Goal: Task Accomplishment & Management: Complete application form

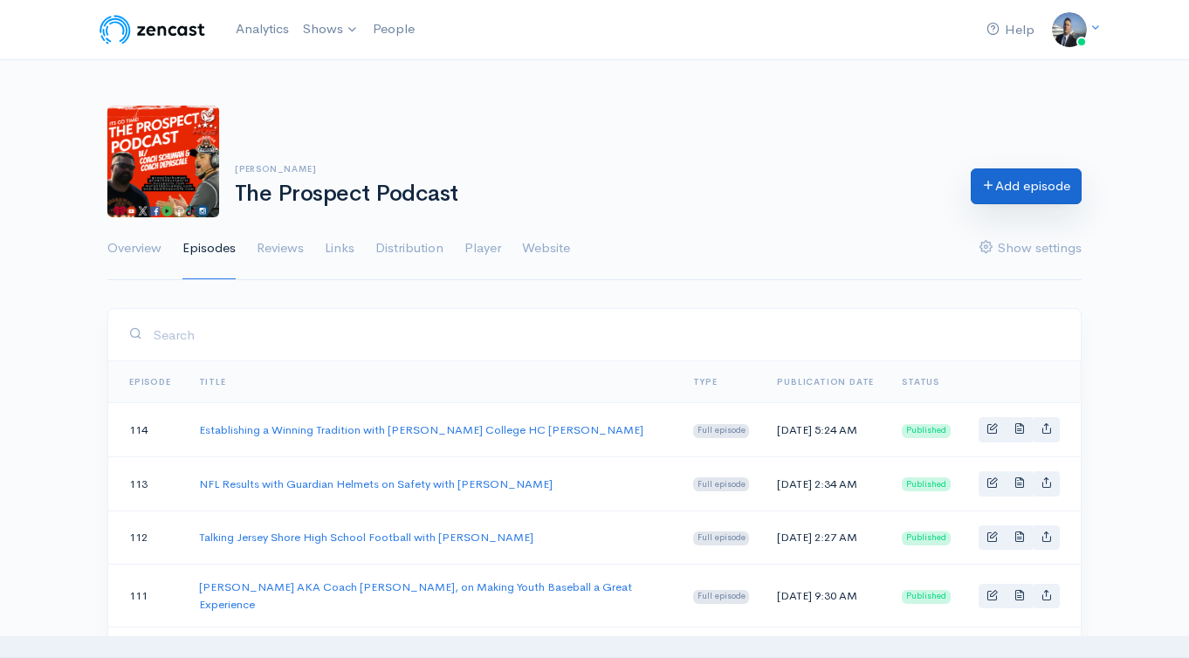
click at [992, 186] on link "Add episode" at bounding box center [1025, 186] width 111 height 36
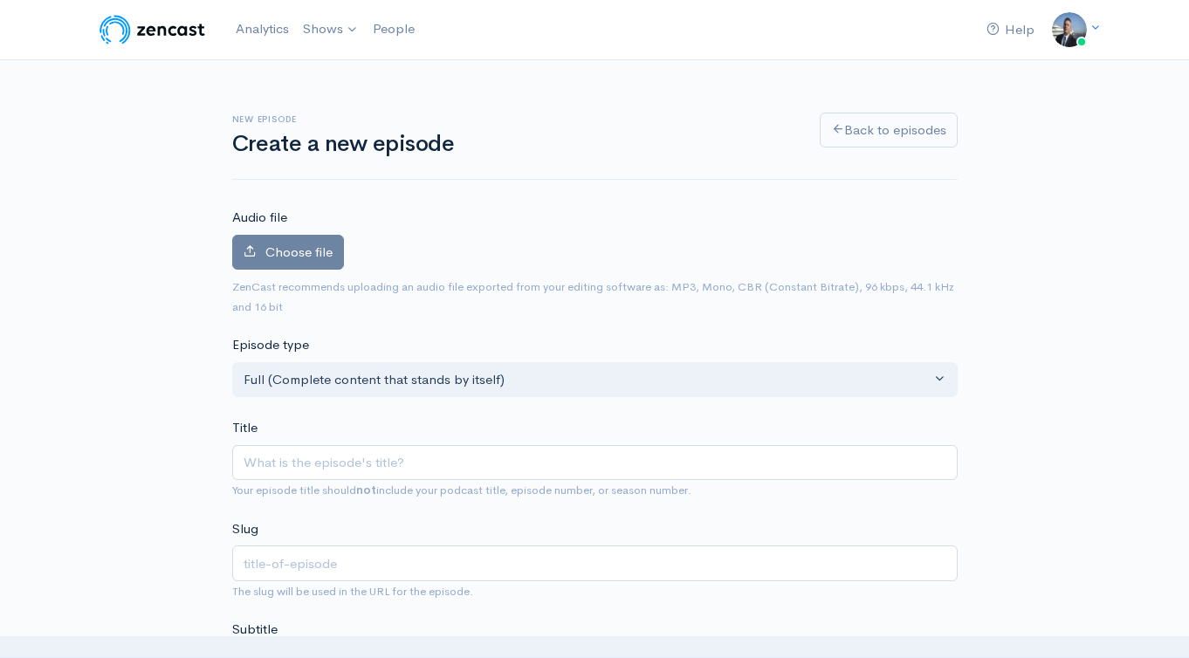
type input "Motivating Todays Athlete for Success with [PERSON_NAME]"
type input "motivating-todays-athlete-for-success-with-jamy-bechler"
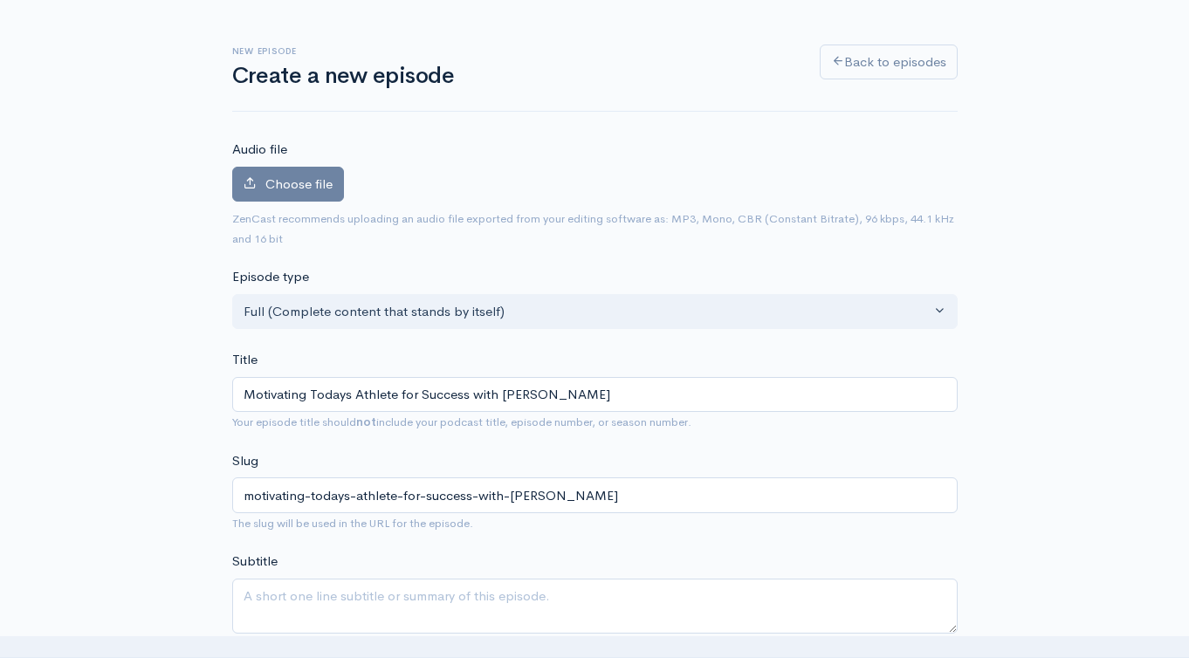
scroll to position [141, 0]
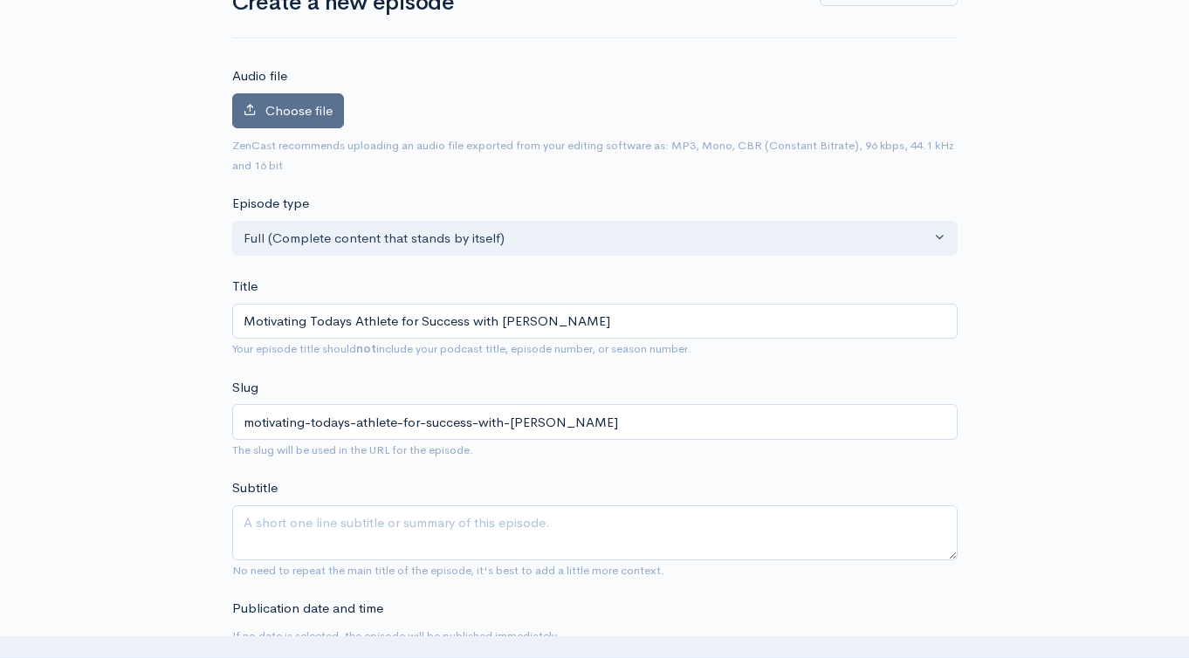
type input "Motivating Todays Athlete for Success with [PERSON_NAME]"
click at [264, 98] on label "Choose file" at bounding box center [288, 111] width 112 height 36
click at [0, 0] on input "Choose file" at bounding box center [0, 0] width 0 height 0
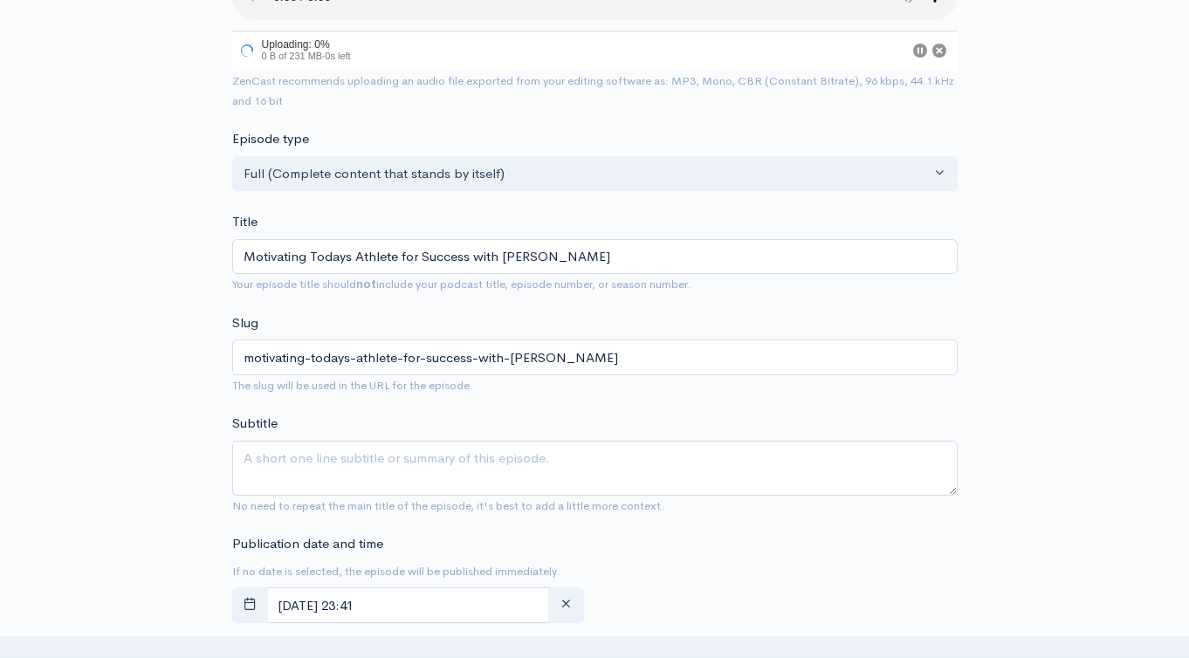
scroll to position [311, 0]
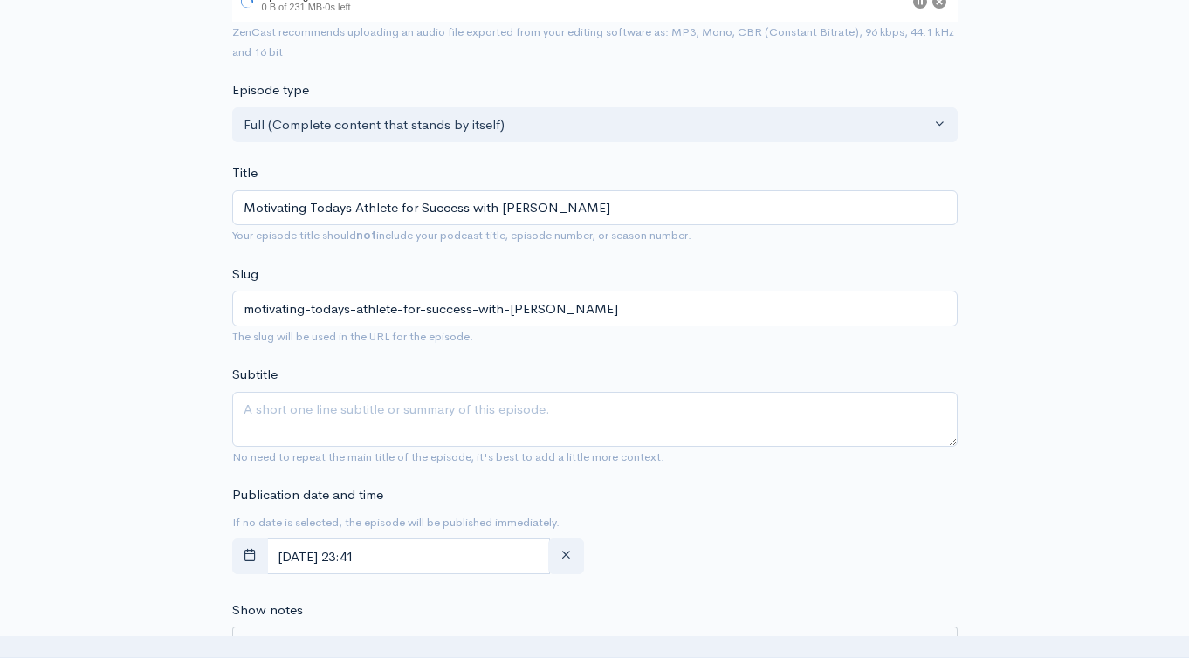
click at [584, 551] on div "Publication date and time If no date is selected, the episode will be published…" at bounding box center [409, 533] width 374 height 96
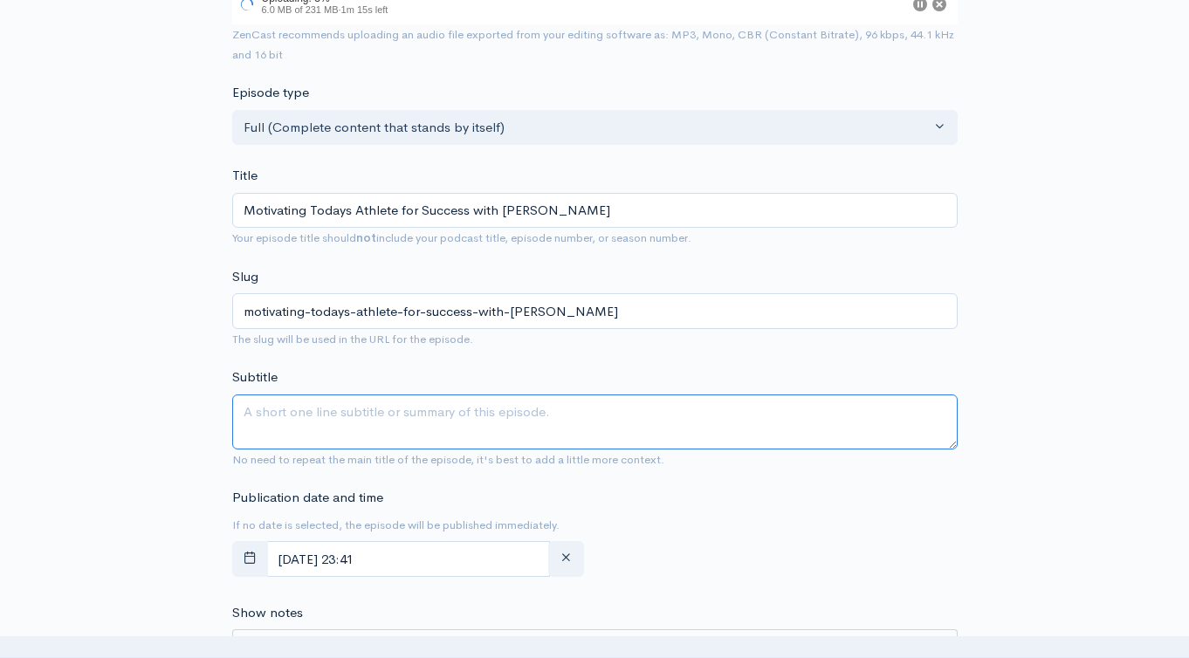
click at [644, 420] on textarea "Subtitle" at bounding box center [594, 421] width 725 height 55
paste textarea "Motivating Todays Athlete for Success with [PERSON_NAME]"
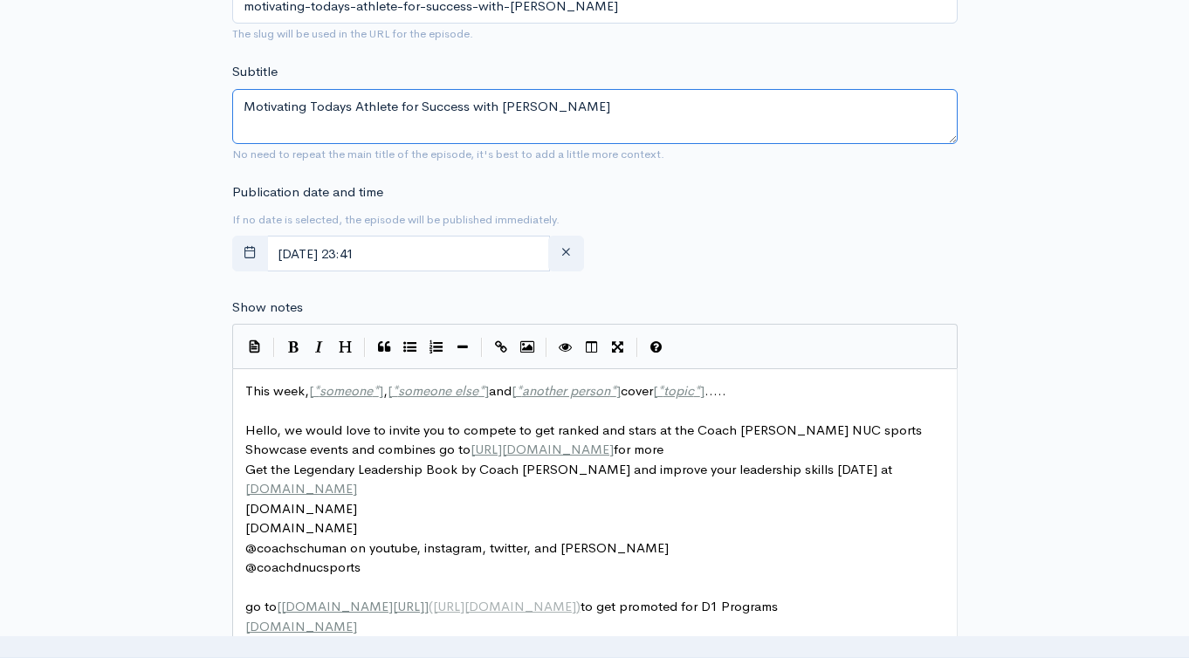
scroll to position [805, 0]
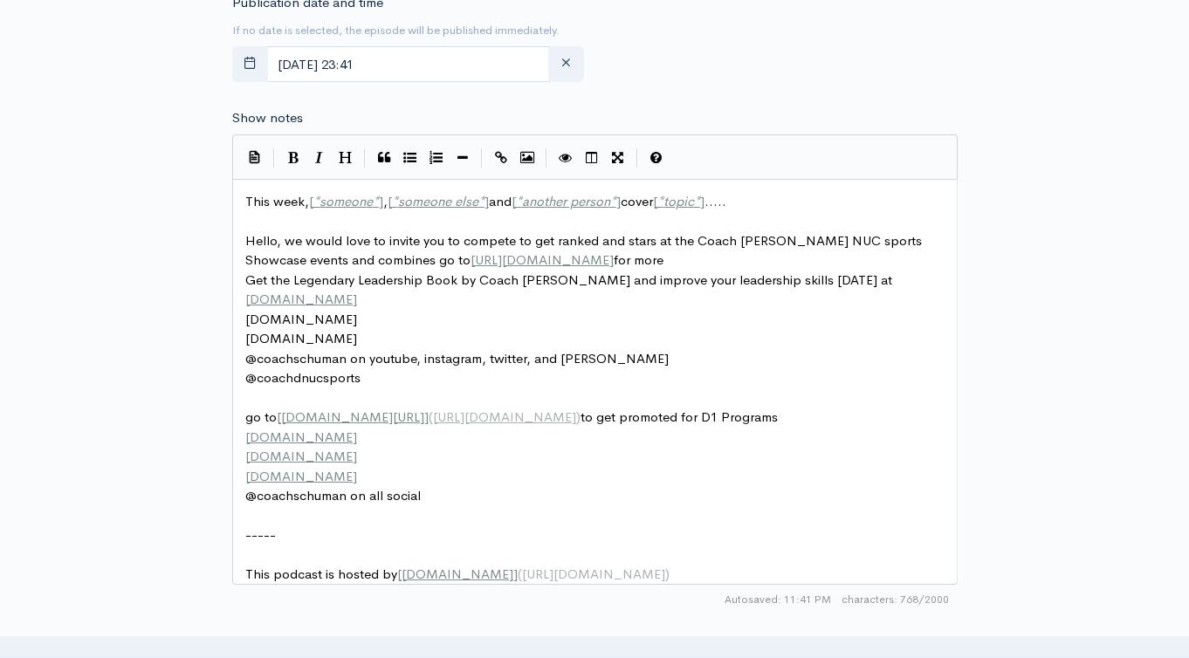
type textarea "Motivating Todays Athlete for Success with [PERSON_NAME]"
type textarea "This week, [*someone*], [*someone else*] and [*another person*] cover [*topic*]…"
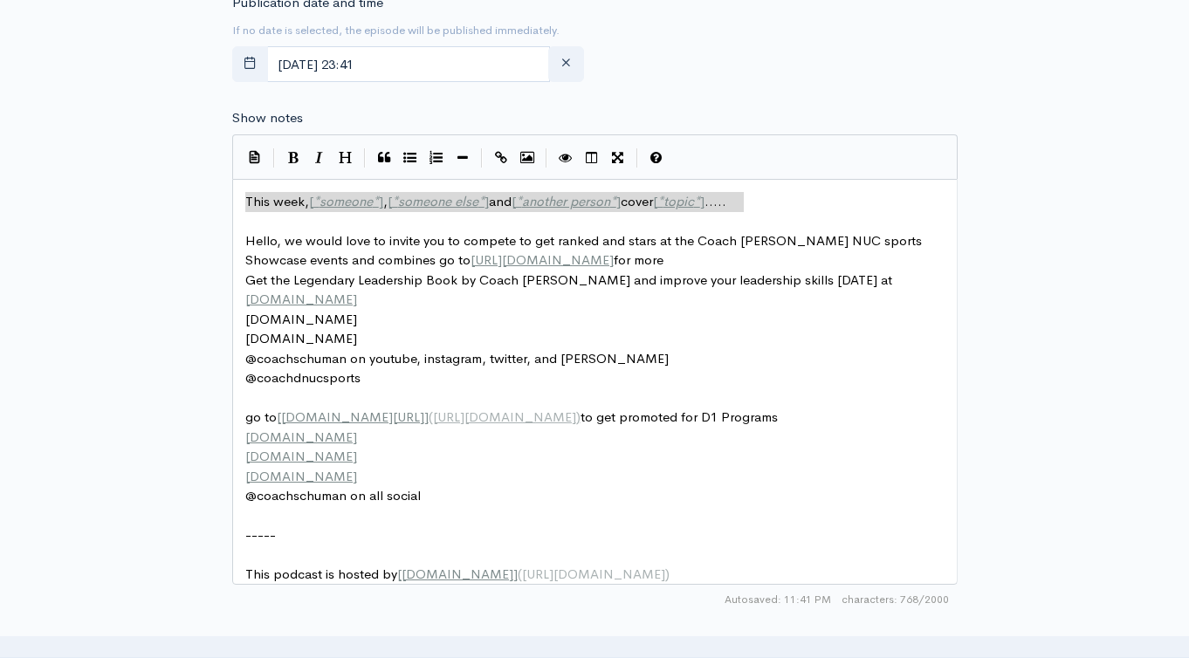
drag, startPoint x: 770, startPoint y: 208, endPoint x: 202, endPoint y: 188, distance: 568.5
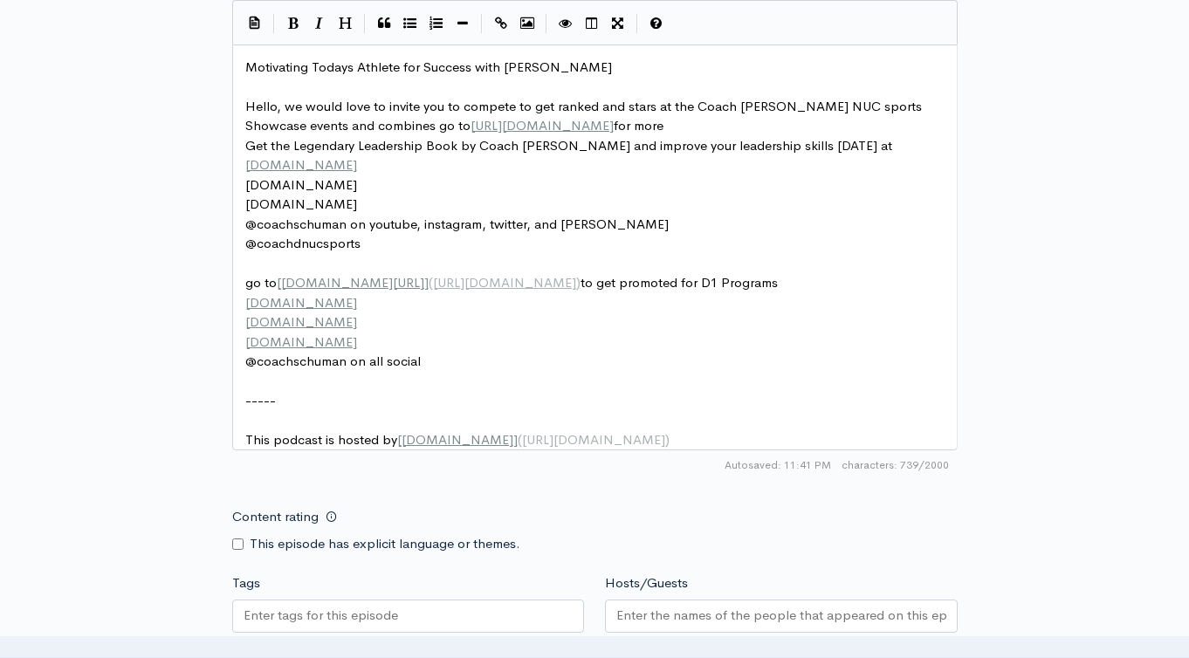
scroll to position [1150, 0]
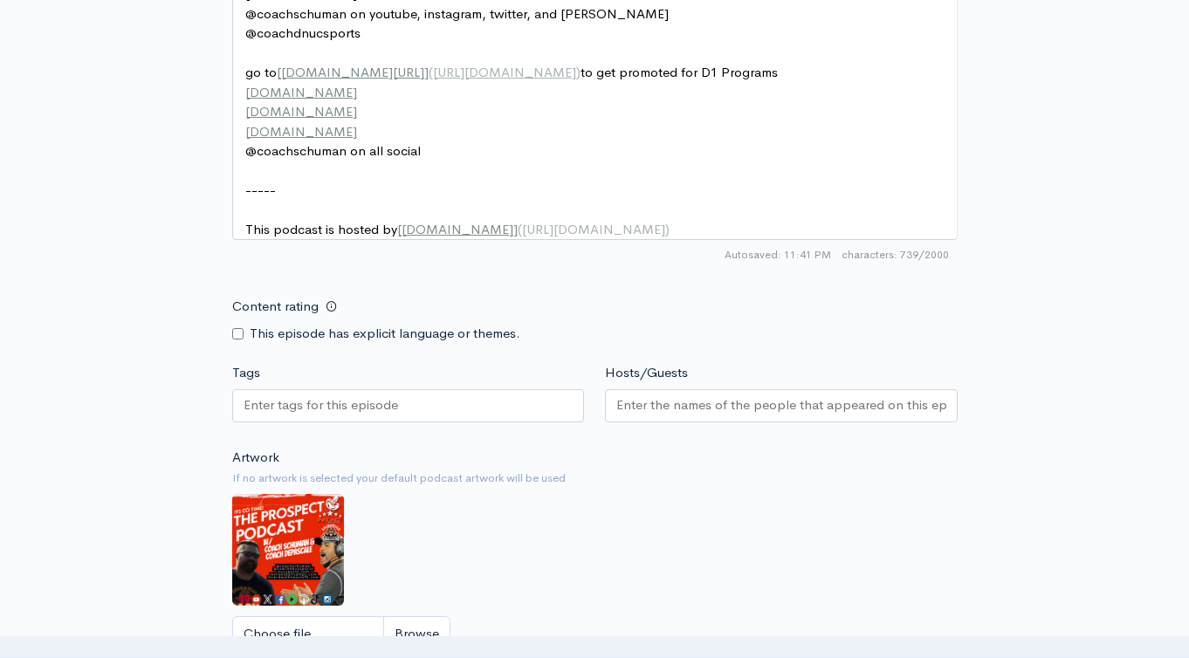
click at [525, 422] on div at bounding box center [408, 405] width 353 height 33
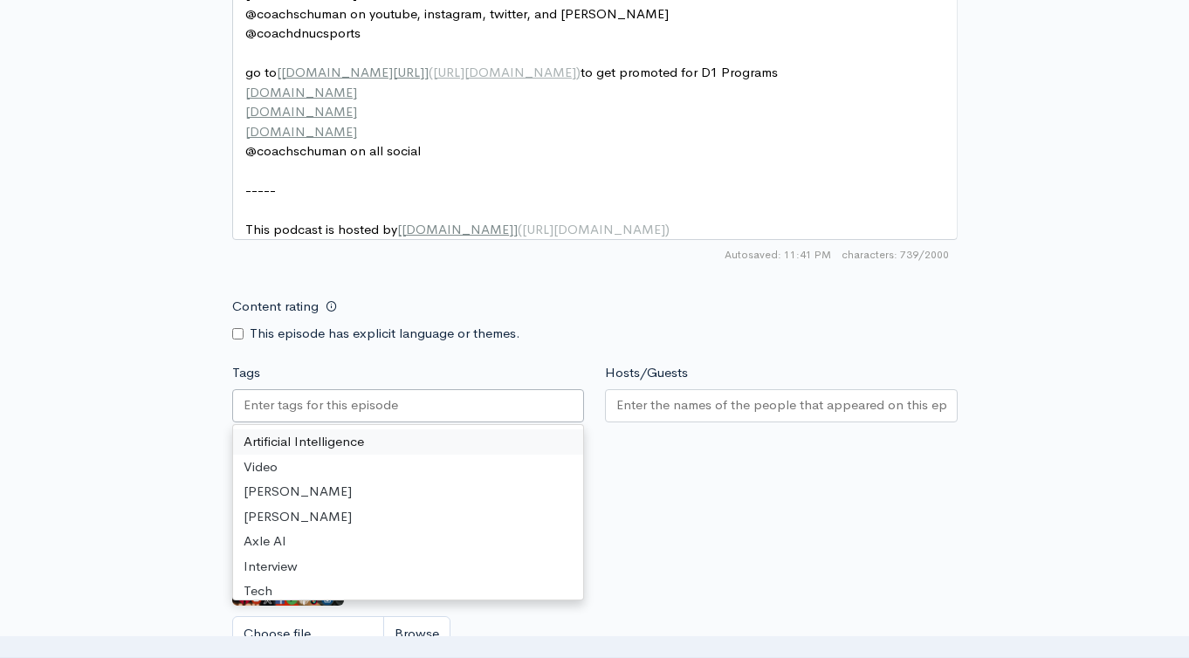
paste input "Motivating Todays Athlete for Success with [PERSON_NAME]"
type input "Motivating Todays Athlete for Success with [PERSON_NAME]"
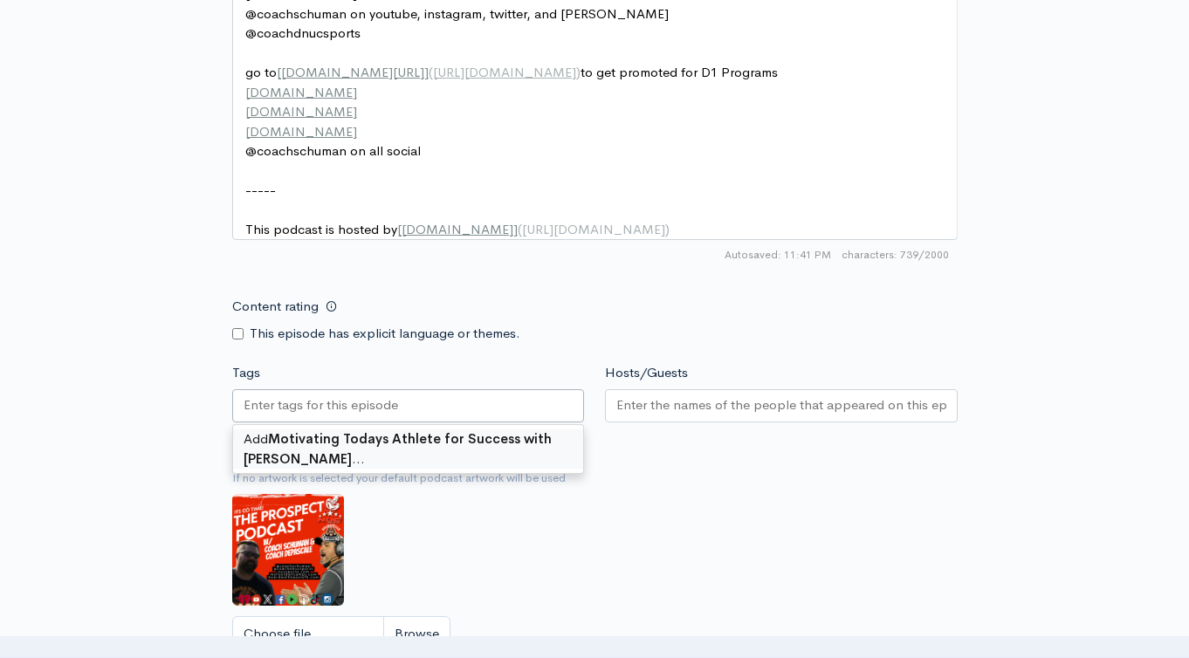
scroll to position [0, 0]
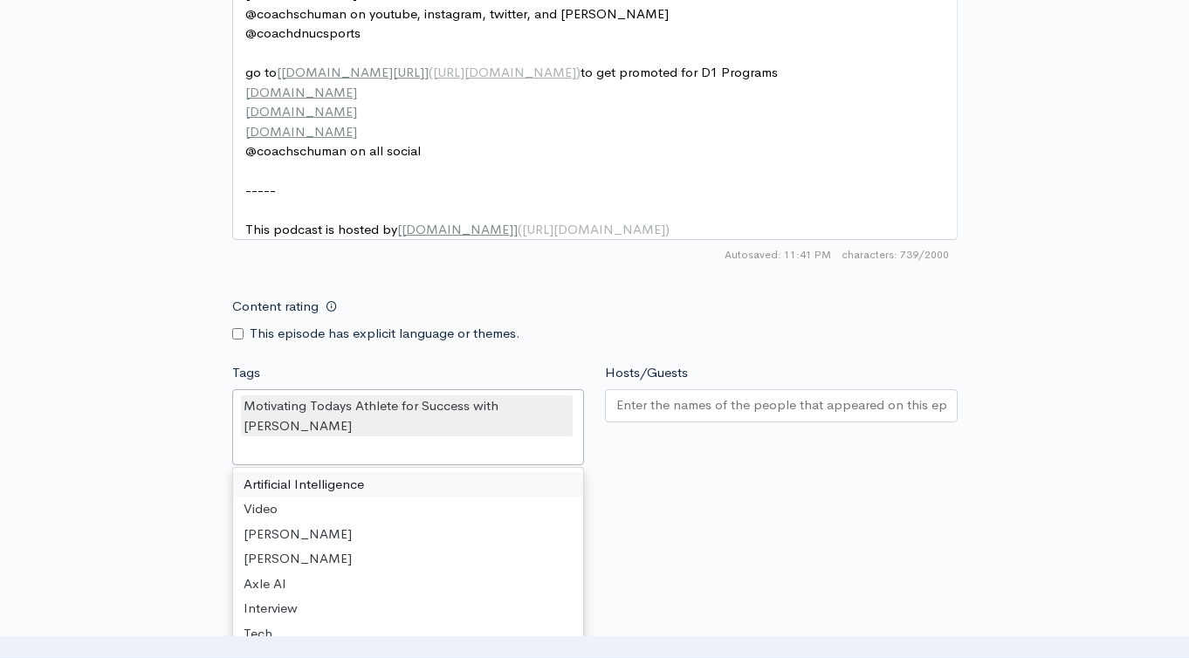
click at [681, 415] on input "Hosts/Guests" at bounding box center [781, 405] width 330 height 20
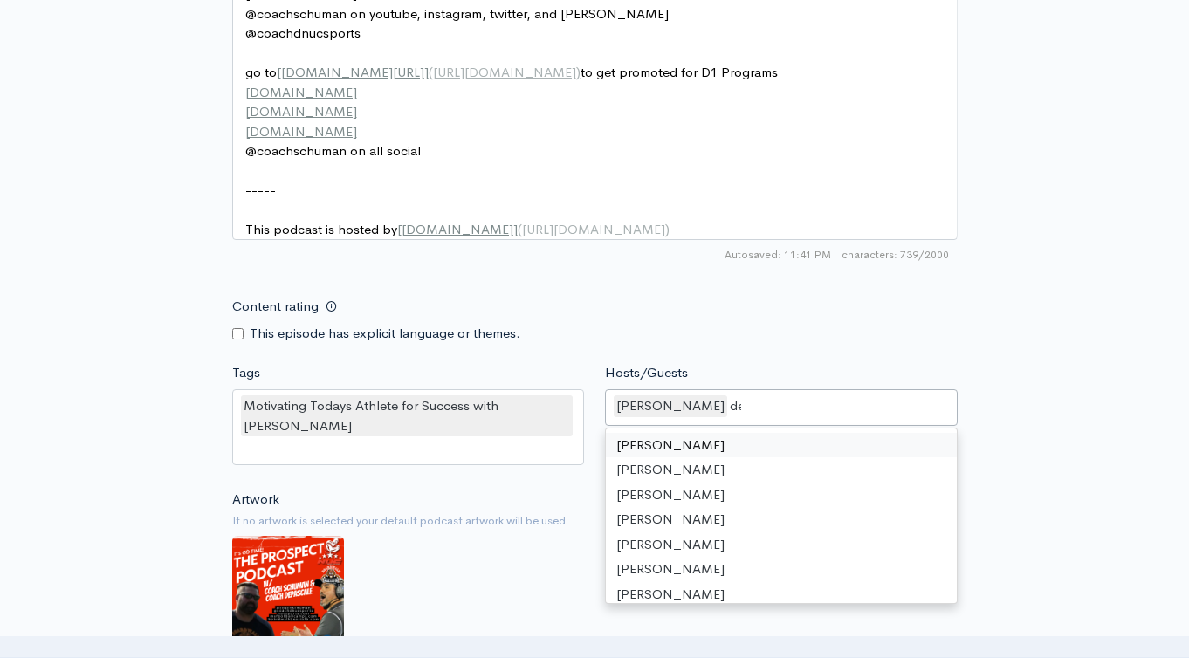
scroll to position [729, 0]
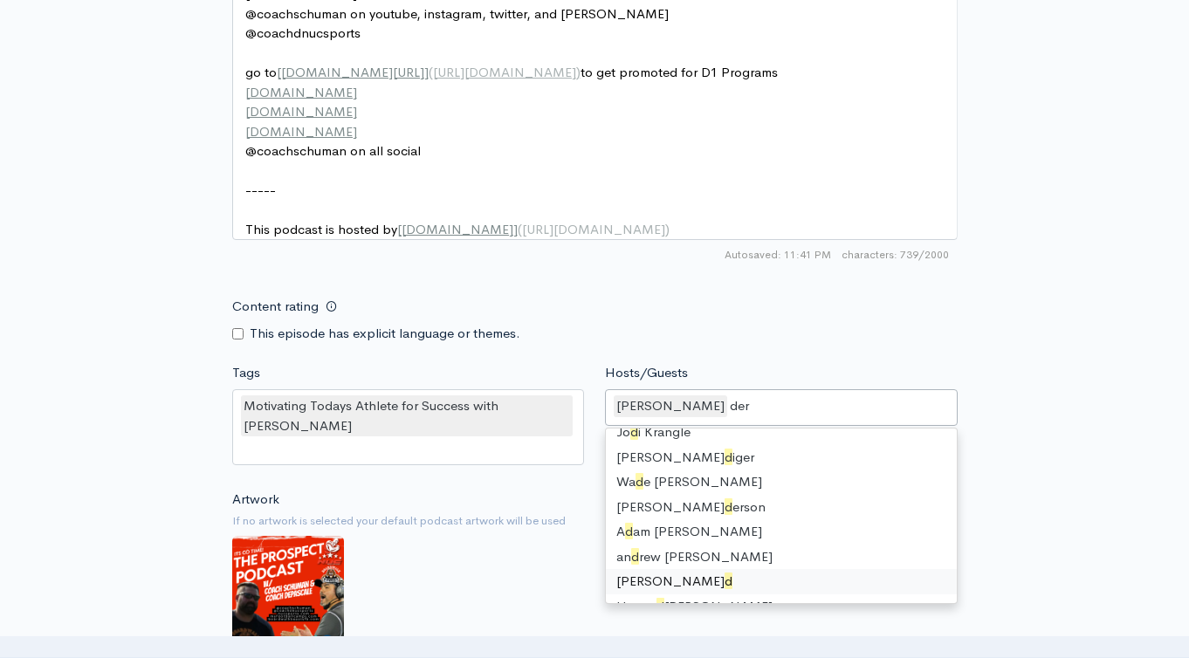
type input "dere"
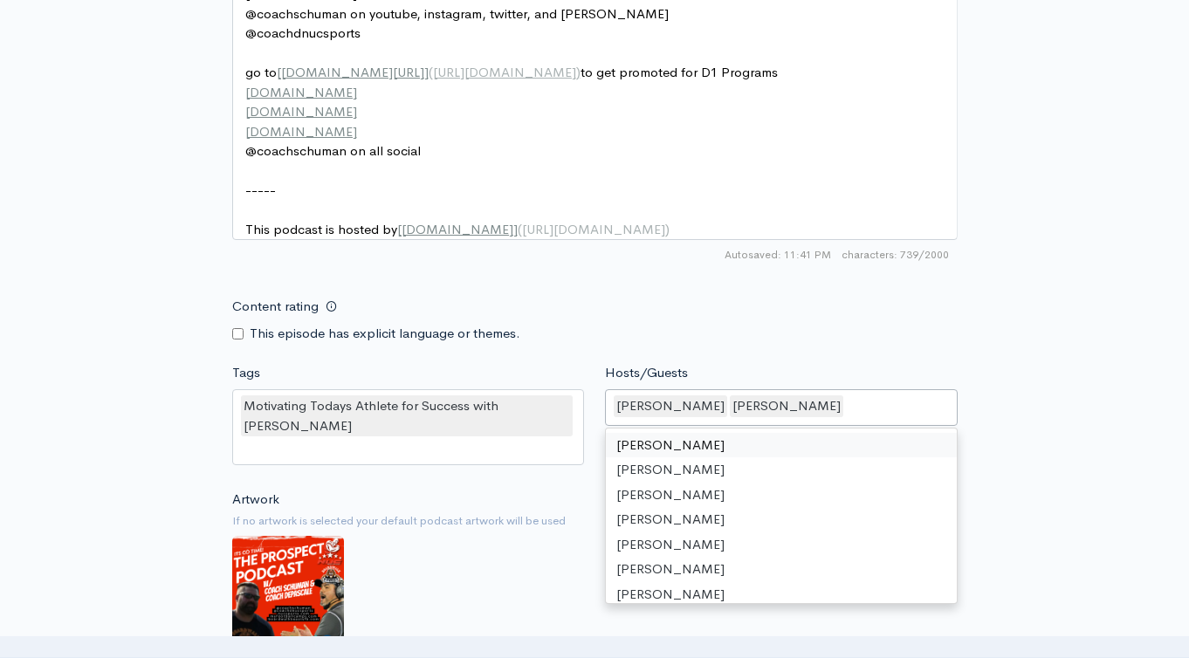
click at [907, 419] on div "David Schuman Derek Depascale" at bounding box center [781, 407] width 353 height 37
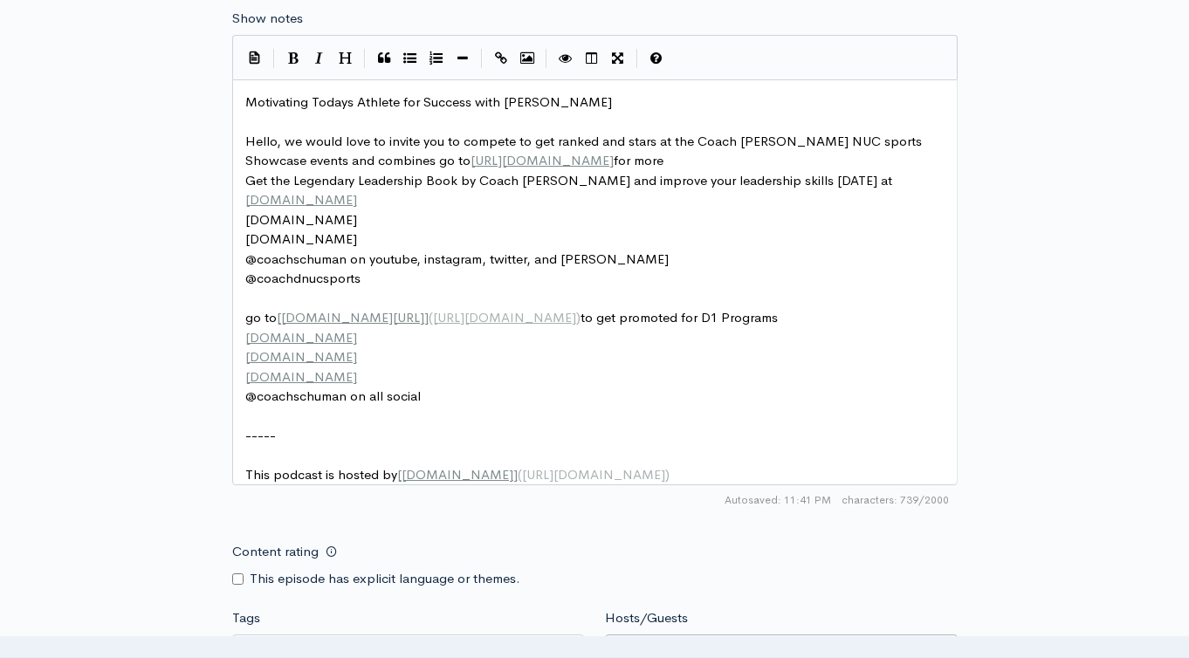
scroll to position [1482, 0]
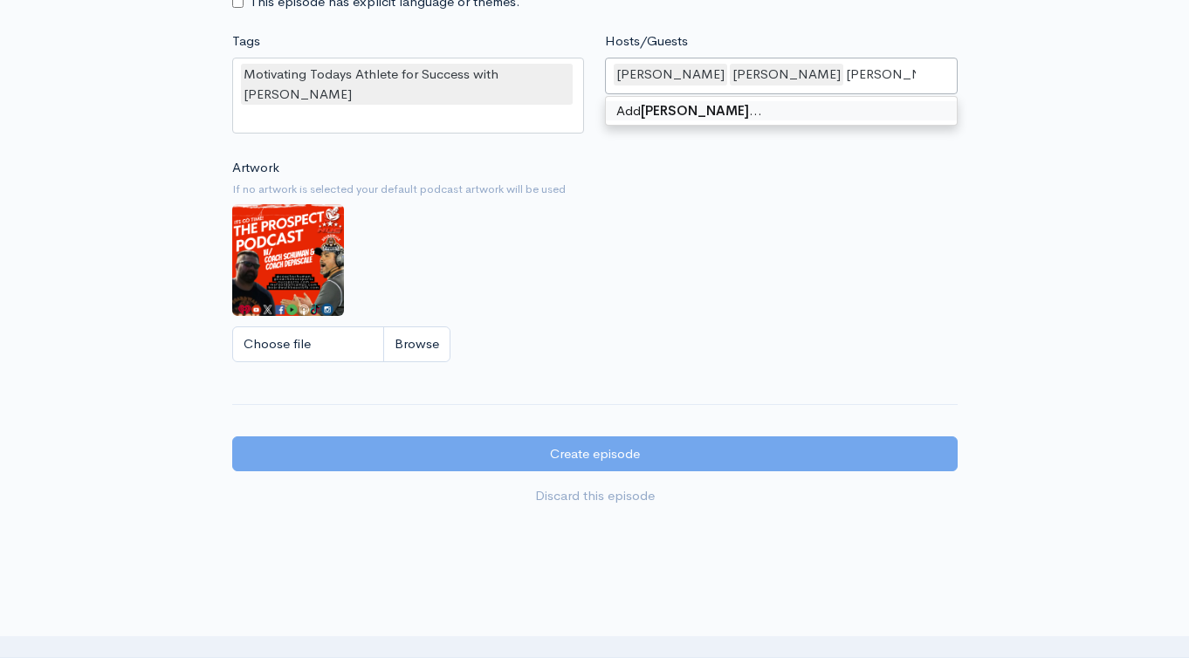
type input "[PERSON_NAME]"
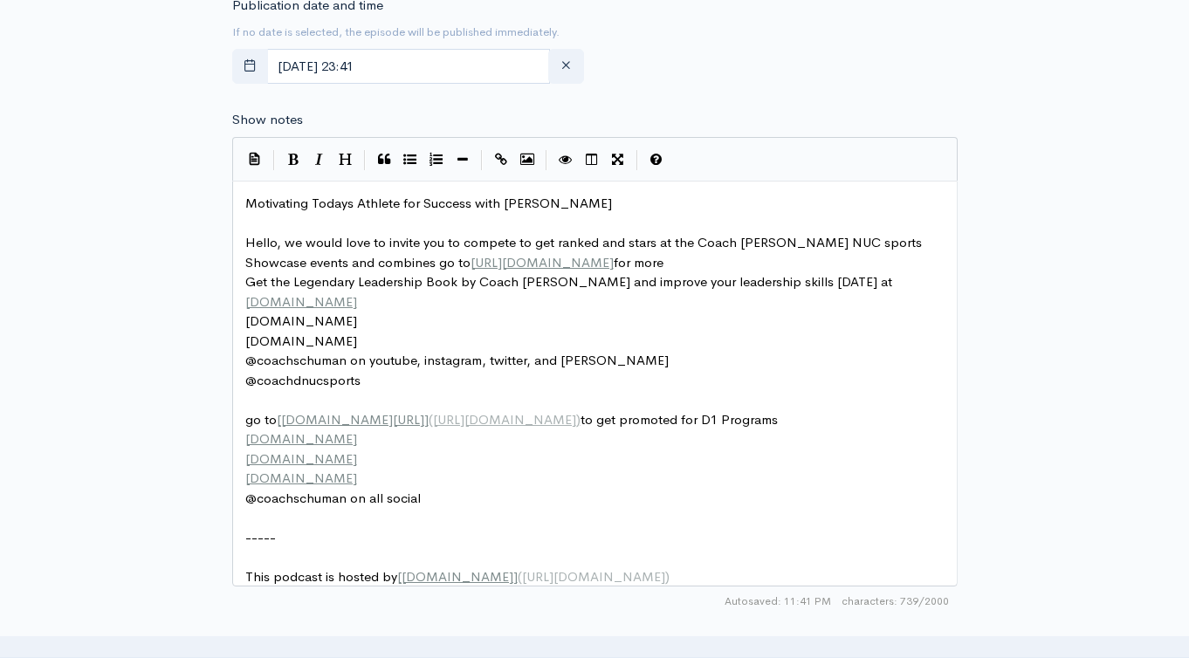
scroll to position [1638, 0]
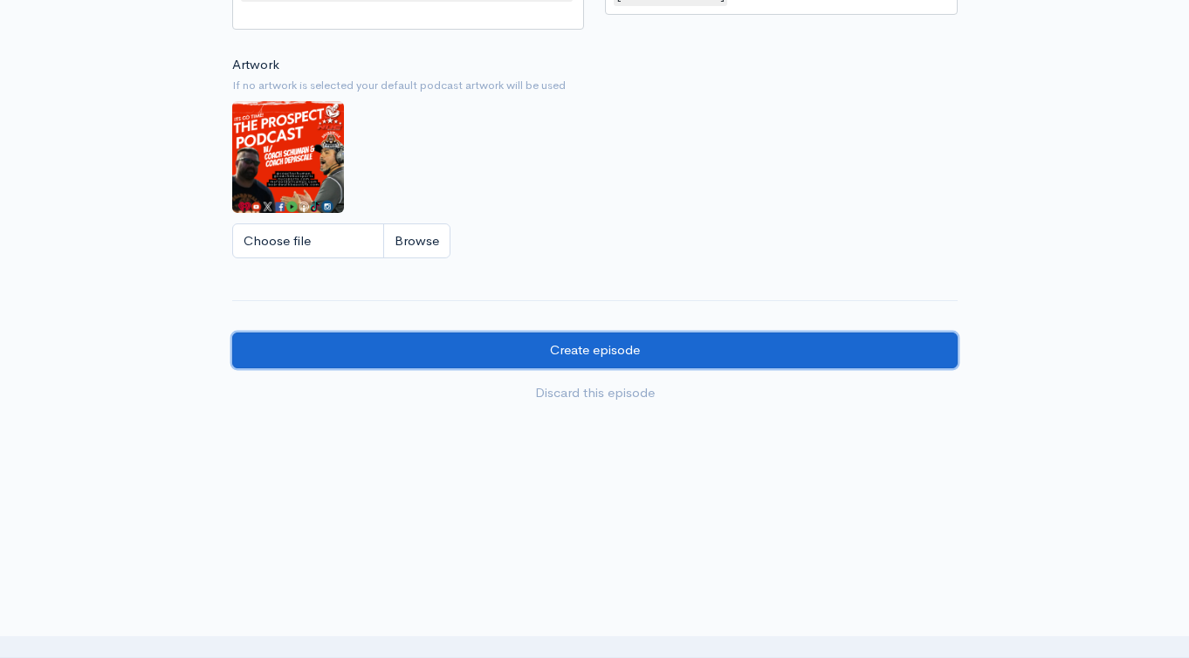
click at [664, 356] on input "Create episode" at bounding box center [594, 350] width 725 height 36
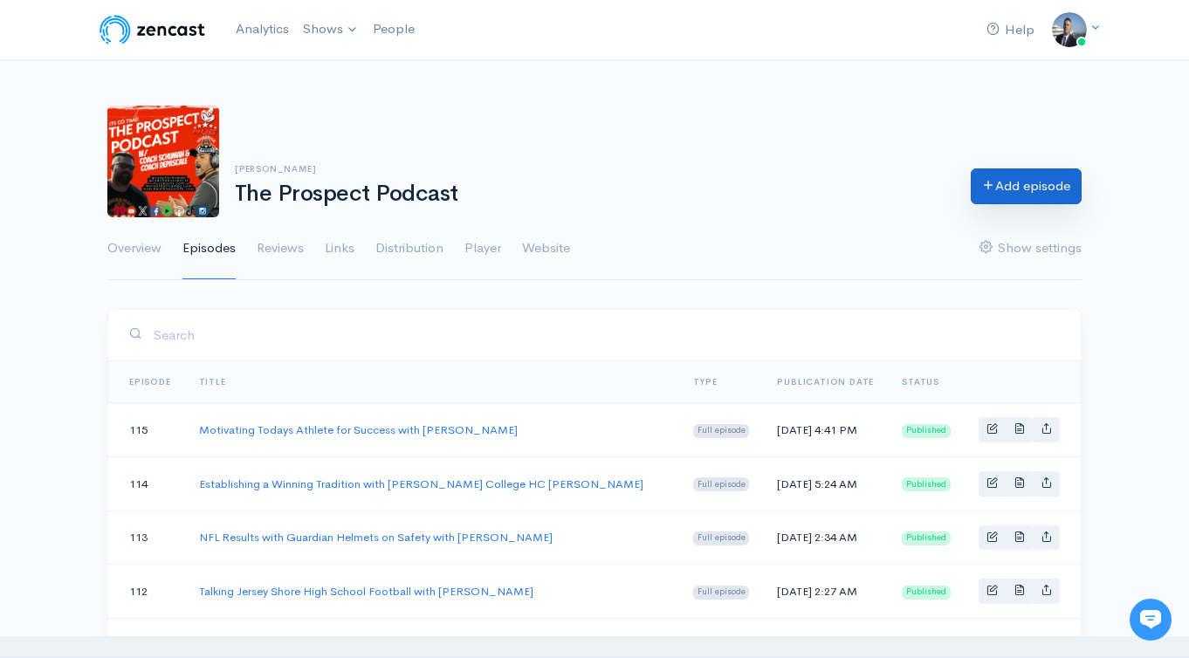
click at [1021, 184] on link "Add episode" at bounding box center [1025, 186] width 111 height 36
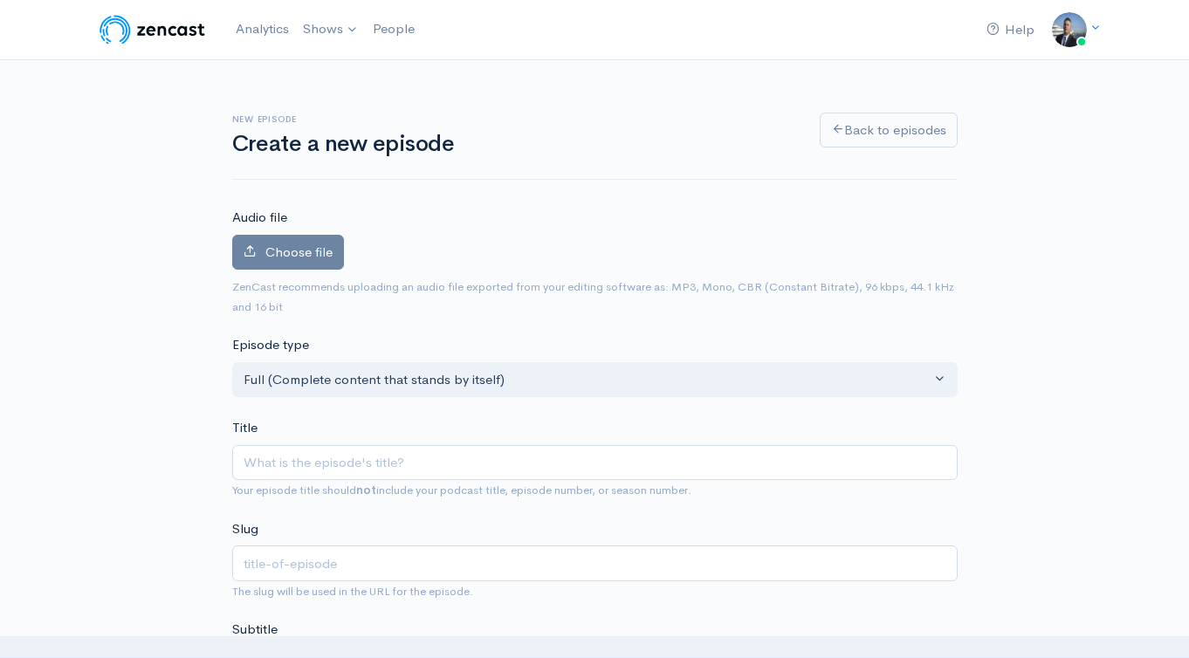
click at [485, 460] on input "Title" at bounding box center [594, 463] width 725 height 36
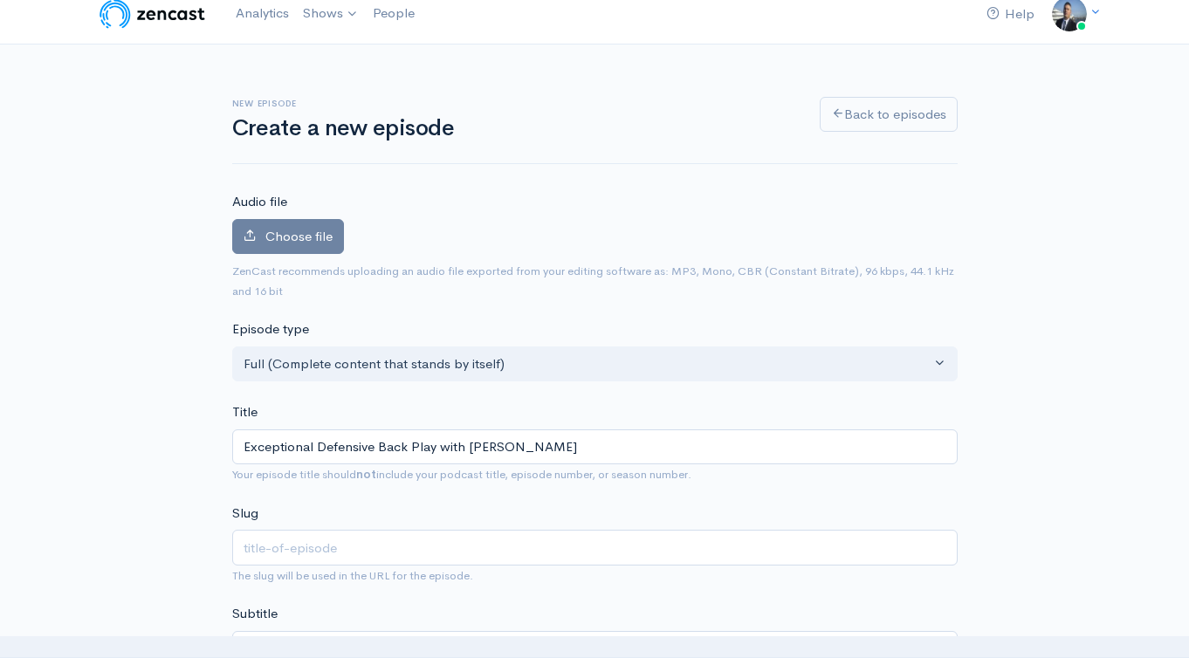
scroll to position [154, 0]
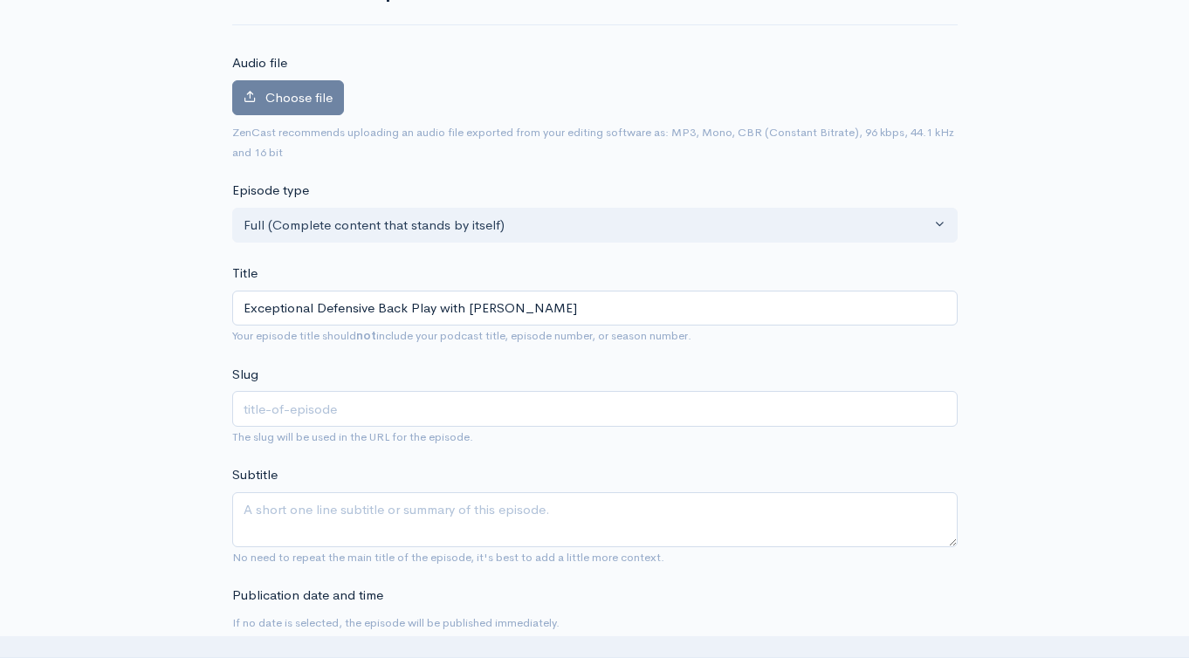
type input "Exceptional Defensive Back Play with [PERSON_NAME]"
type input "exceptional-defensive-back-play-with-dee-maggitt"
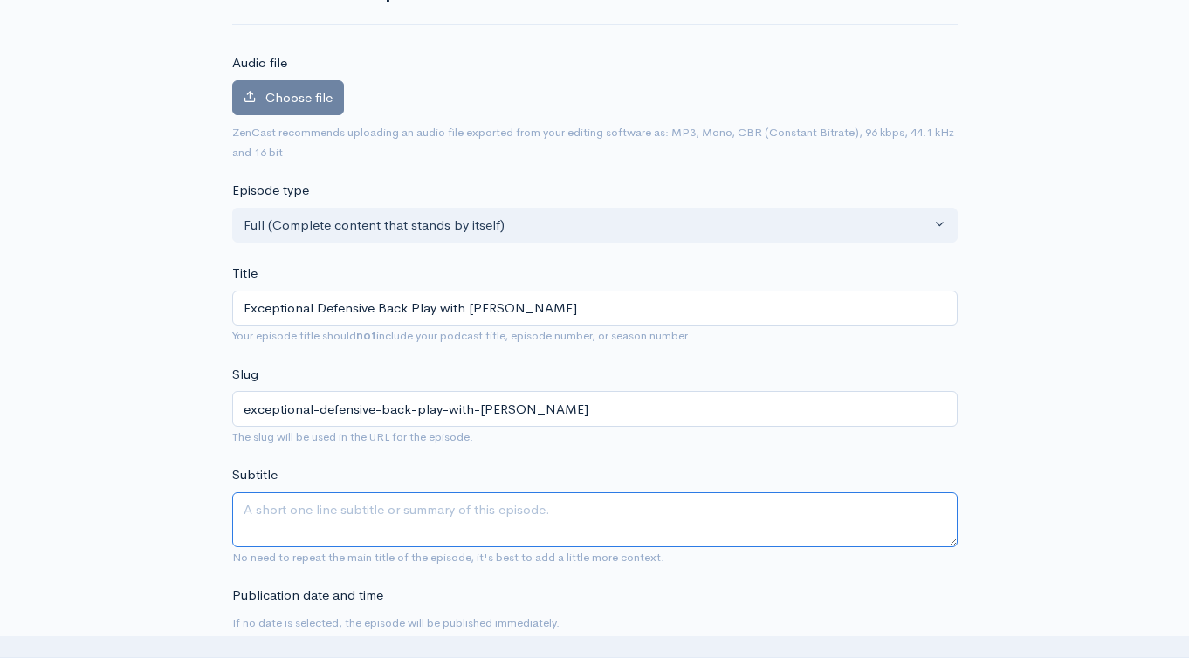
click at [458, 500] on textarea "Subtitle" at bounding box center [594, 519] width 725 height 55
paste textarea "Exceptional Defensive Back Play with [PERSON_NAME]"
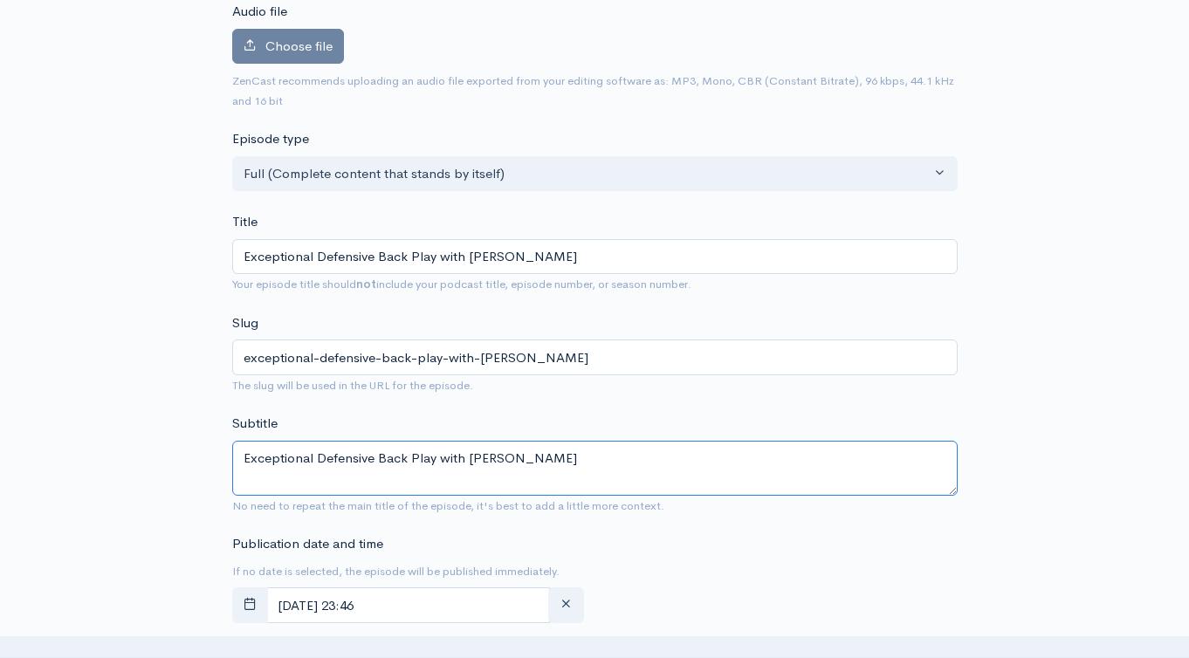
scroll to position [616, 0]
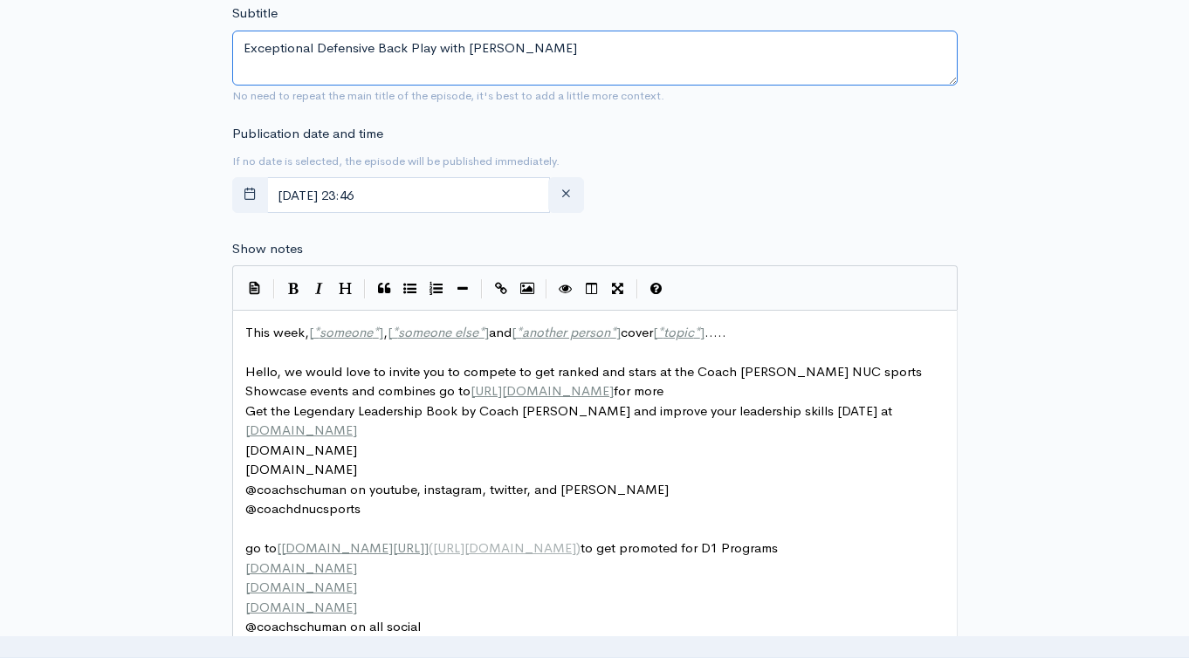
type textarea "Exceptional Defensive Back Play with [PERSON_NAME]"
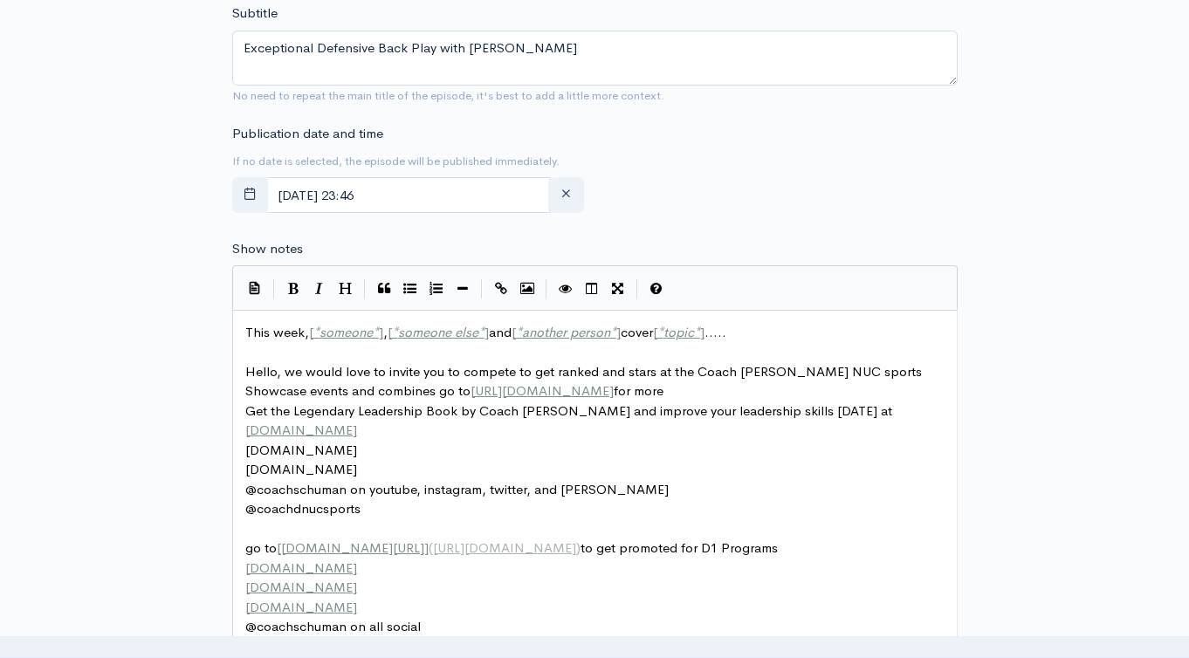
scroll to position [6, 0]
click at [285, 321] on div "xxxxxxxxxx This week, [ * someone * ] , [ * someone else * ] and [ * another pe…" at bounding box center [601, 519] width 719 height 400
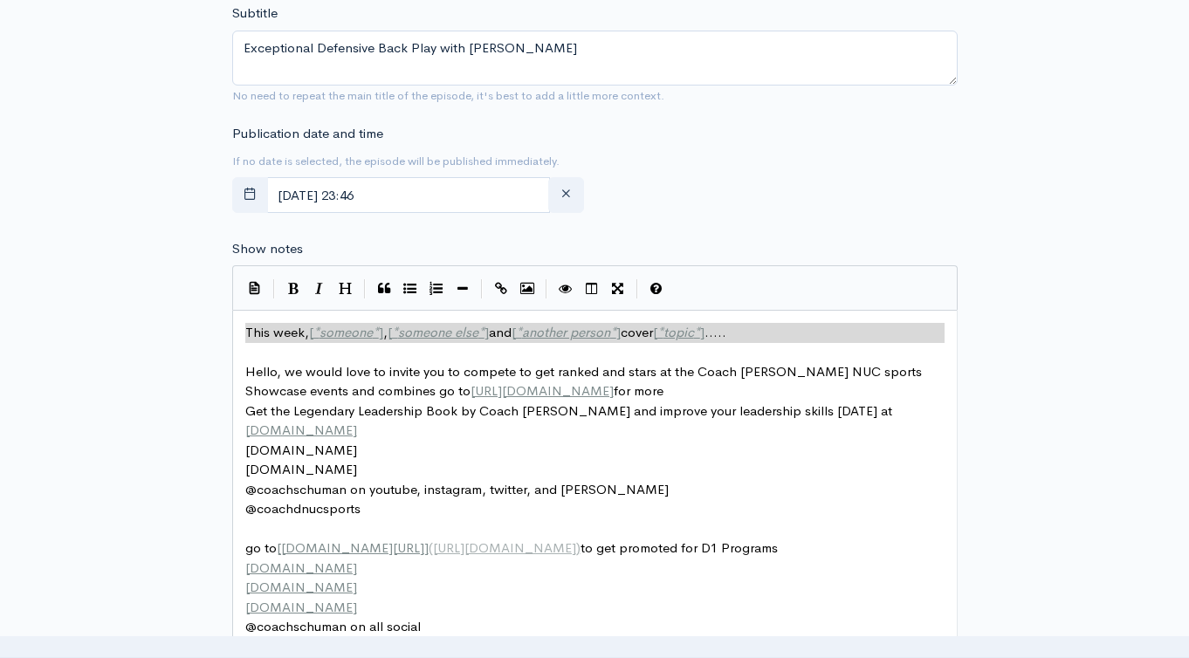
click at [285, 321] on div "x This week, [ * someone * ] , [ * someone else * ] and [ * another person * ] …" at bounding box center [601, 519] width 719 height 400
type textarea "​This week, [*someone*], [*someone else*] and [*another person*] cover [*topic*…"
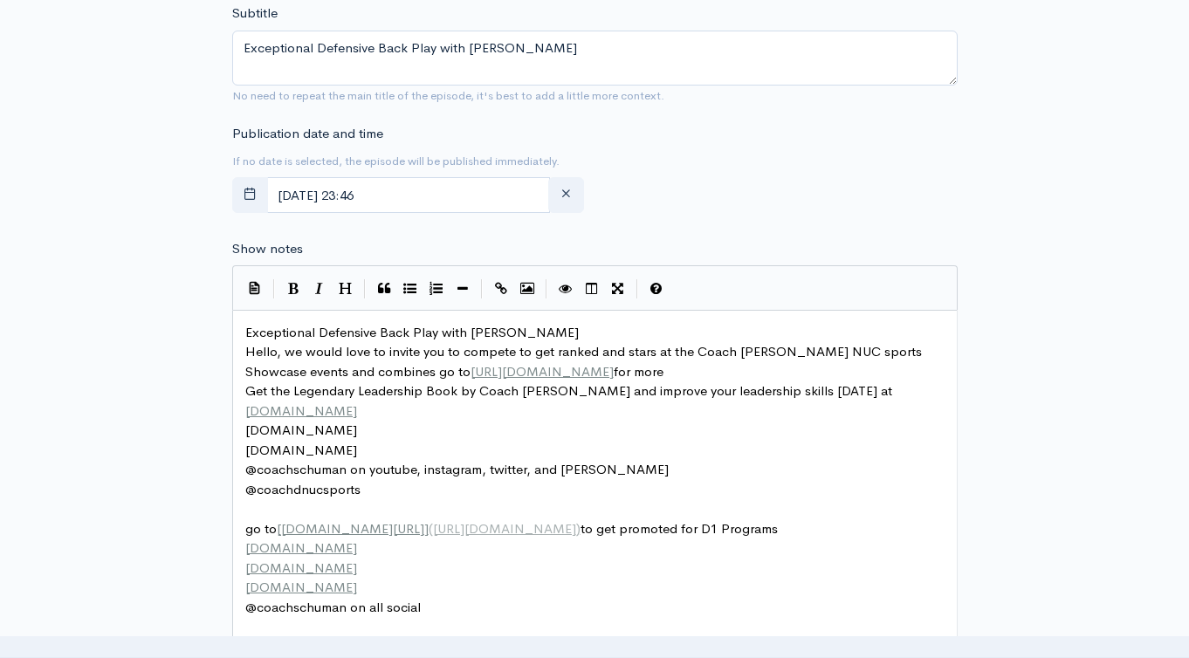
scroll to position [936, 0]
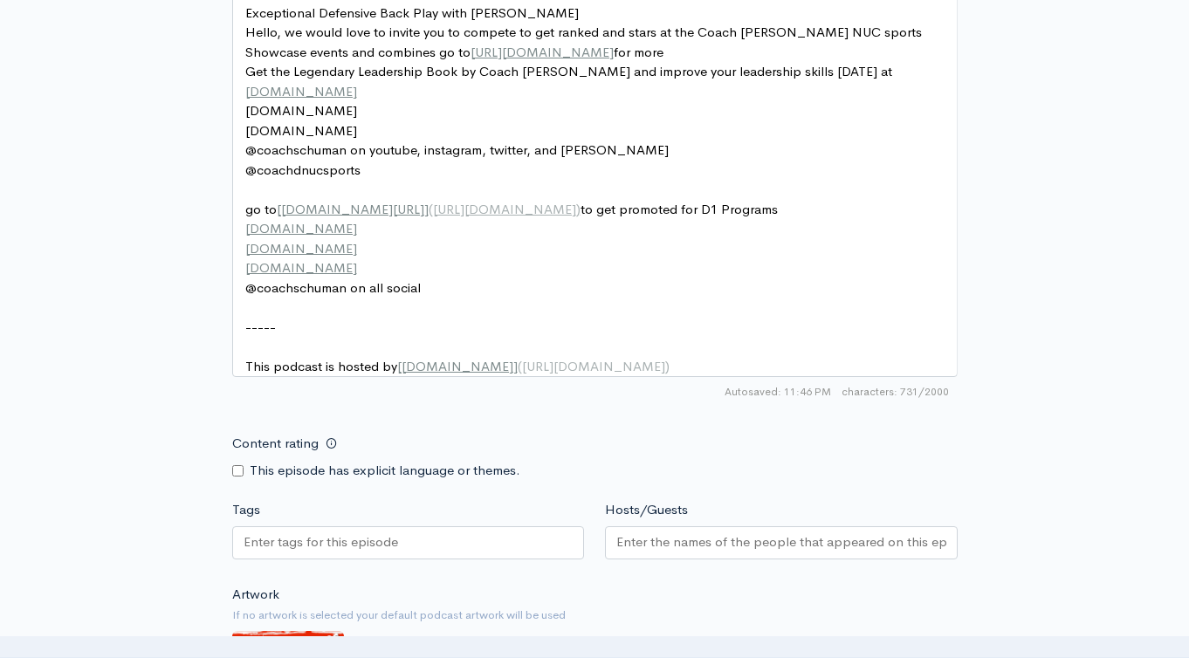
click at [466, 541] on div at bounding box center [408, 542] width 353 height 33
click at [358, 552] on input "Tags" at bounding box center [321, 542] width 157 height 20
click at [359, 552] on input "Tags" at bounding box center [321, 542] width 157 height 20
paste input "Exceptional Defensive Back Play with [PERSON_NAME]"
type input "Exceptional Defensive Back Play with [PERSON_NAME]"
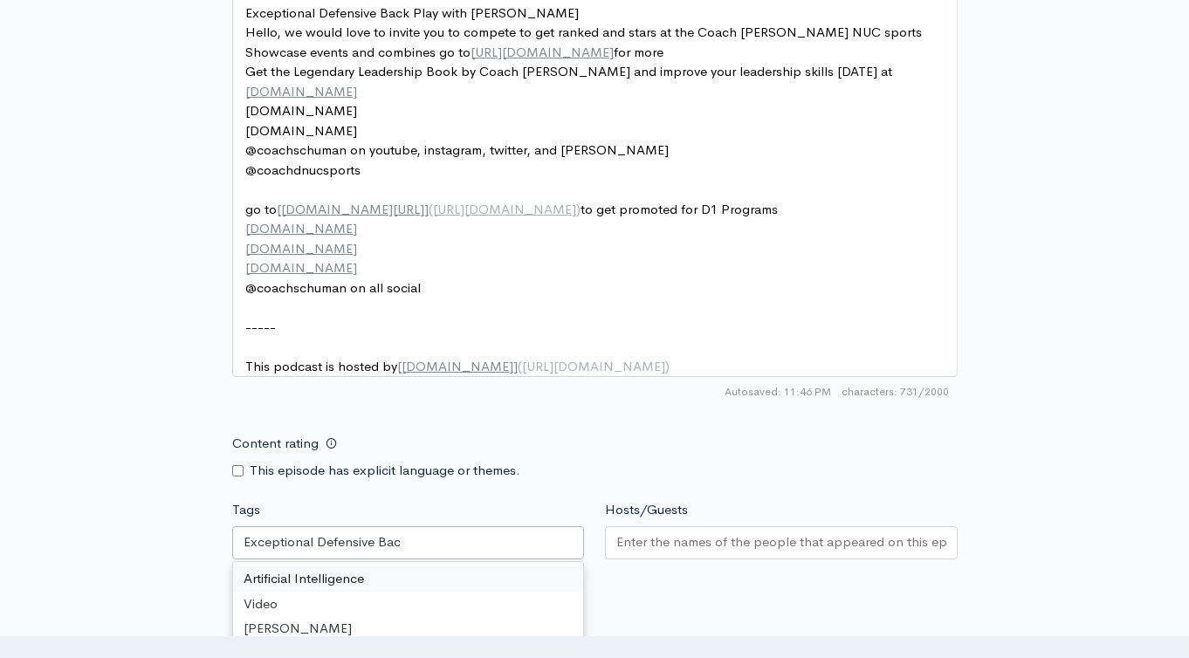
scroll to position [0, 0]
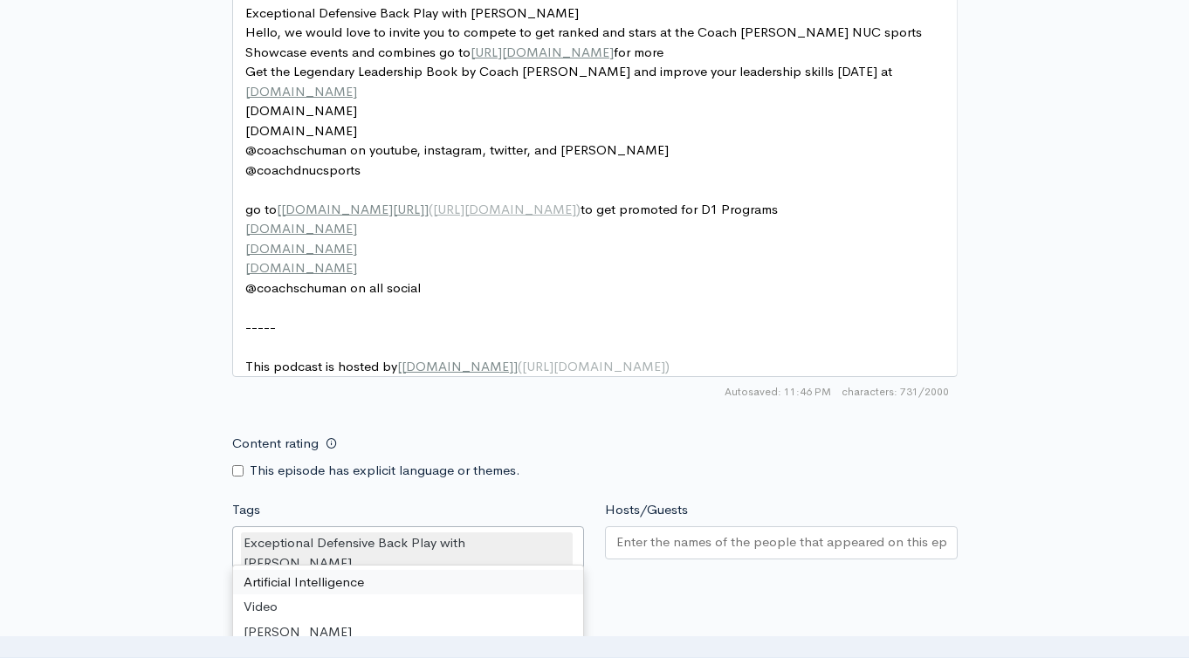
click at [688, 552] on input "Hosts/Guests" at bounding box center [781, 542] width 330 height 20
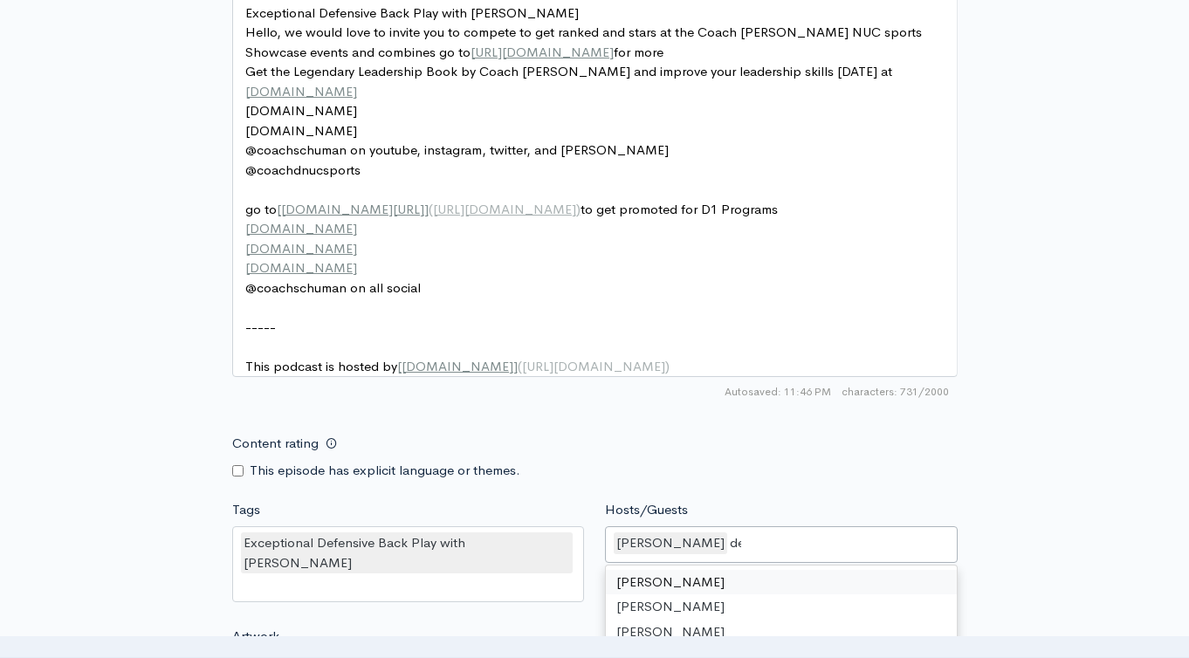
scroll to position [729, 0]
type input "dere"
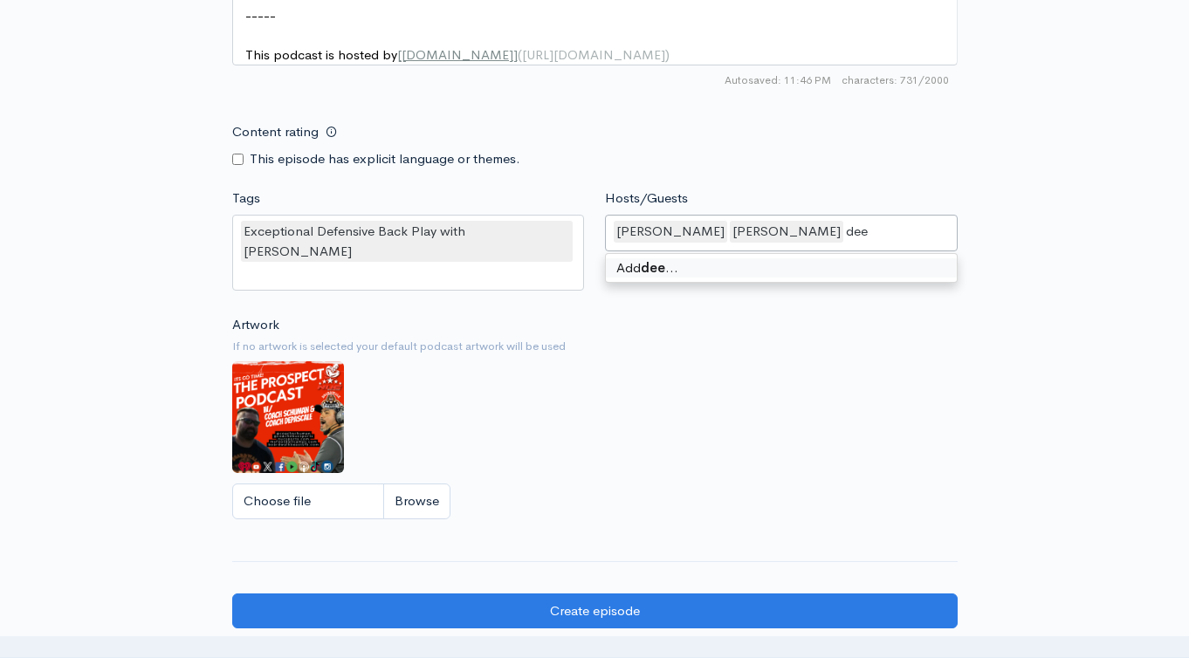
scroll to position [0, 0]
type input "[PERSON_NAME]"
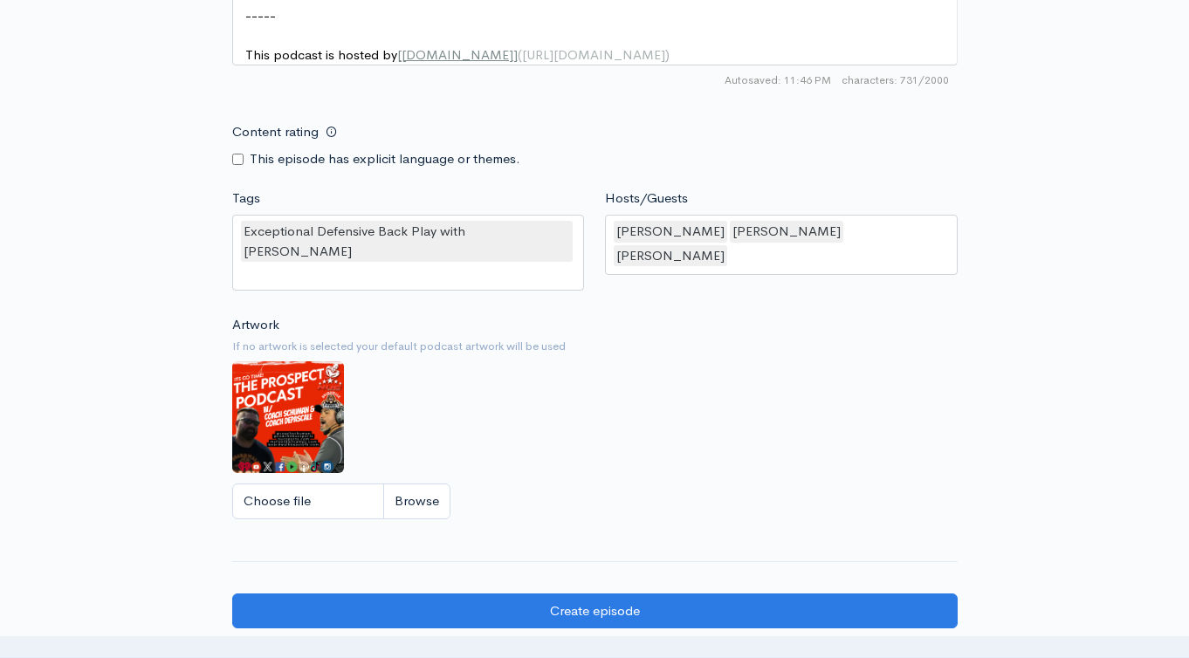
click at [681, 342] on div "Artwork If no artwork is selected your default podcast artwork will be used Cho…" at bounding box center [594, 422] width 725 height 215
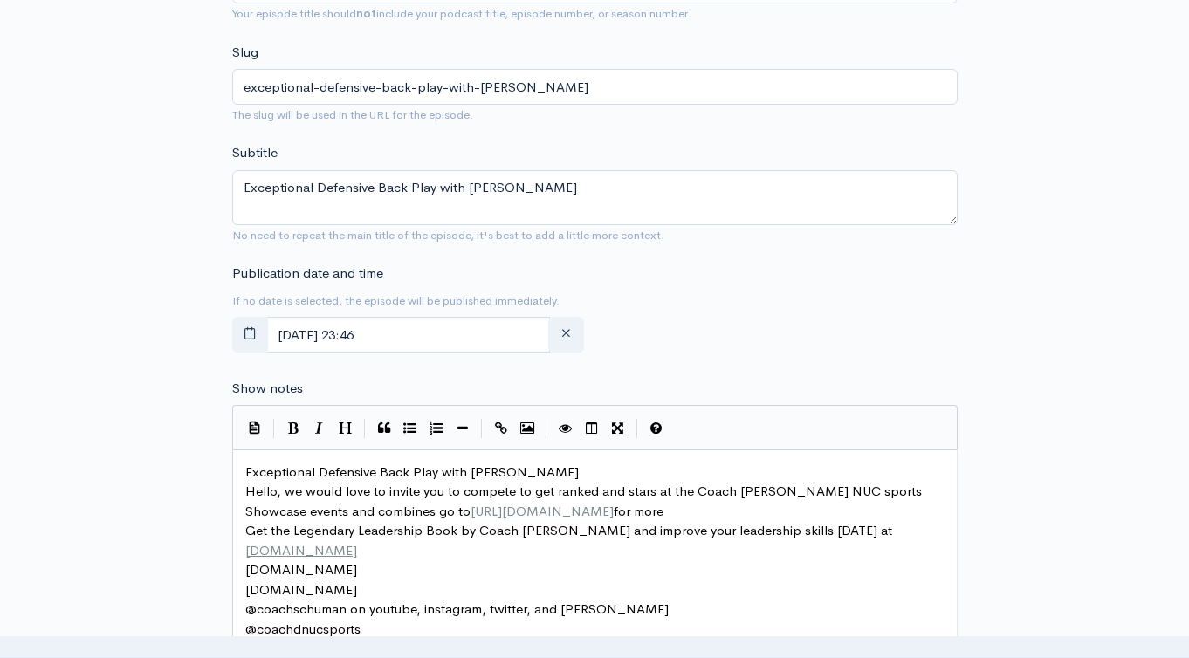
scroll to position [25, 0]
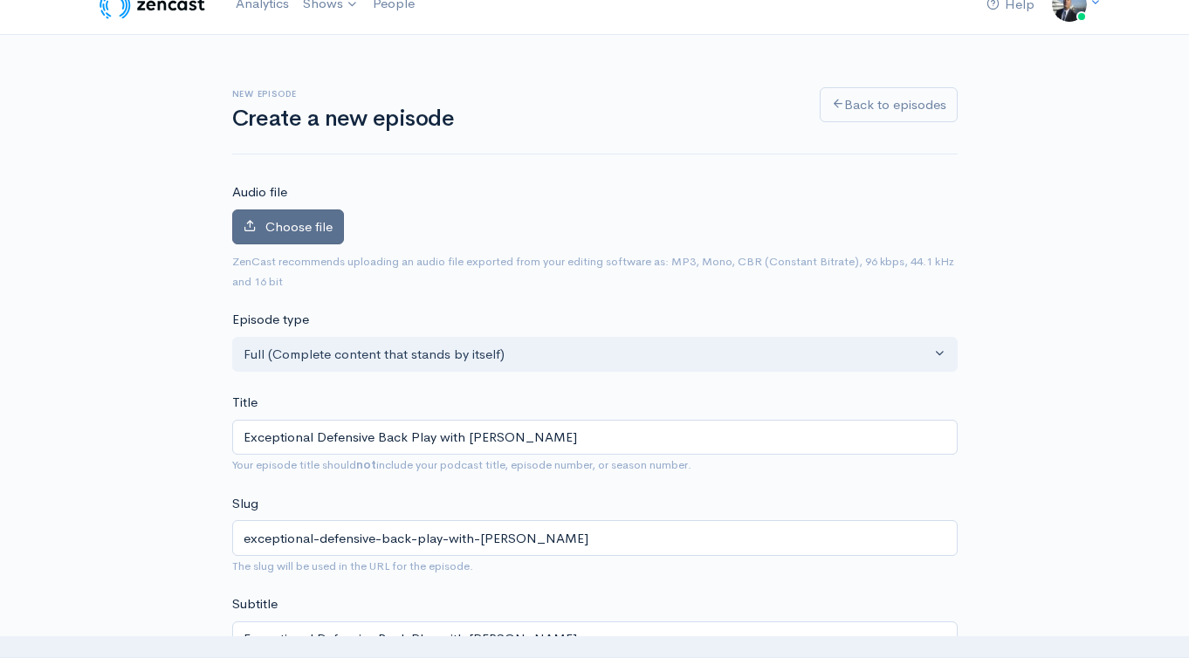
click at [273, 220] on span "Choose file" at bounding box center [298, 226] width 67 height 17
click at [0, 0] on input "Choose file" at bounding box center [0, 0] width 0 height 0
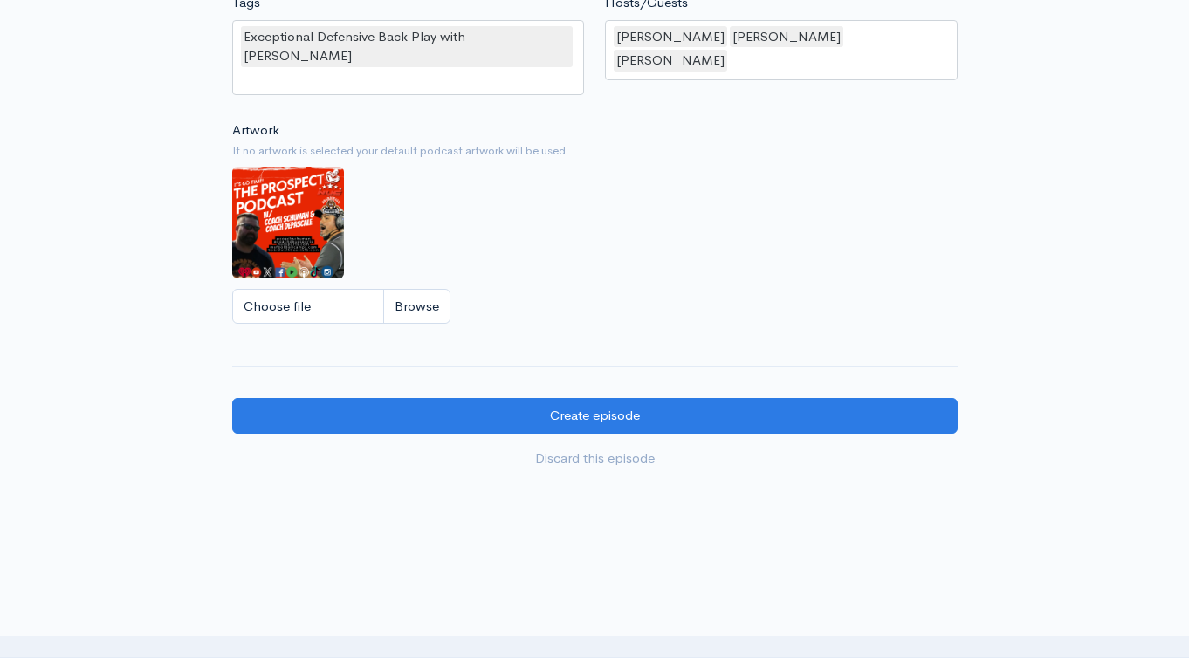
scroll to position [1580, 0]
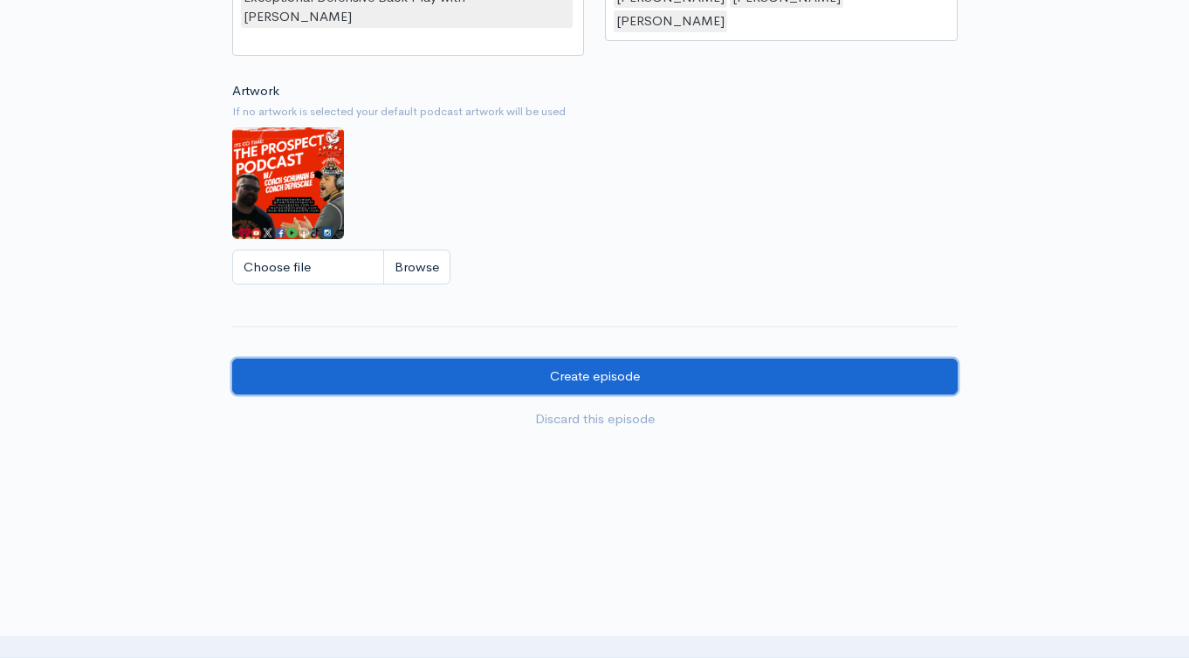
click at [679, 360] on input "Create episode" at bounding box center [594, 377] width 725 height 36
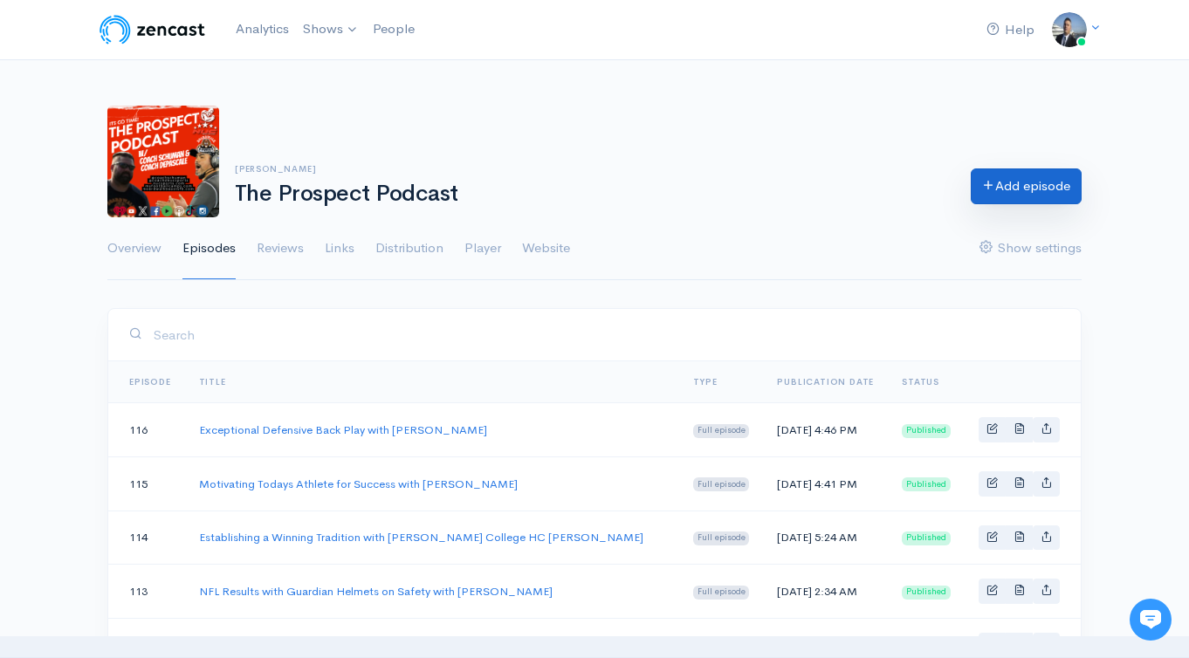
click at [1015, 193] on link "Add episode" at bounding box center [1025, 186] width 111 height 36
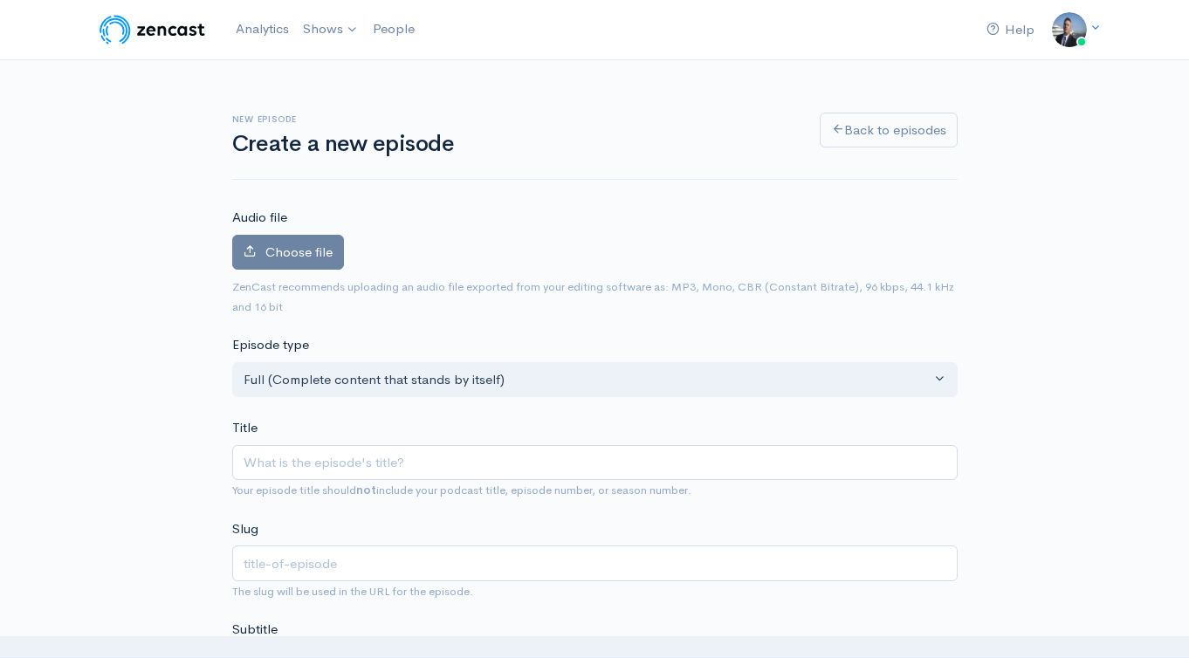
click at [312, 470] on input "Title" at bounding box center [594, 463] width 725 height 36
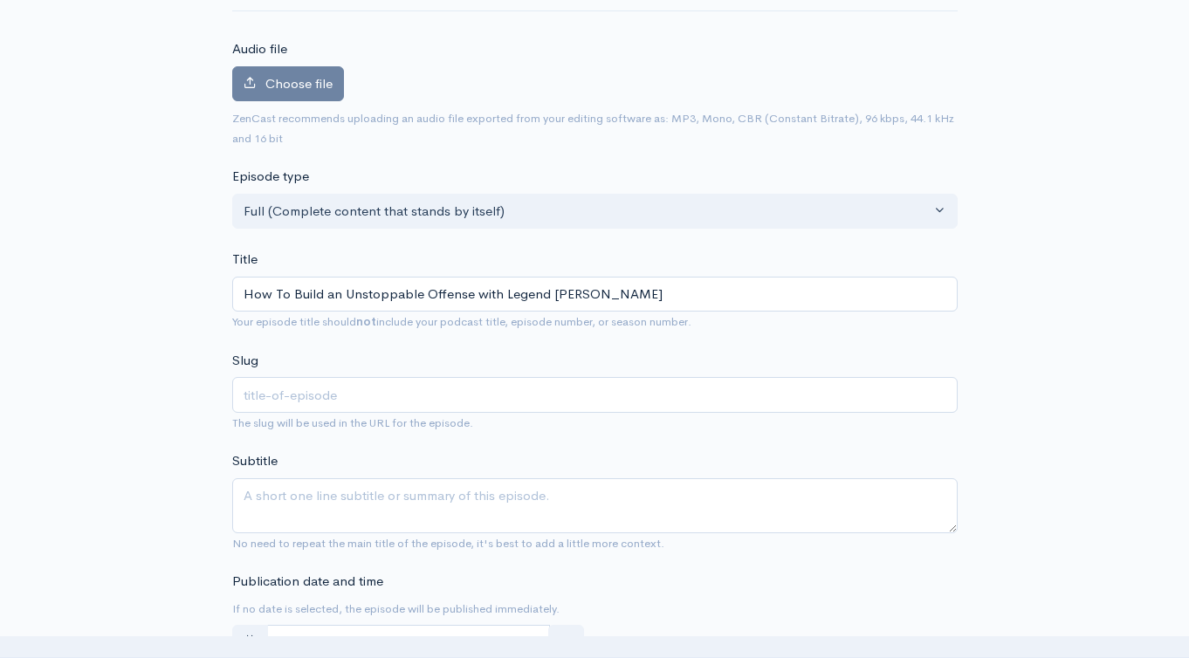
scroll to position [169, 0]
type input "How To Build an Unstoppable Offense with Legend Manny Matsakis"
type input "how-to-build-an-unstoppable-offense-with-legend-manny-matsakis"
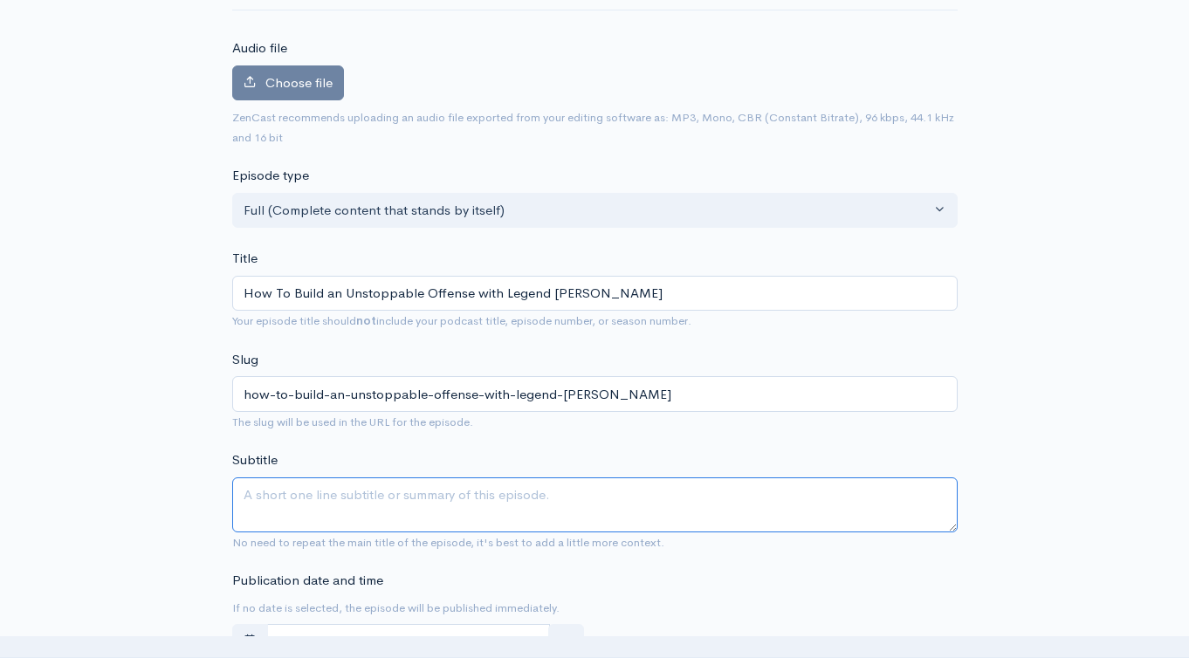
click at [606, 497] on textarea "Subtitle" at bounding box center [594, 504] width 725 height 55
paste textarea "How To Build an Unstoppable Offense with Legend Manny Matsakis"
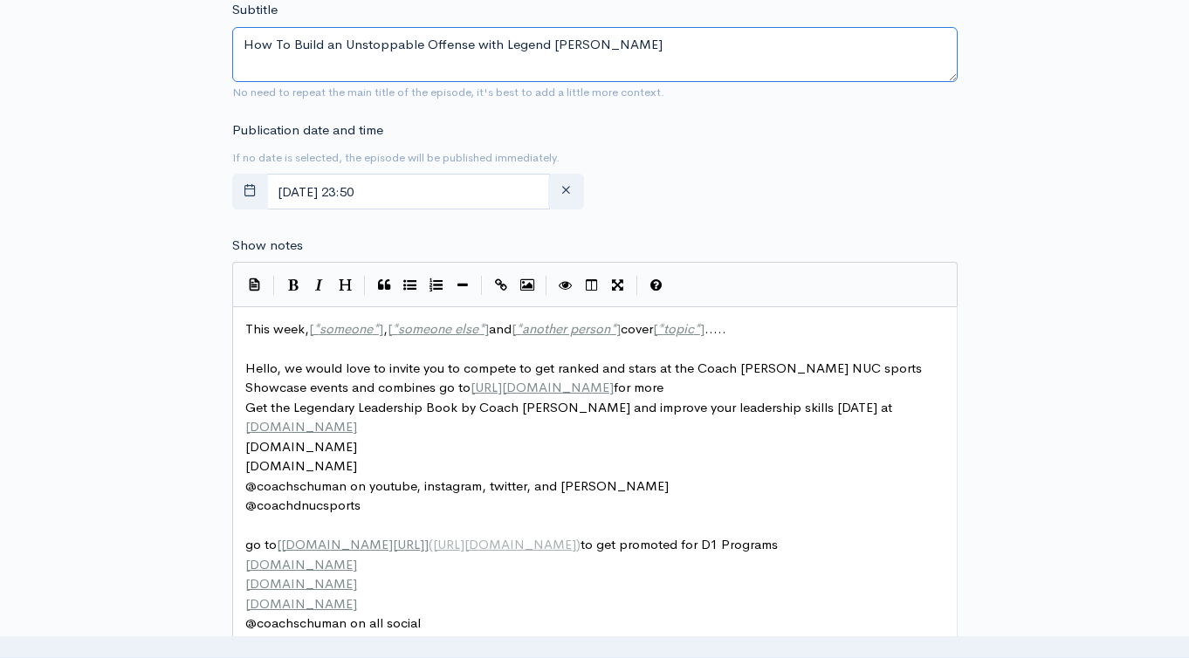
scroll to position [671, 0]
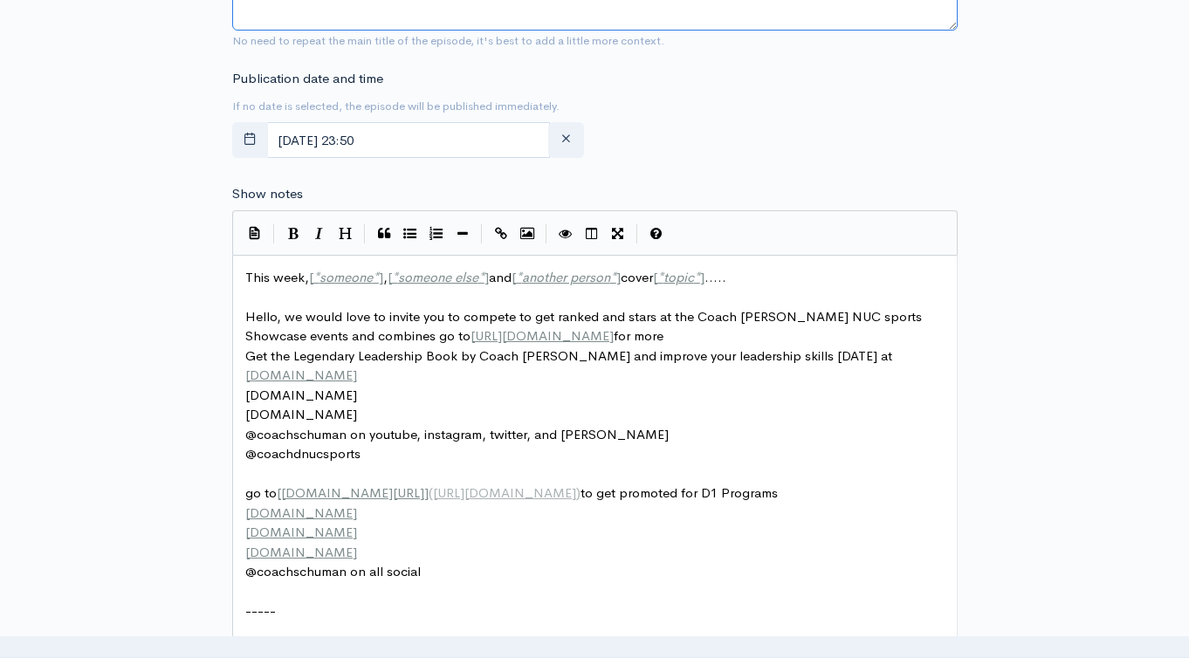
type textarea "How To Build an Unstoppable Offense with Legend Manny Matsakis"
click at [250, 270] on span "This week, [ * someone * ] , [ * someone else * ] and [ * another person * ] co…" at bounding box center [485, 277] width 481 height 17
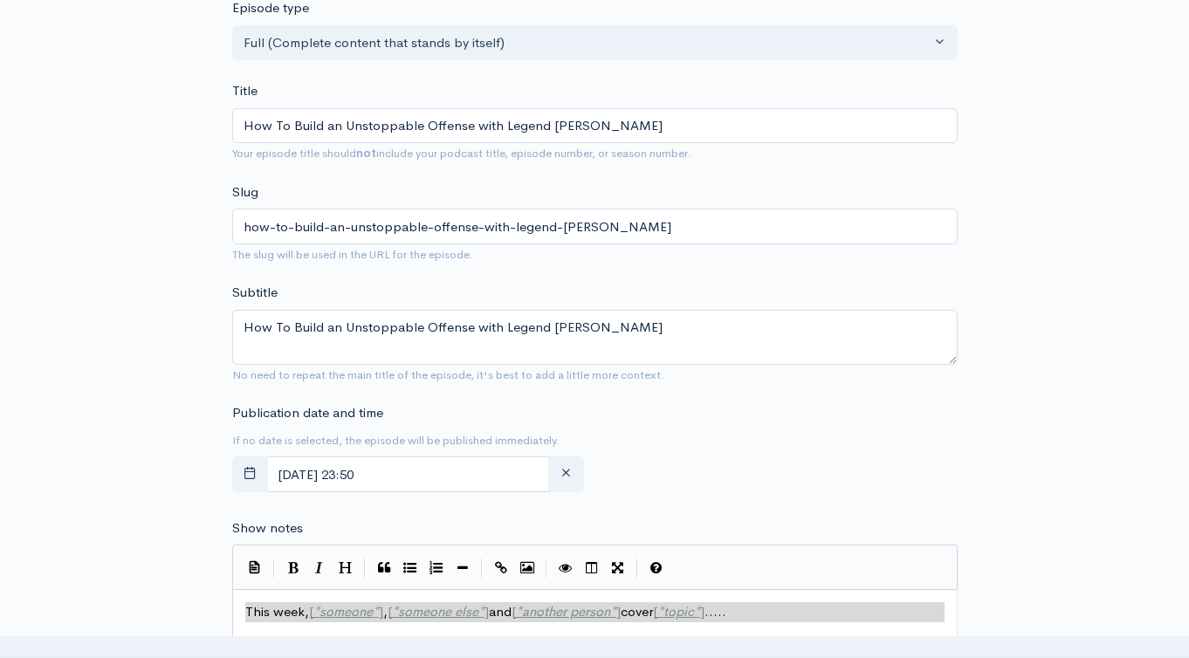
scroll to position [86, 0]
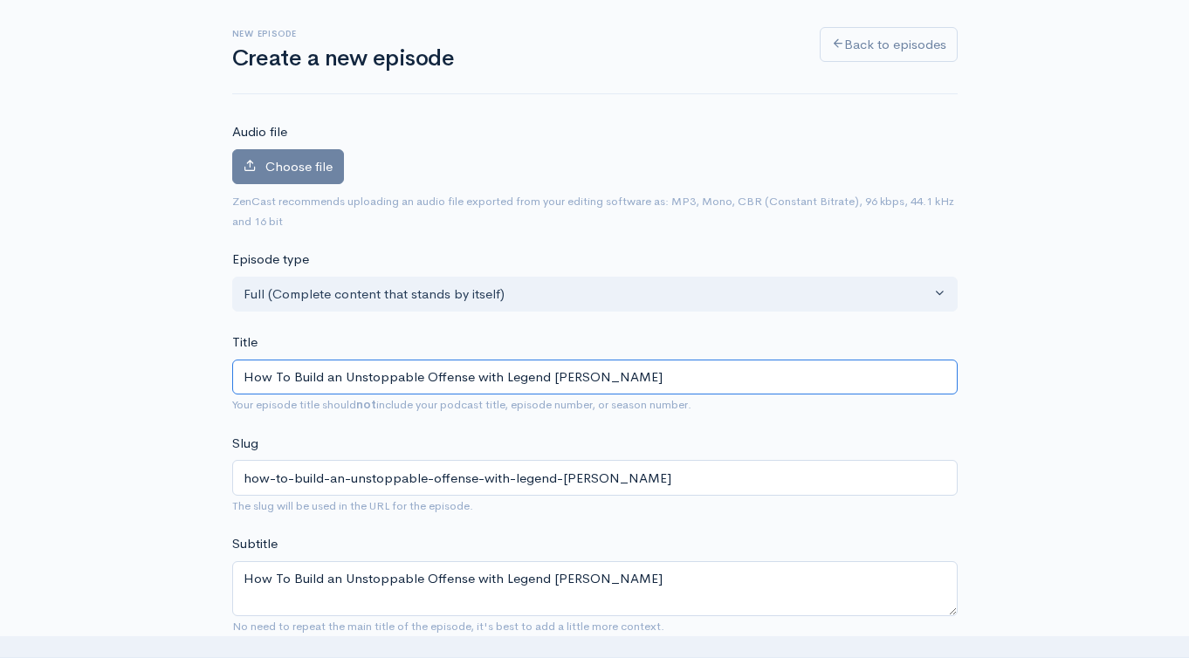
click at [420, 380] on input "How To Build an Unstoppable Offense with Legend Manny Matsakis" at bounding box center [594, 378] width 725 height 36
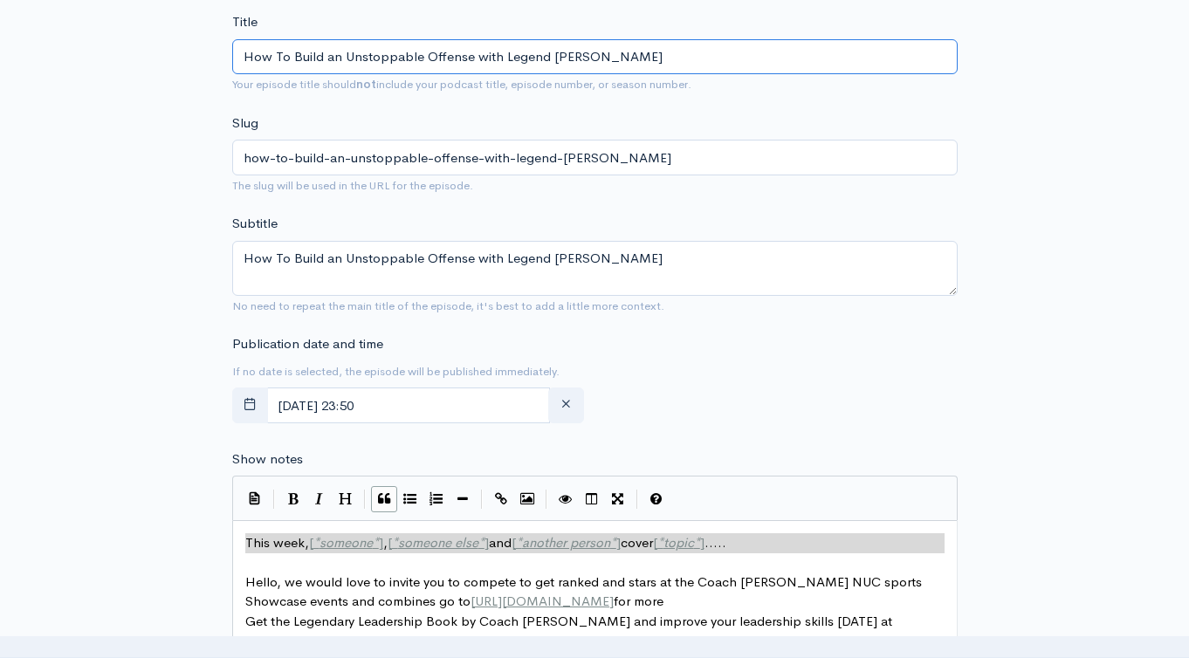
scroll to position [497, 0]
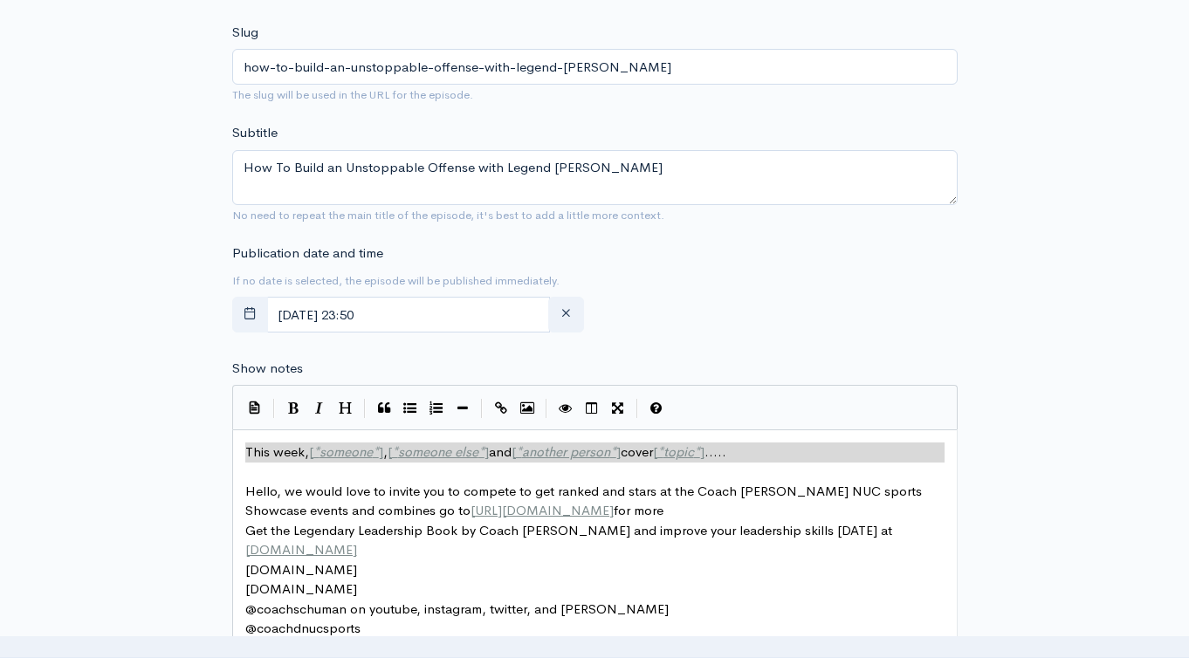
type textarea "​This week, [*someone*], [*someone else*] and [*another person*] cover [*topic*…"
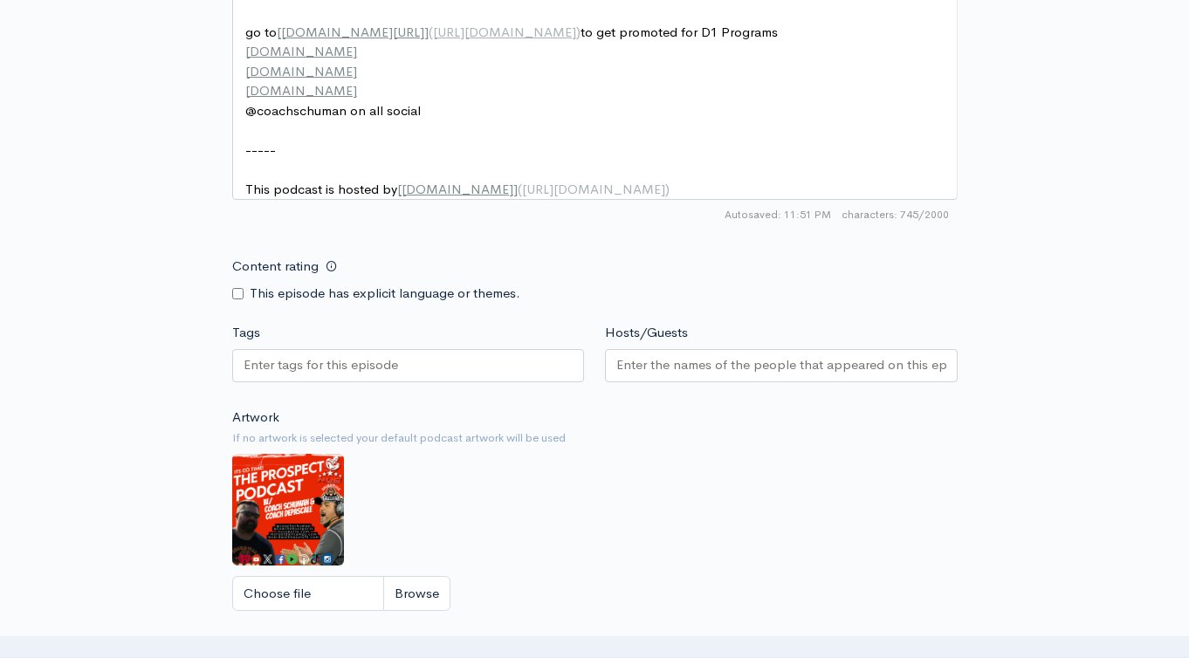
scroll to position [8, 0]
click at [423, 382] on div at bounding box center [408, 365] width 353 height 33
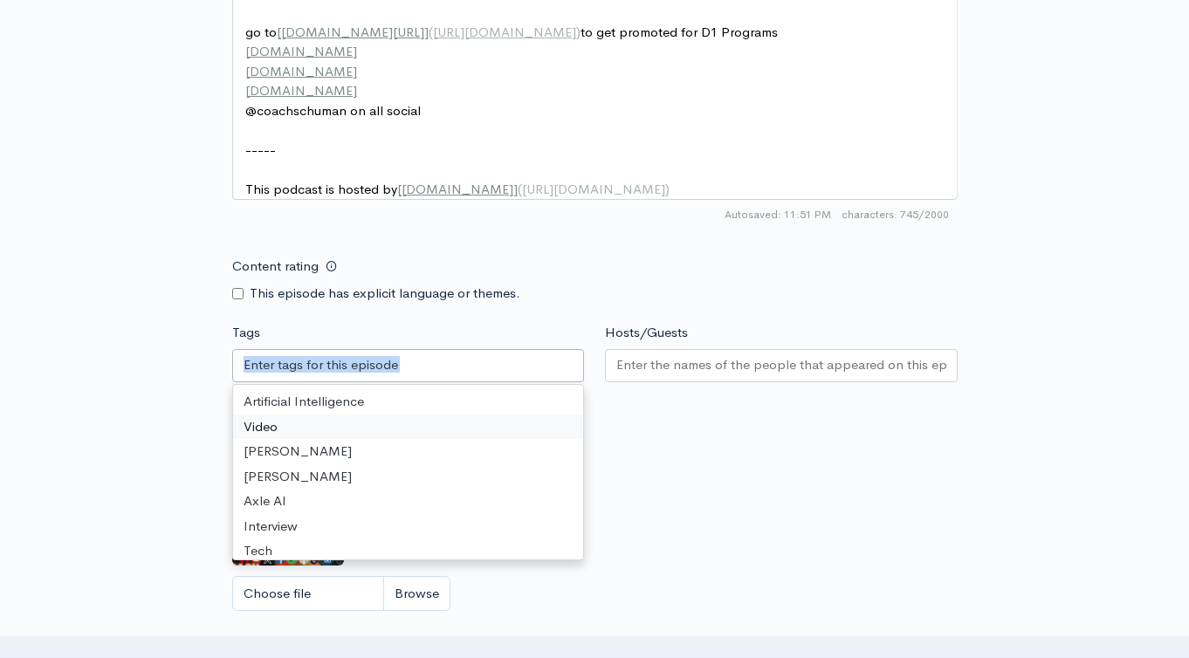
click at [345, 375] on input "Tags" at bounding box center [321, 365] width 157 height 20
click at [423, 304] on label "This episode has explicit language or themes." at bounding box center [385, 294] width 271 height 20
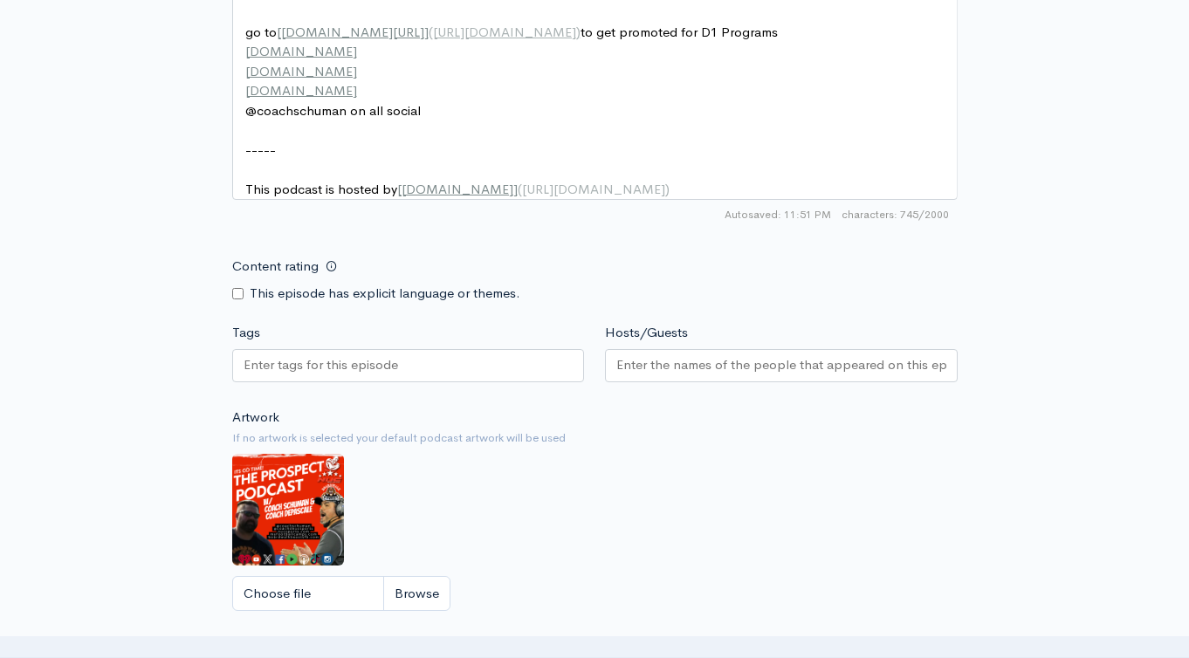
click at [437, 382] on div at bounding box center [408, 365] width 353 height 33
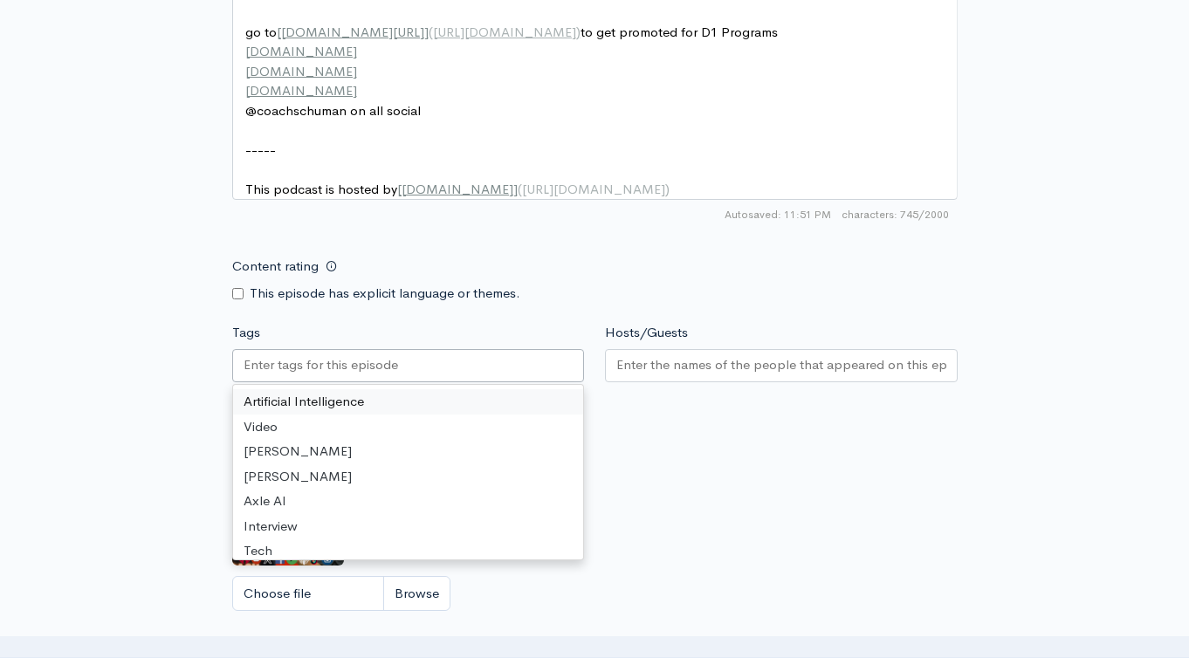
paste input "How To Build an Unstoppable Offense with Legend [PERSON_NAME]"
type input "How To Build an Unstoppable Offense with Legend [PERSON_NAME]"
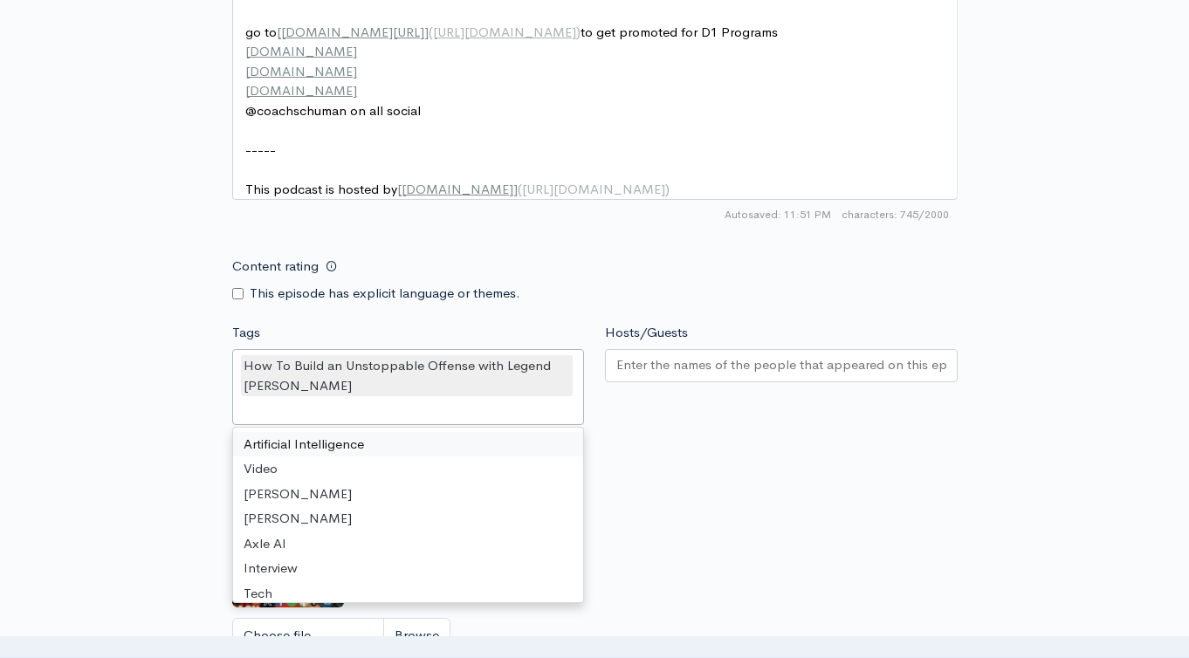
scroll to position [0, 0]
click at [674, 375] on input "Hosts/Guests" at bounding box center [781, 365] width 330 height 20
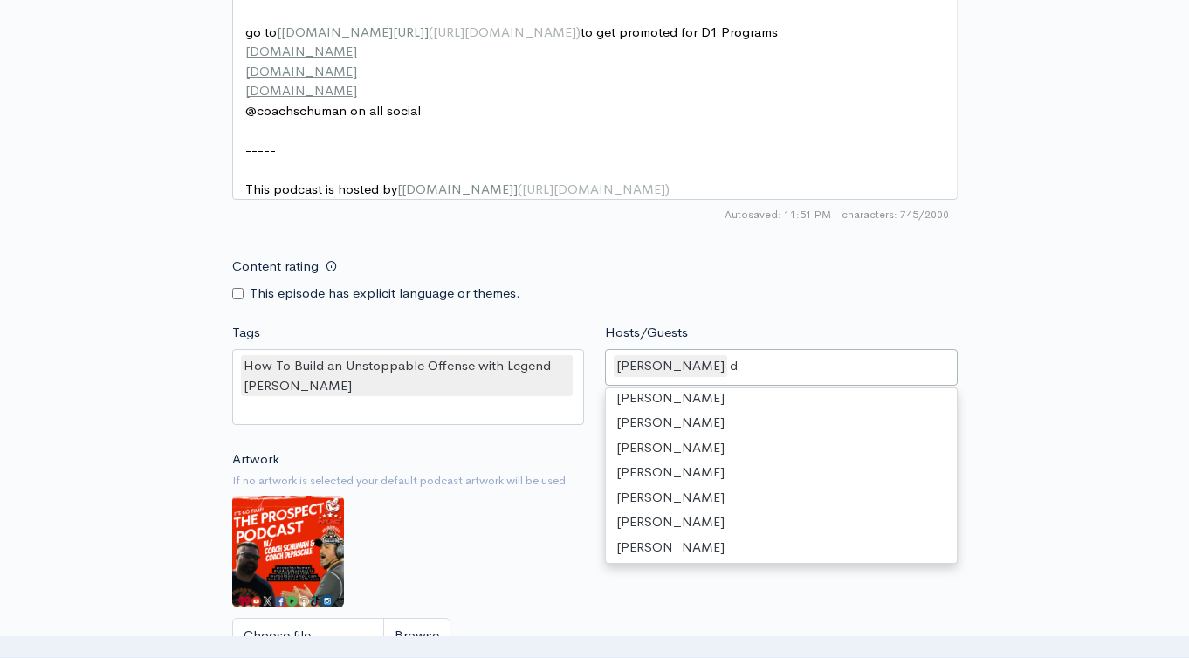
type input "de"
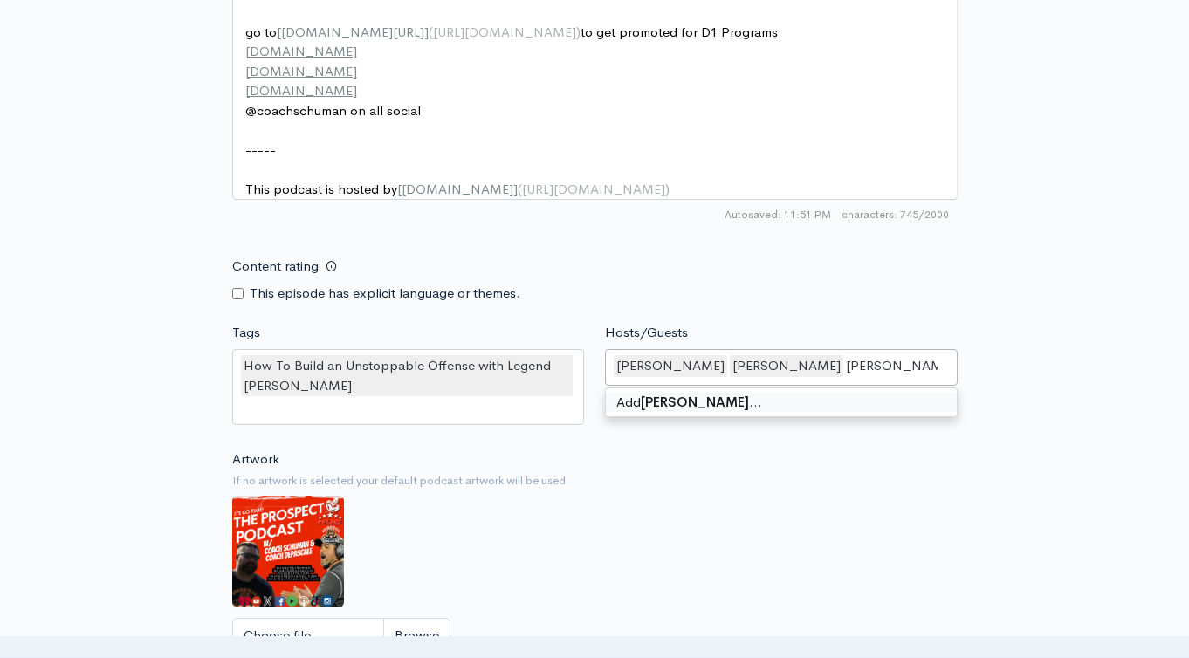
type input "[PERSON_NAME]"
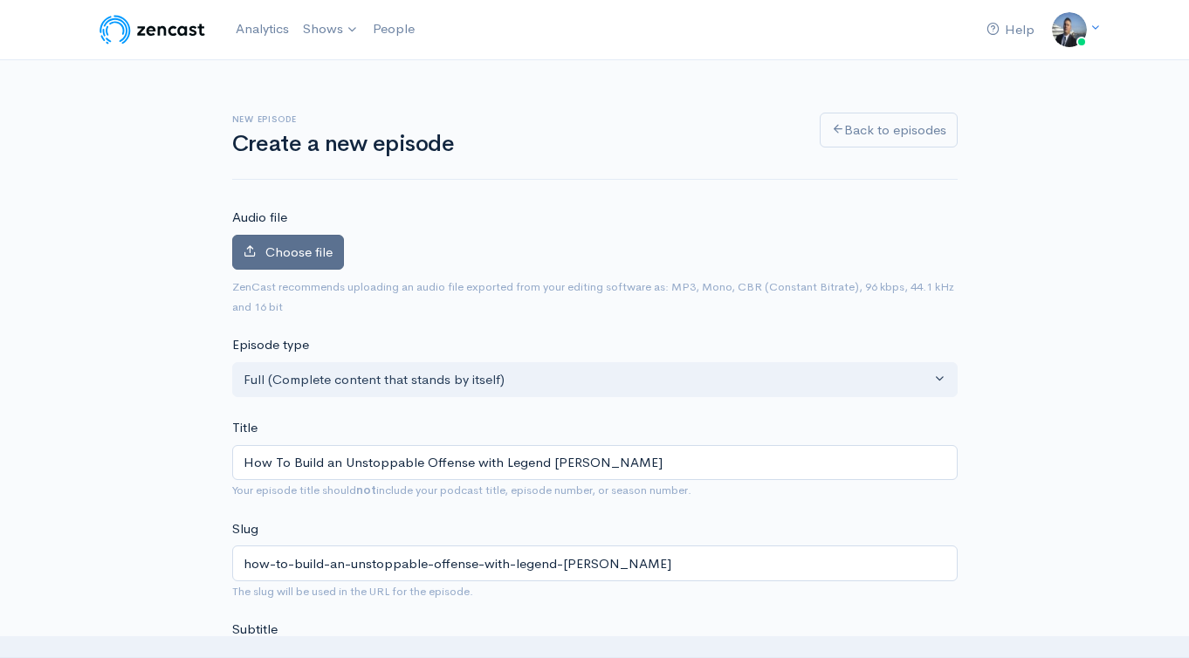
click at [308, 249] on span "Choose file" at bounding box center [298, 251] width 67 height 17
click at [0, 0] on input "Choose file" at bounding box center [0, 0] width 0 height 0
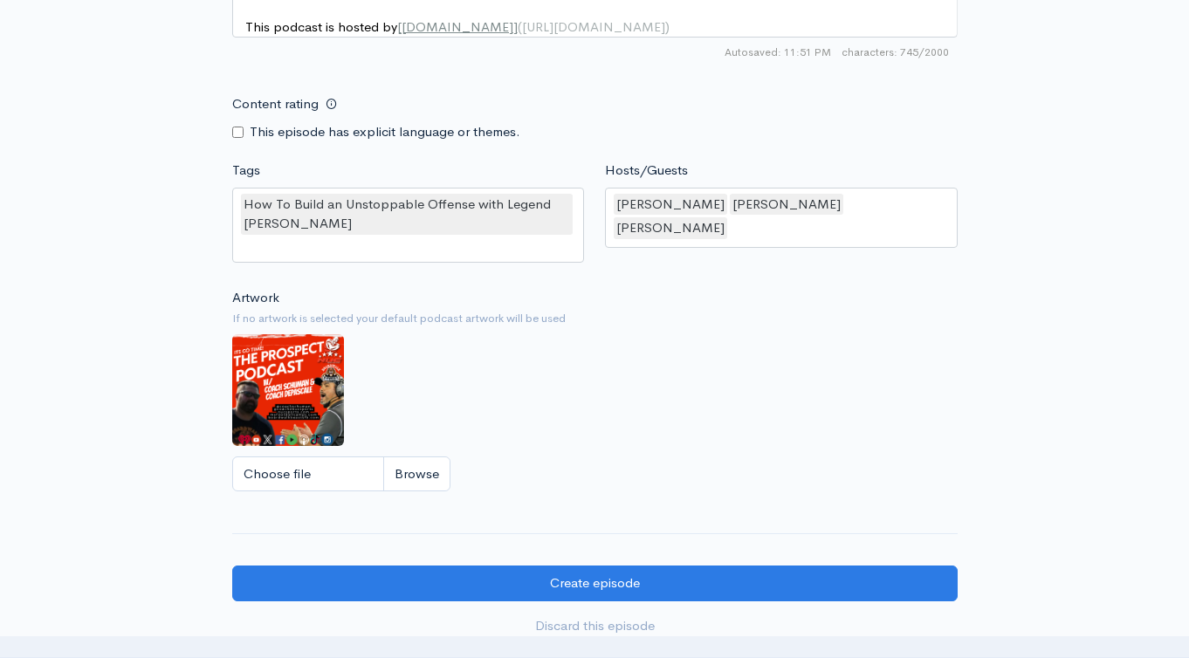
scroll to position [1577, 0]
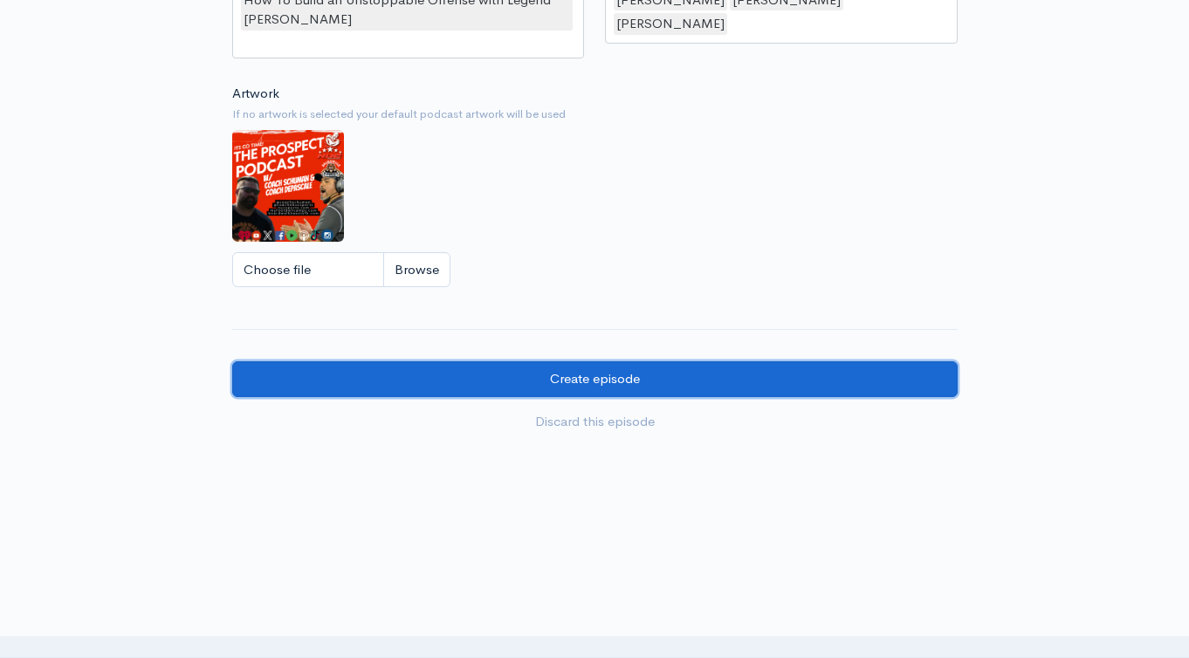
click at [631, 394] on input "Create episode" at bounding box center [594, 379] width 725 height 36
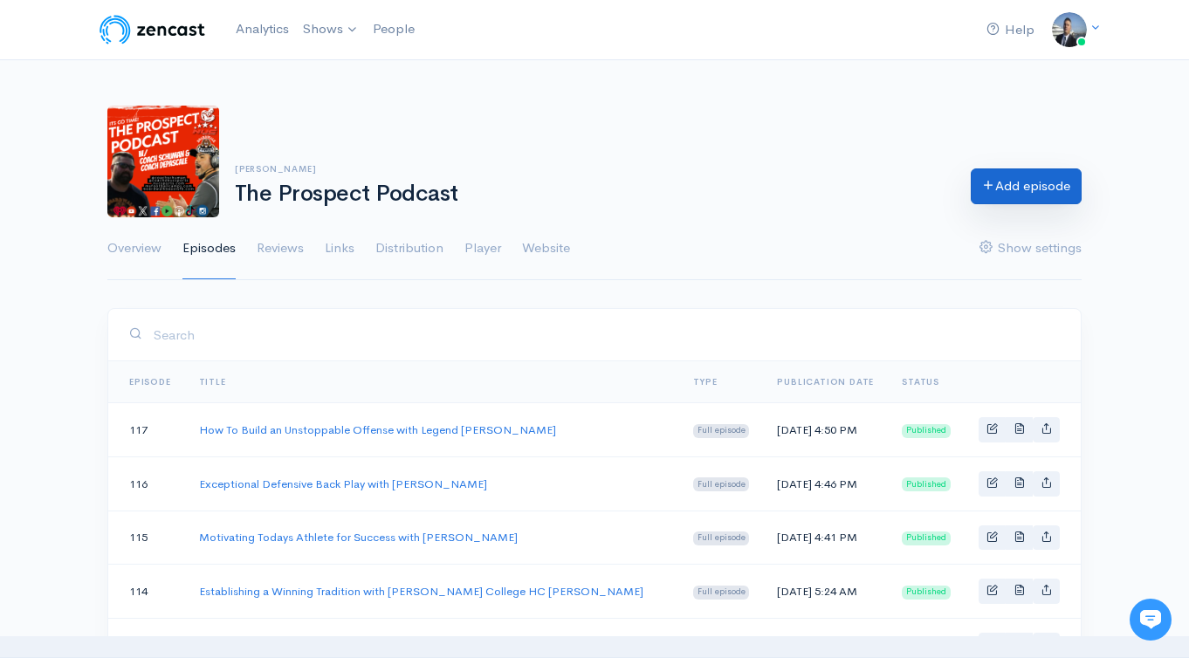
click at [1041, 193] on link "Add episode" at bounding box center [1025, 186] width 111 height 36
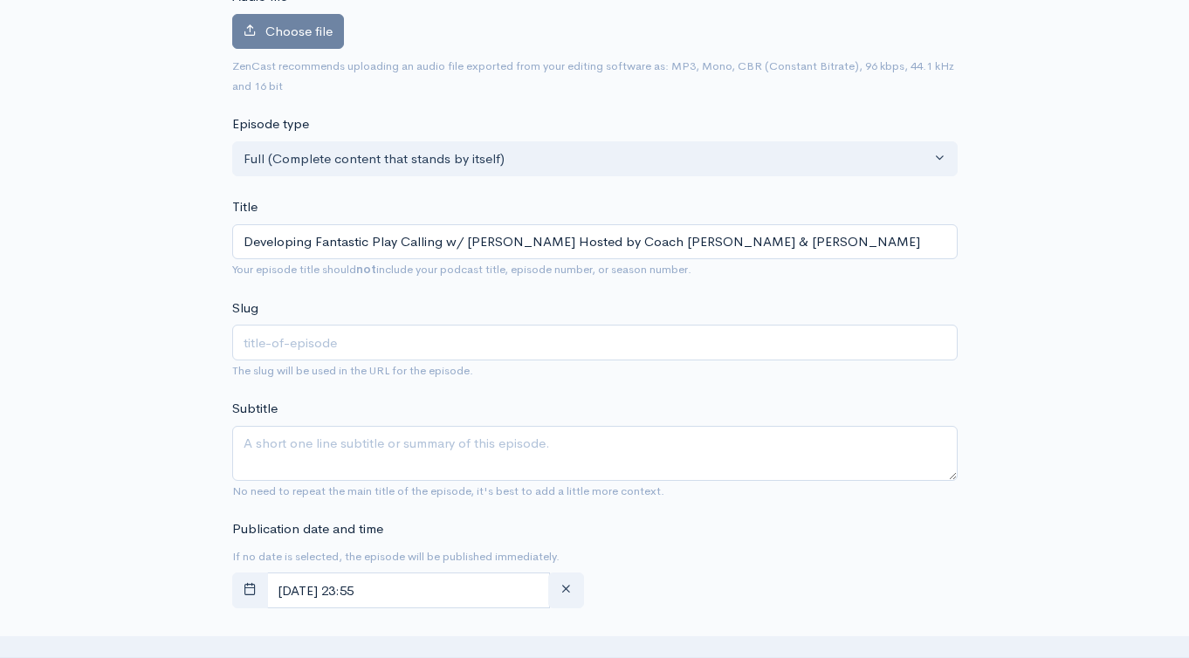
scroll to position [336, 0]
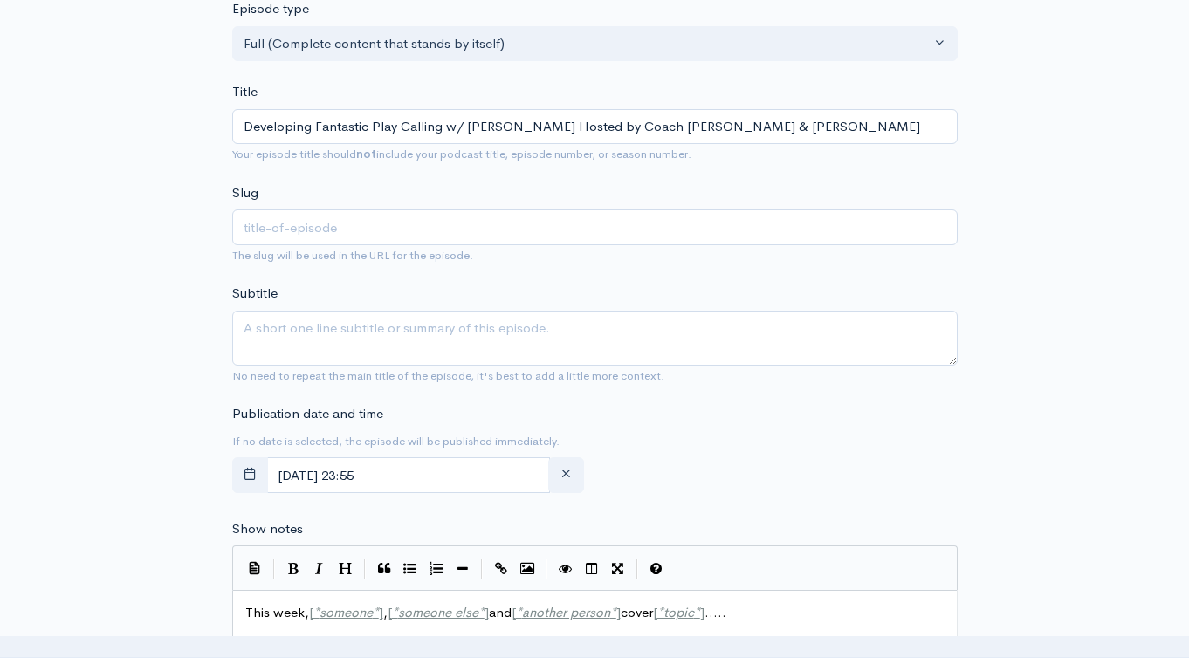
type input "Developing Fantastic Play Calling w/ Daniel Chamberlain Hosted by Coach Schuman…"
type input "developing-fantastic-play-calling-w-daniel-chamberlain-hosted-by-coach-schuman-…"
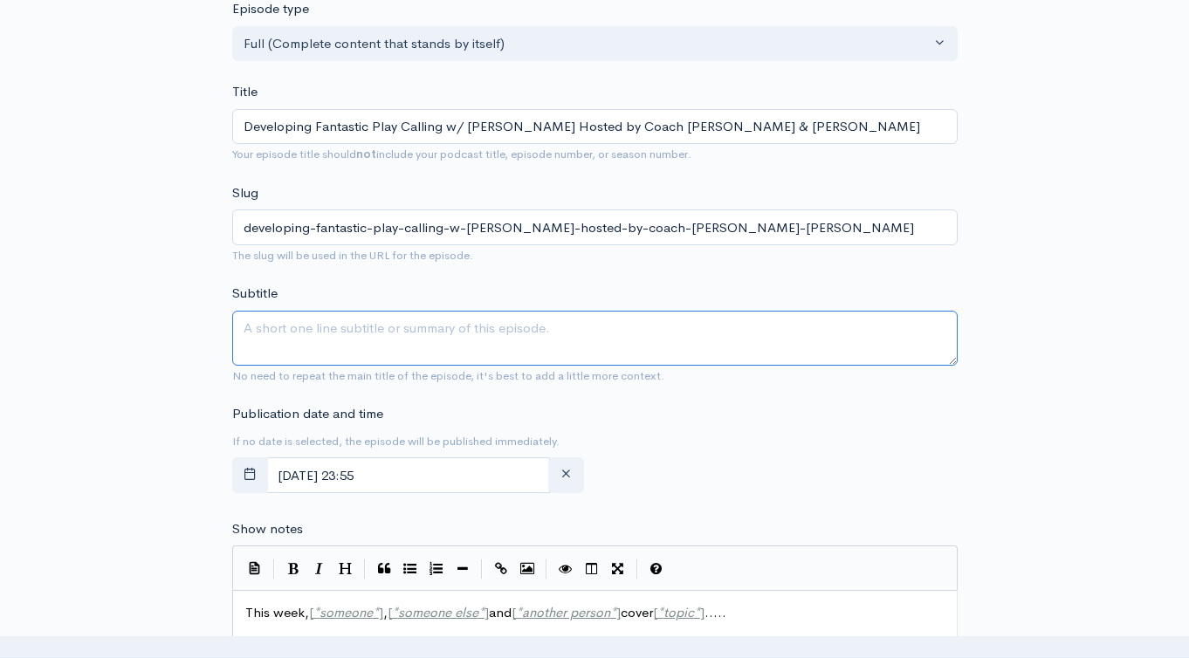
click at [324, 312] on textarea "Subtitle" at bounding box center [594, 338] width 725 height 55
paste textarea "Developing Fantastic Play Calling w/ Daniel Chamberlain Hosted by Coach Schuman…"
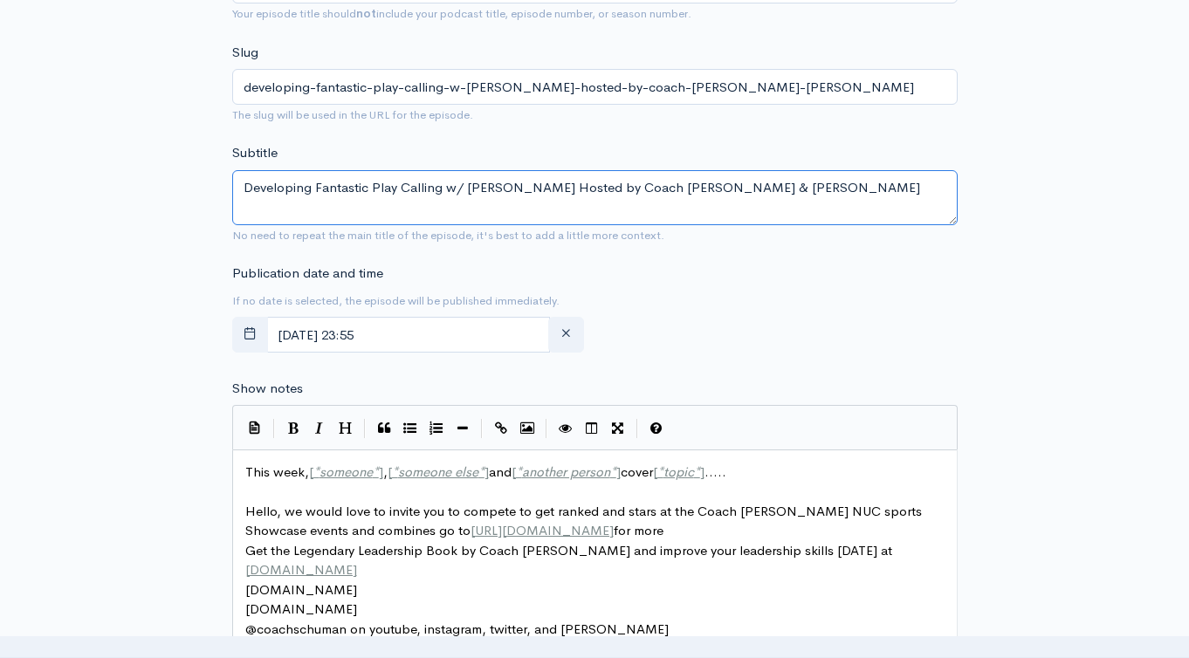
scroll to position [690, 0]
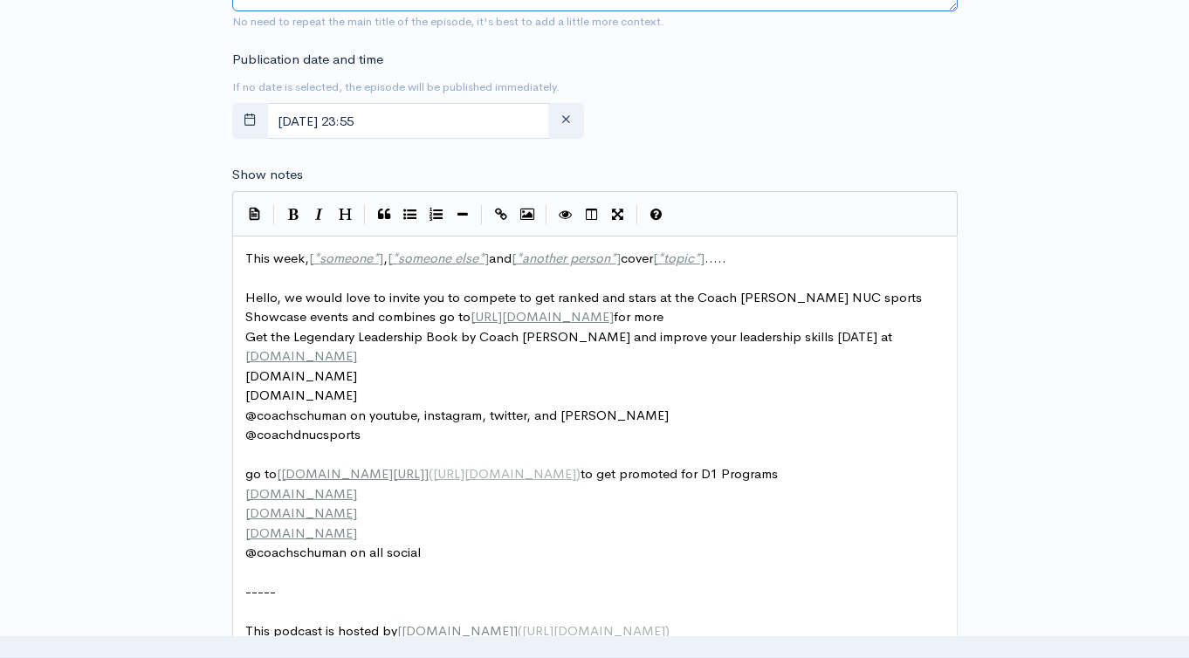
type textarea "Developing Fantastic Play Calling w/ Daniel Chamberlain Hosted by Coach Schuman…"
click at [279, 262] on span "This week, [ * someone * ] , [ * someone else * ] and [ * another person * ] co…" at bounding box center [485, 258] width 481 height 17
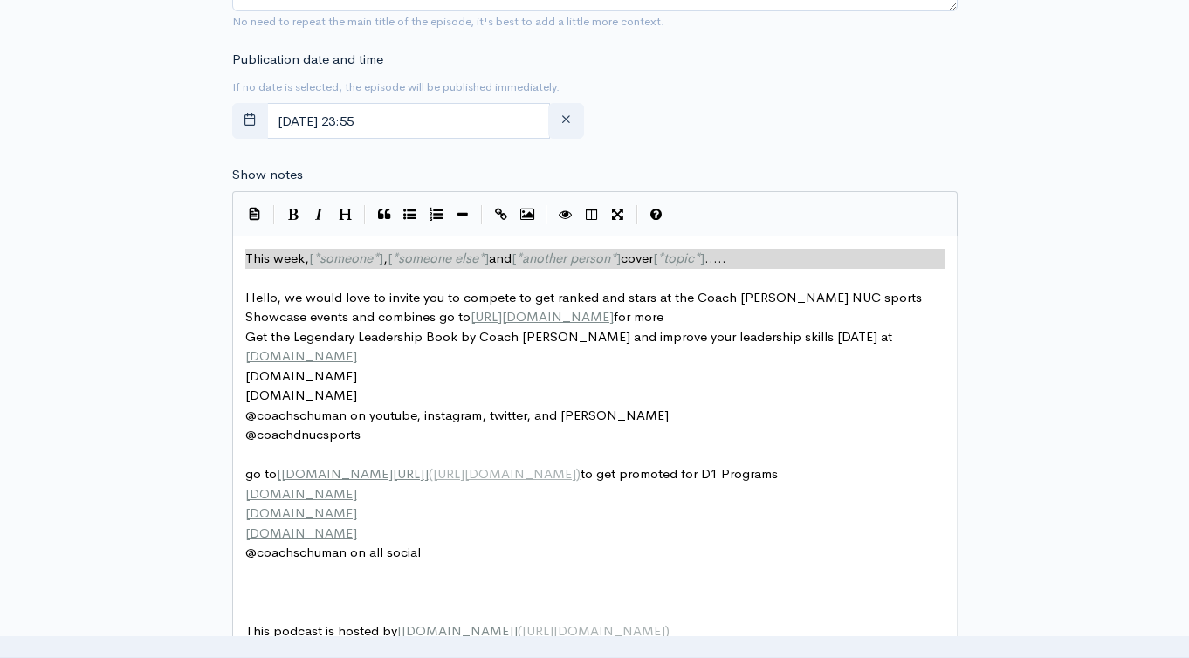
type textarea "​This week, [*someone*], [*someone else*] and [*another person*] cover [*topic*…"
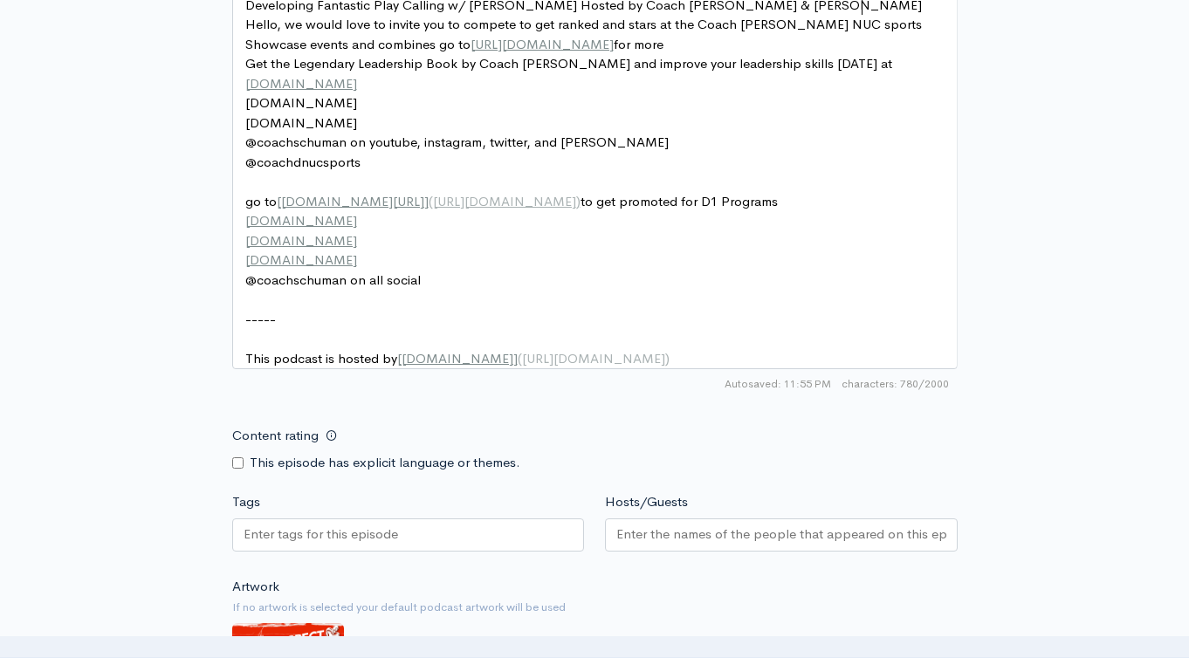
scroll to position [1045, 0]
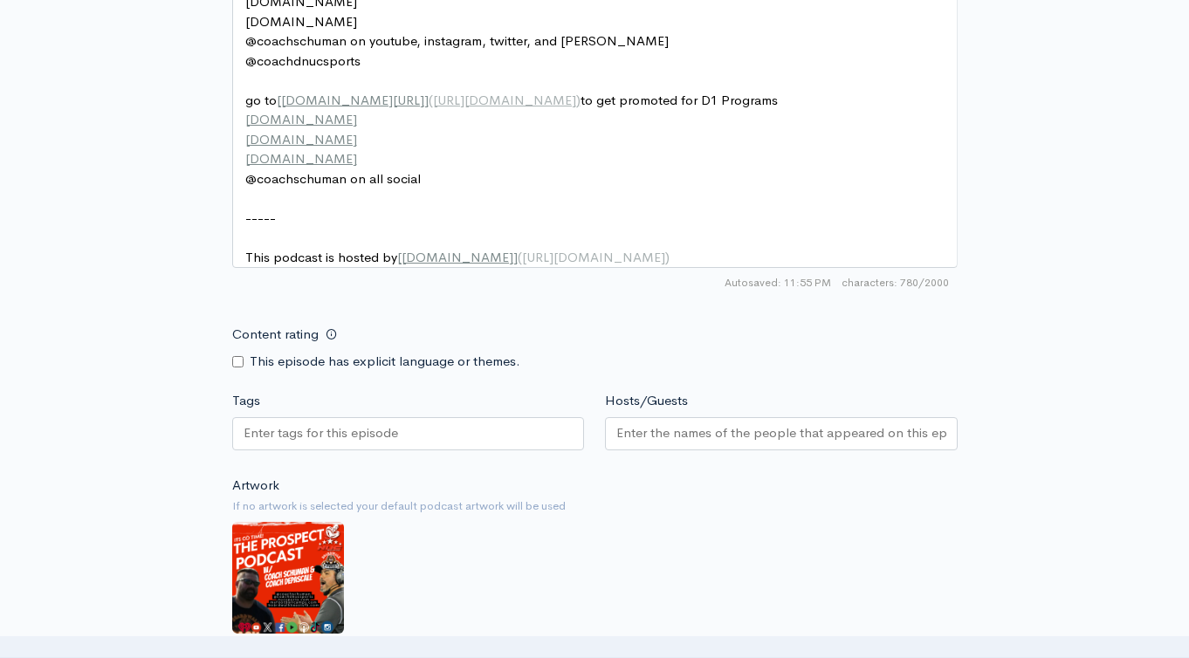
click at [363, 443] on input "Tags" at bounding box center [321, 433] width 157 height 20
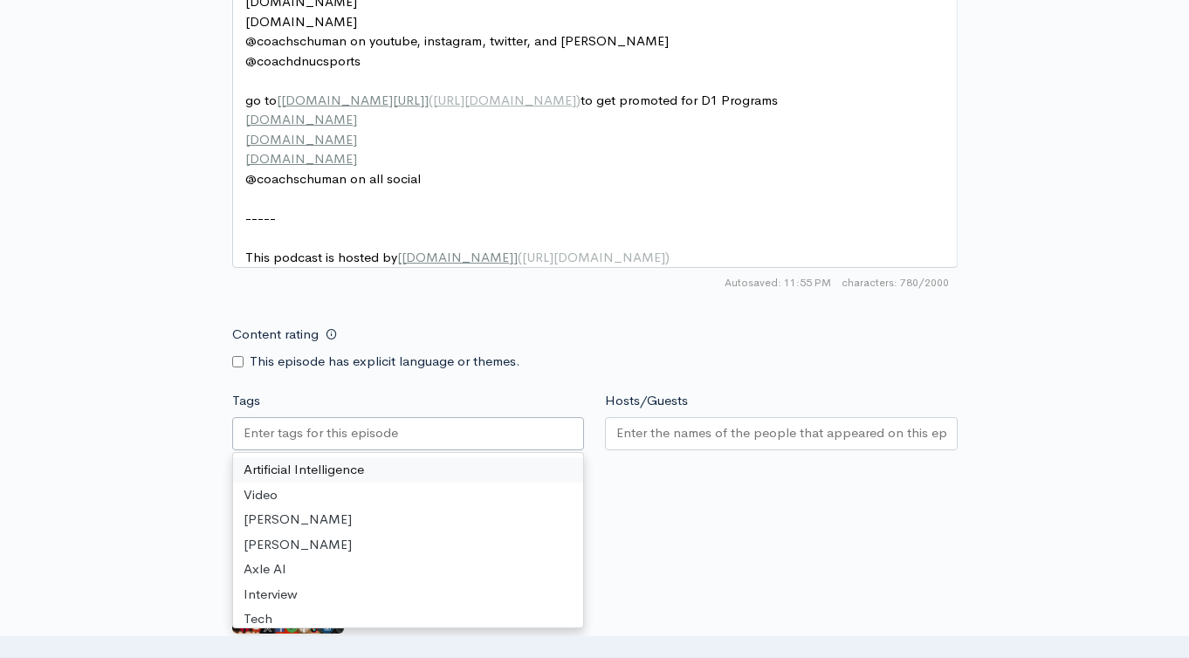
paste input "Developing Fantastic Play Calling w/ Daniel Chamberlain Hosted by Coach Schuman…"
type input "Developing Fantastic Play Calling w/ Daniel Chamberlain Hosted by Coach Schuman…"
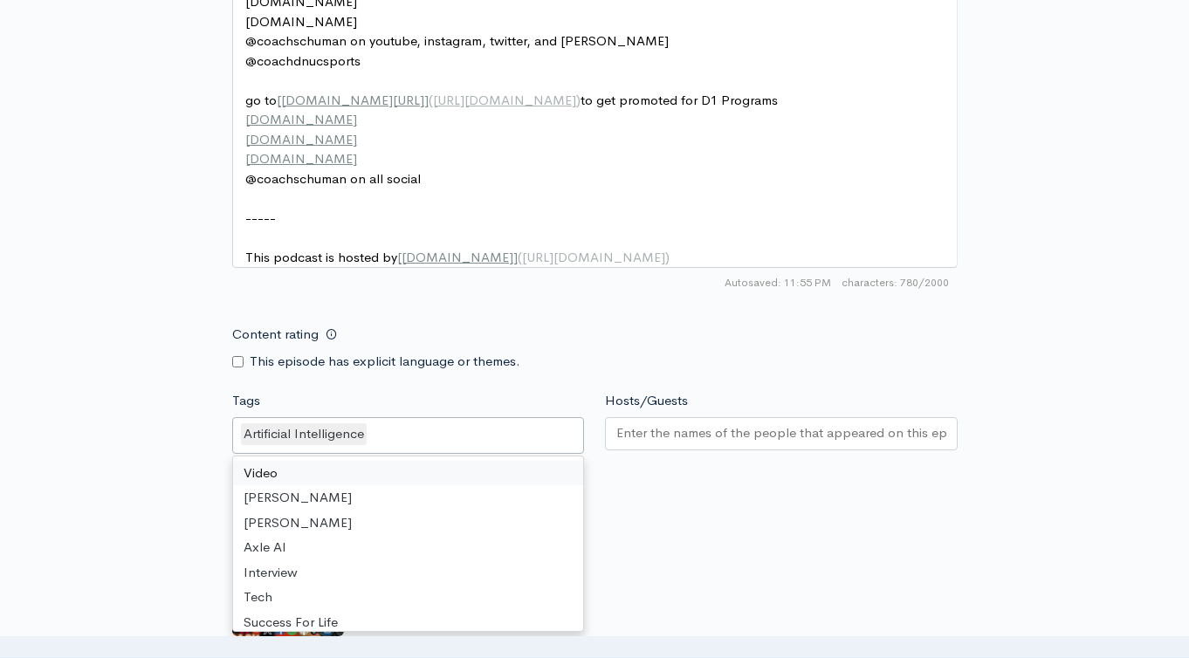
scroll to position [0, 0]
click at [488, 449] on div "Artificial Intelligence" at bounding box center [408, 435] width 353 height 37
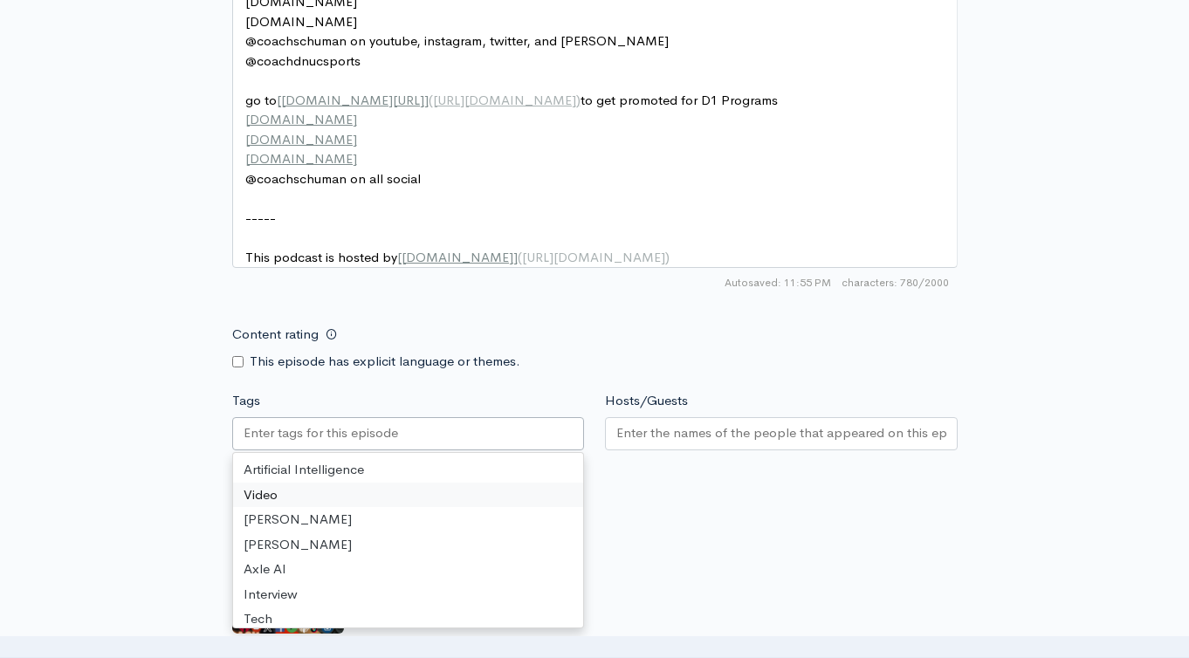
paste input "Developing Fantastic Play Calling w/ Daniel Chamberlain Hosted by Coach Schuman…"
type input "Developing Fantastic Play Calling w/ Daniel Chamberlain Hosted by Coach Schuman…"
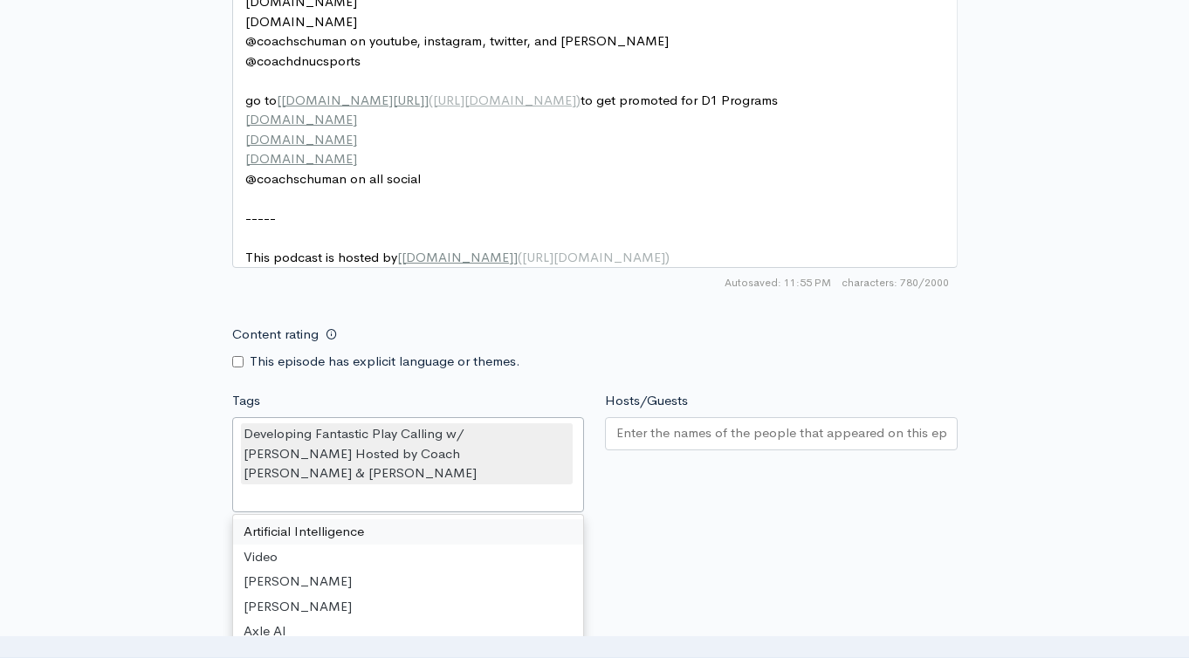
click at [634, 443] on input "Hosts/Guests" at bounding box center [781, 433] width 330 height 20
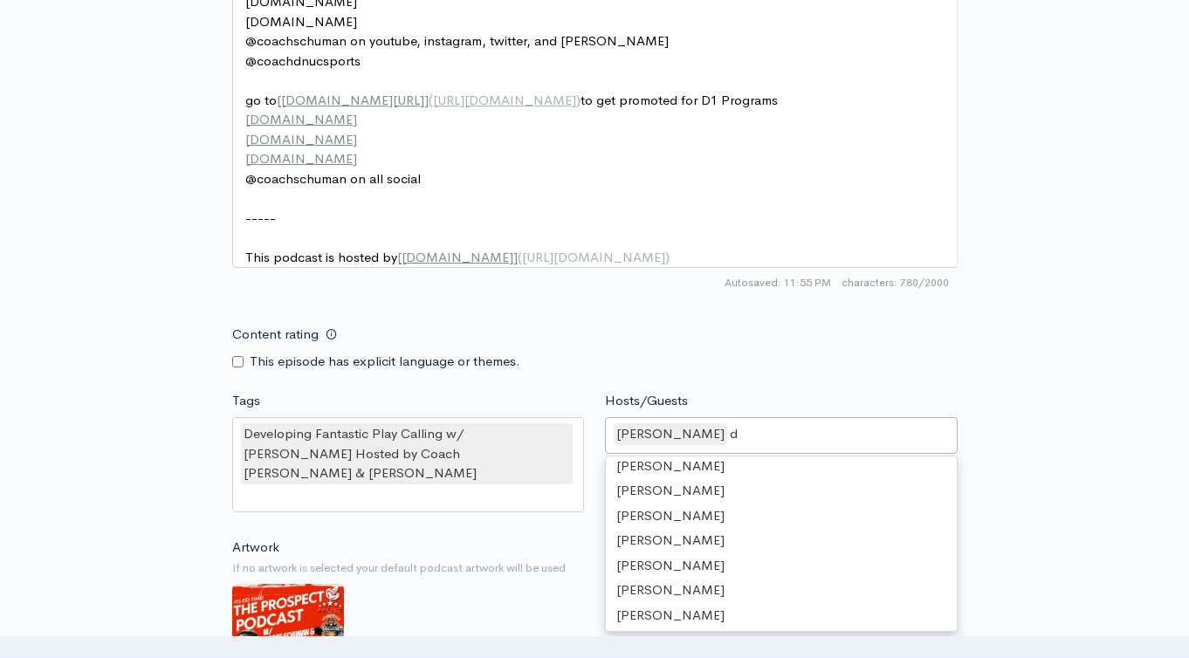
type input "de"
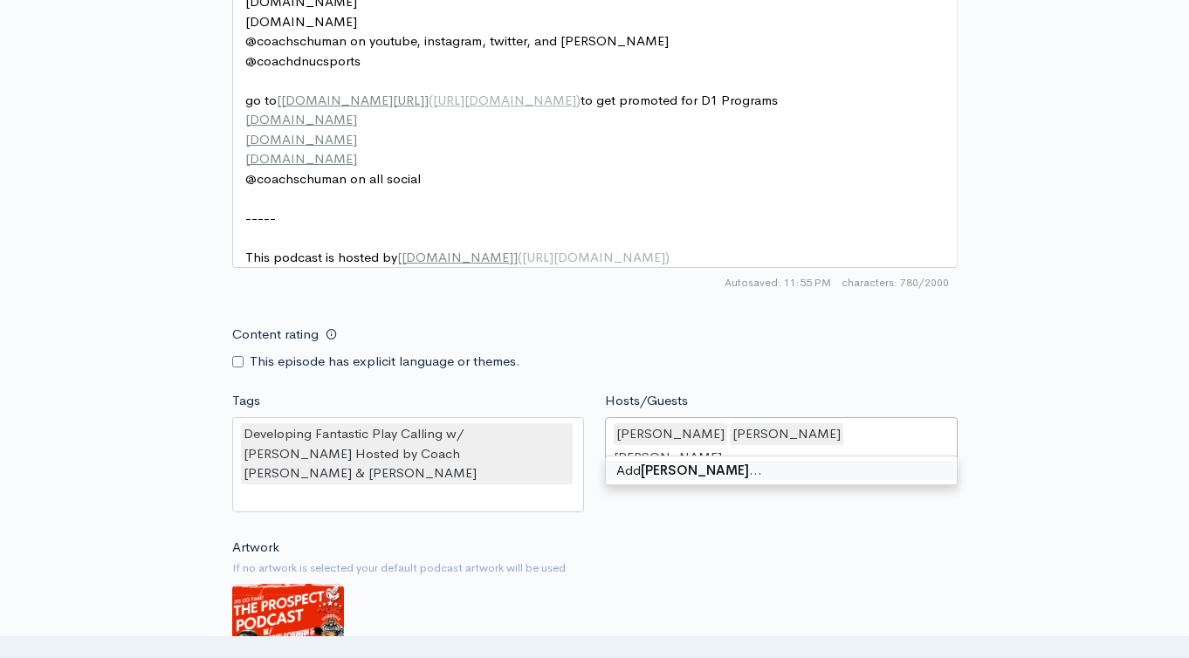
type input "Daniel Chamberlain"
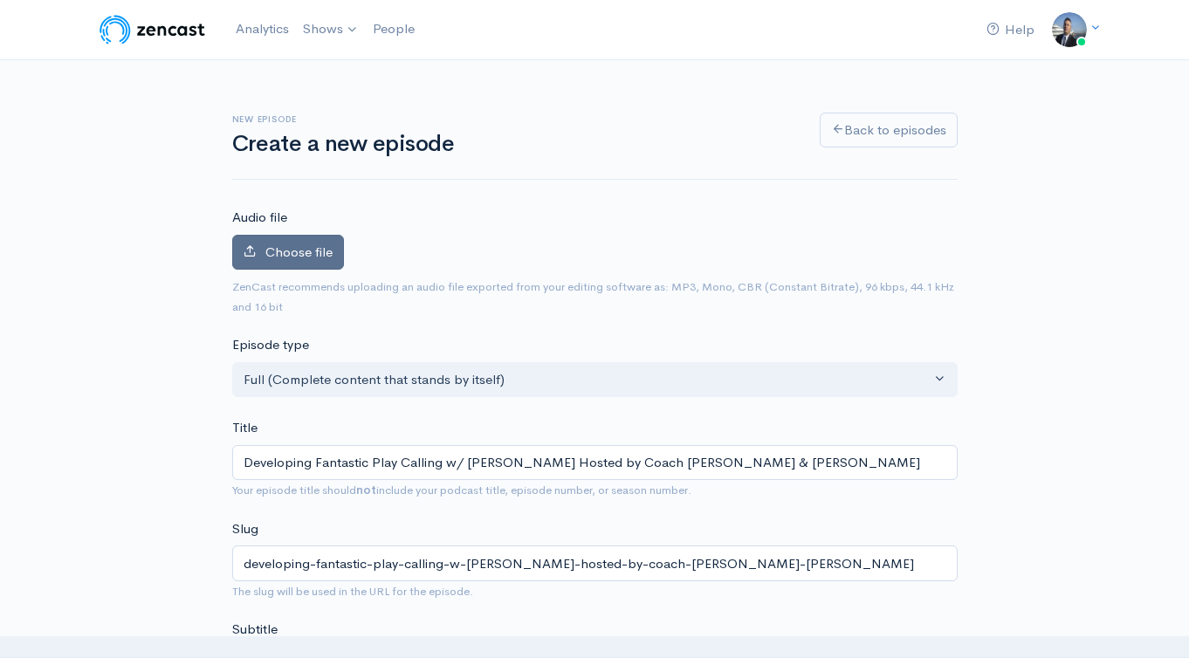
click at [294, 257] on span "Choose file" at bounding box center [298, 251] width 67 height 17
click at [0, 0] on input "Choose file" at bounding box center [0, 0] width 0 height 0
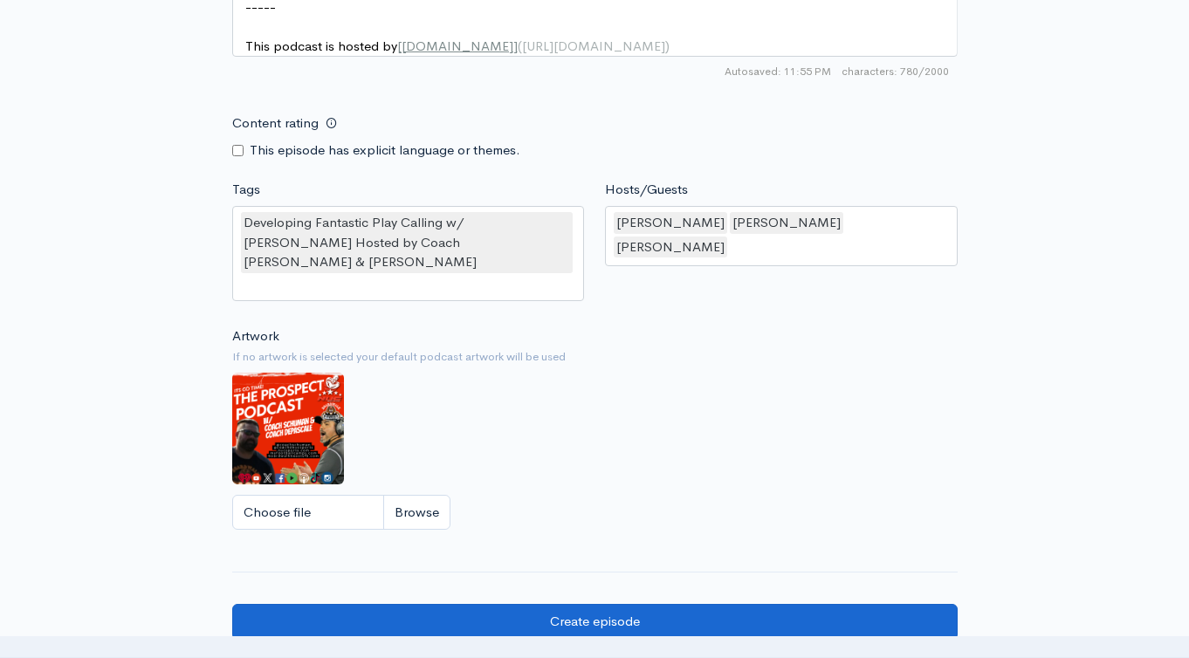
scroll to position [1658, 0]
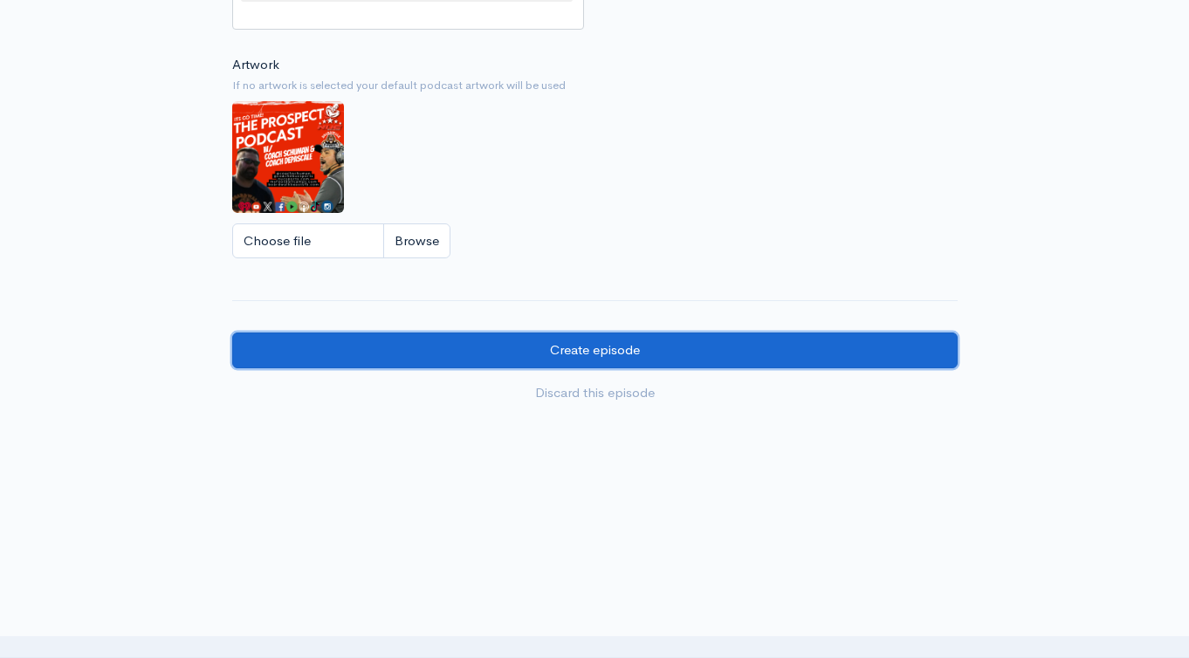
click at [710, 349] on input "Create episode" at bounding box center [594, 350] width 725 height 36
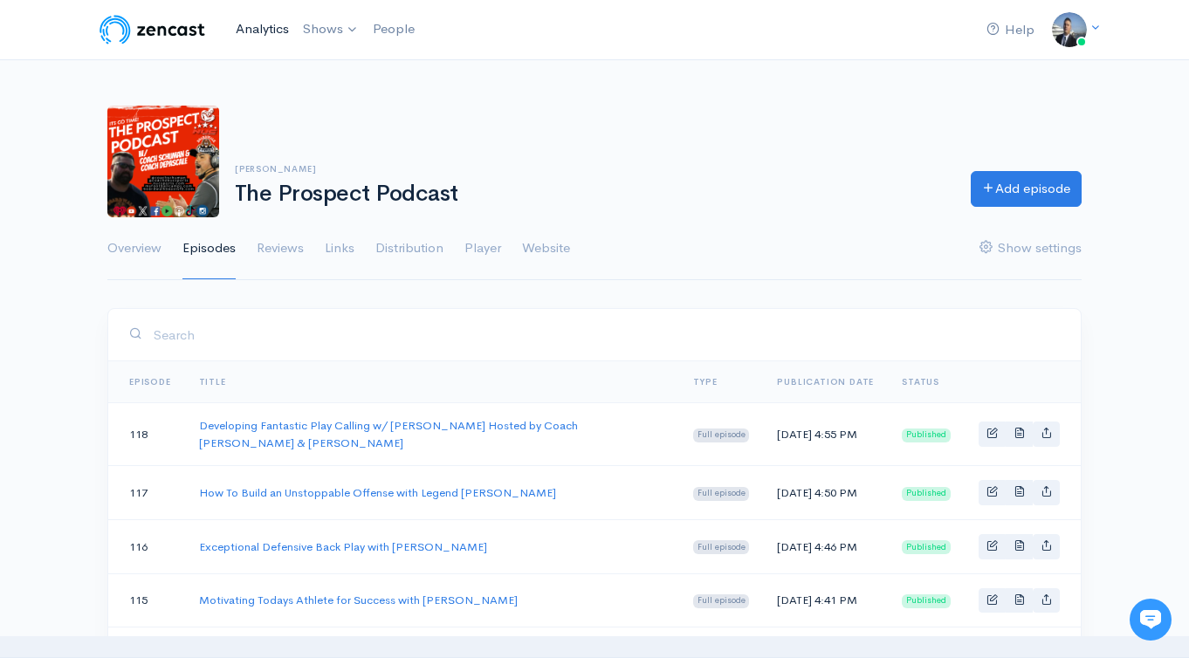
click at [271, 35] on link "Analytics" at bounding box center [262, 29] width 67 height 38
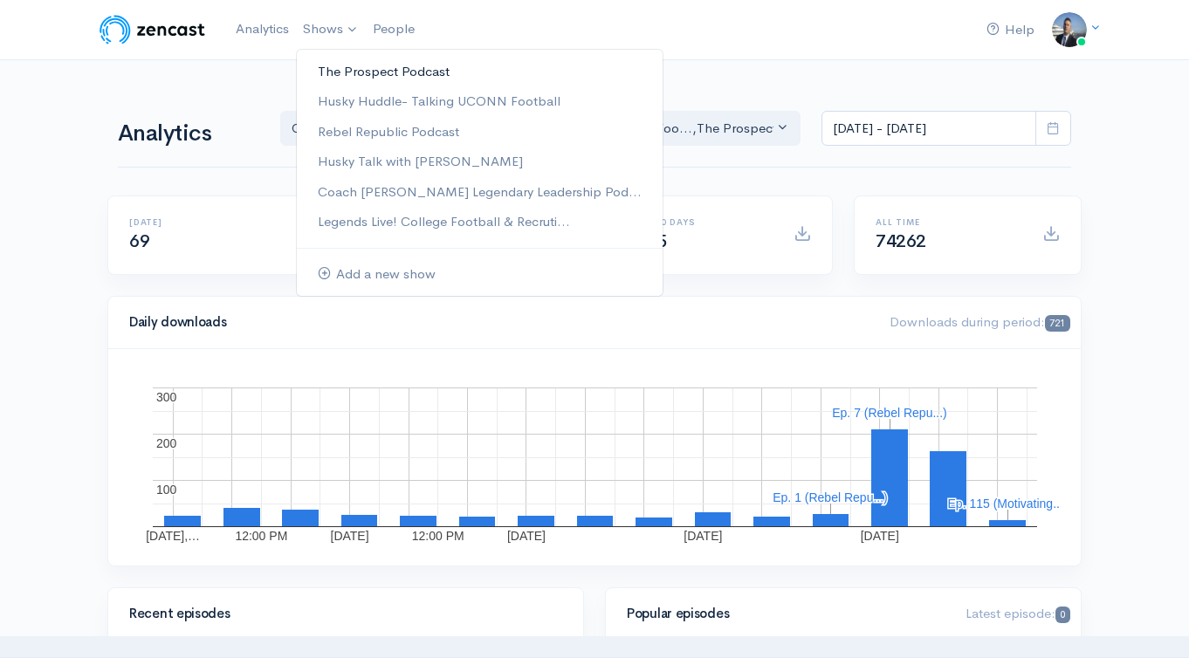
click at [346, 68] on link "The Prospect Podcast" at bounding box center [480, 72] width 366 height 31
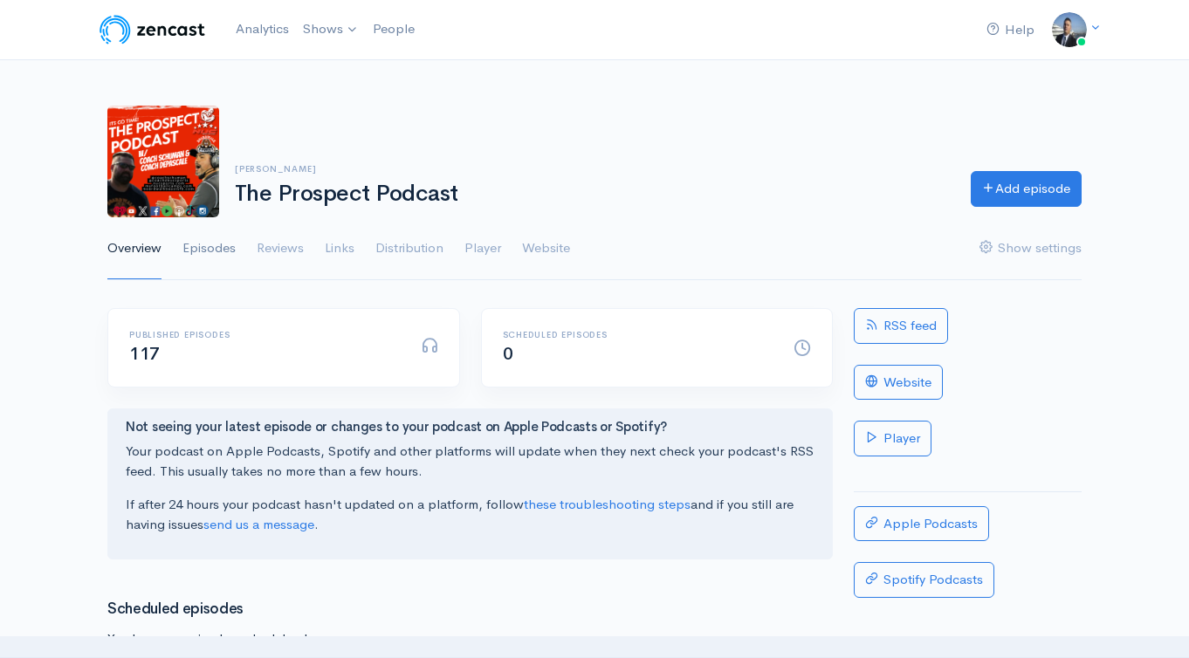
click at [216, 254] on link "Episodes" at bounding box center [208, 248] width 53 height 63
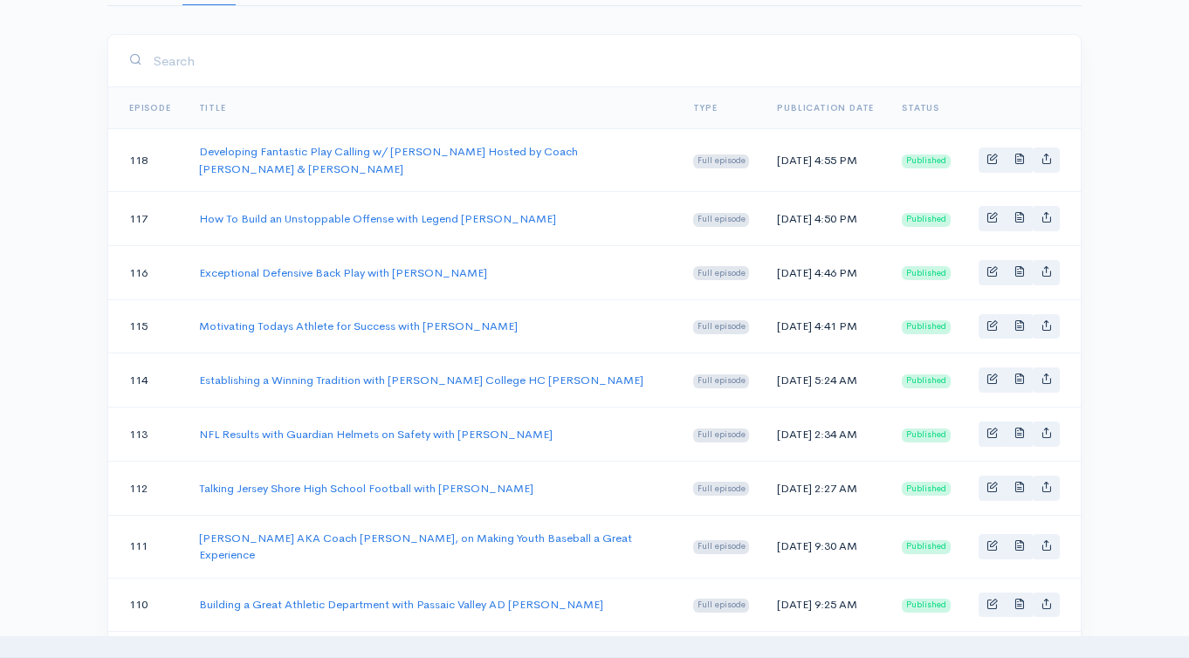
scroll to position [142, 0]
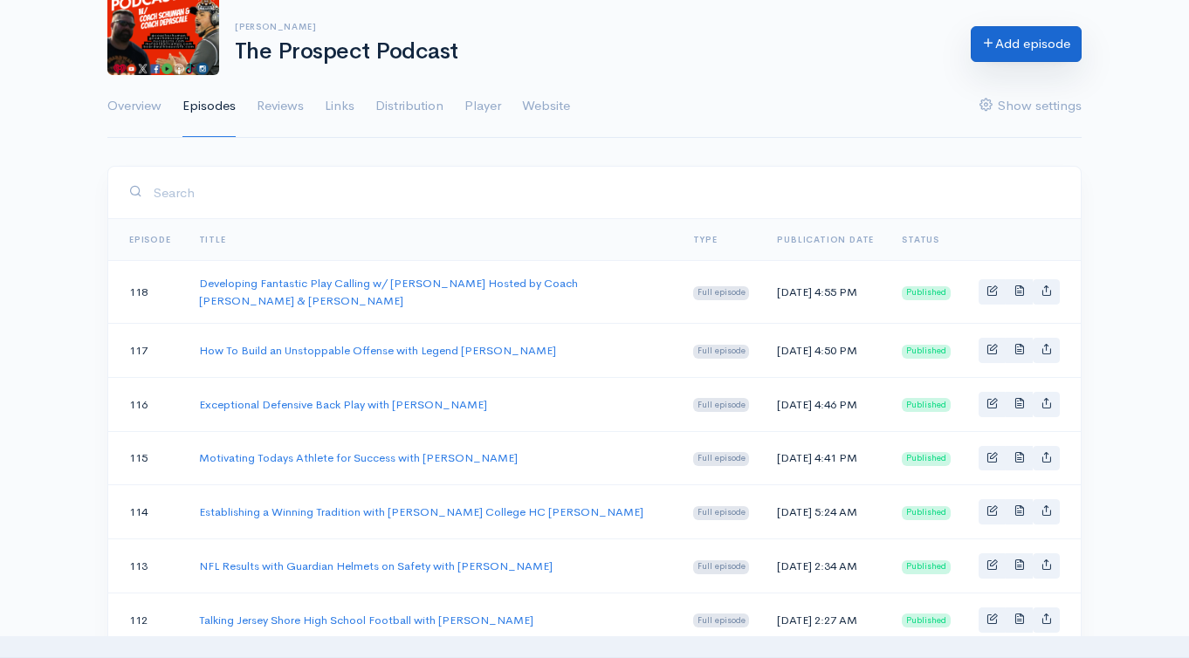
click at [1019, 40] on link "Add episode" at bounding box center [1025, 44] width 111 height 36
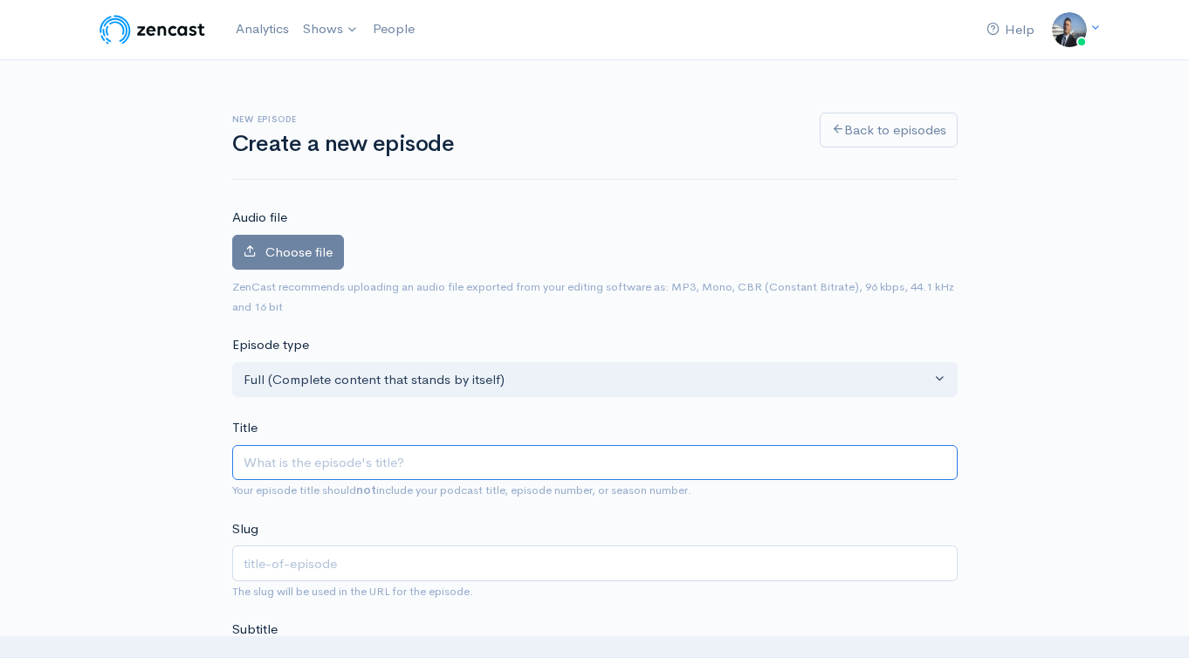
click at [443, 464] on input "Title" at bounding box center [594, 463] width 725 height 36
paste input "Talking youth football and recruiting with FBU’s [PERSON_NAME]"
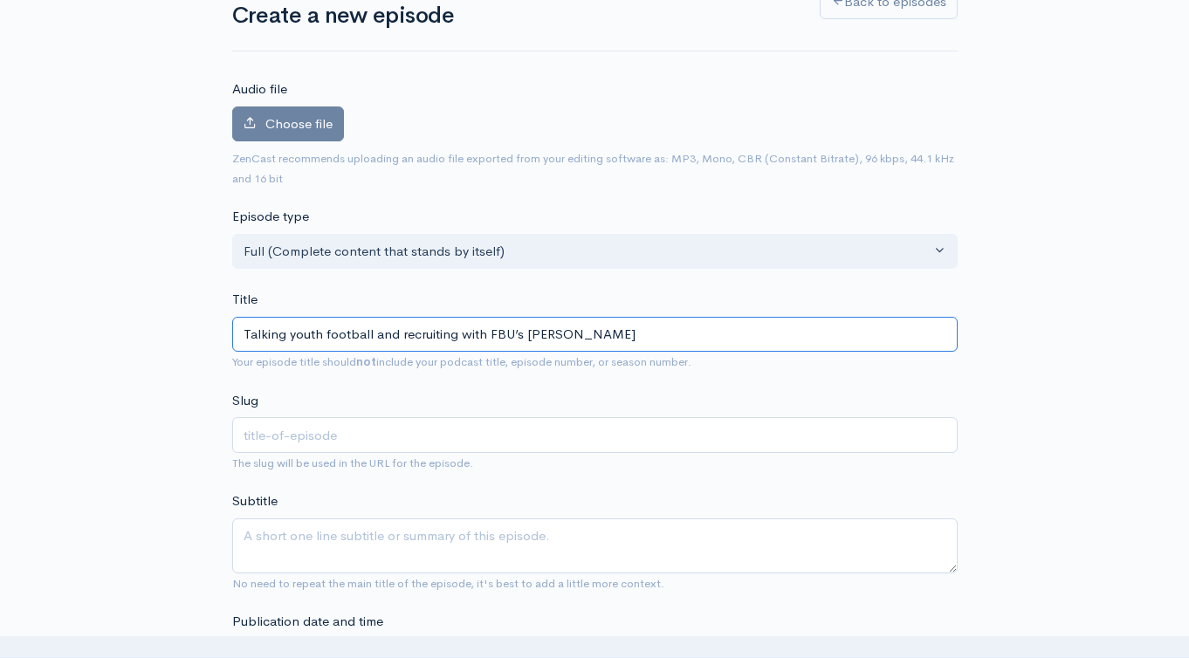
scroll to position [335, 0]
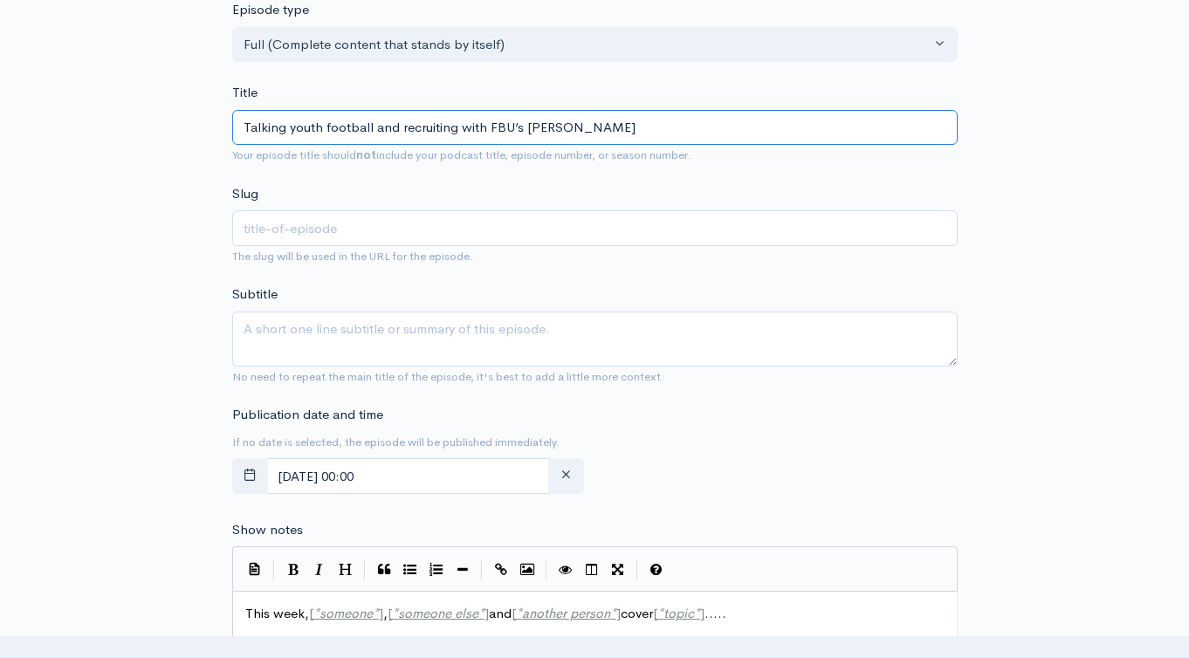
type input "Talking youth football and recruiting with FBU’s [PERSON_NAME]"
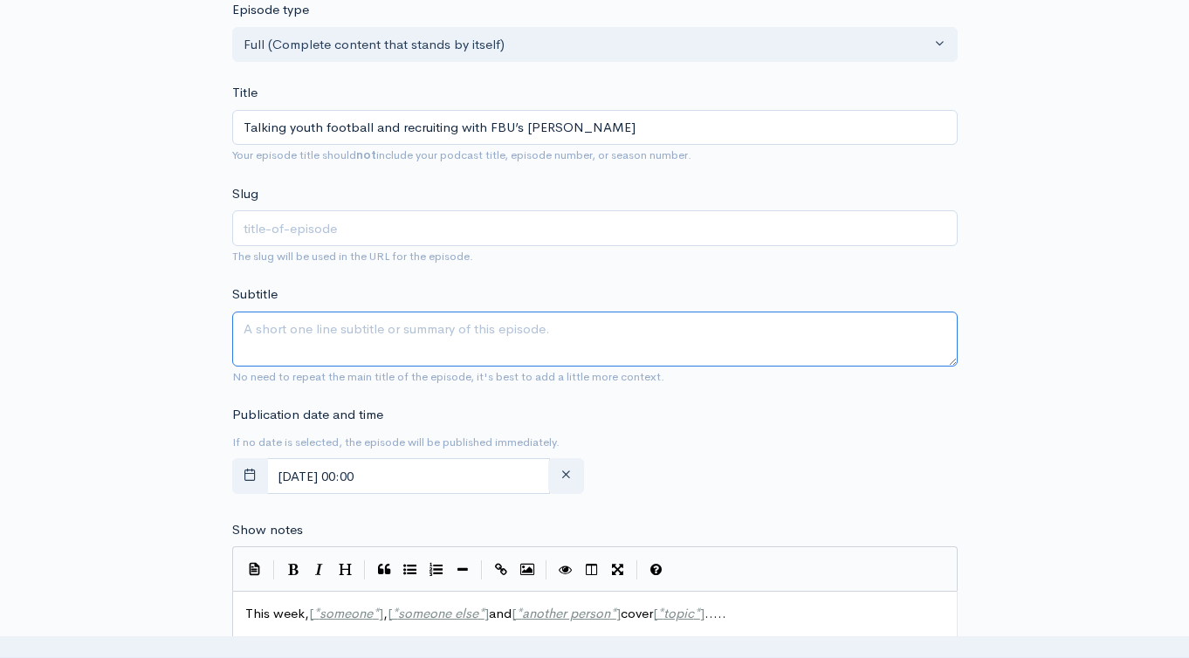
type input "talking-youth-football-and-recruiting-with-fbus-erik-richards"
click at [346, 339] on textarea "Subtitle" at bounding box center [594, 339] width 725 height 55
paste textarea "Talking youth football and recruiting with FBU’s [PERSON_NAME]"
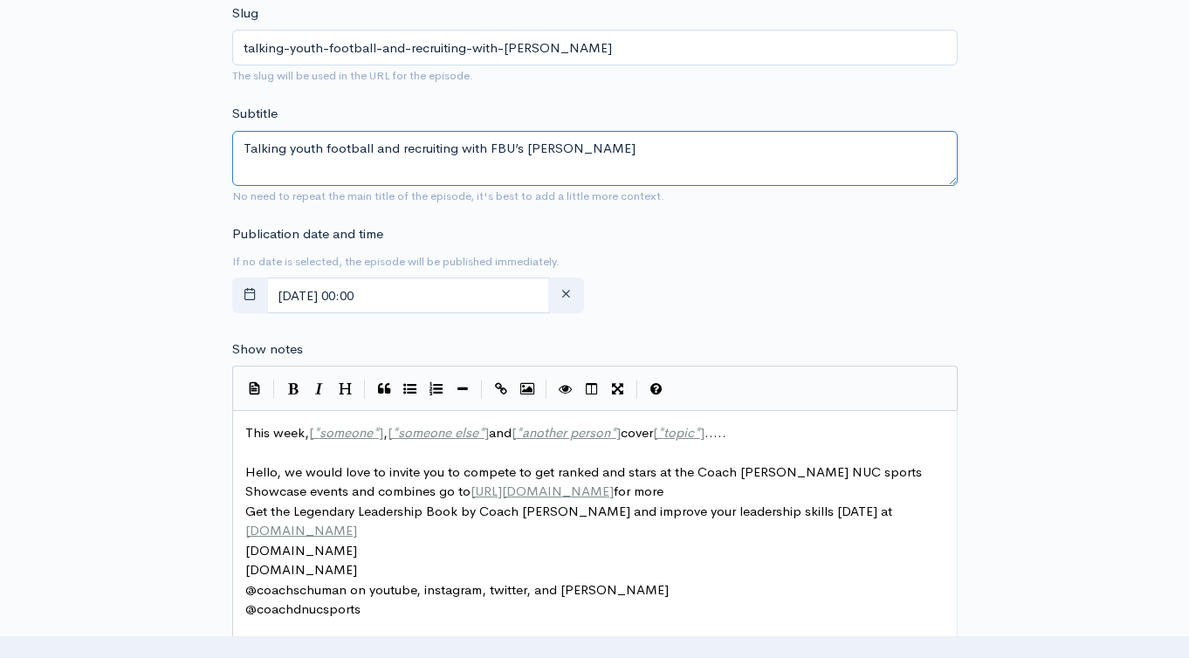
scroll to position [660, 0]
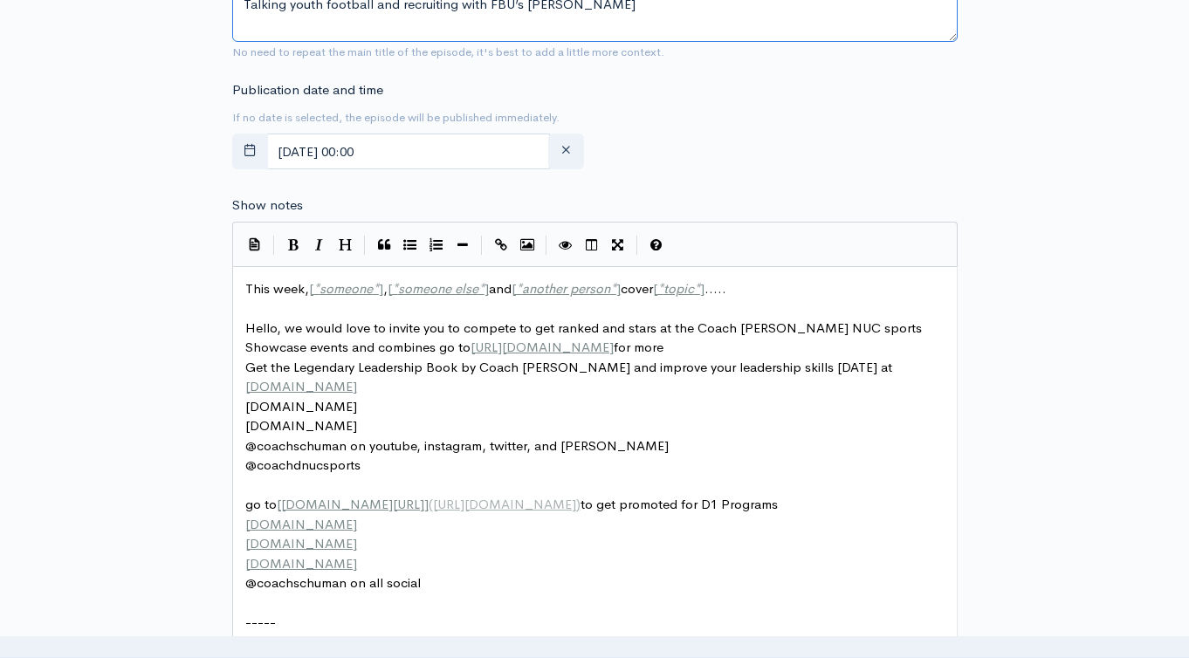
type textarea "Talking youth football and recruiting with FBU’s [PERSON_NAME]"
click at [413, 276] on div "xxxxxxxxxx This week, [ * someone * ] , [ * someone else * ] and [ * another pe…" at bounding box center [601, 476] width 719 height 400
type textarea "This"
click at [413, 276] on div "xxxxxxxxxx This week, [ * someone * ] , [ * someone else * ] and [ * another pe…" at bounding box center [601, 476] width 719 height 400
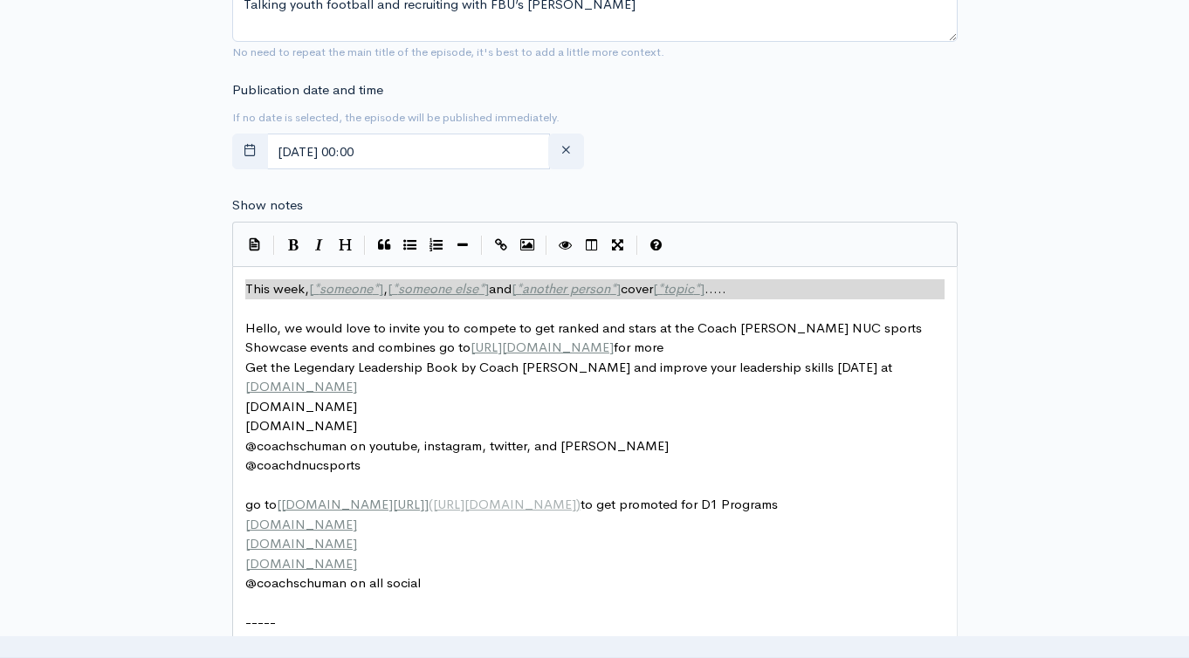
type textarea "​This week, [*someone*], [*someone else*] and [*another person*] cover [*topic*…"
paste textarea
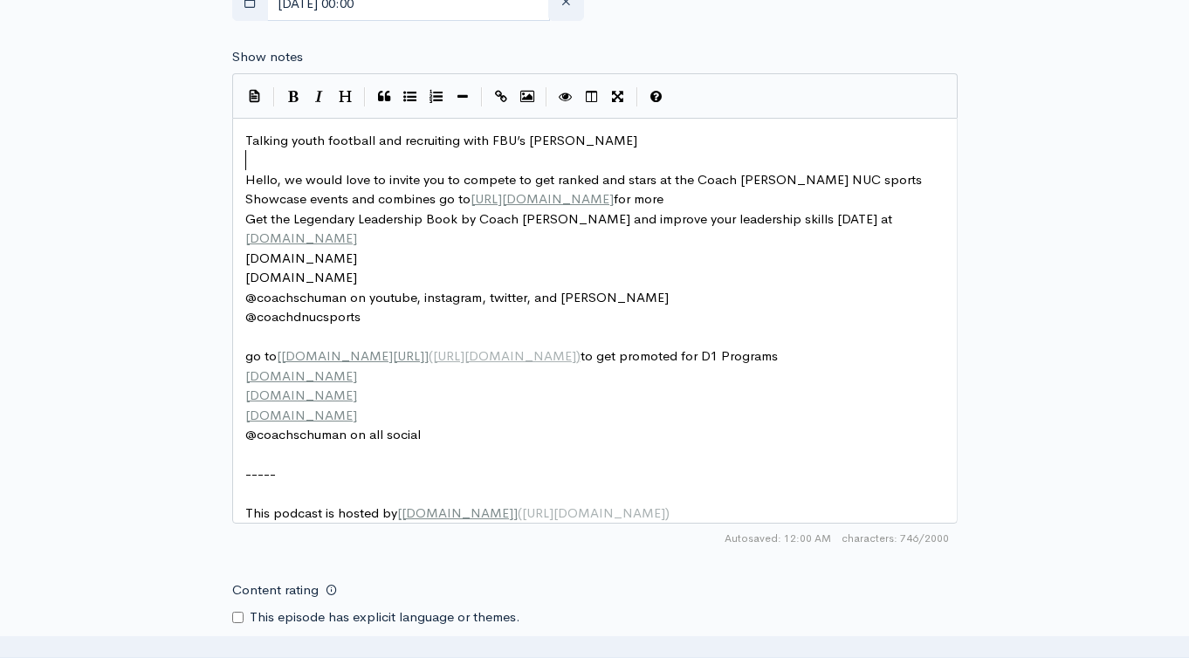
scroll to position [979, 0]
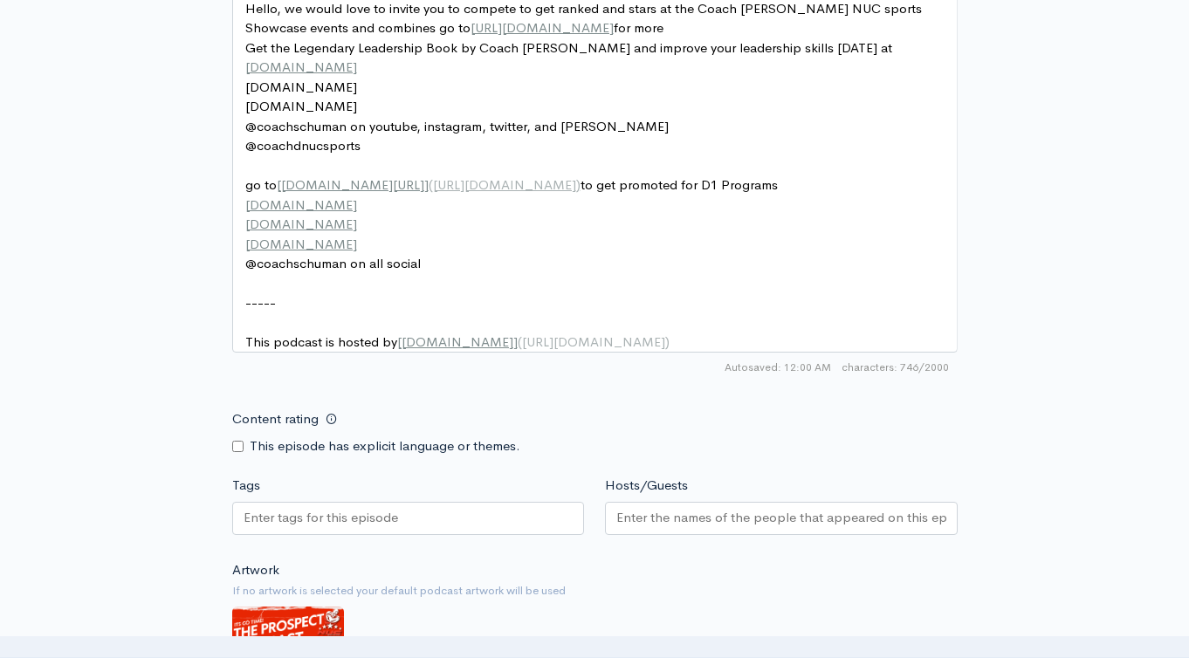
click at [471, 535] on div at bounding box center [408, 518] width 353 height 33
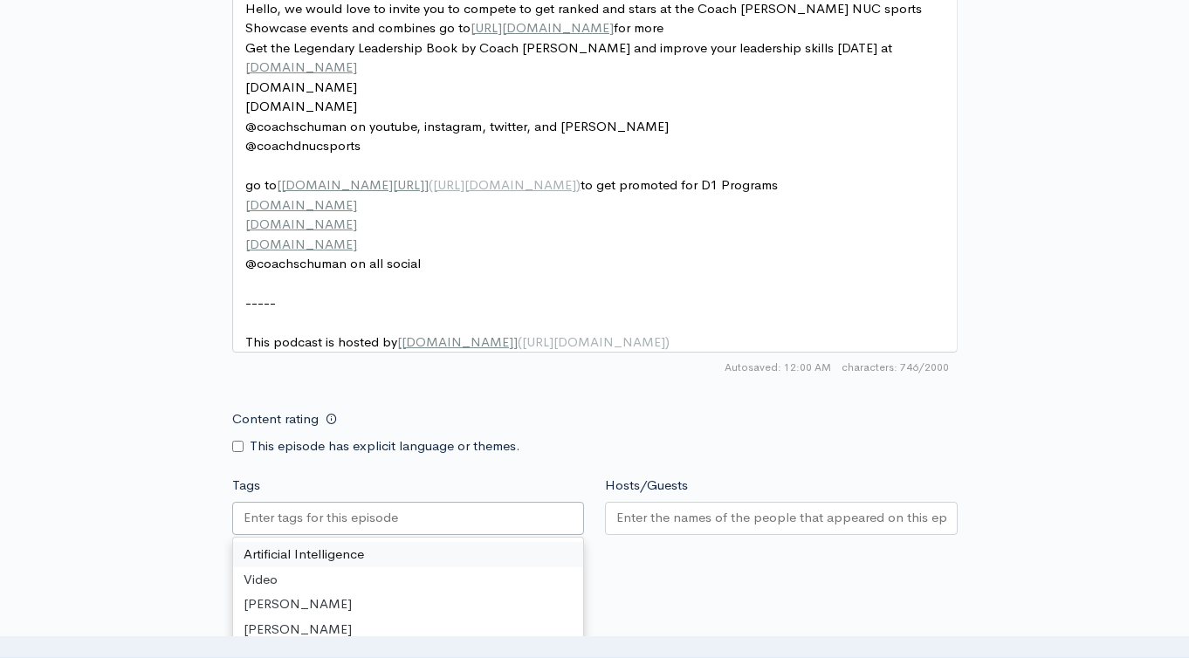
paste input "Talking youth football and recruiting with FBU’s [PERSON_NAME]"
type input "Talking youth football and recruiting with FBU’s [PERSON_NAME]"
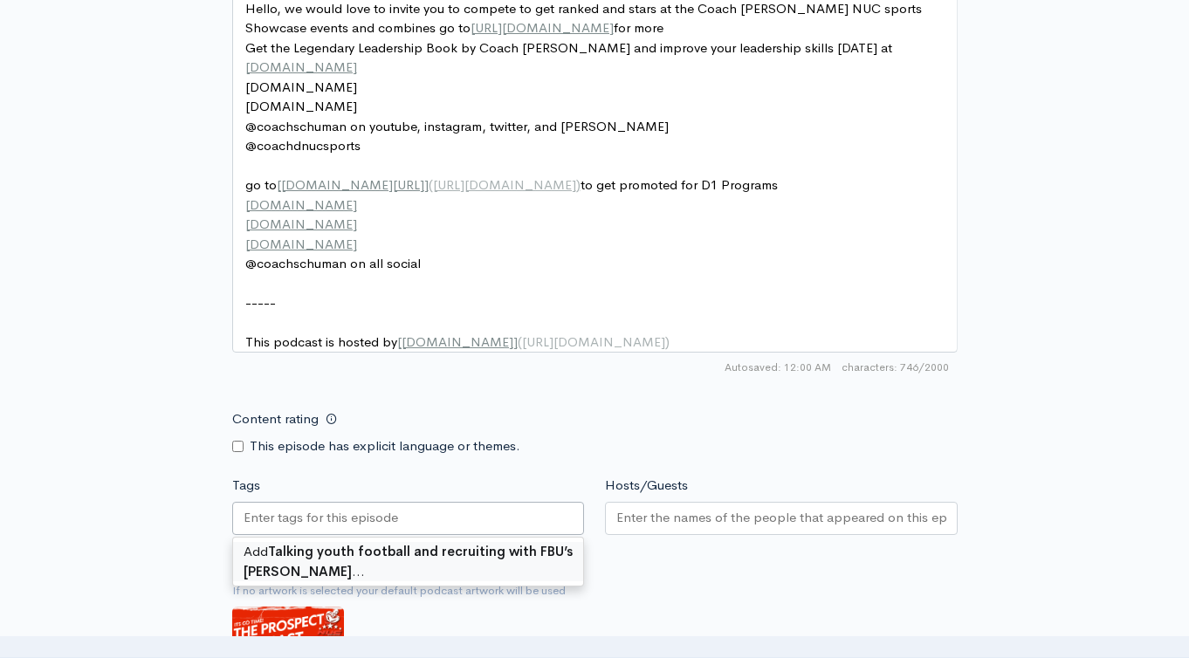
scroll to position [0, 0]
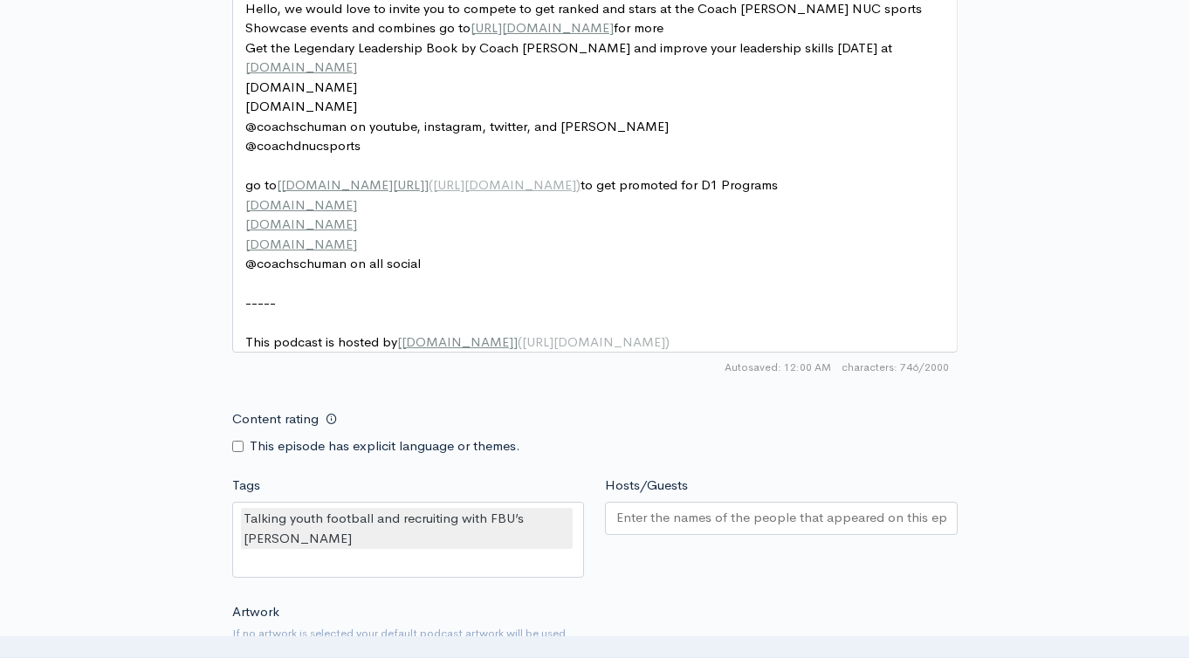
click at [658, 535] on div at bounding box center [781, 518] width 353 height 33
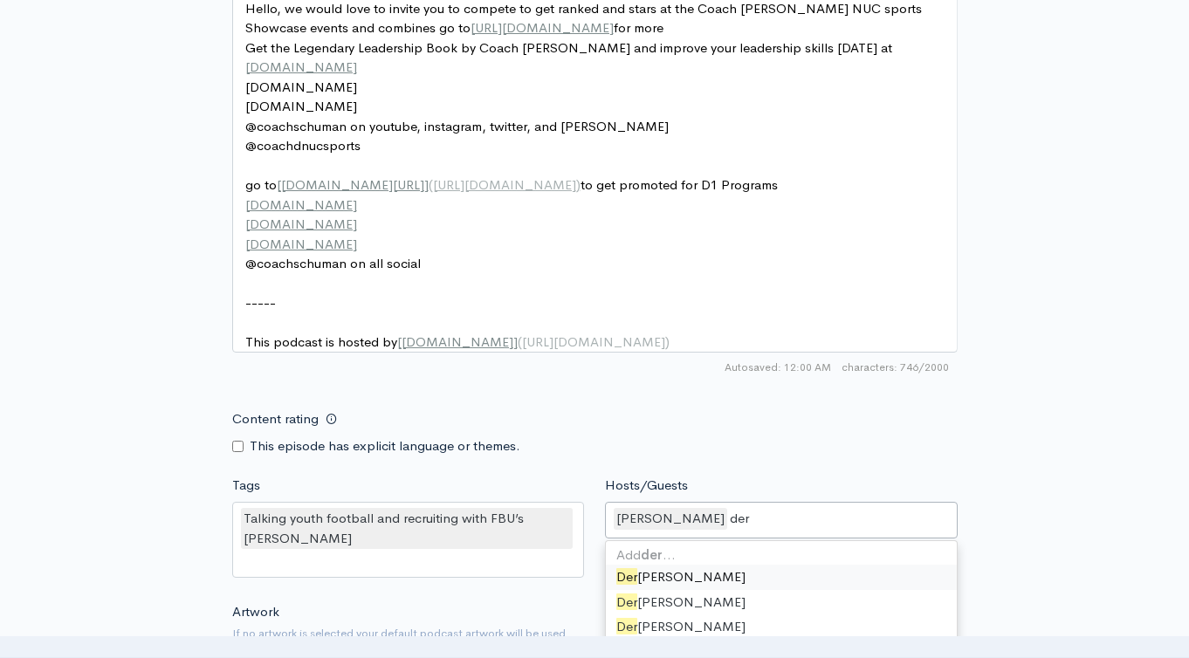
type input "dere"
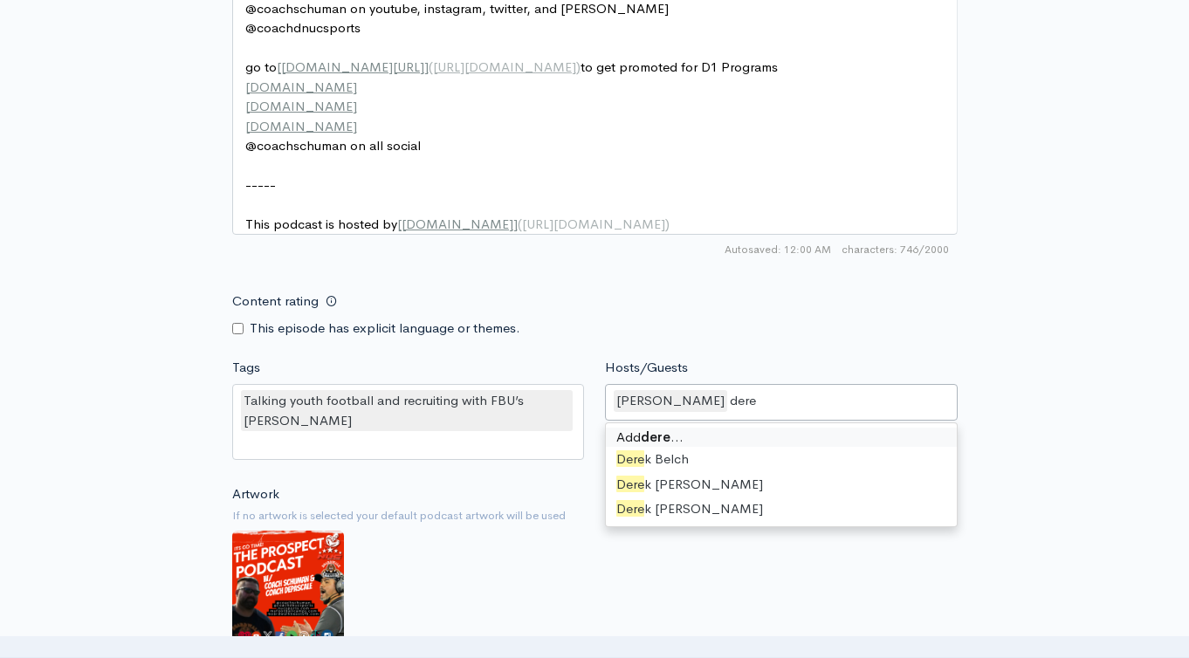
scroll to position [1117, 0]
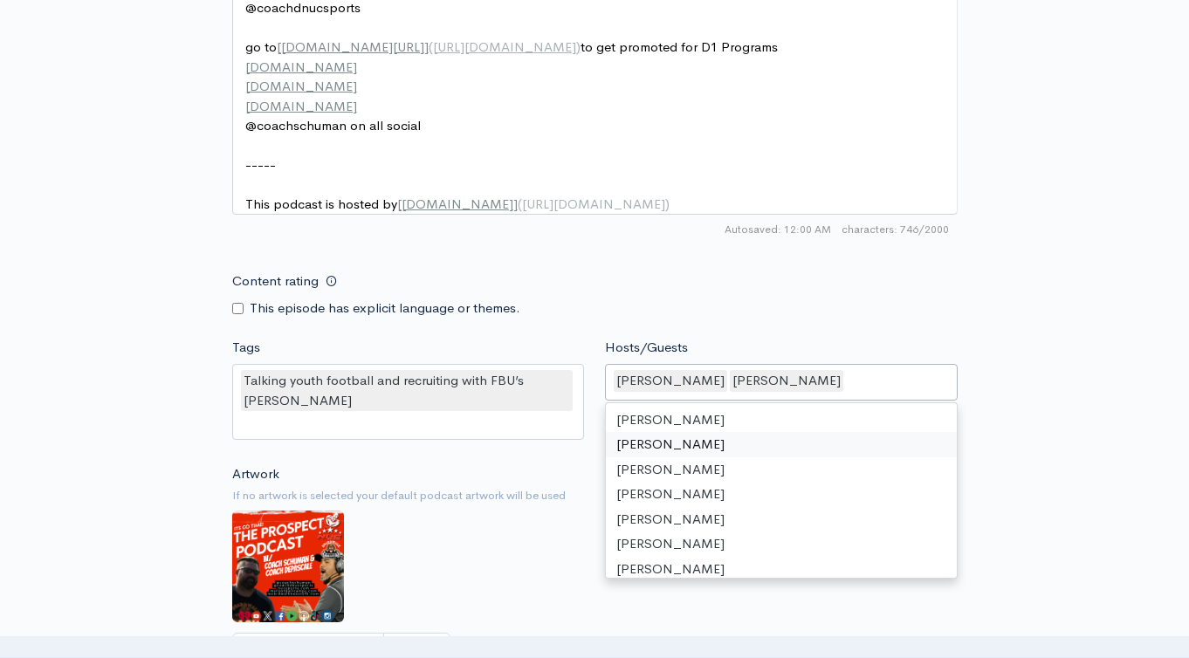
type input "e"
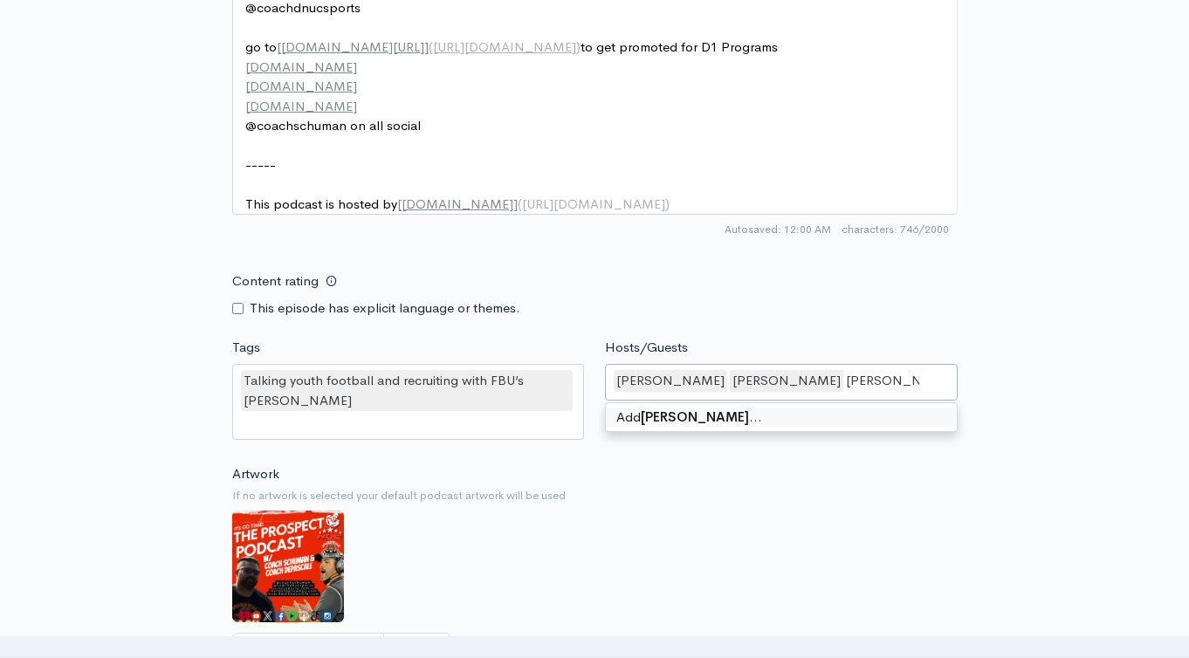
type input "[PERSON_NAME]"
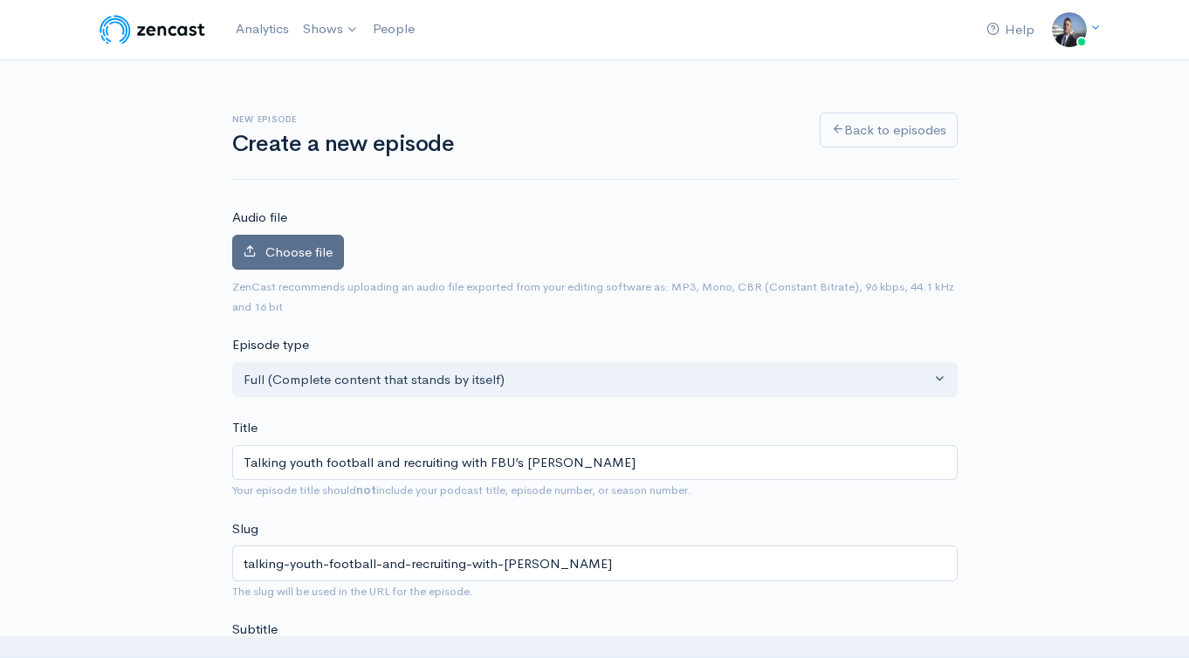
click at [290, 251] on span "Choose file" at bounding box center [298, 251] width 67 height 17
click at [0, 0] on input "Choose file" at bounding box center [0, 0] width 0 height 0
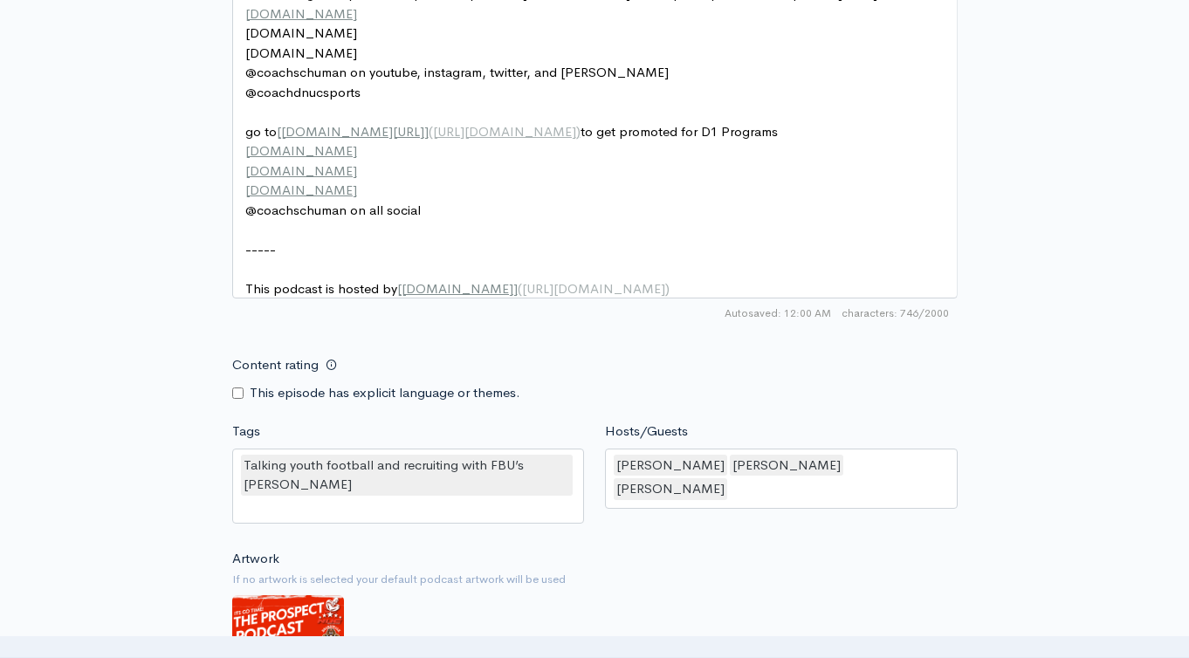
scroll to position [1498, 0]
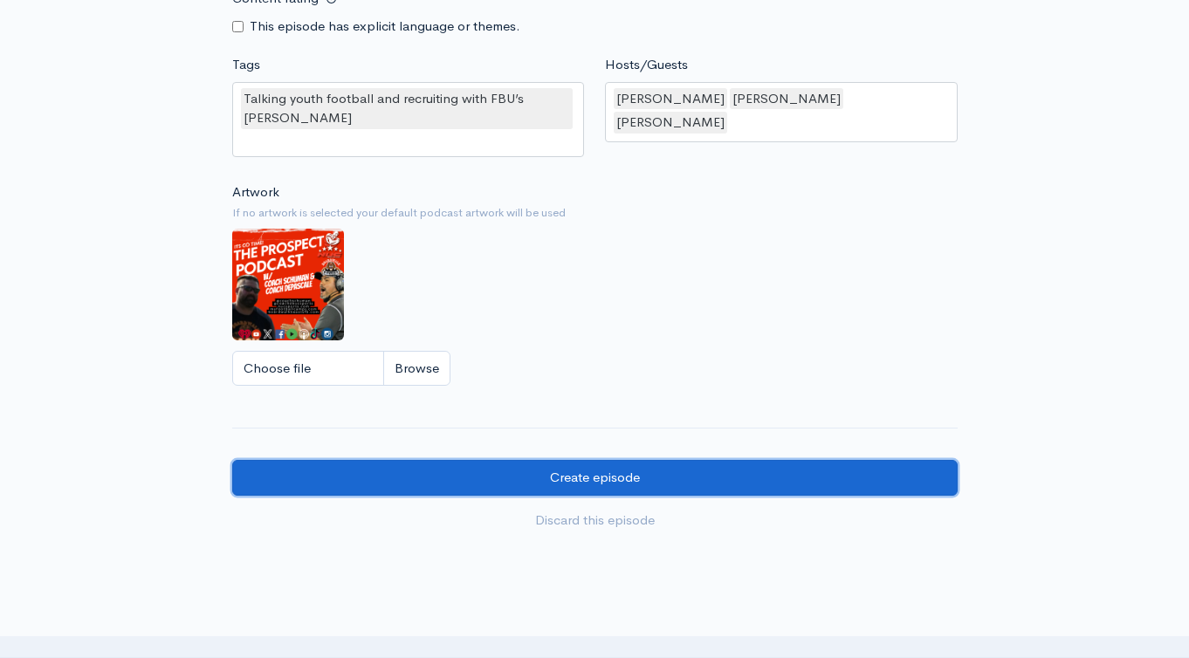
click at [615, 491] on input "Create episode" at bounding box center [594, 478] width 725 height 36
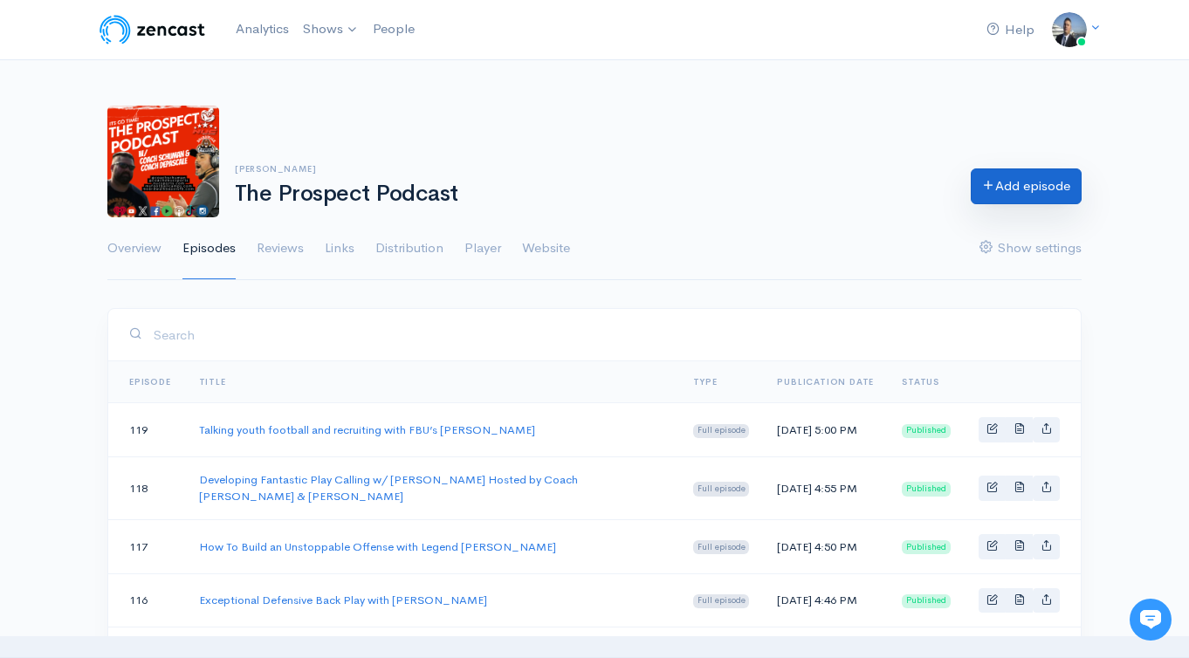
click at [1004, 190] on link "Add episode" at bounding box center [1025, 186] width 111 height 36
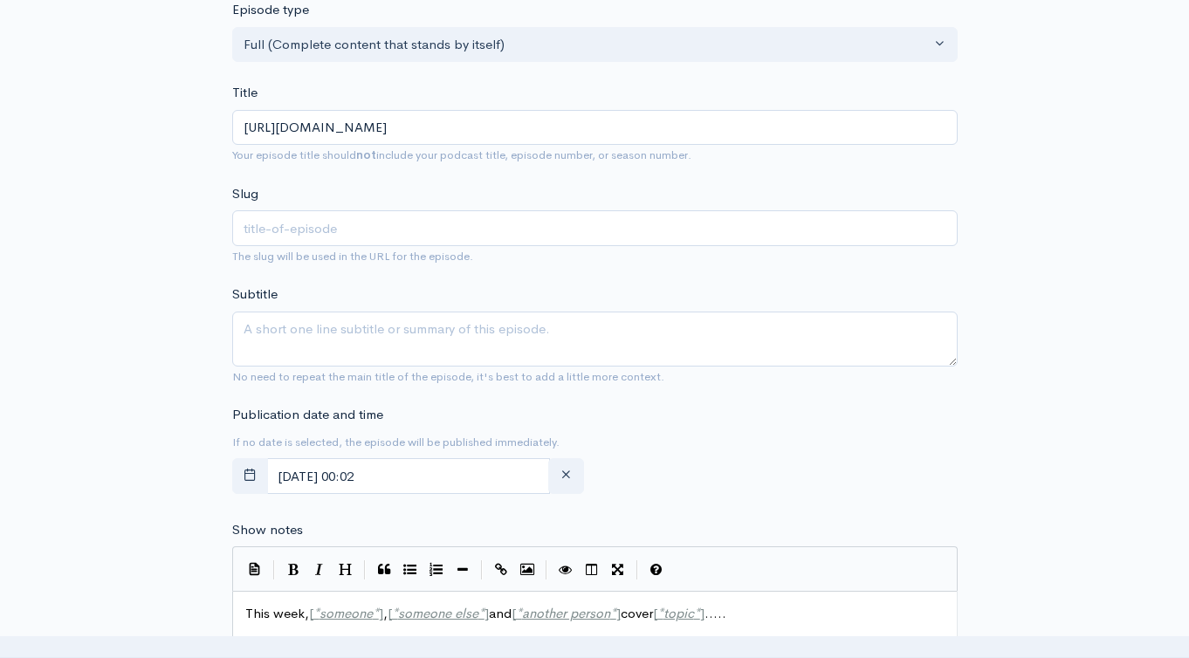
scroll to position [340, 0]
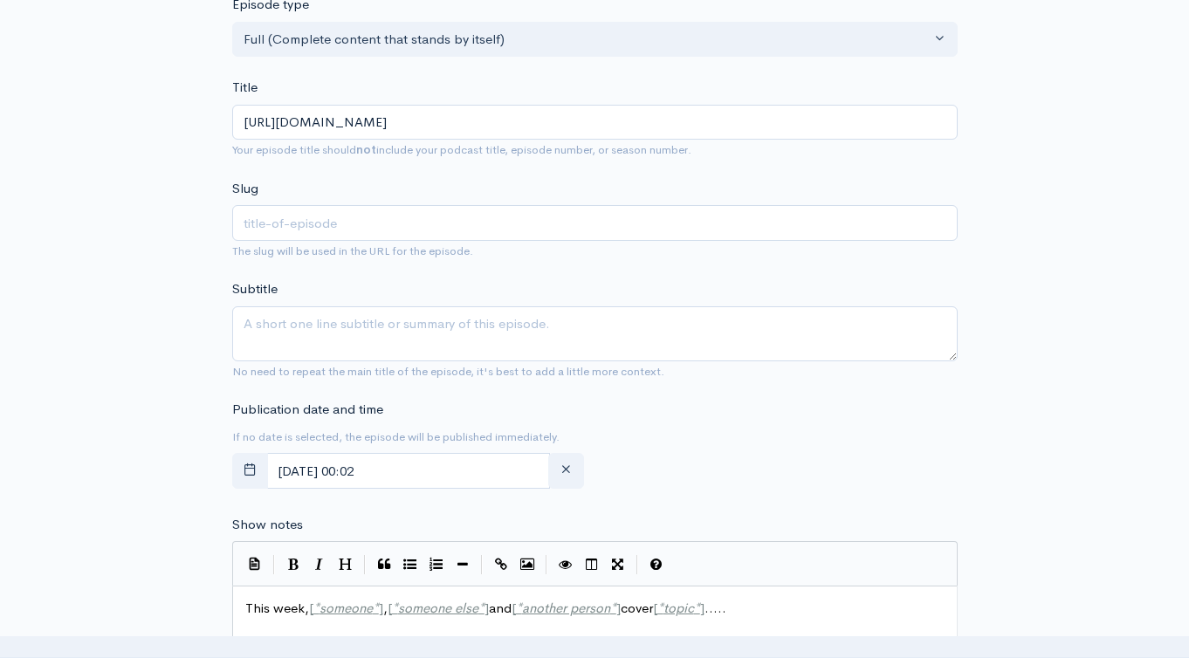
type input "[URL][DOMAIN_NAME]"
type input "httpsyoutubecomliveg06dzulstcqfeatureshare"
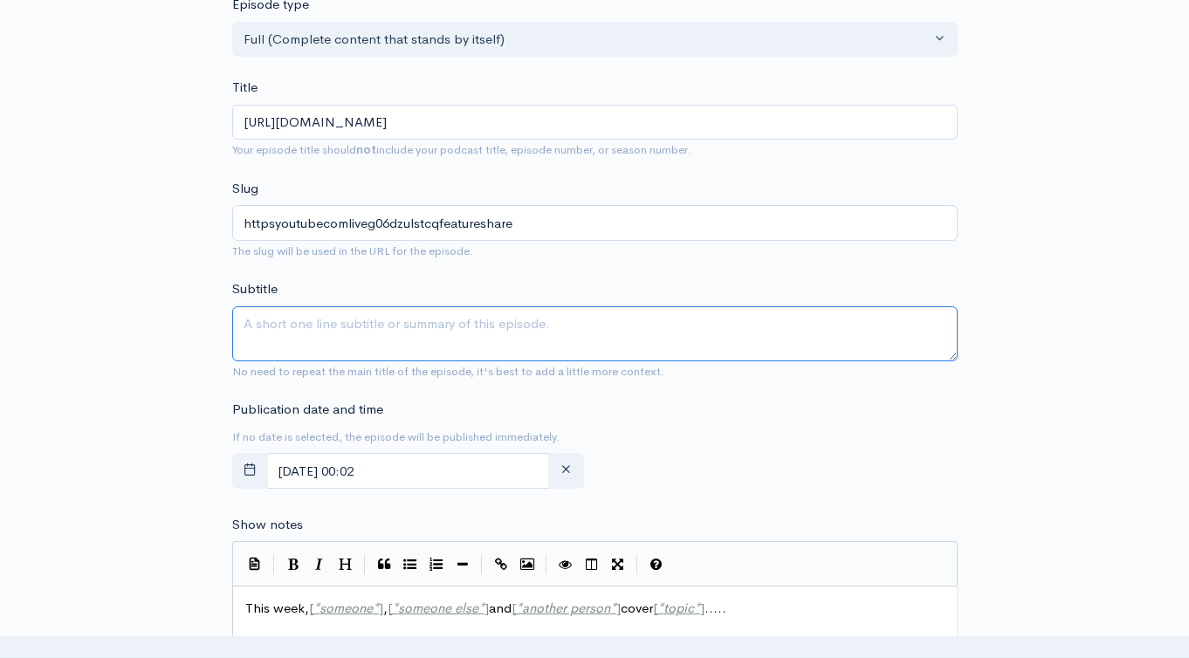
click at [393, 320] on textarea "Subtitle" at bounding box center [594, 333] width 725 height 55
paste textarea "[URL][DOMAIN_NAME]"
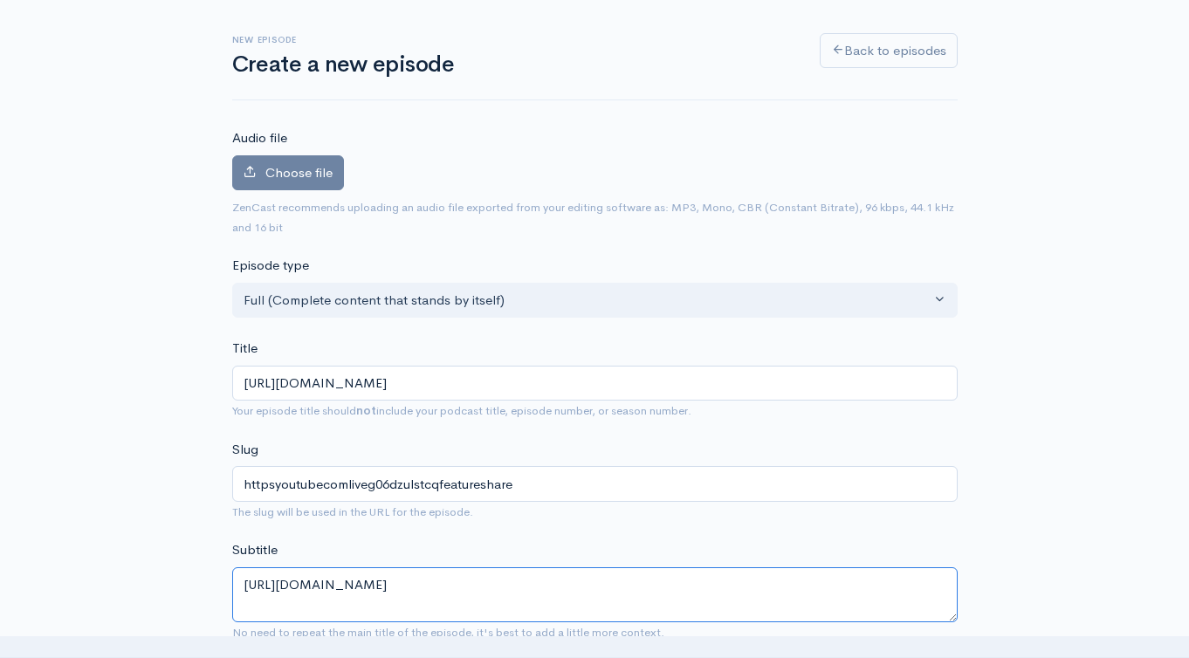
scroll to position [0, 0]
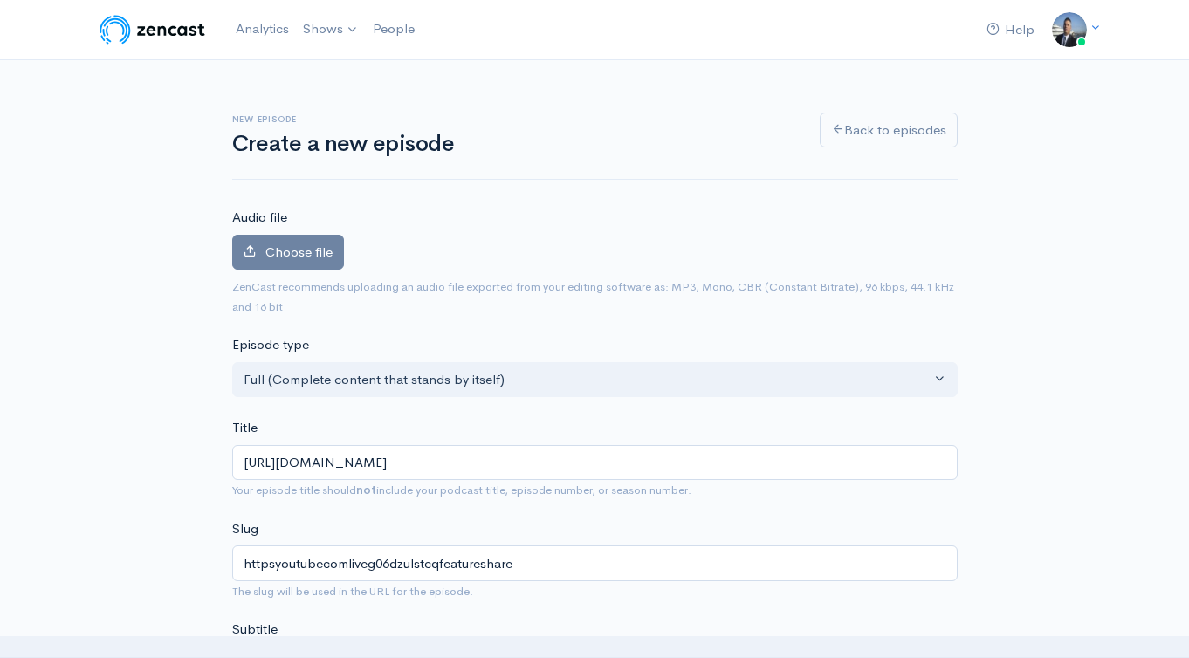
type textarea "[URL][DOMAIN_NAME]"
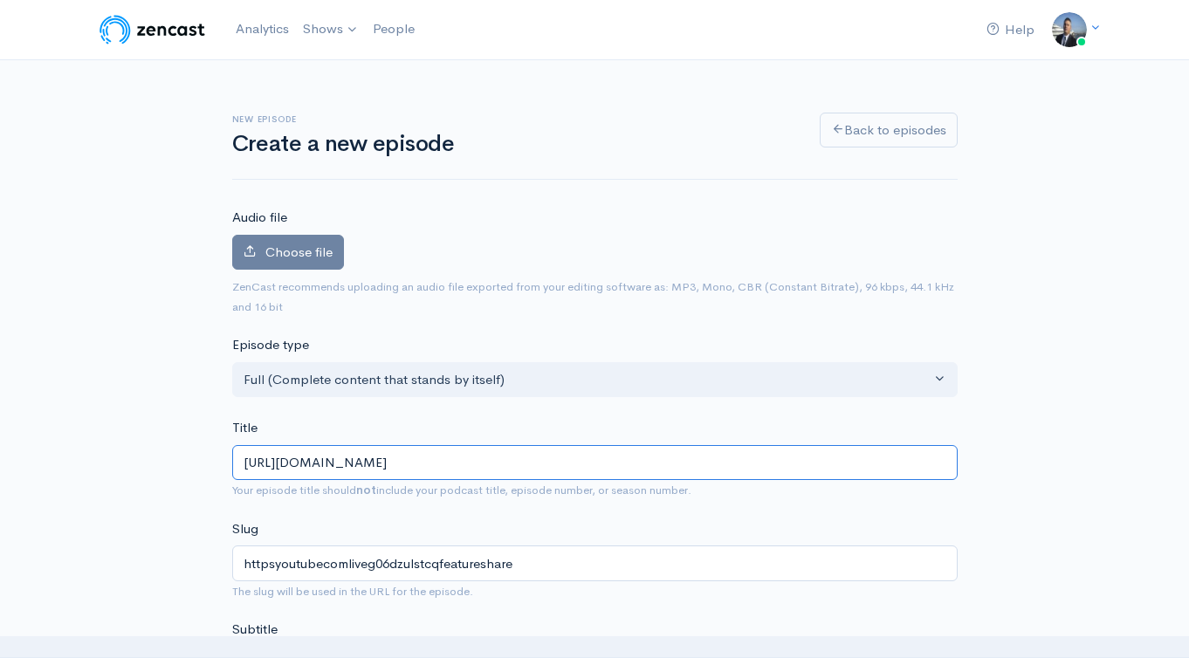
click at [547, 469] on input "[URL][DOMAIN_NAME]" at bounding box center [594, 463] width 725 height 36
paste input "Coaching D2 Football as a Student Assistant with [PERSON_NAME]"
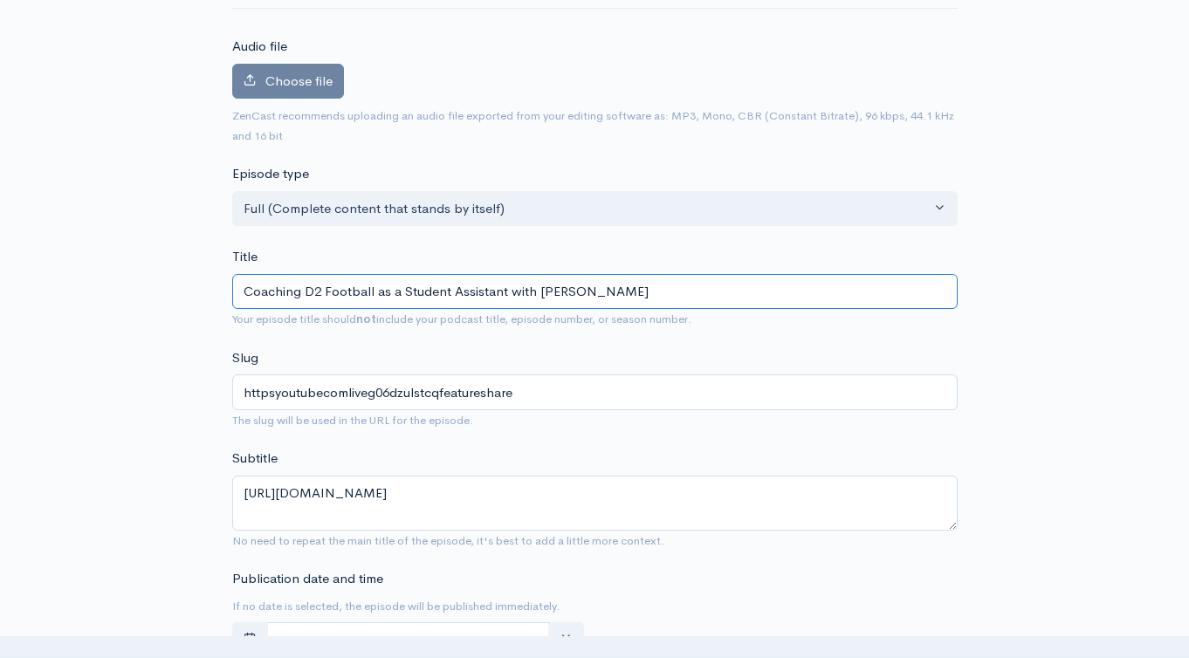
scroll to position [271, 0]
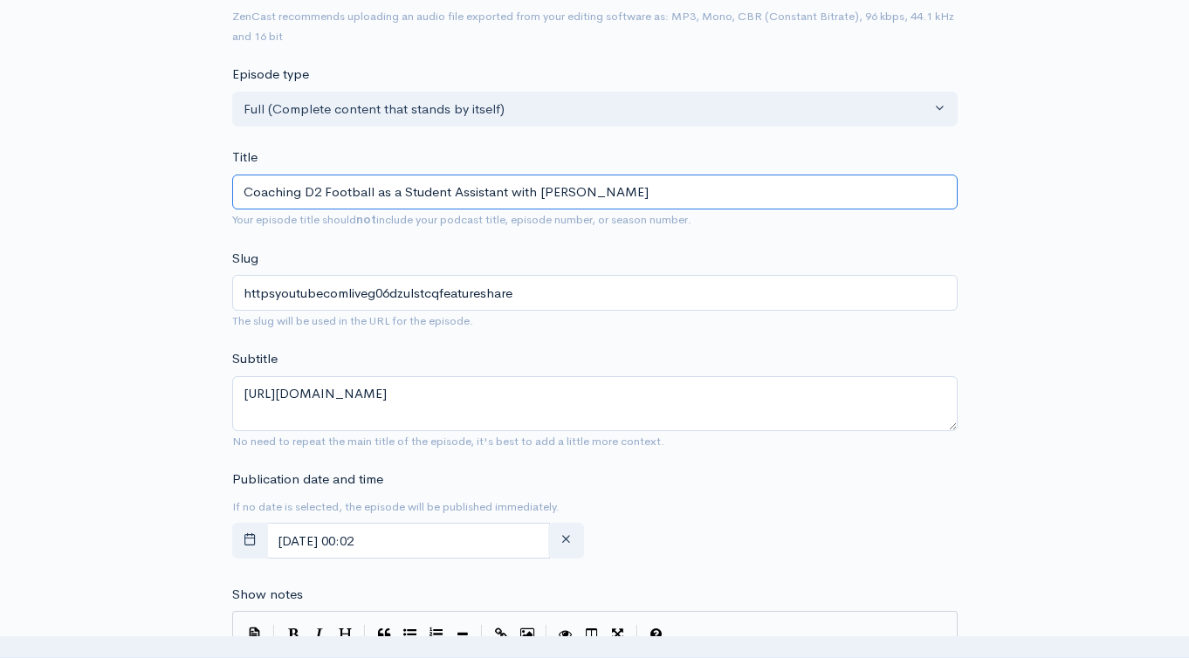
type input "Coaching D2 Football as a Student Assistant with [PERSON_NAME]"
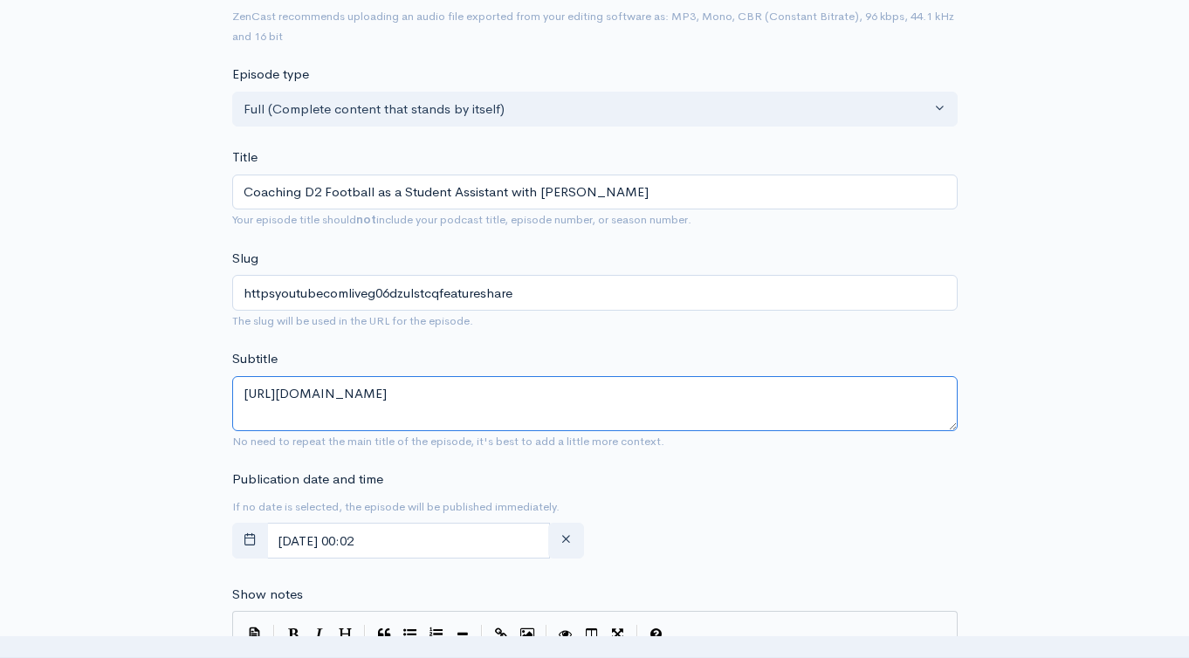
type input "coaching-d2-football-as-a-student-assistant-with-[PERSON_NAME]"
click at [473, 386] on textarea "[URL][DOMAIN_NAME]" at bounding box center [594, 403] width 725 height 55
click at [472, 386] on textarea "[URL][DOMAIN_NAME]" at bounding box center [594, 403] width 725 height 55
paste textarea "Coaching D2 Football as a Student Assistant with [PERSON_NAME]"
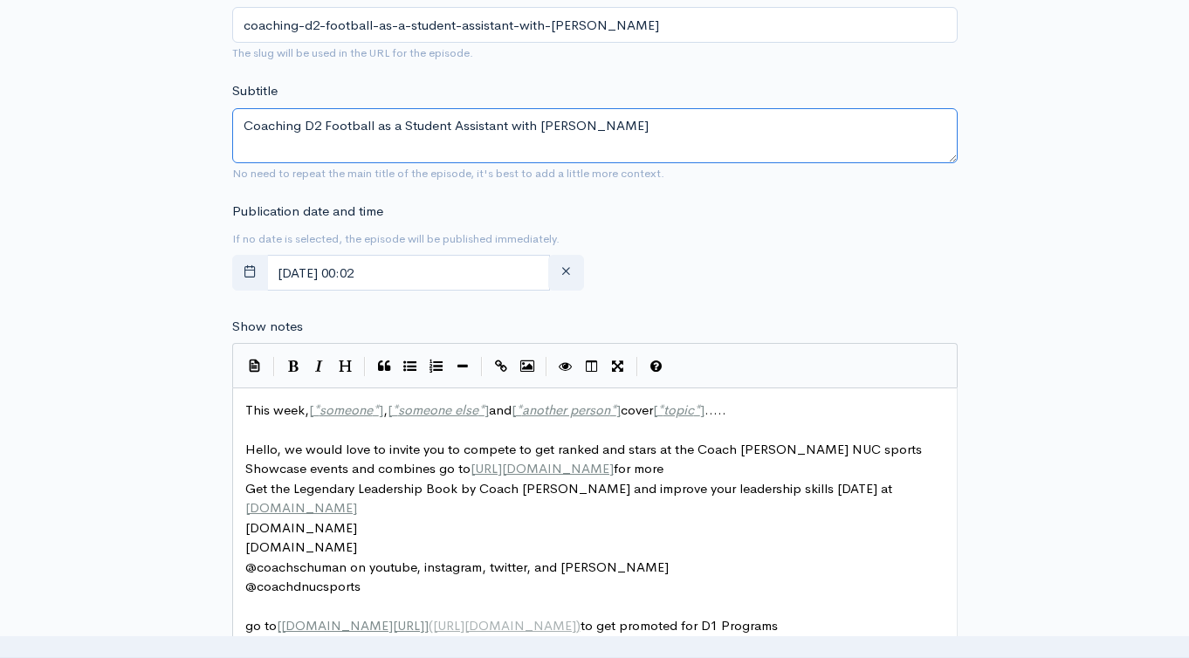
scroll to position [878, 0]
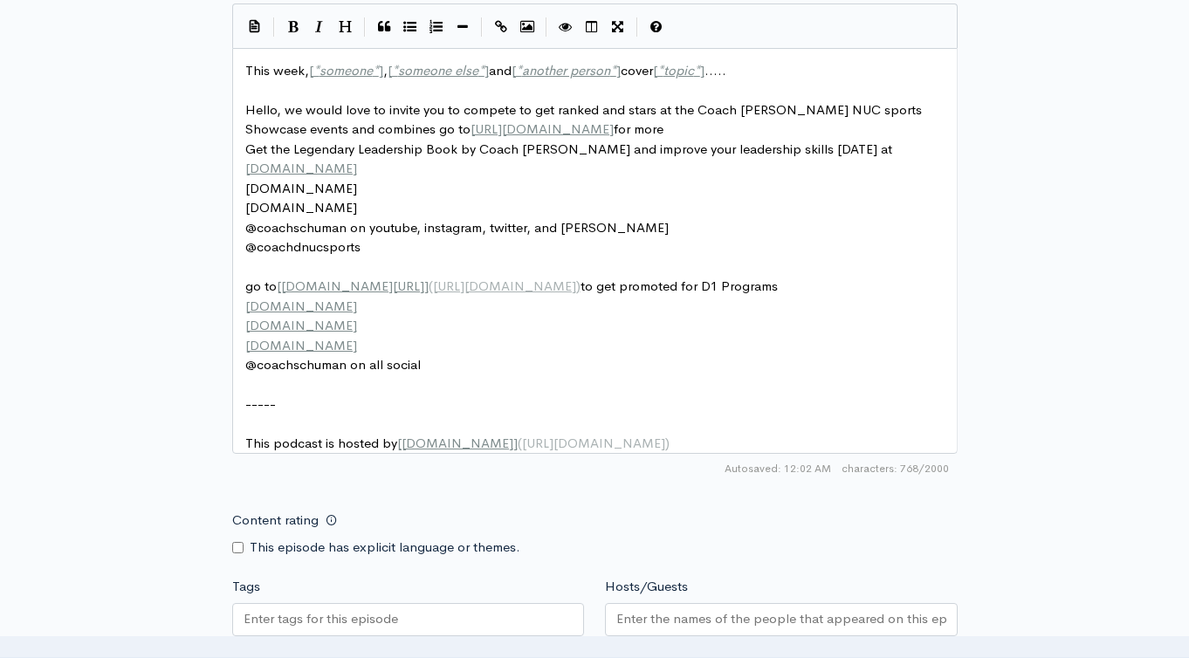
type textarea "Coaching D2 Football as a Student Assistant with [PERSON_NAME]"
click at [429, 77] on span "someone else" at bounding box center [438, 70] width 80 height 17
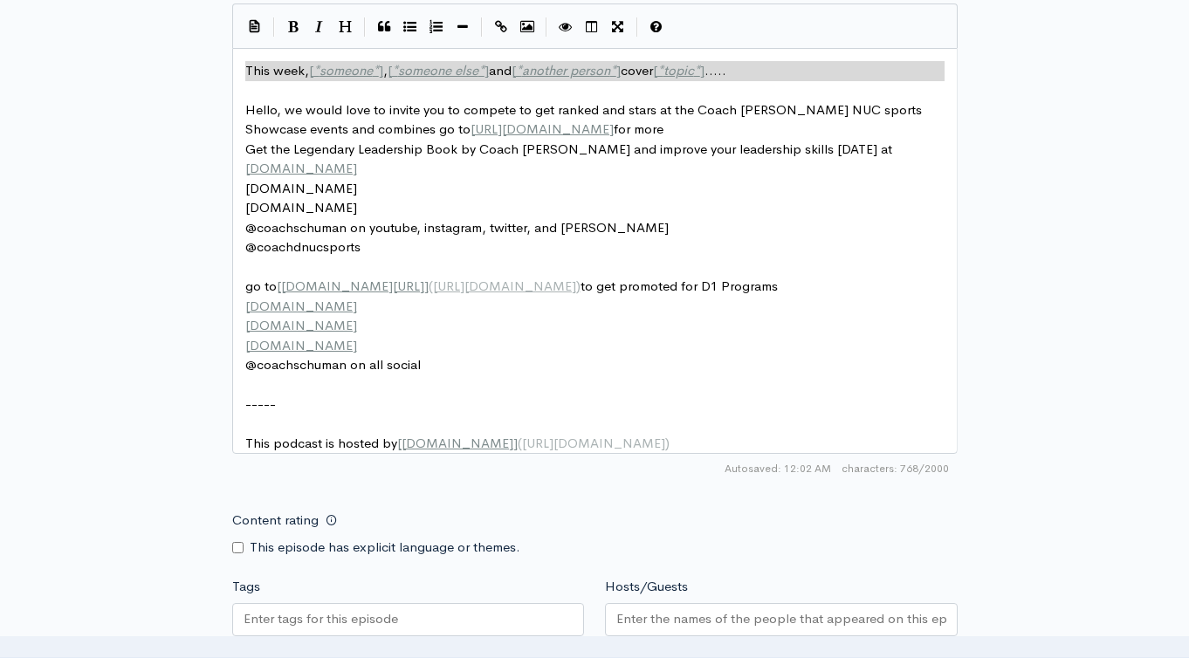
type textarea "​This week, [*someone*], [*someone else*] and [*another person*] cover [*topic*…"
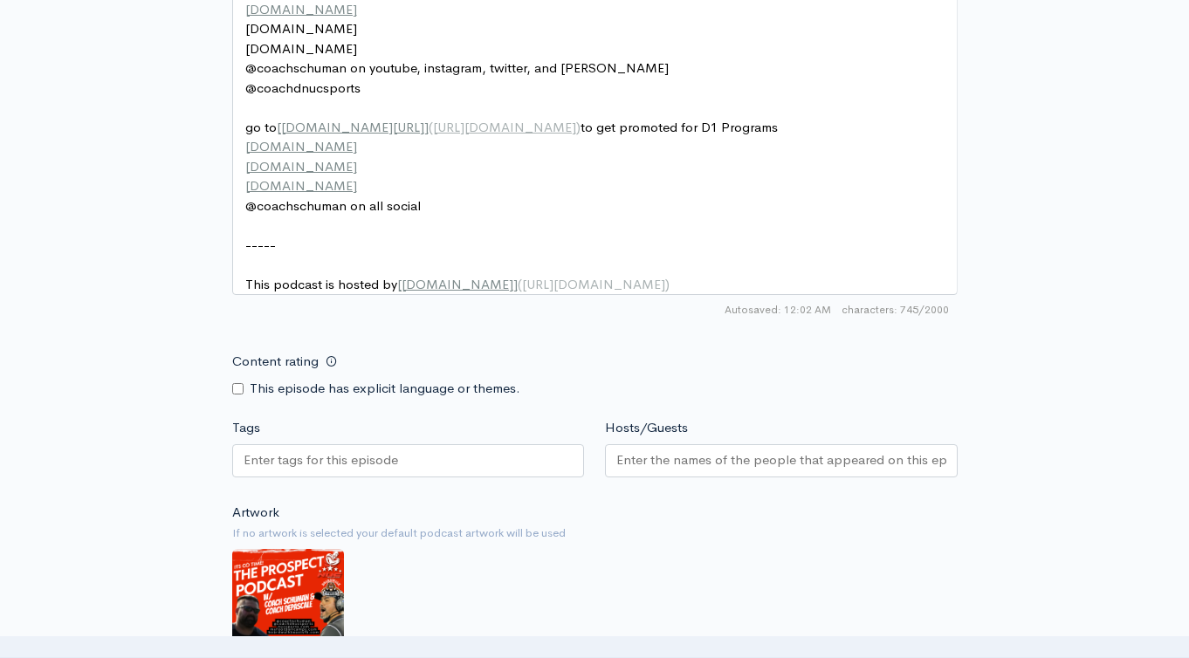
scroll to position [1018, 0]
click at [408, 469] on div at bounding box center [408, 459] width 353 height 33
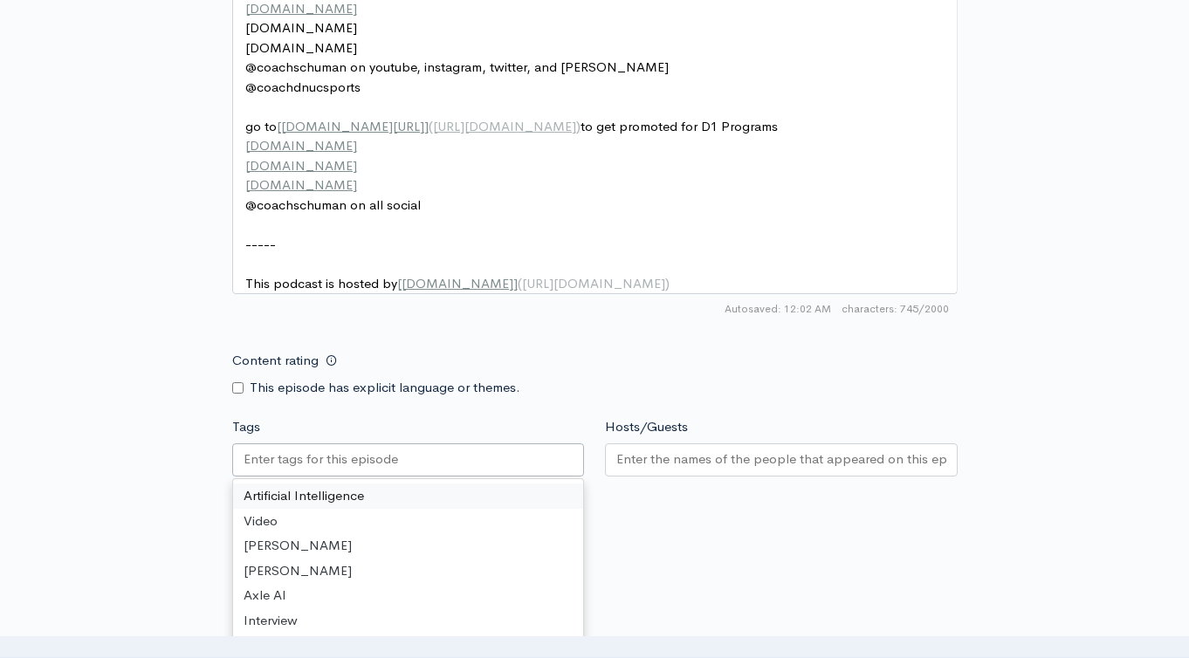
click at [305, 464] on input "Tags" at bounding box center [321, 459] width 157 height 20
paste input "Coaching D2 Football as a Student Assistant with [PERSON_NAME]"
type input "Coaching D2 Football as a Student Assistant with [PERSON_NAME]"
paste input "Coaching D2 Football as a Student Assistant with [PERSON_NAME]"
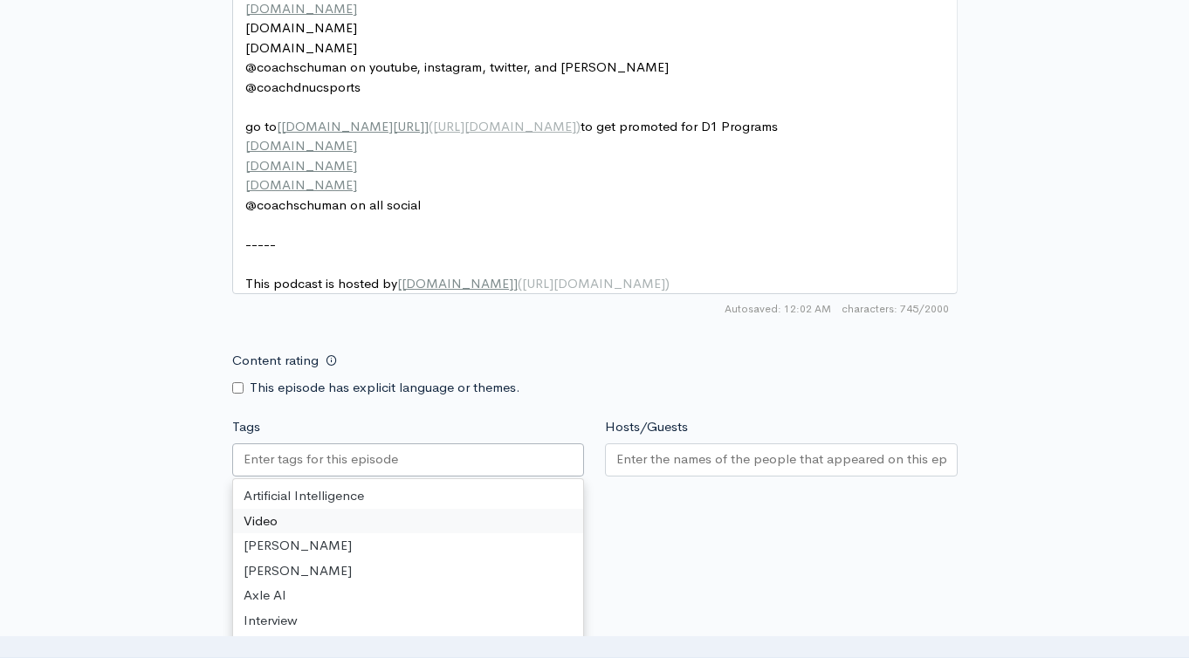
type input "Coaching D2 Football as a Student Assistant with [PERSON_NAME]"
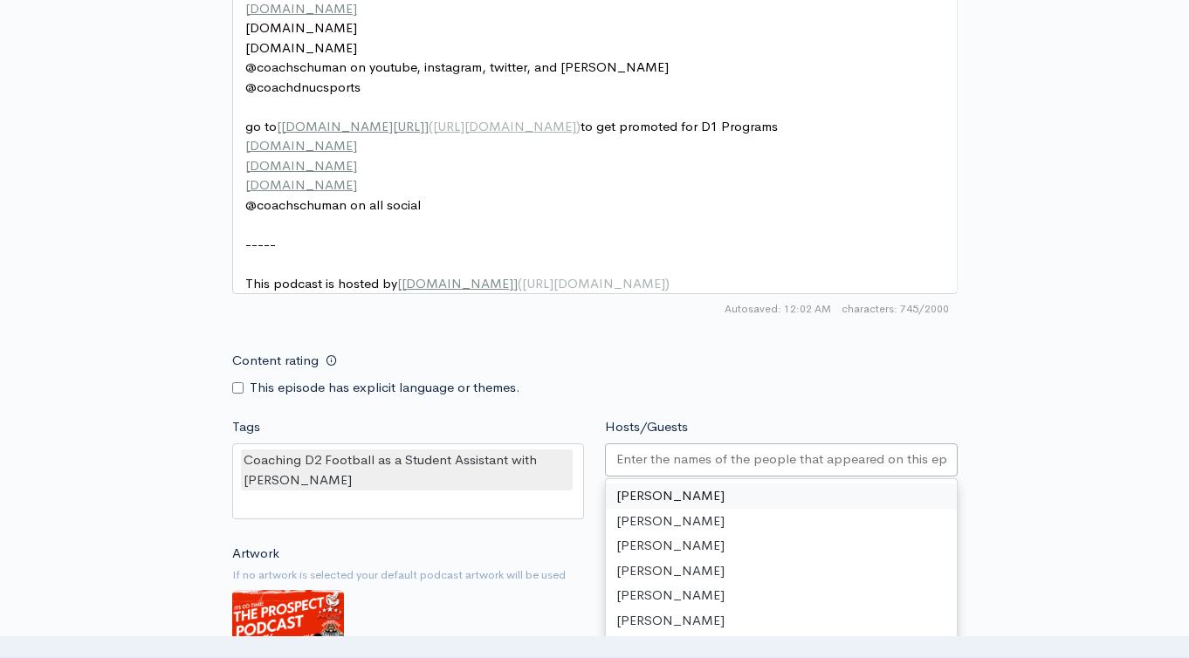
click at [730, 470] on input "Hosts/Guests" at bounding box center [781, 459] width 330 height 20
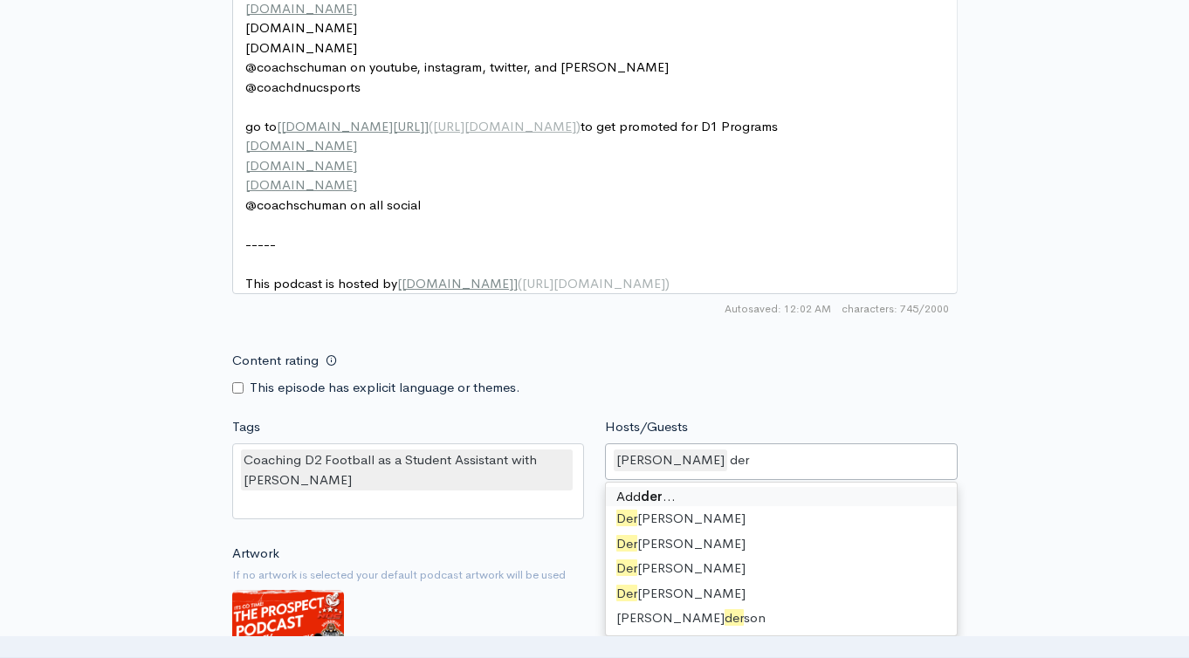
type input "dere"
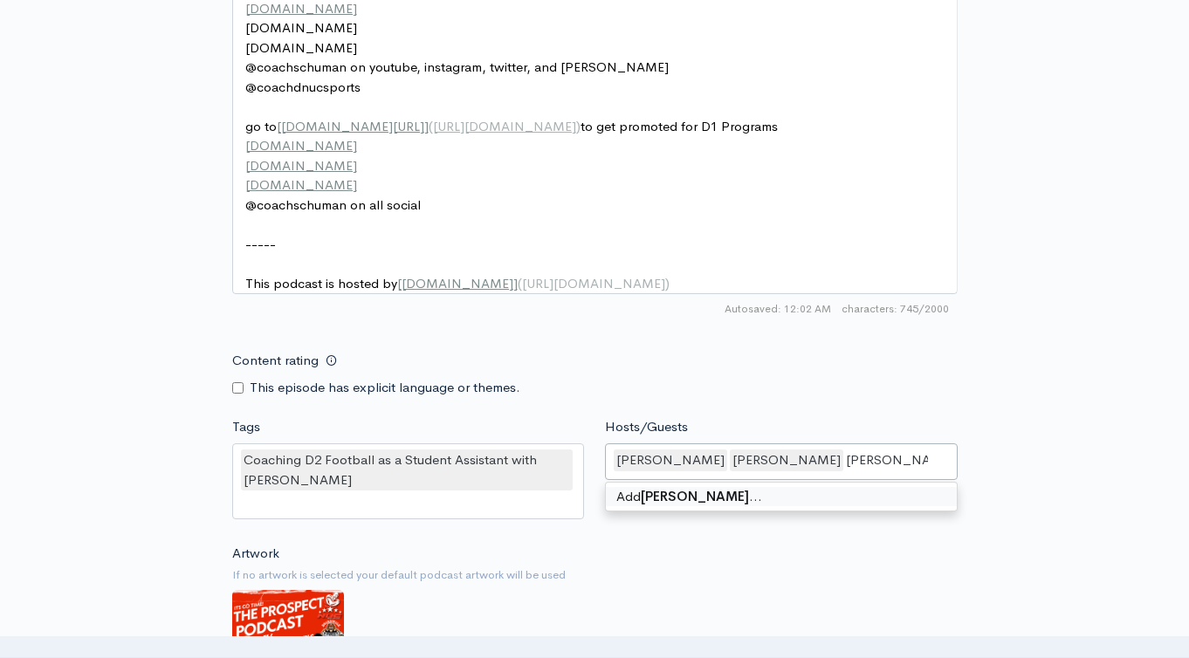
type input "[PERSON_NAME]"
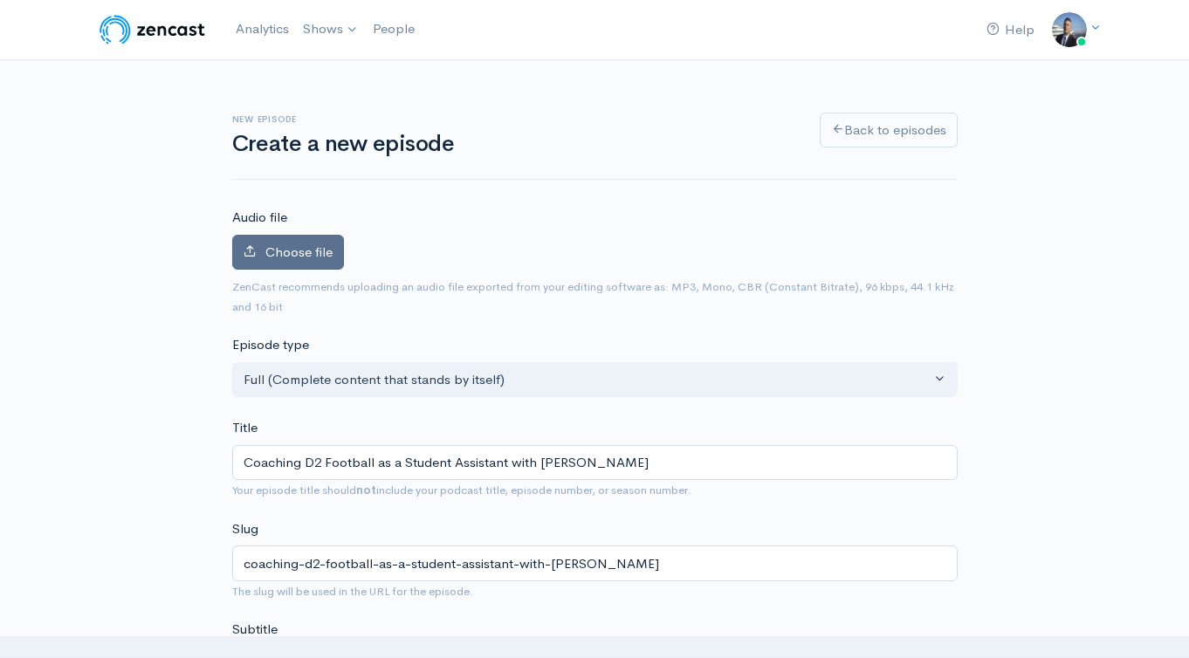
click at [295, 249] on span "Choose file" at bounding box center [298, 251] width 67 height 17
click at [0, 0] on input "Choose file" at bounding box center [0, 0] width 0 height 0
click at [306, 242] on label "Choose file" at bounding box center [288, 253] width 112 height 36
click at [0, 0] on input "Choose file" at bounding box center [0, 0] width 0 height 0
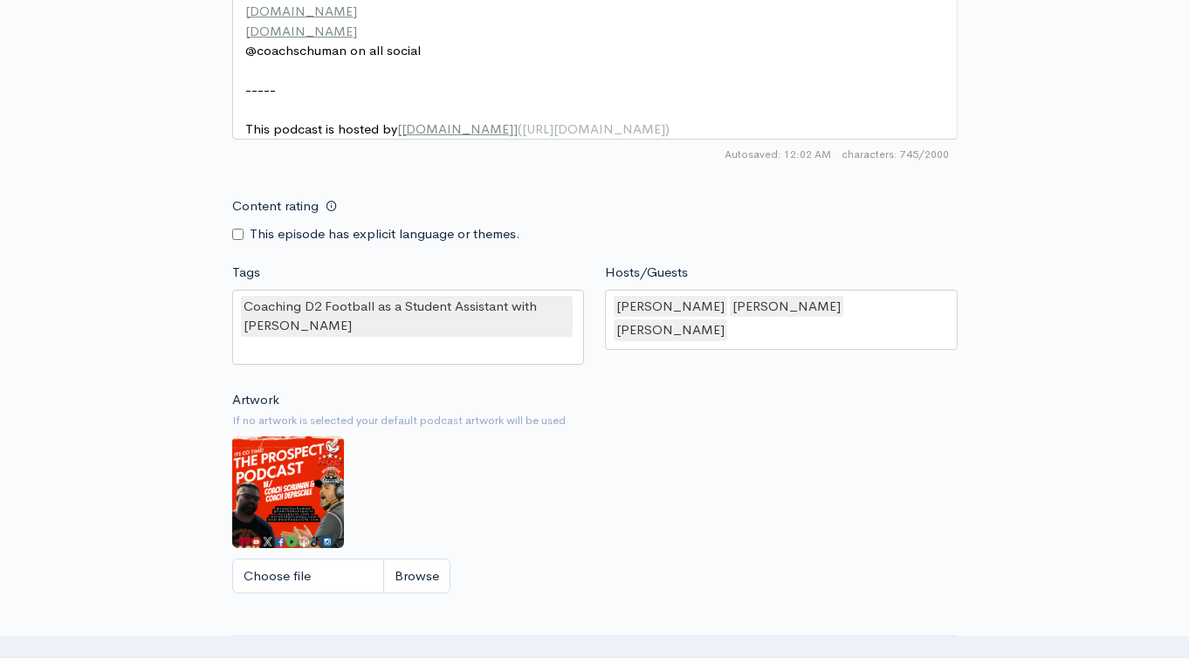
scroll to position [1613, 0]
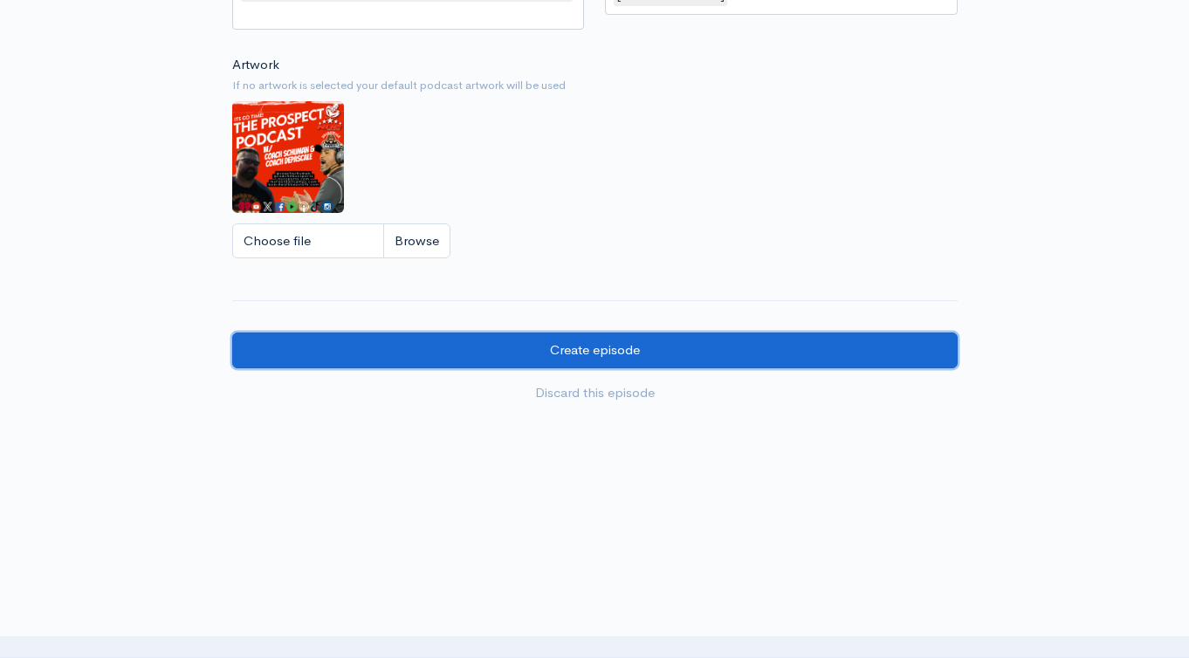
click at [684, 368] on input "Create episode" at bounding box center [594, 350] width 725 height 36
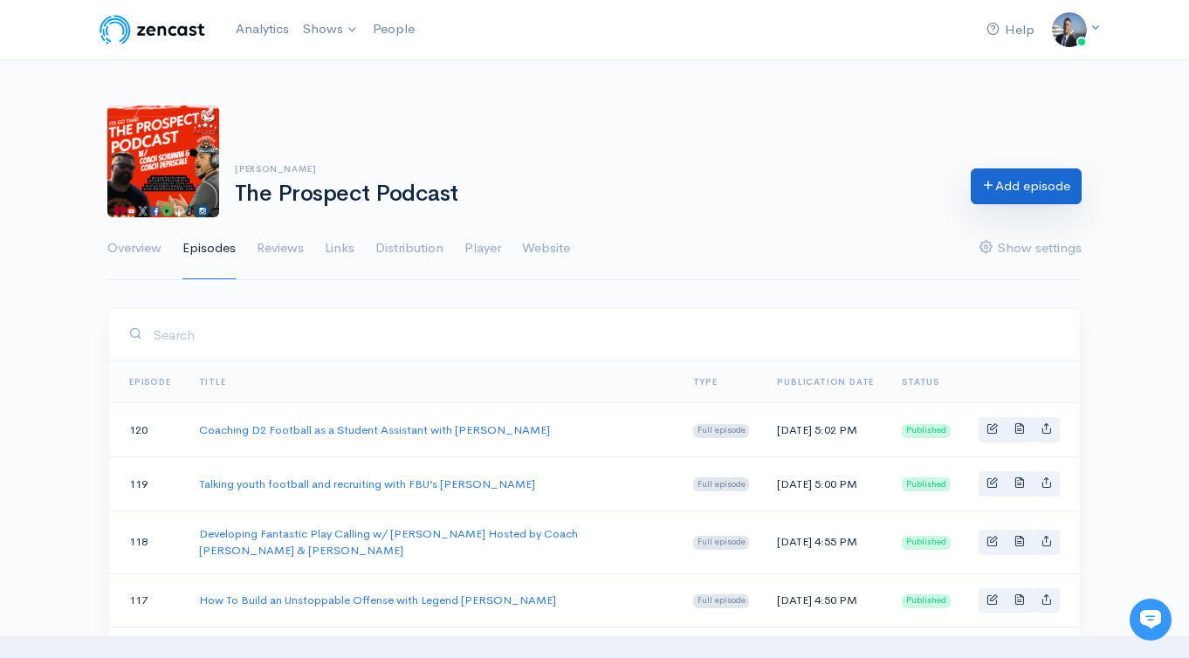
click at [1002, 191] on link "Add episode" at bounding box center [1025, 186] width 111 height 36
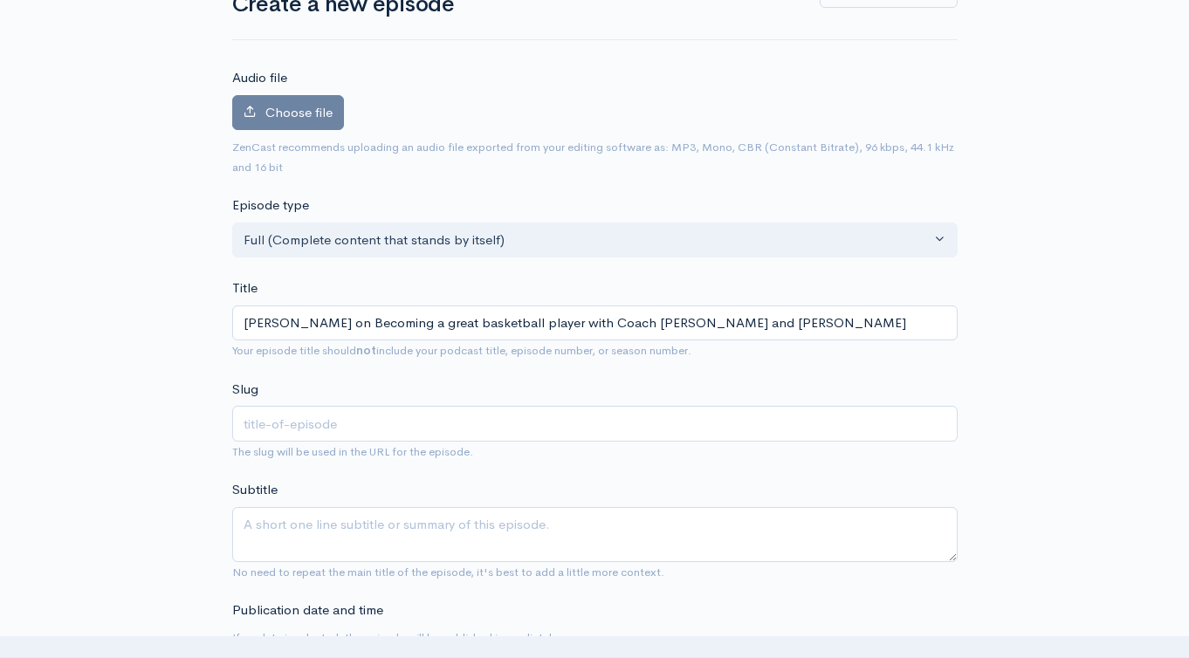
scroll to position [163, 0]
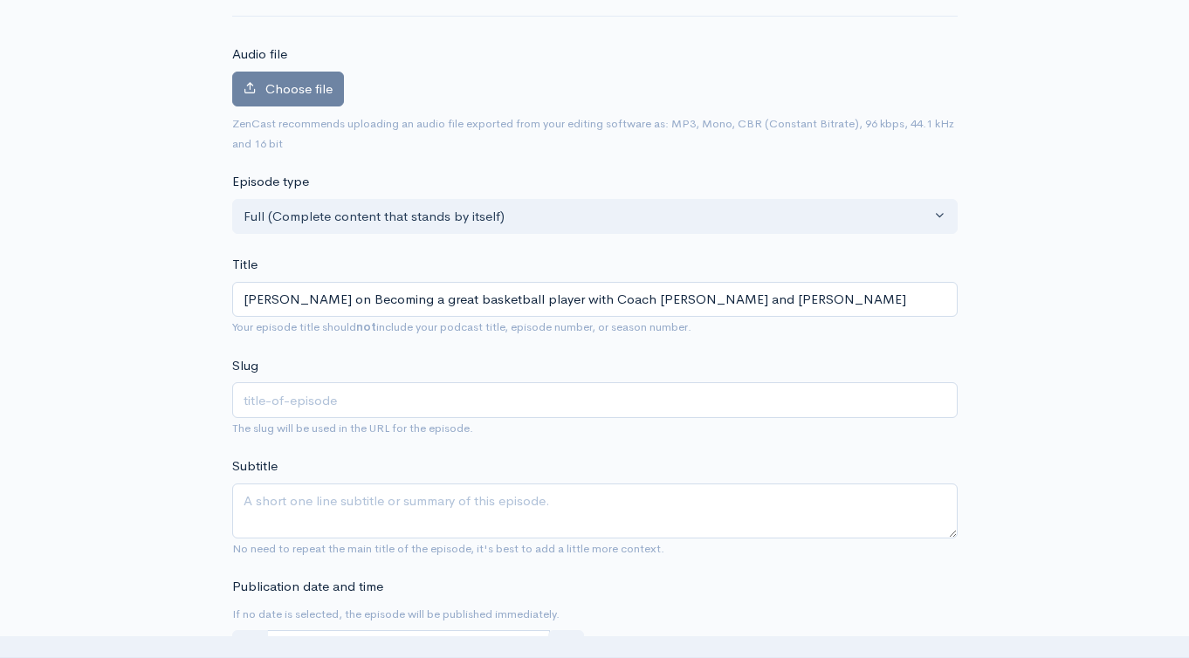
type input "[PERSON_NAME] on Becoming a great basketball player with Coach [PERSON_NAME] an…"
type input "[PERSON_NAME]-on-becoming-a-great-basketball-player-with-coach-[PERSON_NAME]-an…"
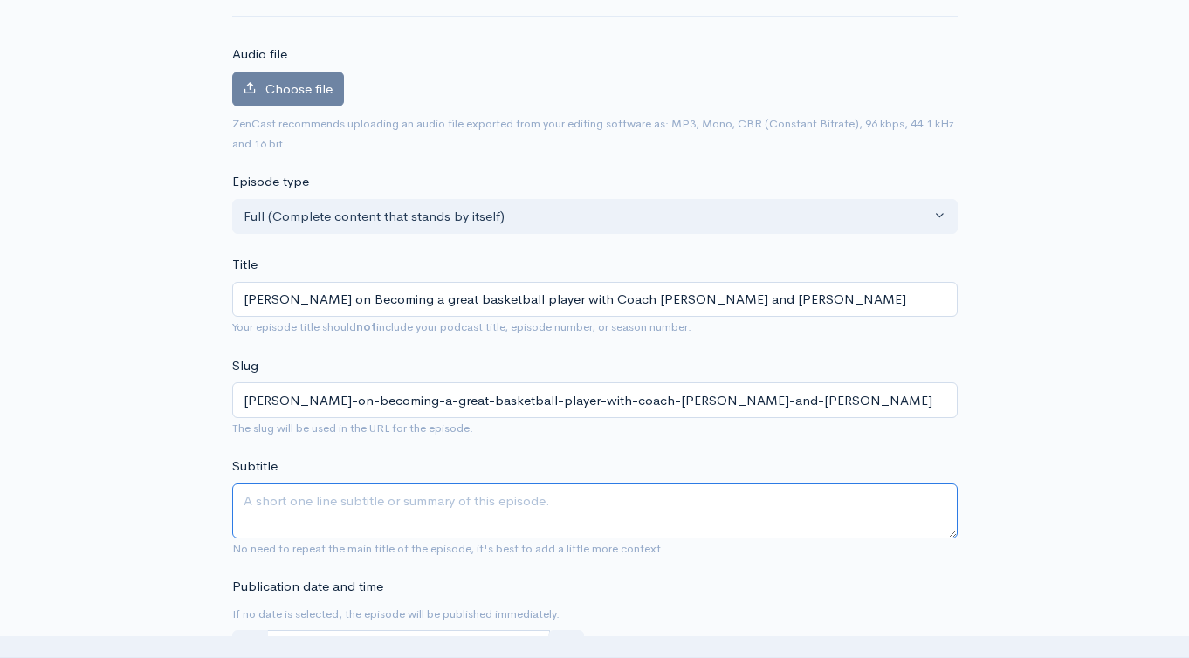
click at [386, 500] on textarea "Subtitle" at bounding box center [594, 510] width 725 height 55
paste textarea "[PERSON_NAME] on Becoming a great basketball player with Coach [PERSON_NAME] an…"
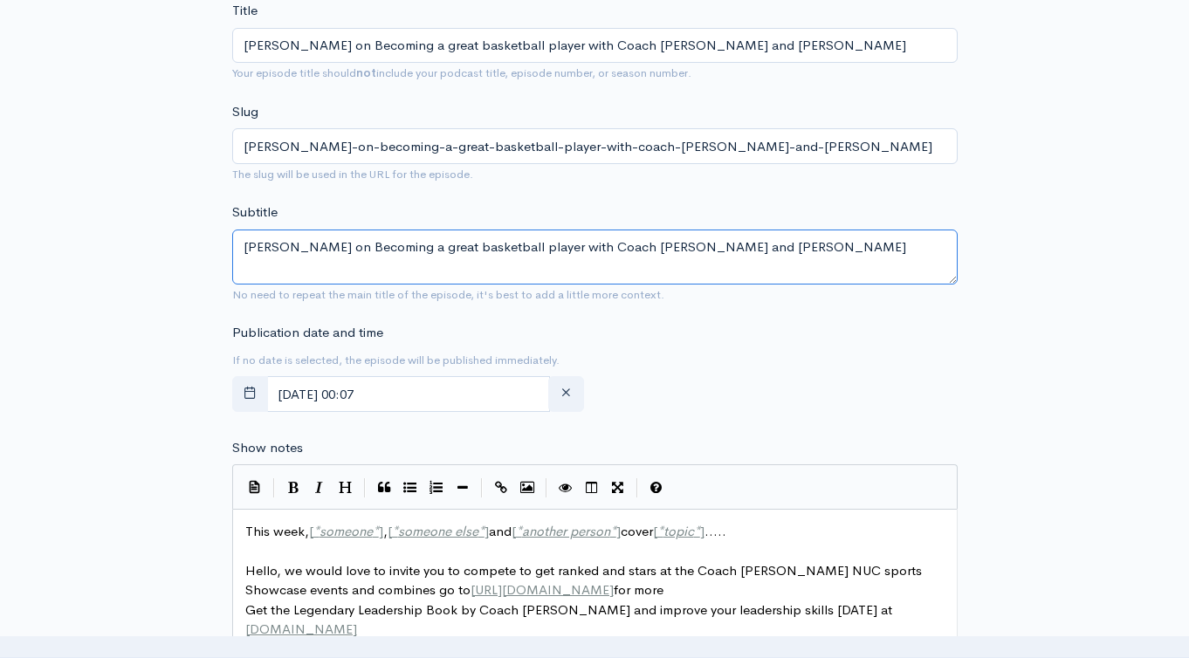
scroll to position [712, 0]
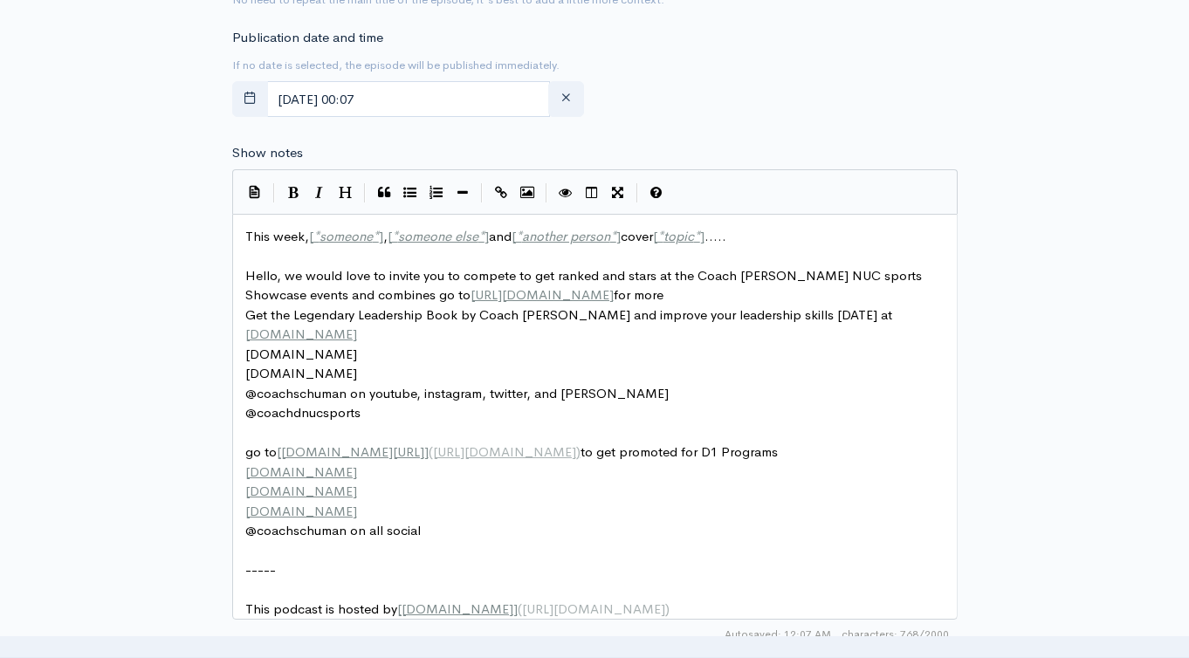
type textarea "[PERSON_NAME] on Becoming a great basketball player with Coach [PERSON_NAME] an…"
click at [266, 235] on span "This week, [ * someone * ] , [ * someone else * ] and [ * another person * ] co…" at bounding box center [485, 236] width 481 height 17
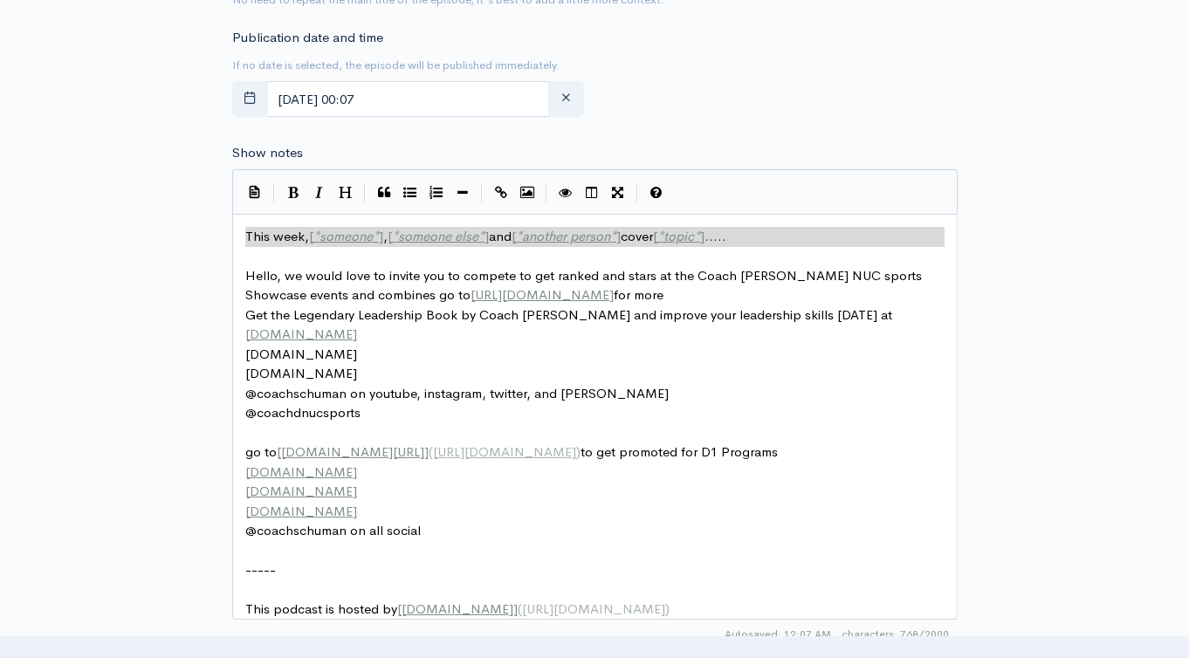
type textarea "​This week, [*someone*], [*someone else*] and [*another person*] cover [*topic*…"
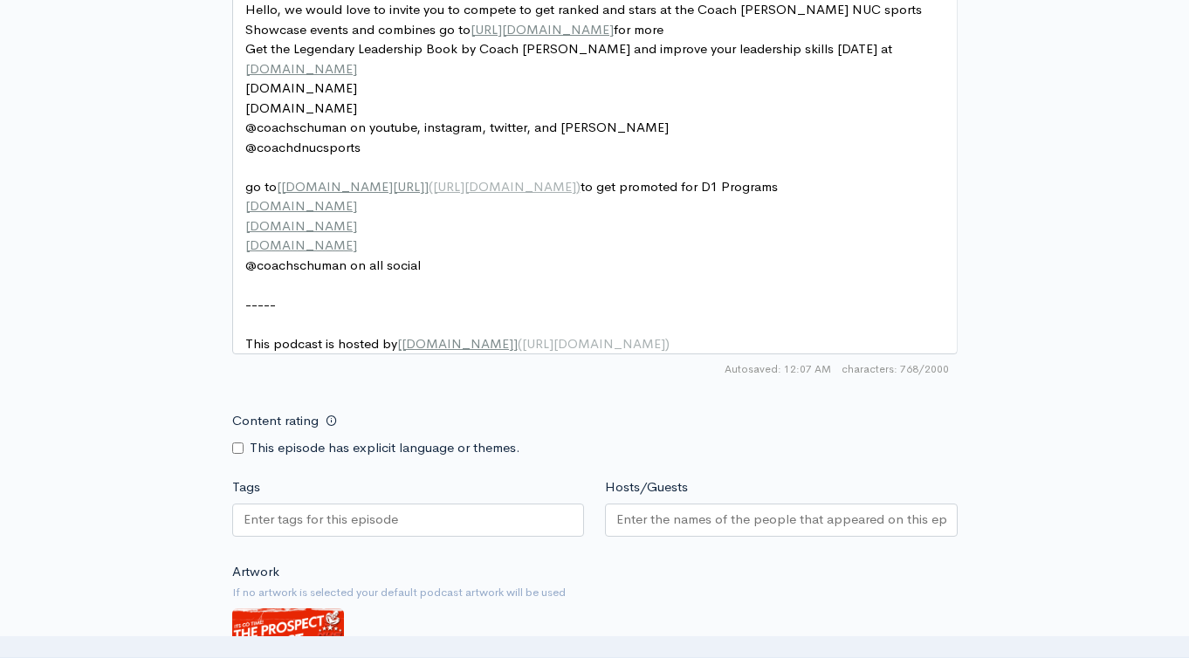
scroll to position [1065, 0]
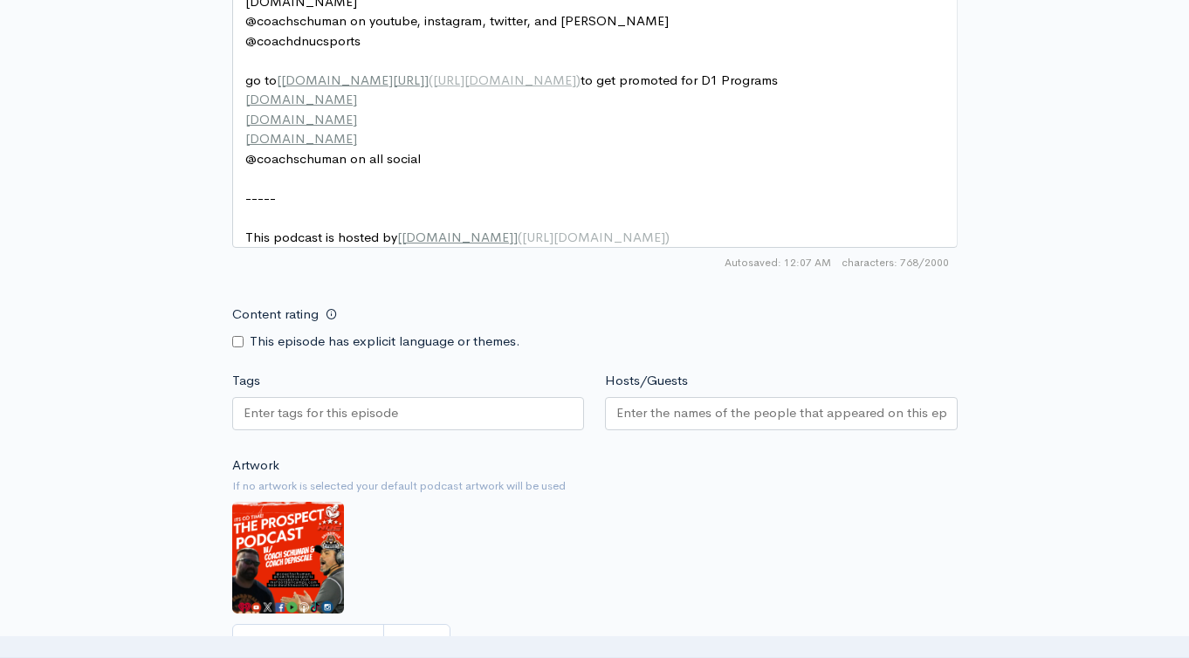
click at [455, 421] on div at bounding box center [408, 413] width 353 height 33
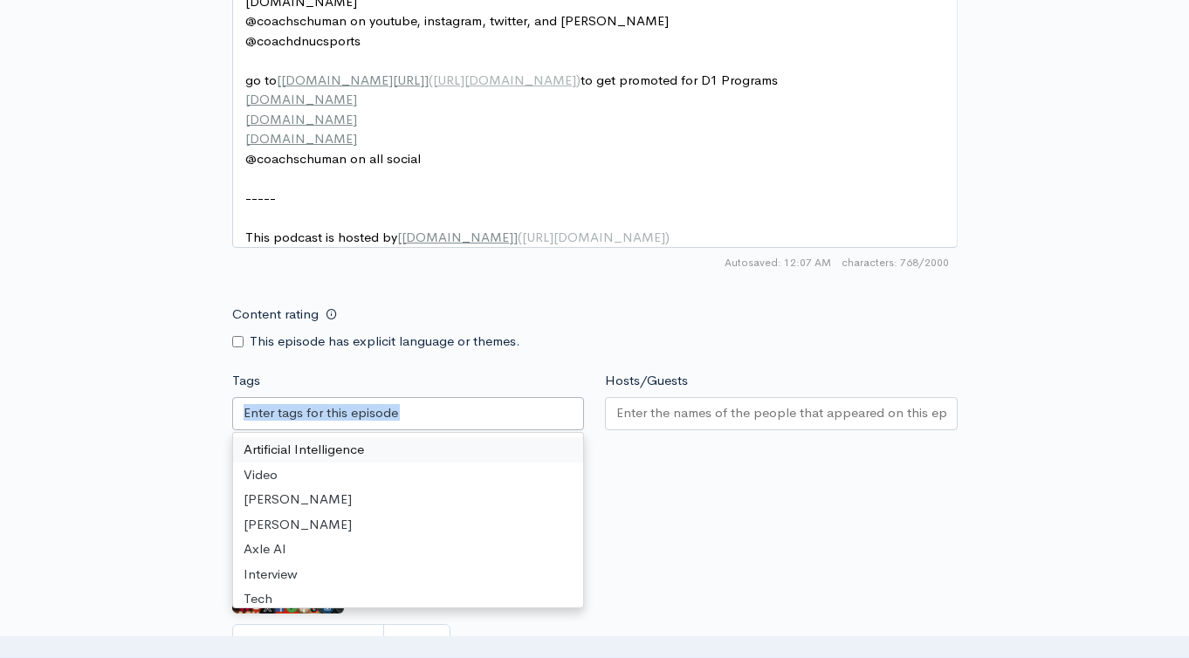
click at [471, 426] on div at bounding box center [408, 413] width 353 height 33
drag, startPoint x: 476, startPoint y: 428, endPoint x: 577, endPoint y: 449, distance: 102.5
click at [477, 428] on div at bounding box center [408, 413] width 353 height 33
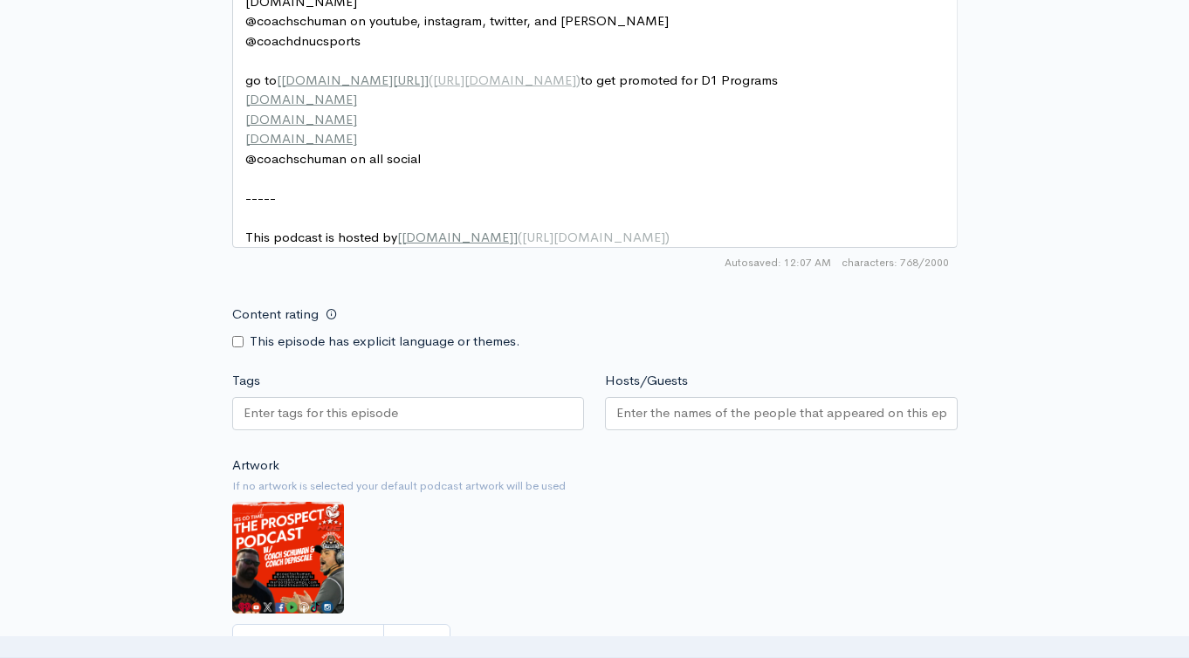
click at [748, 531] on div "Artwork If no artwork is selected your default podcast artwork will be used Cho…" at bounding box center [594, 563] width 725 height 215
click at [348, 423] on input "Tags" at bounding box center [321, 413] width 157 height 20
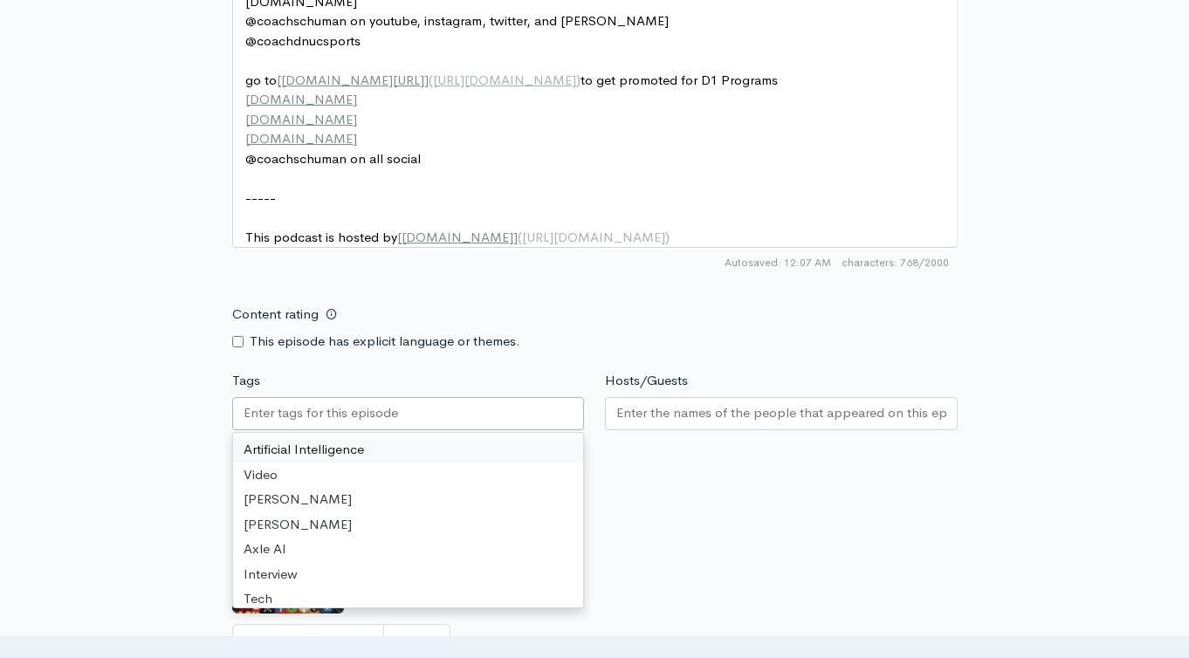
paste input "[PERSON_NAME] on Becoming a great basketball player with Coach [PERSON_NAME] an…"
type input "[PERSON_NAME] on Becoming a great basketball player with Coach [PERSON_NAME] an…"
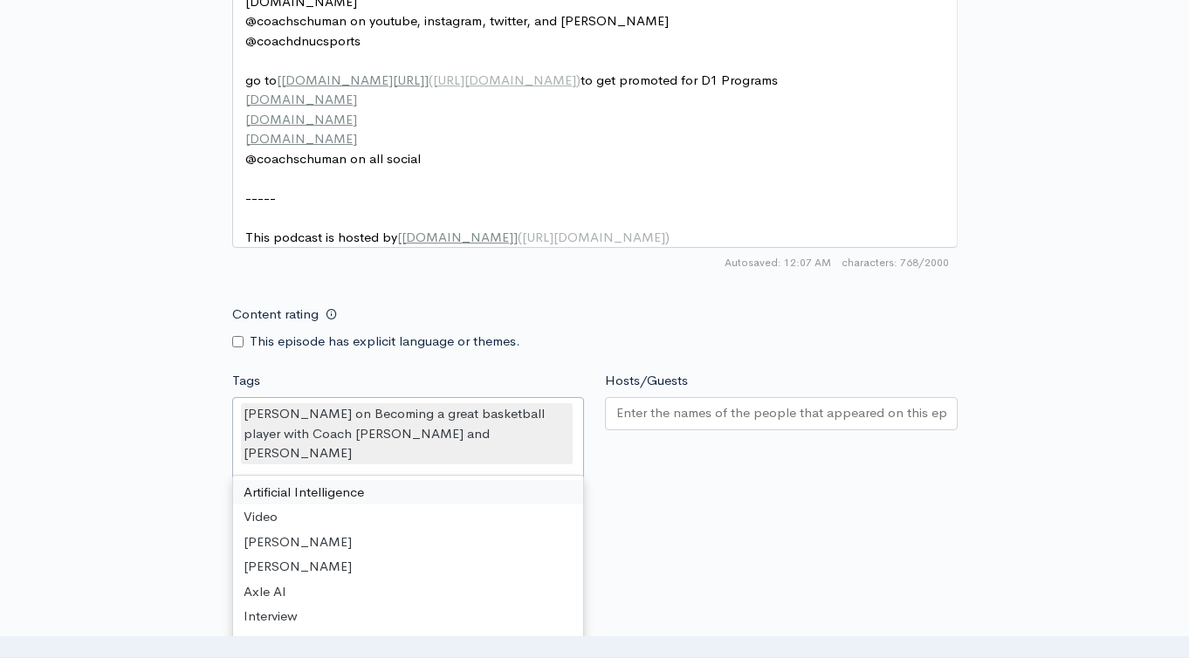
scroll to position [0, 0]
click at [751, 430] on div at bounding box center [781, 413] width 353 height 33
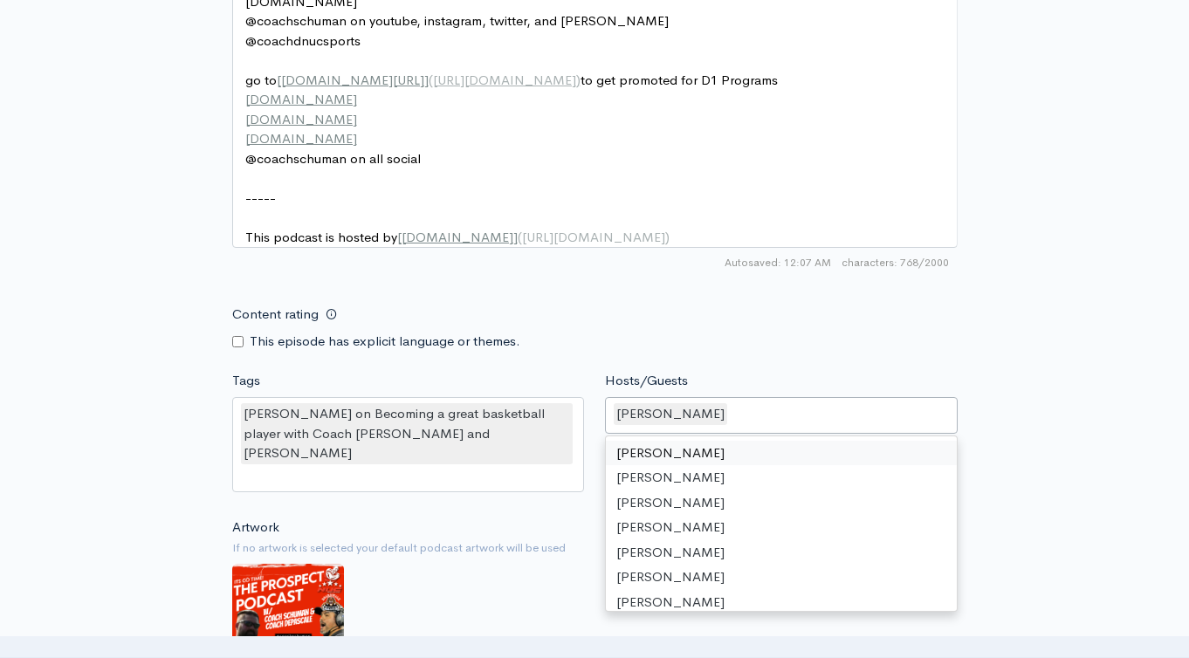
click at [764, 434] on div "[PERSON_NAME]" at bounding box center [781, 415] width 353 height 37
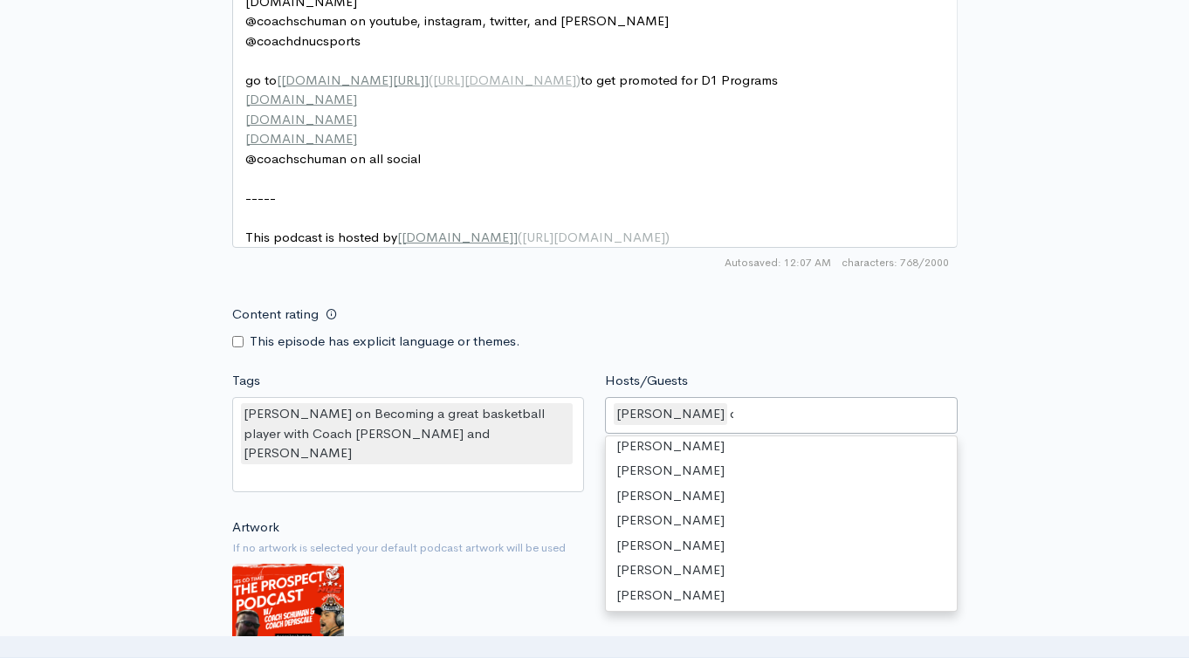
type input "de"
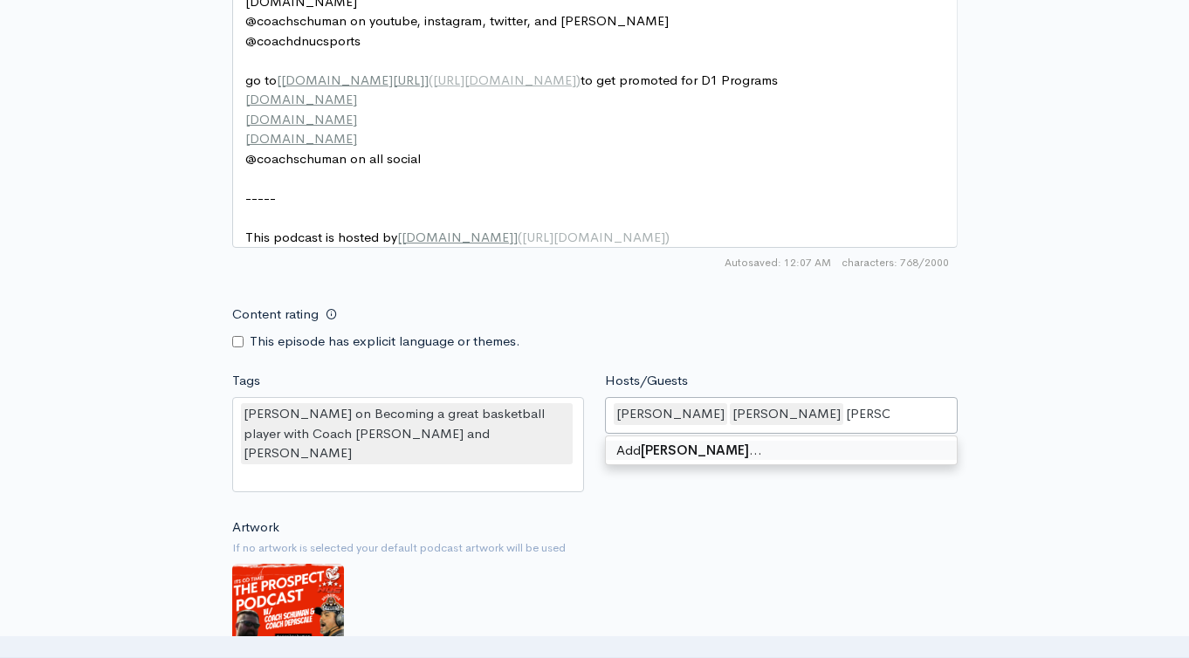
type input "[PERSON_NAME]"
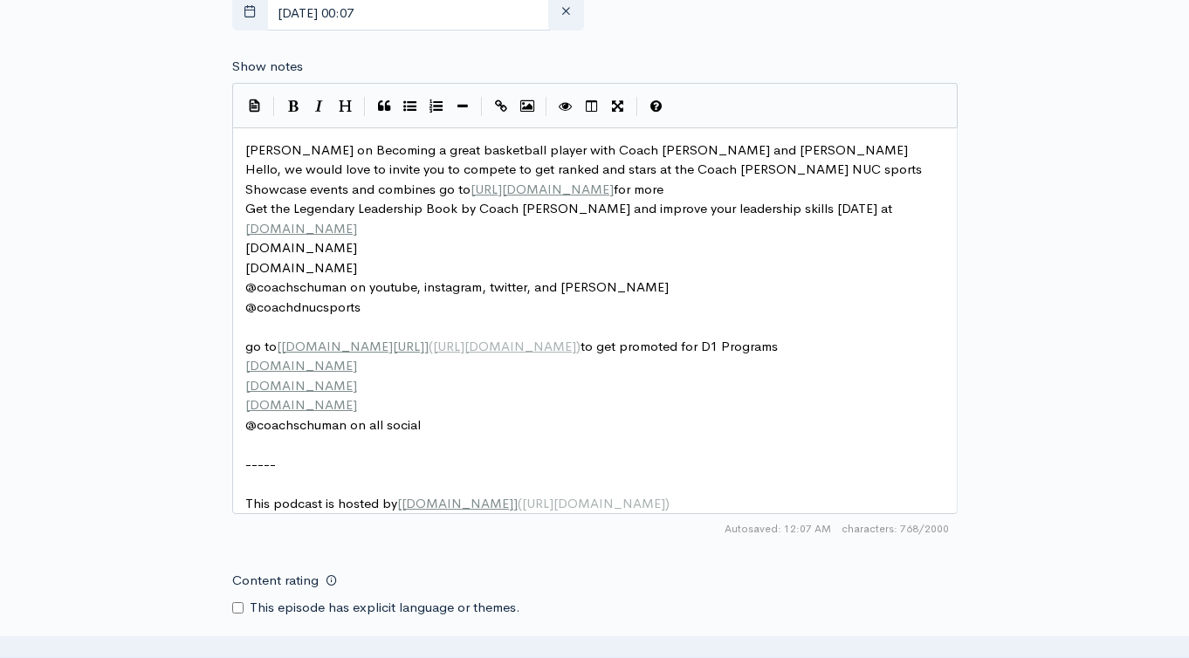
scroll to position [559, 0]
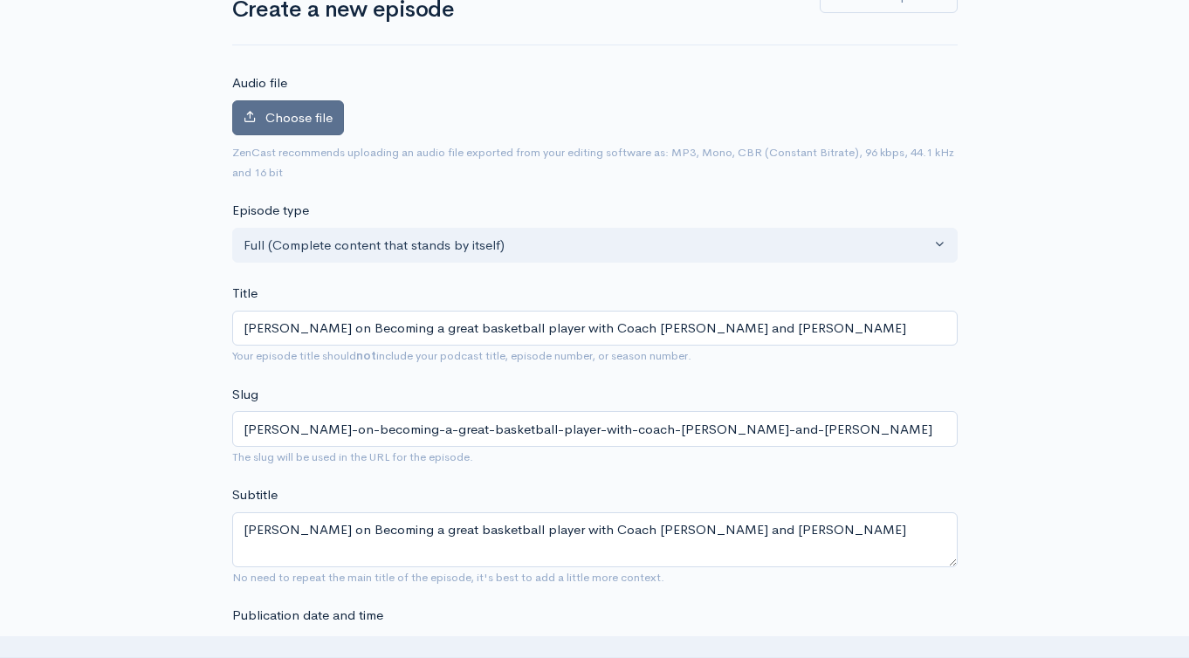
click at [315, 113] on span "Choose file" at bounding box center [298, 117] width 67 height 17
click at [0, 0] on input "Choose file" at bounding box center [0, 0] width 0 height 0
click at [289, 117] on span "Choose file" at bounding box center [298, 117] width 67 height 17
click at [0, 0] on input "Choose file" at bounding box center [0, 0] width 0 height 0
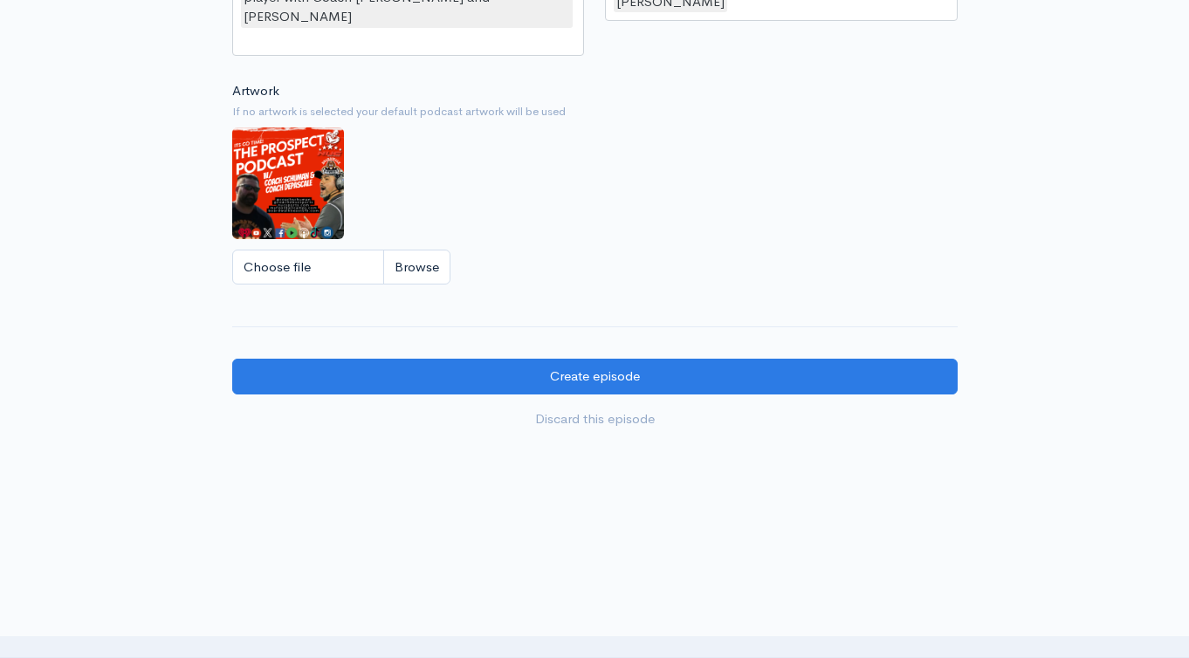
scroll to position [1619, 0]
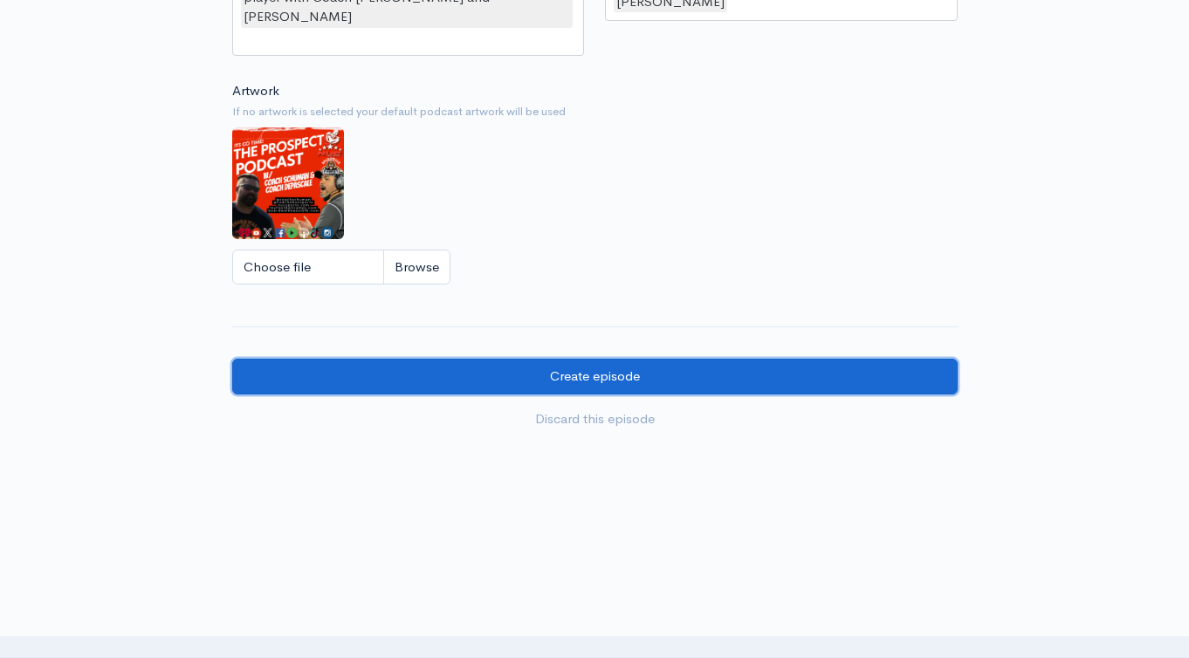
click at [635, 359] on input "Create episode" at bounding box center [594, 377] width 725 height 36
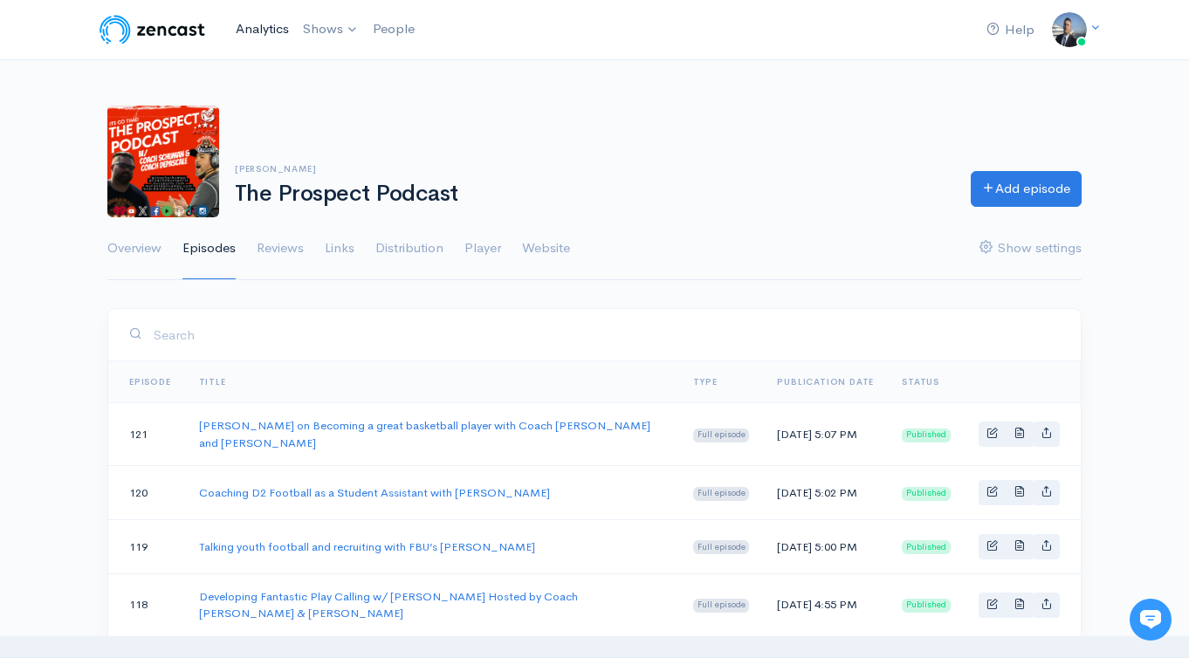
click at [271, 30] on link "Analytics" at bounding box center [262, 29] width 67 height 38
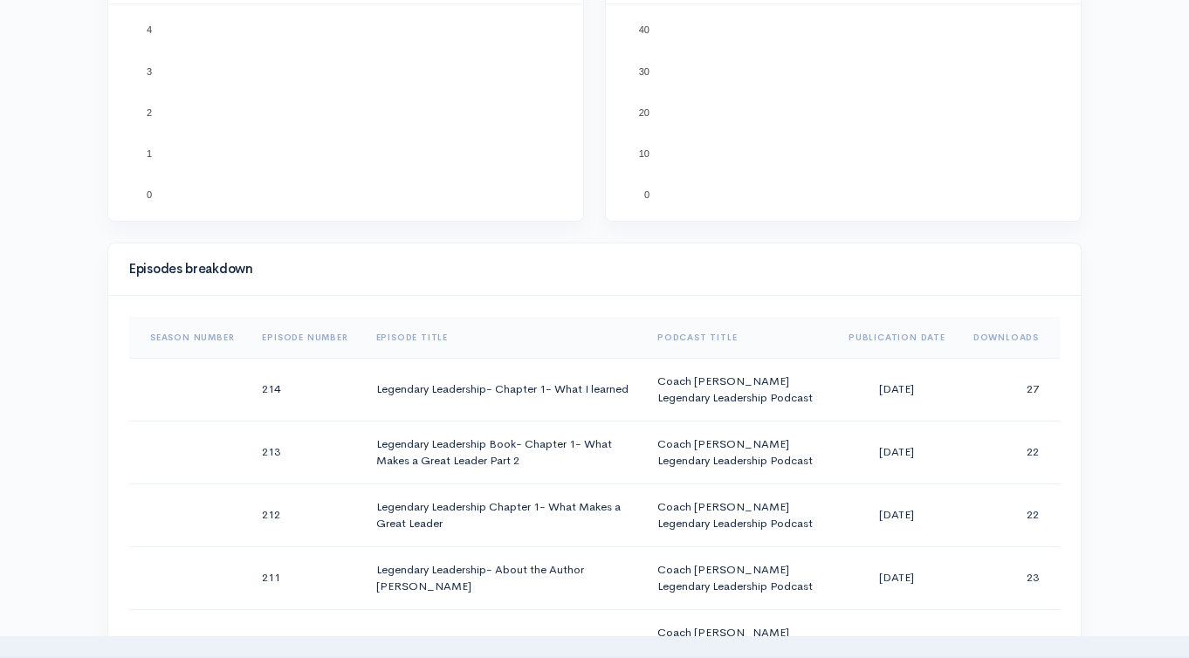
scroll to position [684, 0]
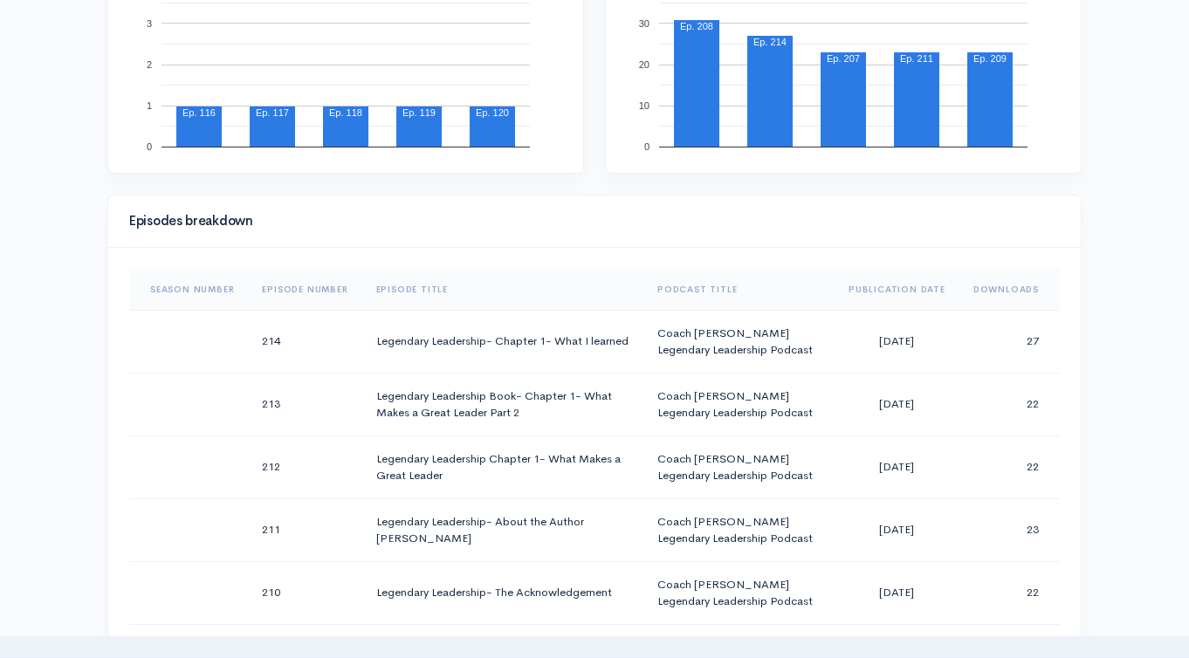
click at [993, 287] on th "Downloads" at bounding box center [1009, 290] width 100 height 42
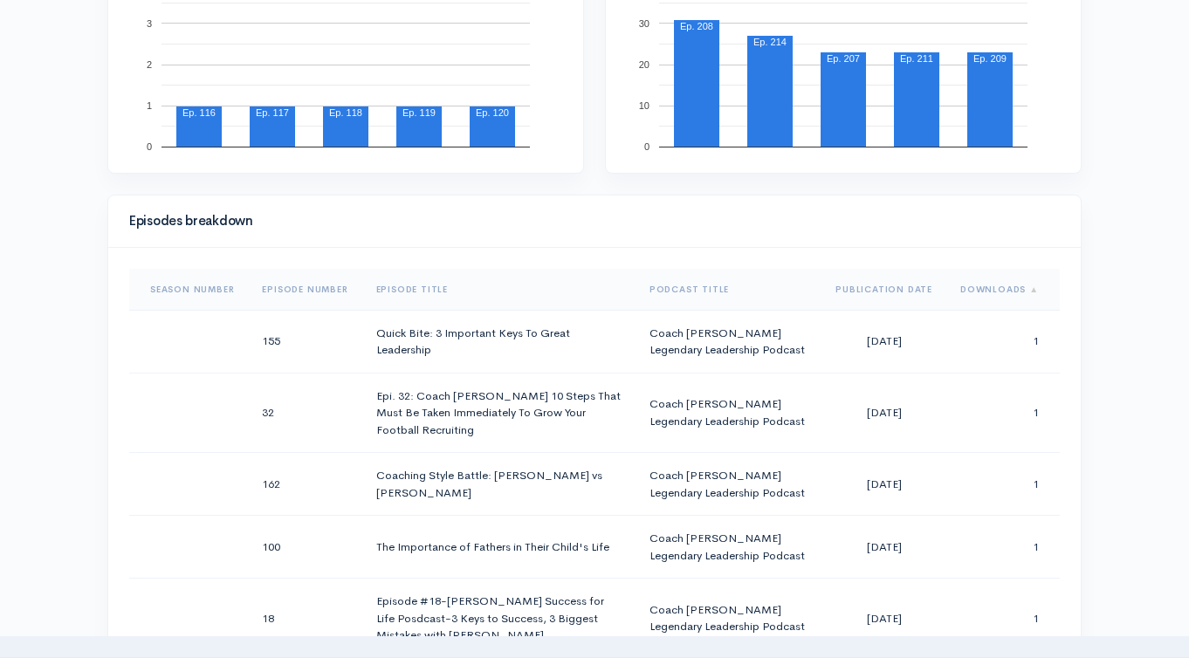
click at [993, 287] on th "Downloads" at bounding box center [1002, 290] width 113 height 42
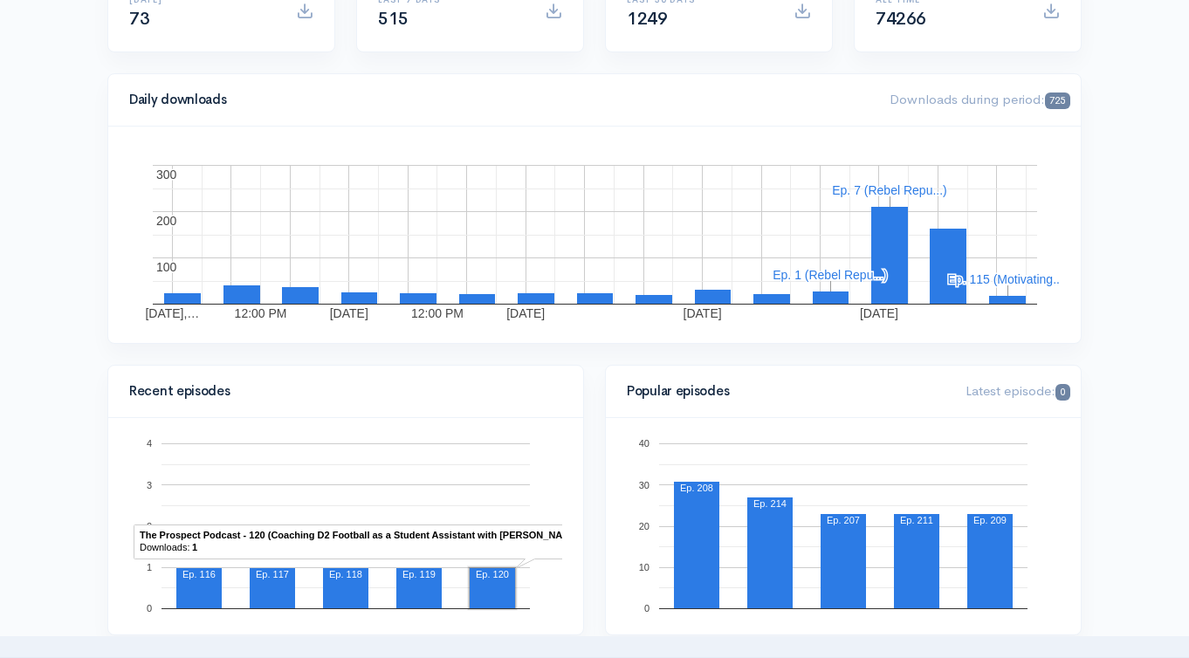
scroll to position [0, 0]
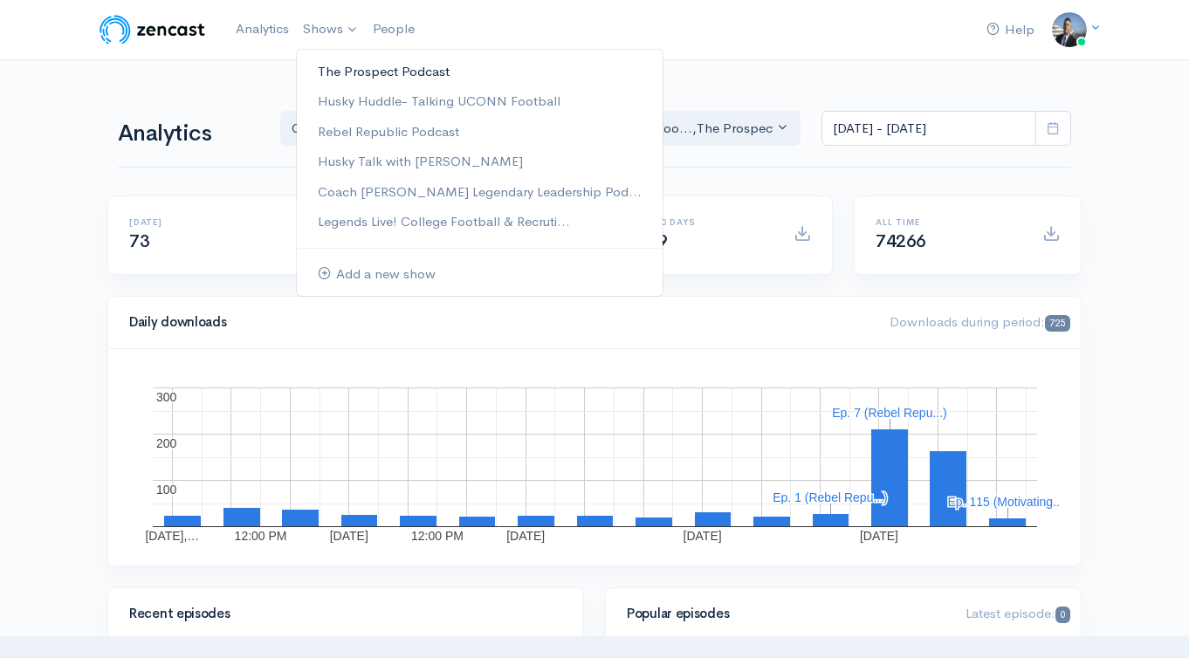
click at [355, 72] on link "The Prospect Podcast" at bounding box center [480, 72] width 366 height 31
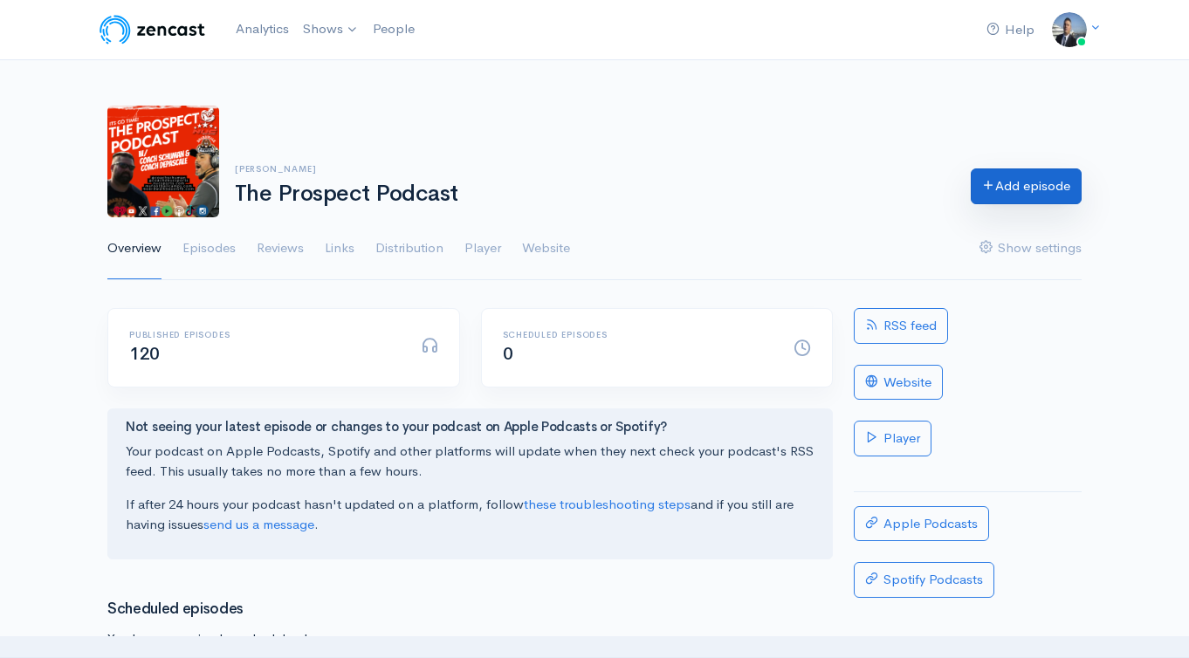
click at [982, 182] on icon at bounding box center [988, 184] width 13 height 13
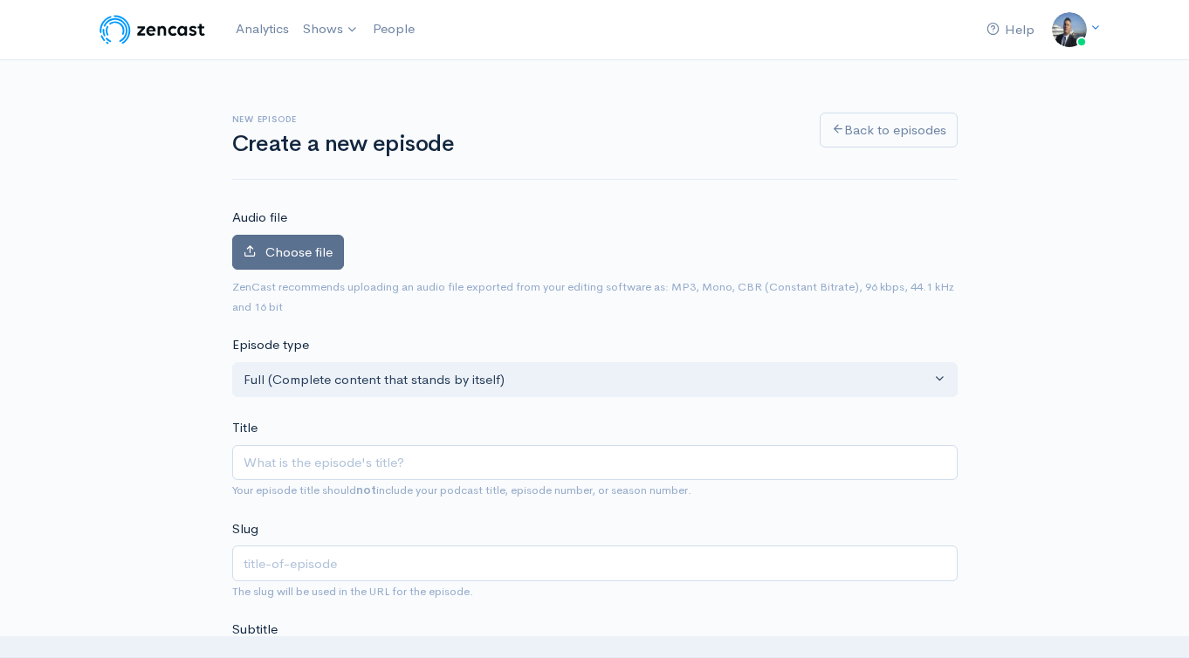
click at [278, 250] on span "Choose file" at bounding box center [298, 251] width 67 height 17
click at [0, 0] on input "Choose file" at bounding box center [0, 0] width 0 height 0
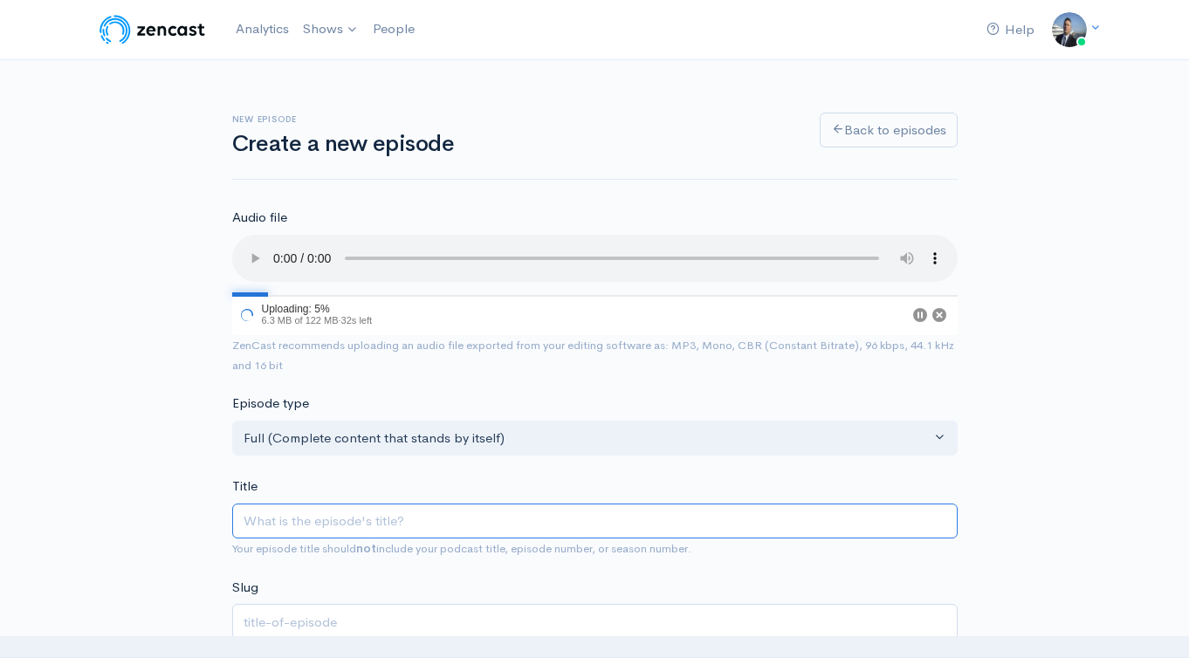
click at [497, 519] on input "Title" at bounding box center [594, 522] width 725 height 36
paste input "Talking Football Scheme with [PERSON_NAME] on the Prospect Podcast"
type input "Talking Football Scheme with [PERSON_NAME] on the Prospect Podcast"
type input "talking-football-scheme-with-[PERSON_NAME]-on-the-prospect-podcast"
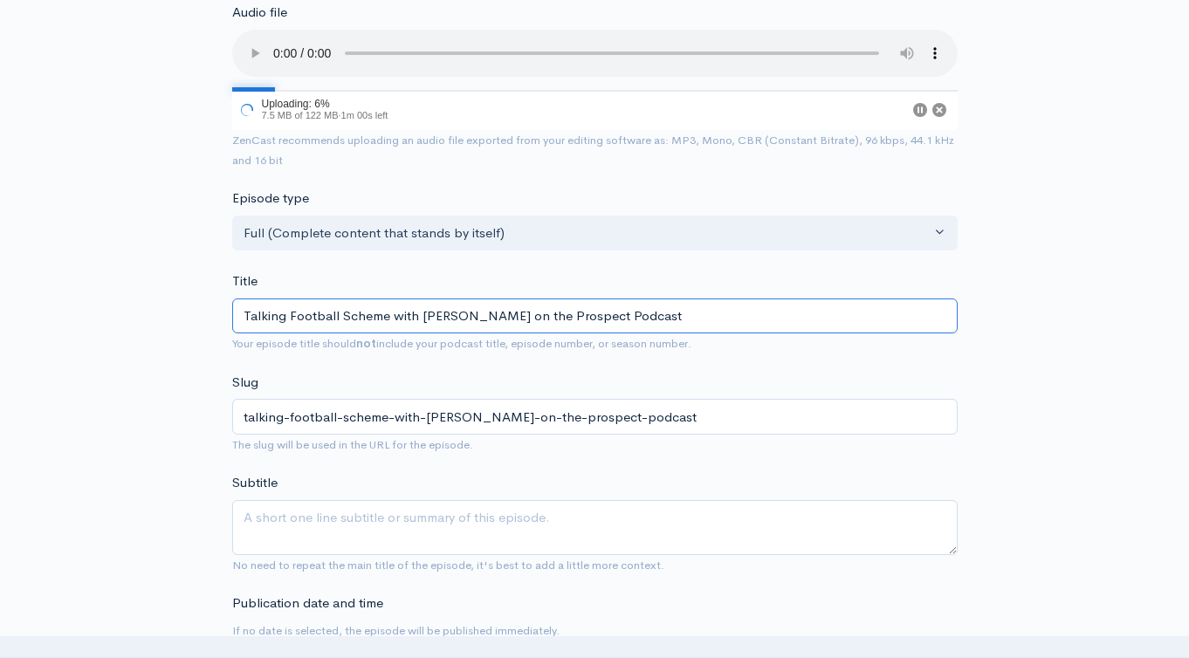
scroll to position [286, 0]
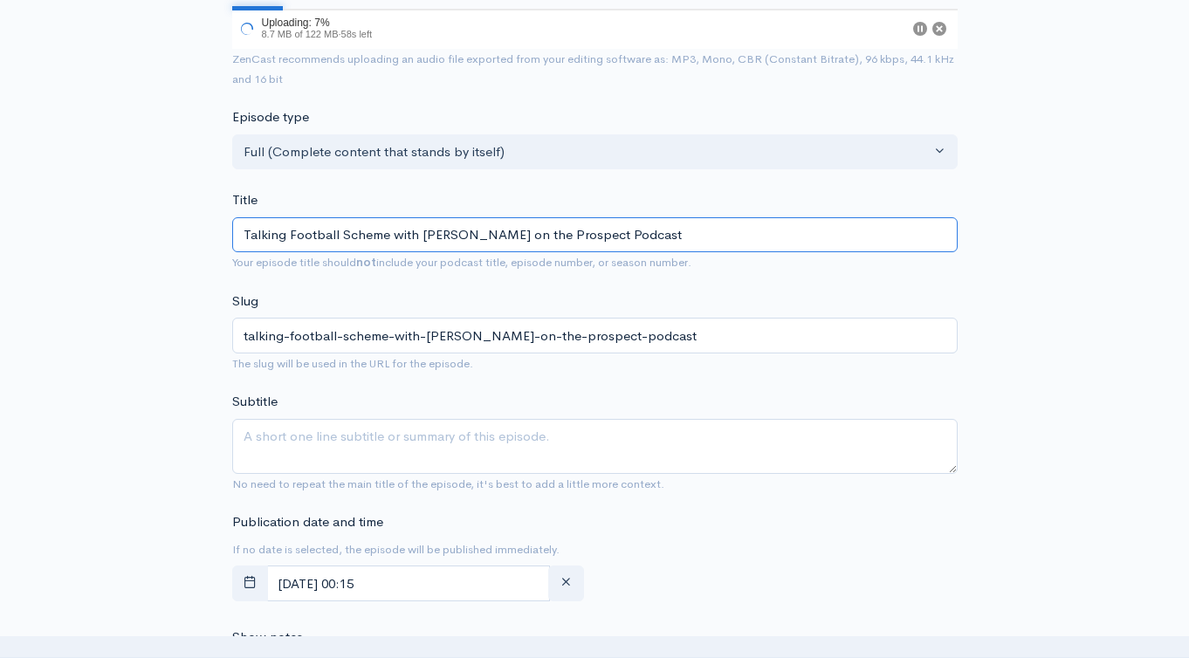
type input "Talking Football Scheme with [PERSON_NAME] on the Prospect Podcast"
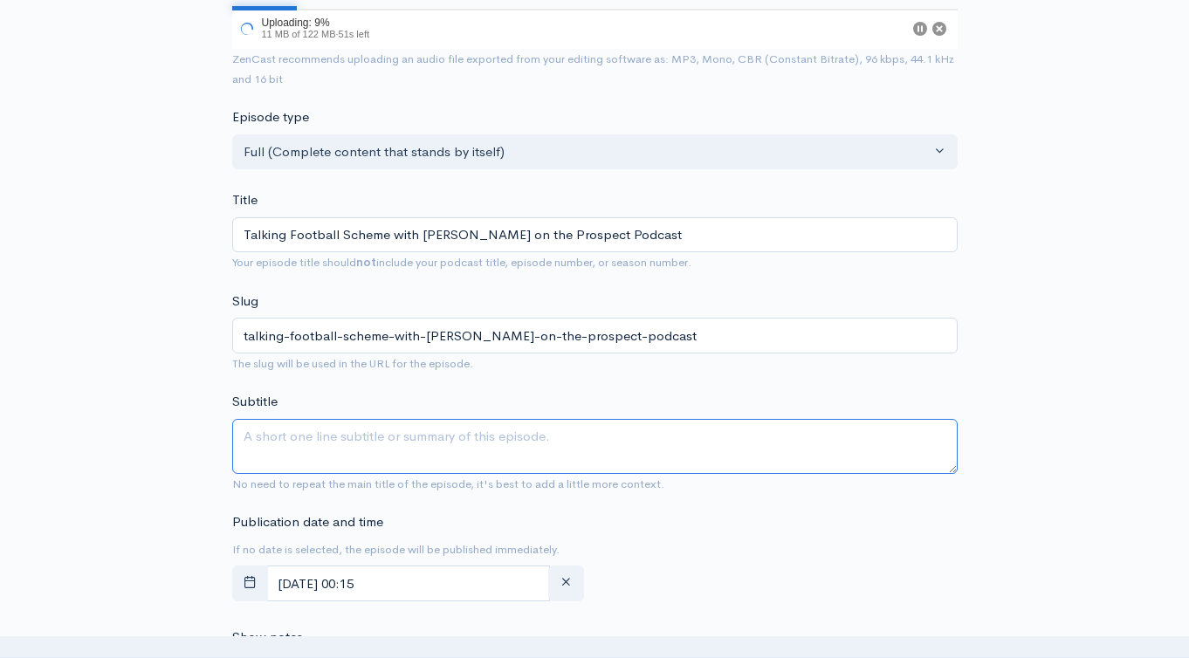
click at [504, 461] on textarea "Subtitle" at bounding box center [594, 446] width 725 height 55
paste textarea "Talking Football Scheme with [PERSON_NAME] on the Prospect Podcast"
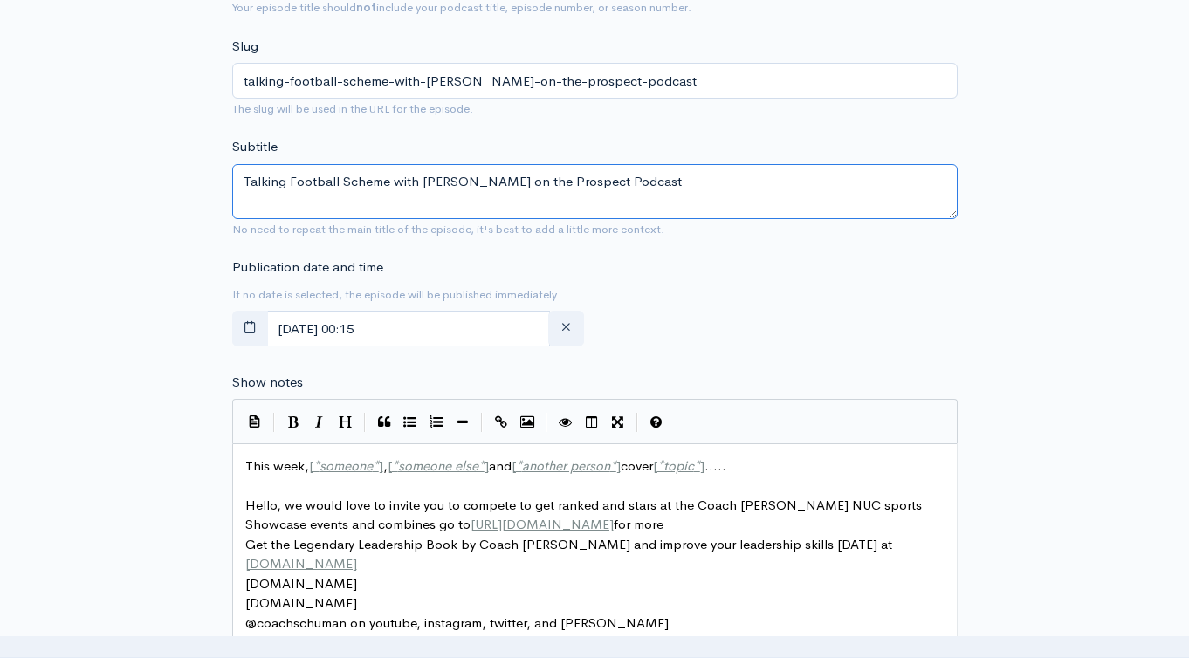
scroll to position [785, 0]
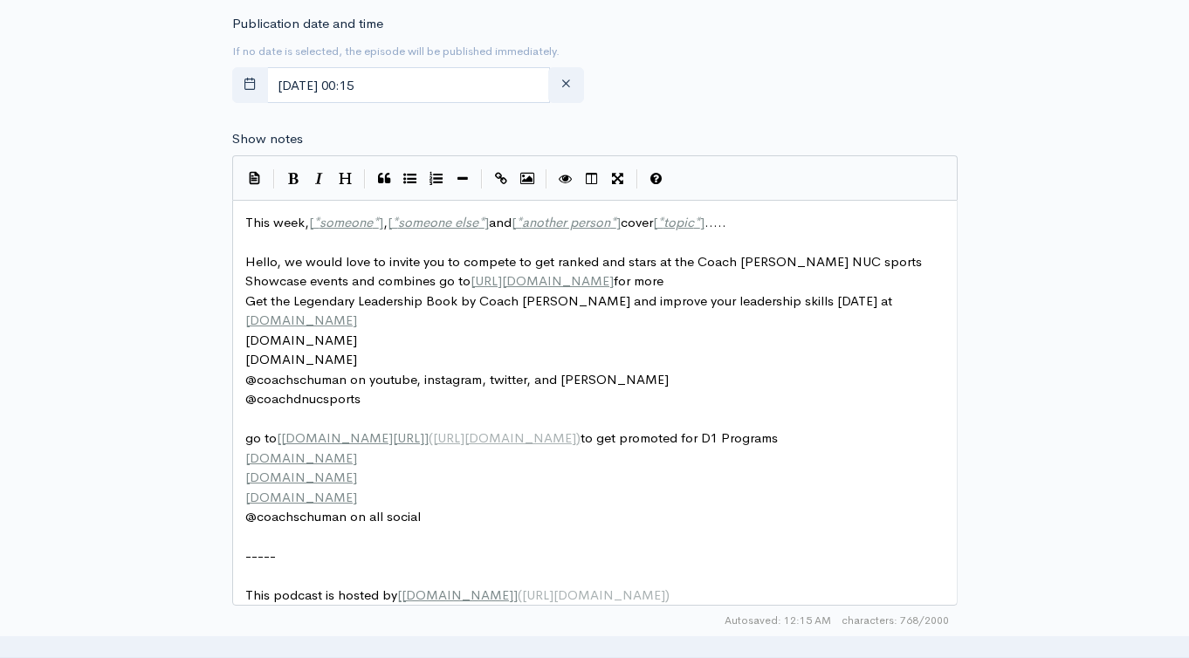
type textarea "Talking Football Scheme with [PERSON_NAME] on the Prospect Podcast"
click at [284, 213] on pre "This week, [ * someone * ] , [ * someone else * ] and [ * another person * ] co…" at bounding box center [601, 223] width 719 height 20
type textarea "This week, [*someone*], [*someone else*] and [*another person*] cover [*topic*]…"
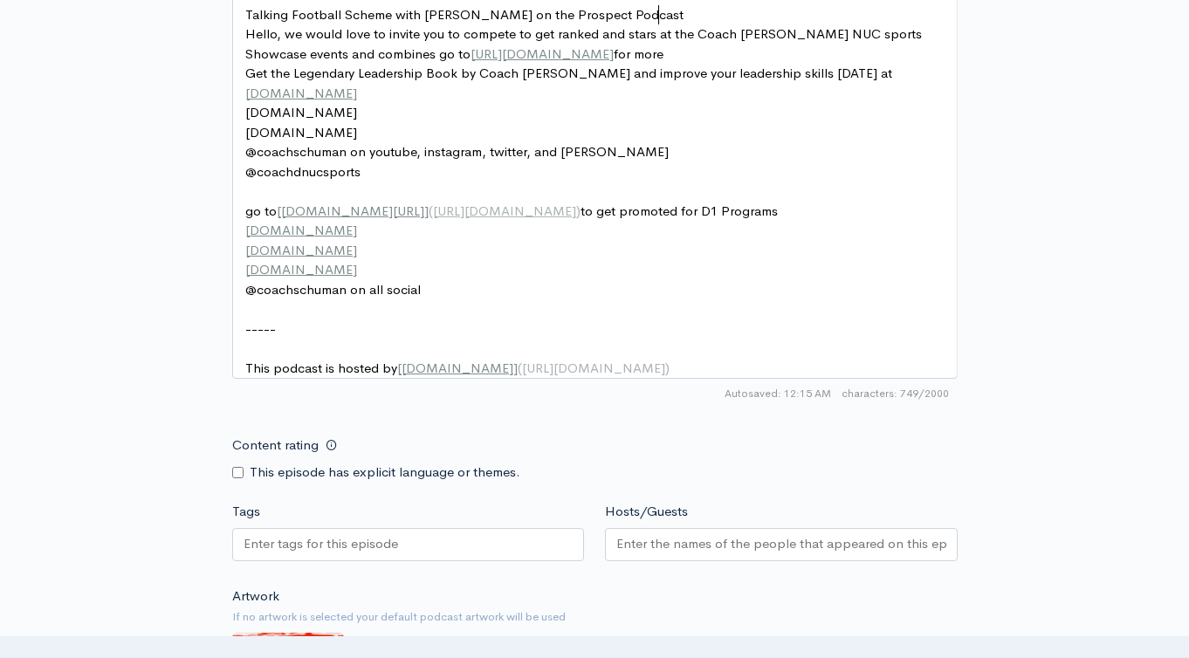
scroll to position [1122, 0]
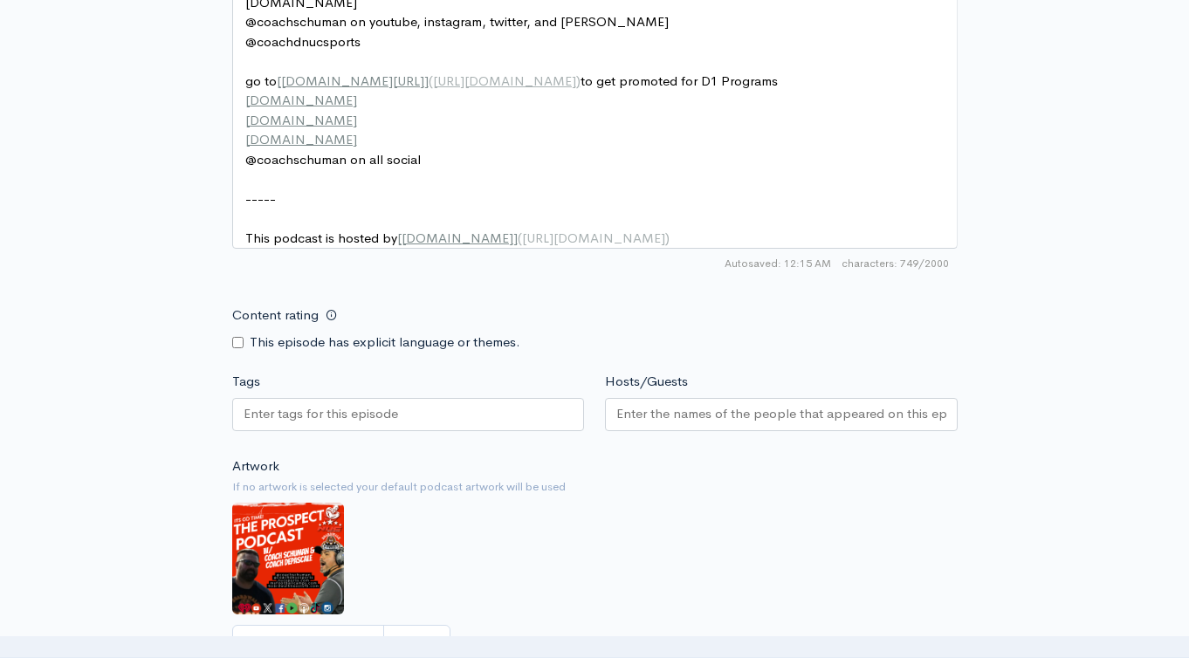
click at [400, 419] on div at bounding box center [408, 414] width 353 height 33
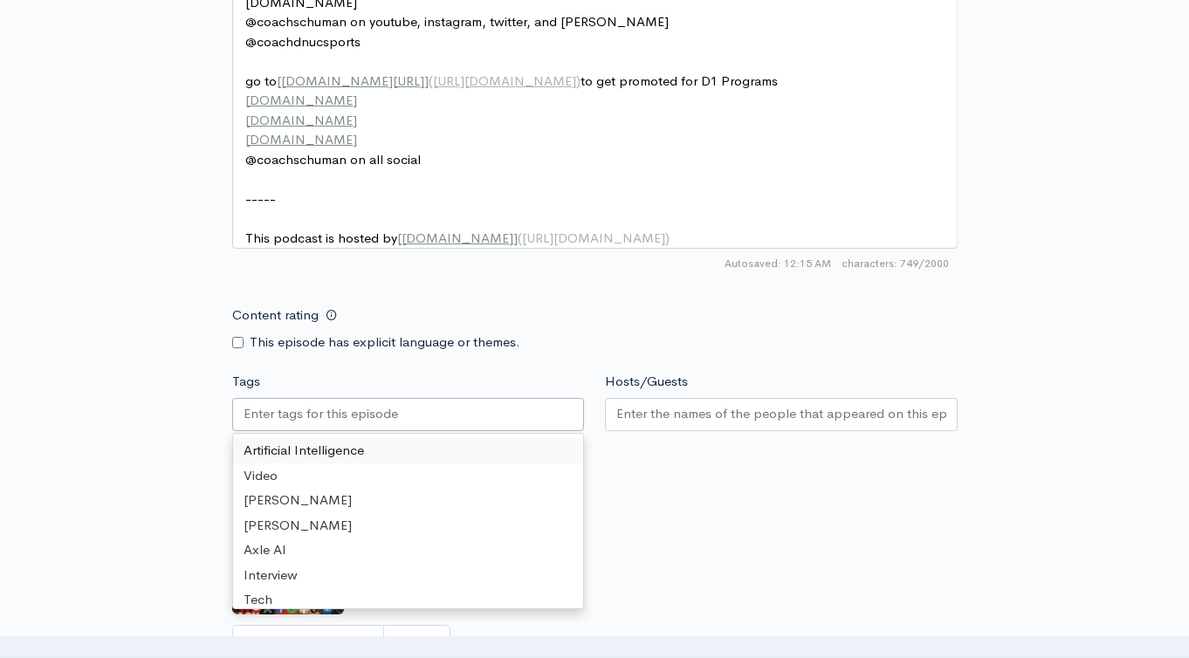
paste input "Talking Football Scheme with [PERSON_NAME] on the Prospect Podcast"
type input "Talking Football Scheme with [PERSON_NAME] on the Prospect Podcast"
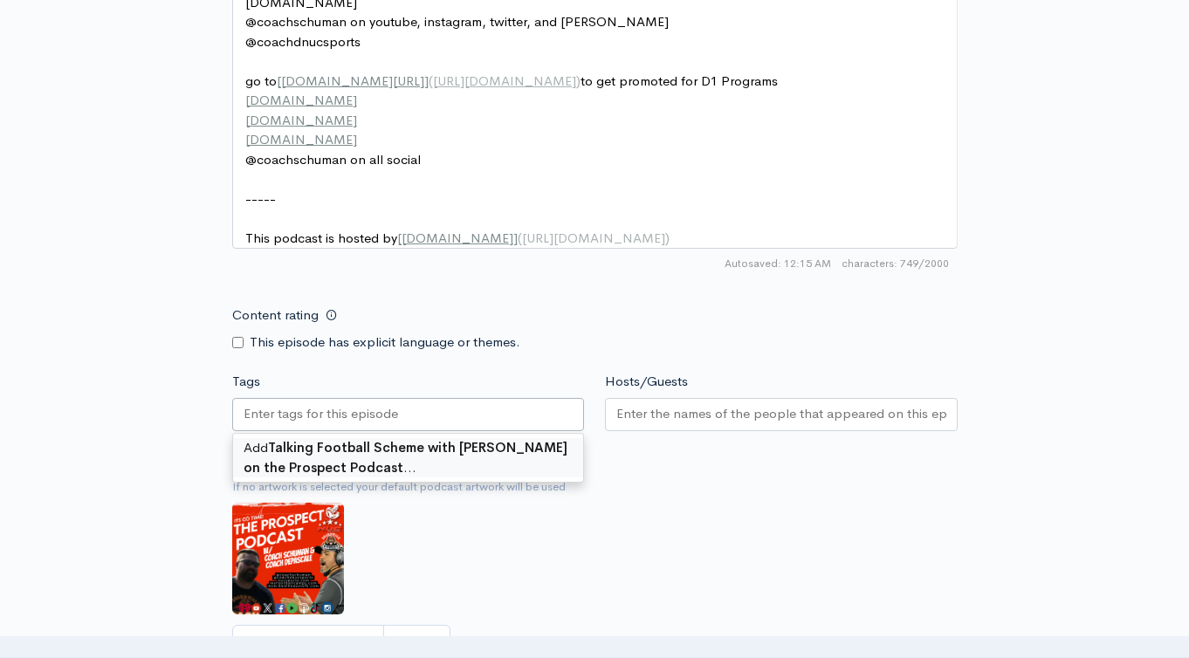
scroll to position [0, 0]
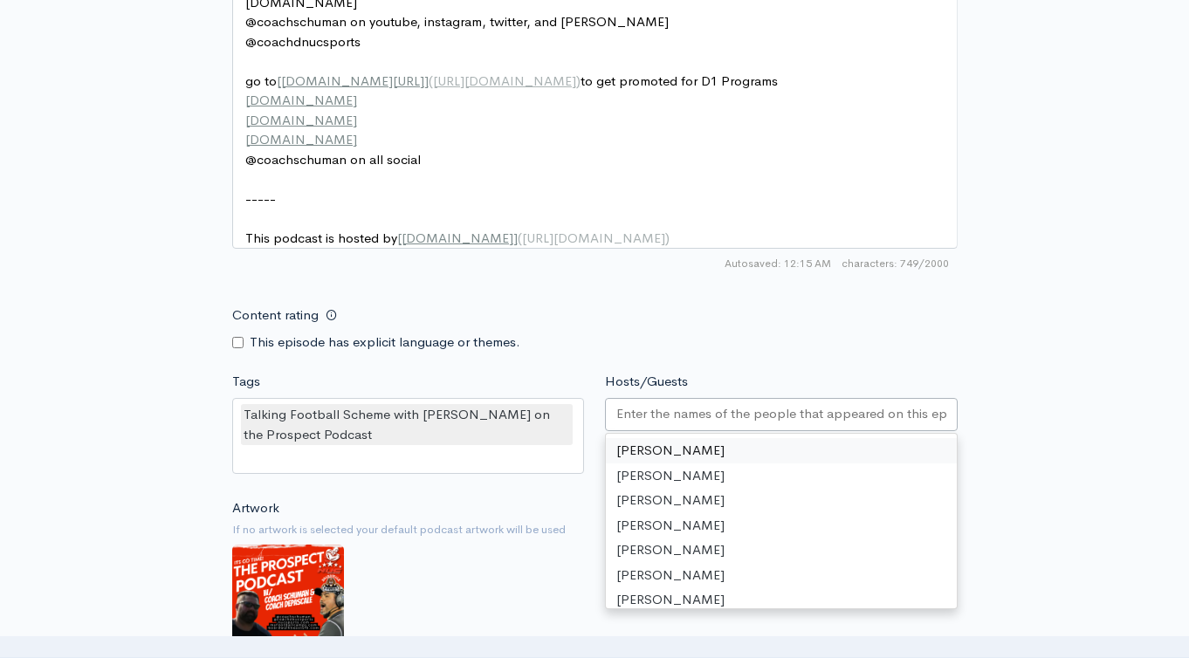
click at [692, 421] on input "Hosts/Guests" at bounding box center [781, 414] width 330 height 20
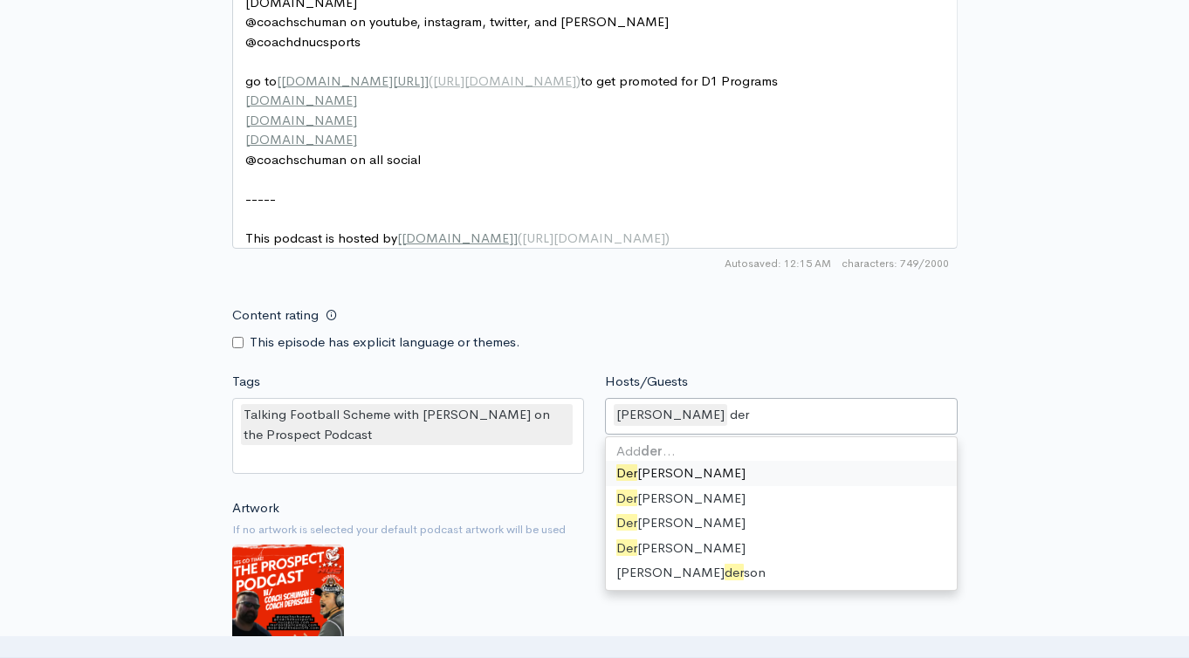
type input "dere"
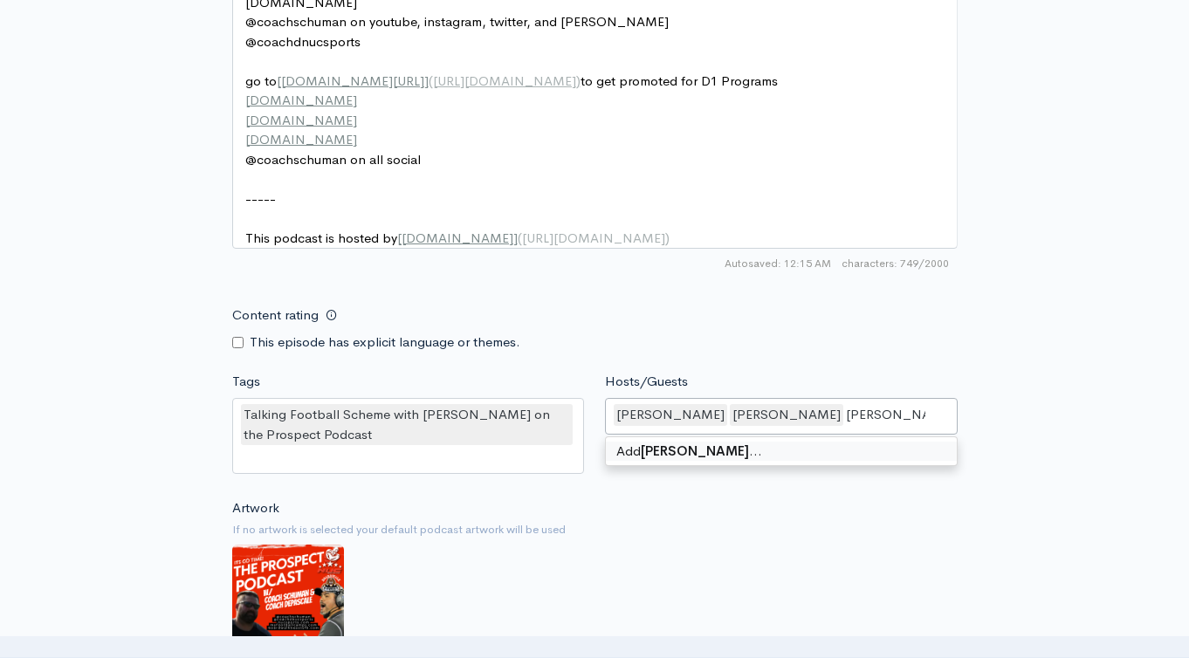
type input "[PERSON_NAME]"
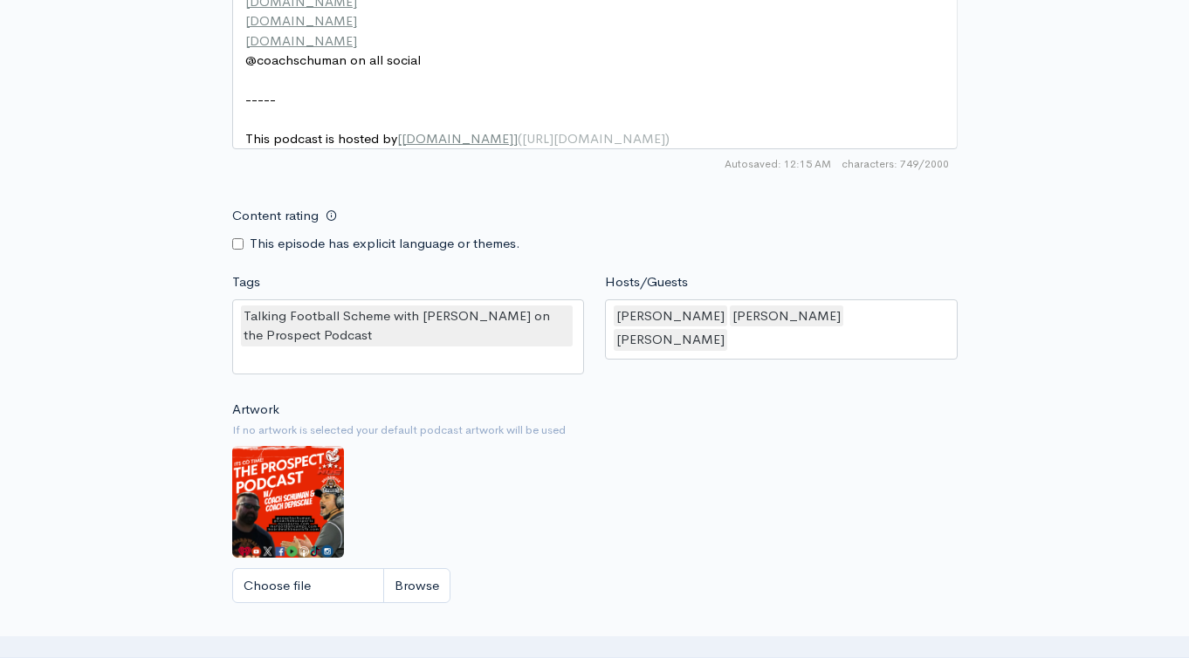
scroll to position [1619, 0]
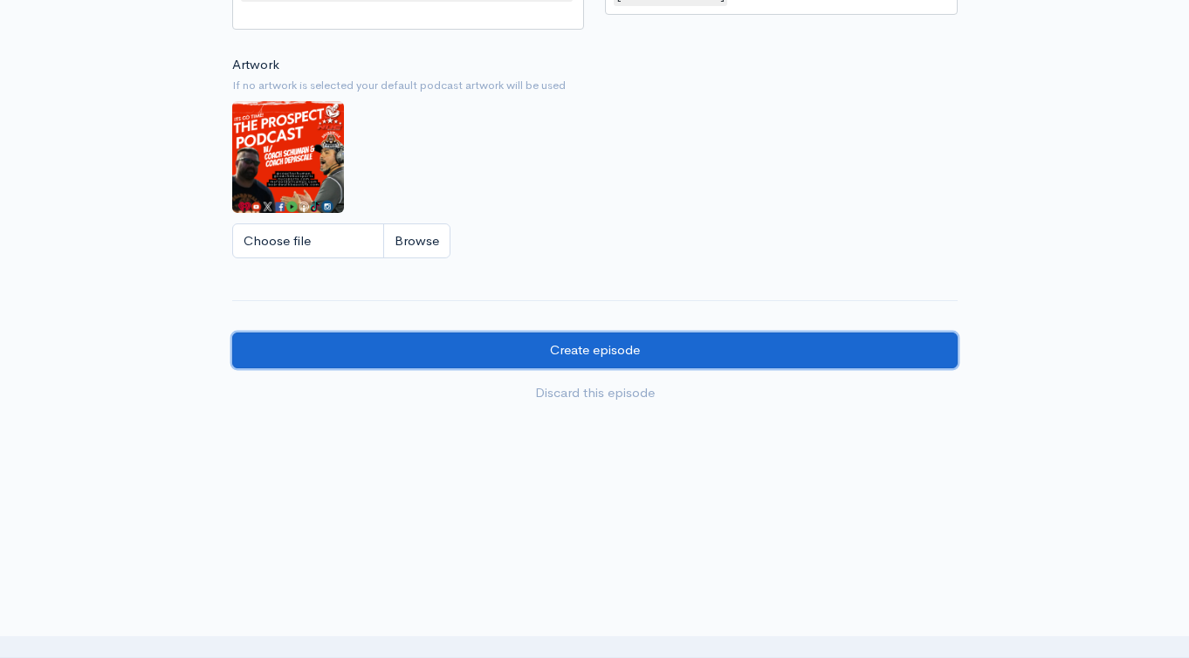
click at [637, 361] on input "Create episode" at bounding box center [594, 350] width 725 height 36
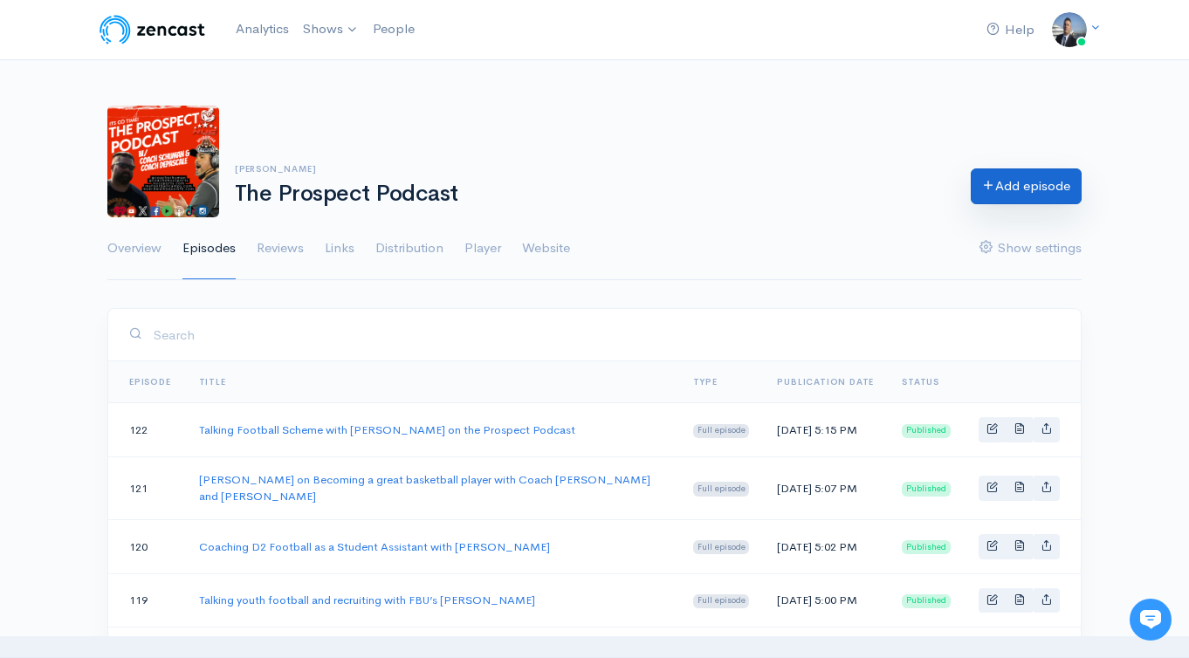
click at [1038, 187] on link "Add episode" at bounding box center [1025, 186] width 111 height 36
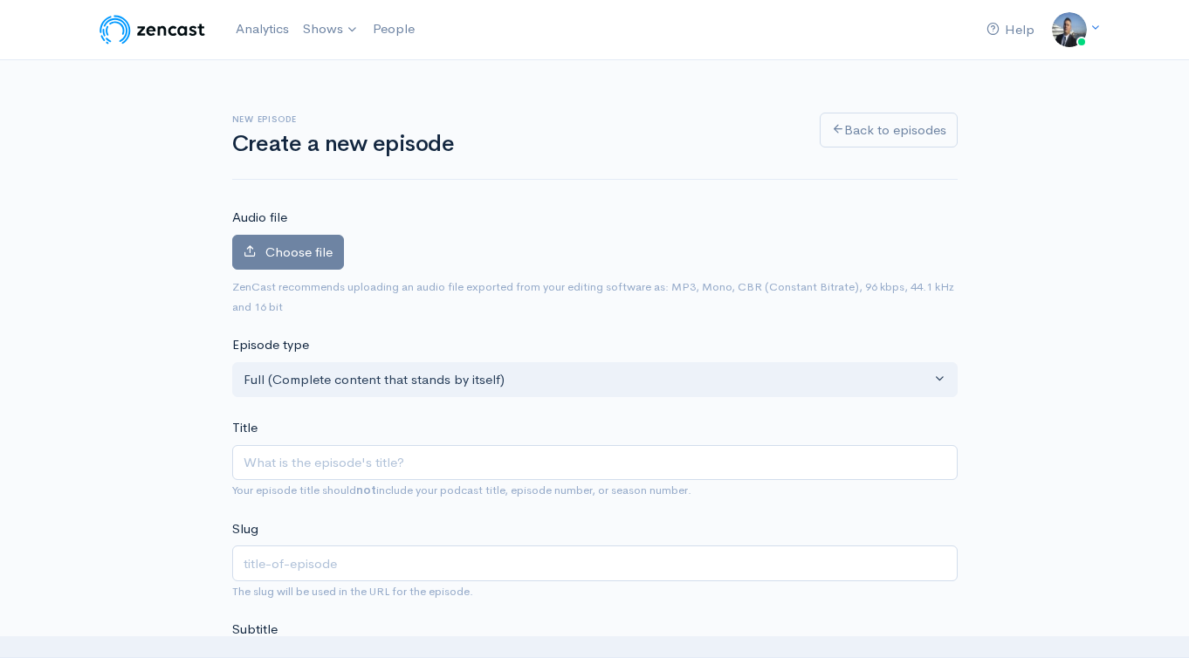
click at [423, 469] on input "Title" at bounding box center [594, 463] width 725 height 36
type input "https://youtube.com/live/9rCAU1ks3qY?feature=share"
type input "httpsyoutubecomlive9rcau1ks3qyfeatureshare"
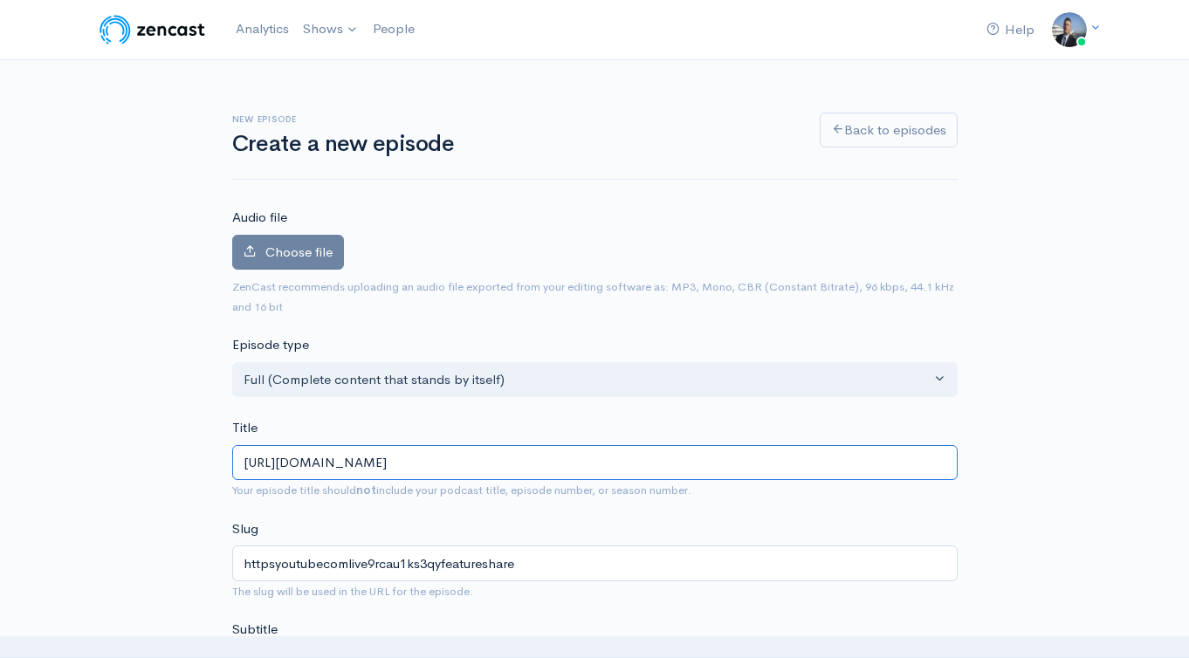
click at [506, 472] on input "https://youtube.com/live/9rCAU1ks3qY?feature=share" at bounding box center [594, 463] width 725 height 36
paste input "Talking JUCO Football with NJ Warriors coach Craig Cicardo"
type input "Talking JUCO Football with NJ Warriors coach Craig Cicardo"
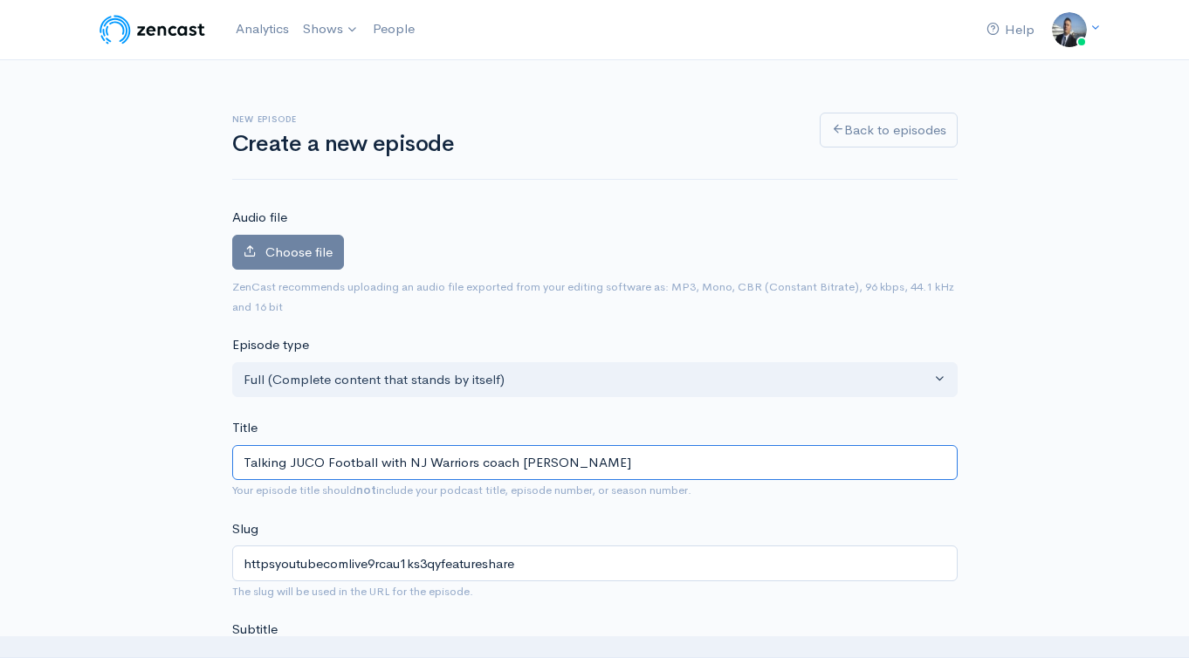
type input "talking-juco-football-with-nj-warriors-coach-craig-cicardo"
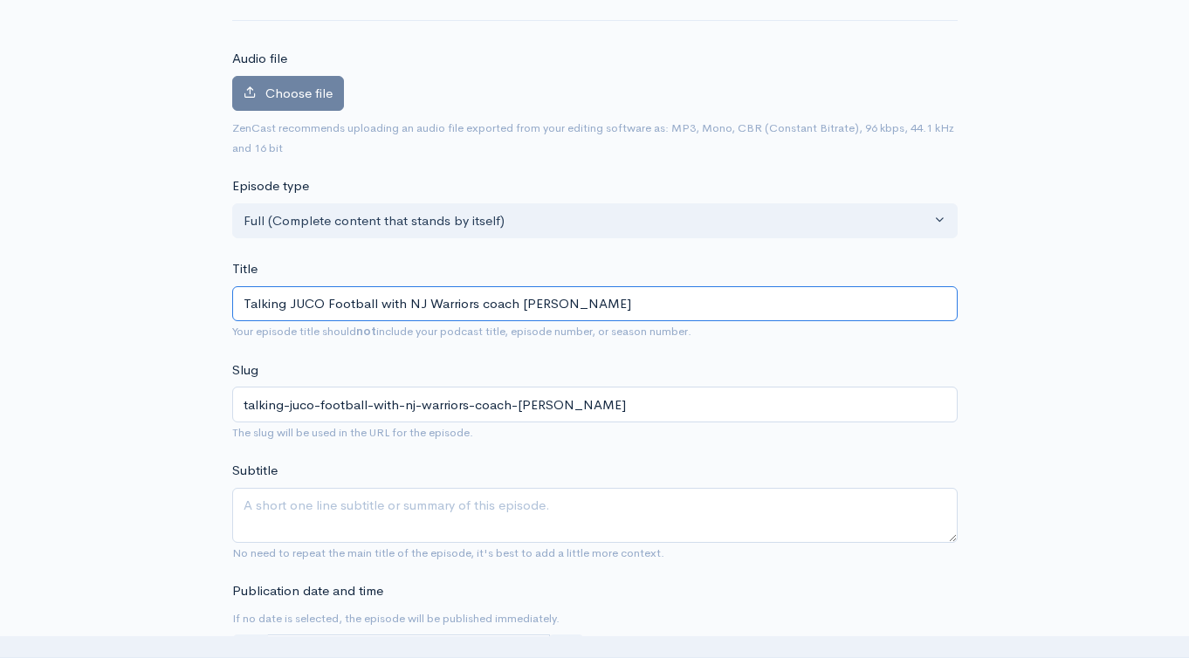
scroll to position [173, 0]
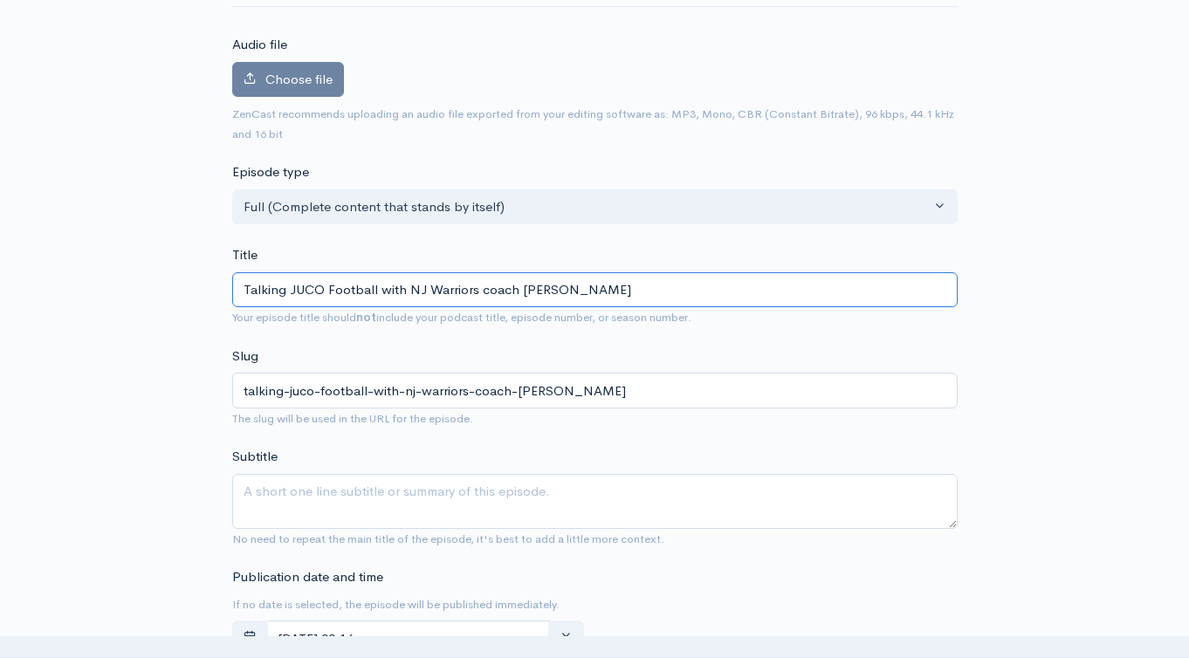
type input "Talking JUCO Football with NJ Warriors coach Craig Cicardo"
click at [460, 497] on textarea "Subtitle" at bounding box center [594, 501] width 725 height 55
paste textarea "Talking JUCO Football with NJ Warriors coach Craig Cicardo"
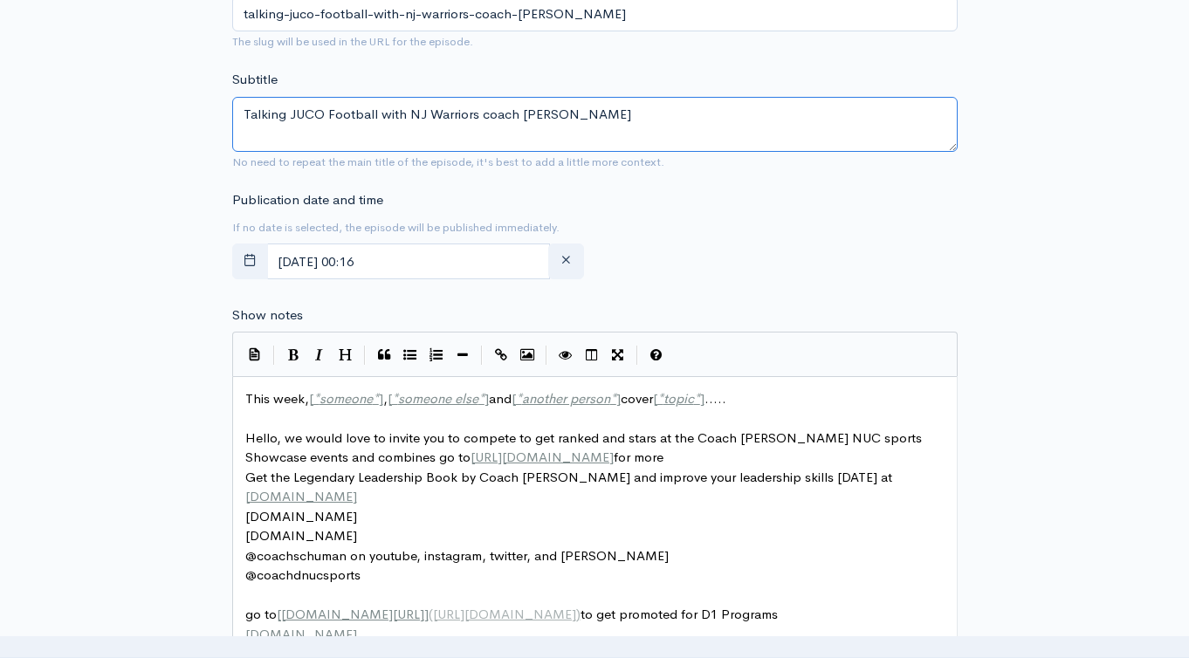
scroll to position [554, 0]
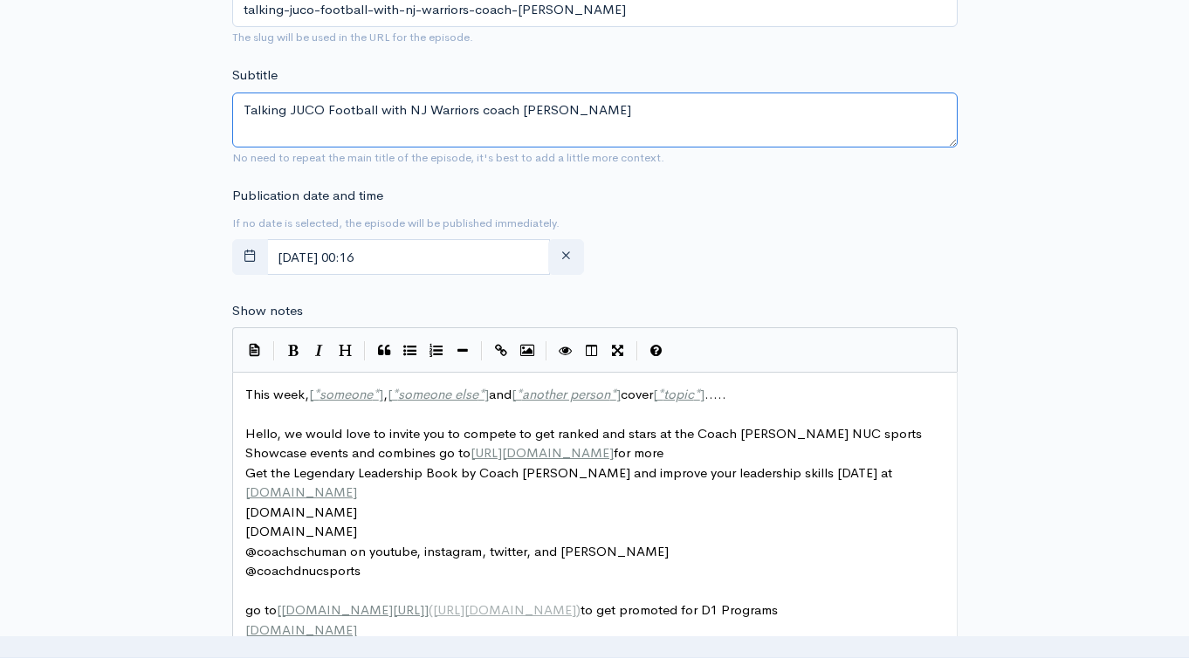
type textarea "Talking JUCO Football with NJ Warriors coach Craig Cicardo"
click at [263, 394] on span "This week, [ * someone * ] , [ * someone else * ] and [ * another person * ] co…" at bounding box center [485, 394] width 481 height 17
type textarea "This week, [*someone*], [*someone else*] and [*another person*] cover [*topic*]…"
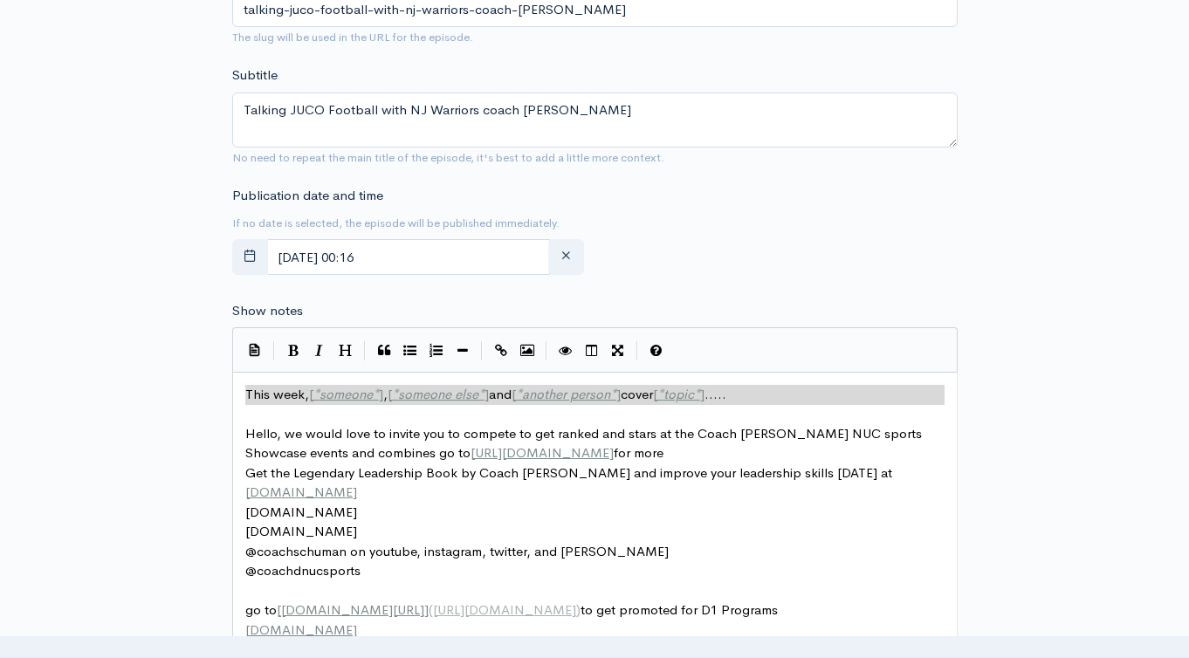
paste textarea
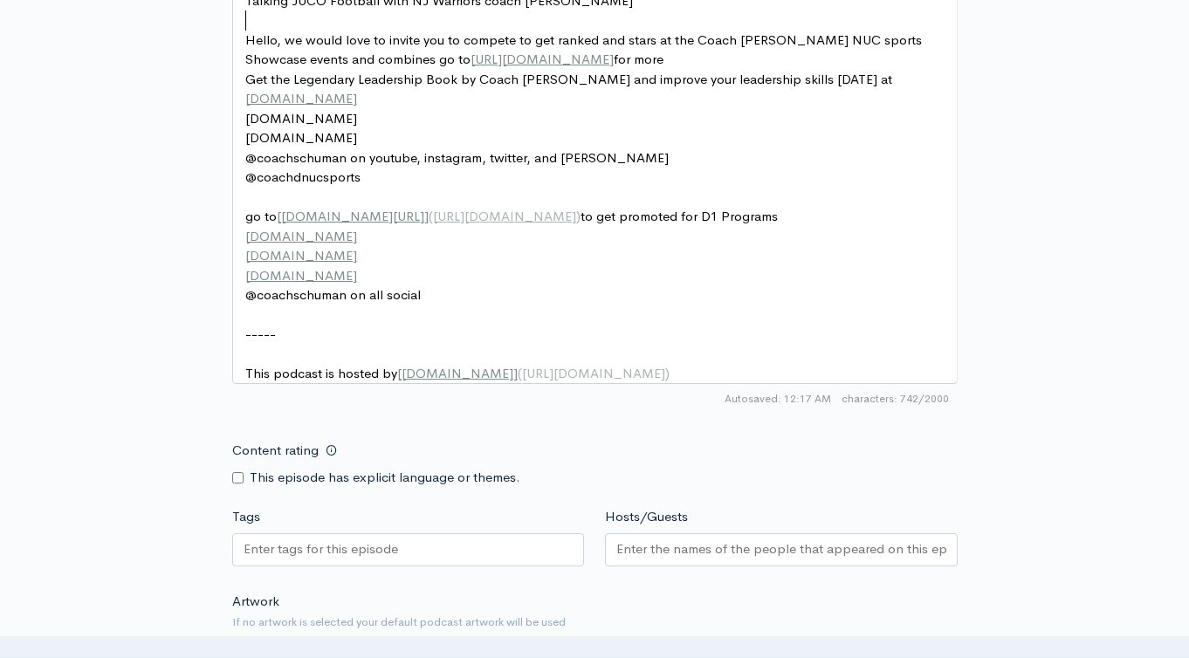
scroll to position [1025, 0]
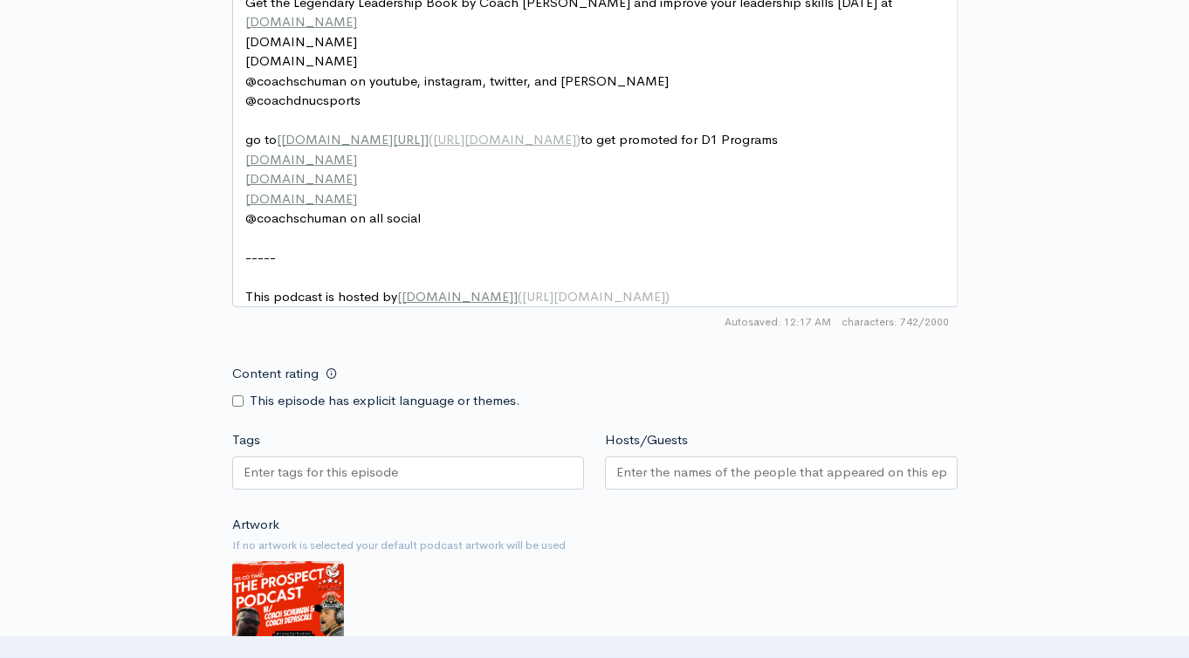
click at [413, 488] on div at bounding box center [408, 472] width 353 height 33
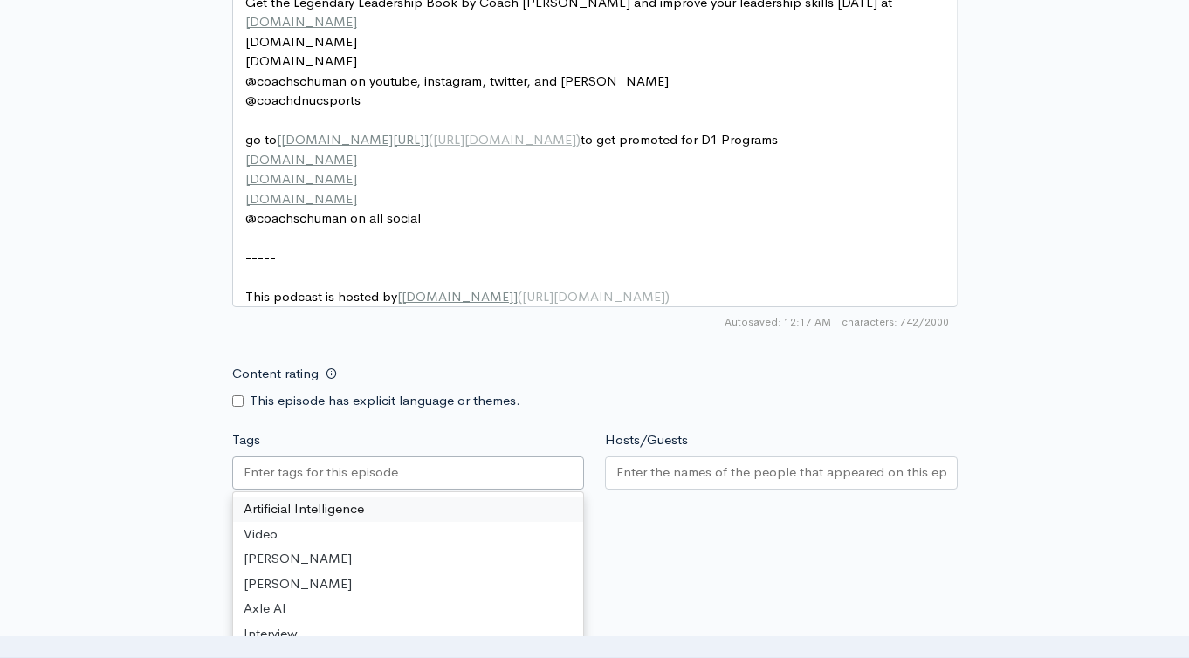
paste input "Talking JUCO Football with NJ Warriors coach Craig Cicardo"
type input "Talking JUCO Football with NJ Warriors coach Craig Cicardo"
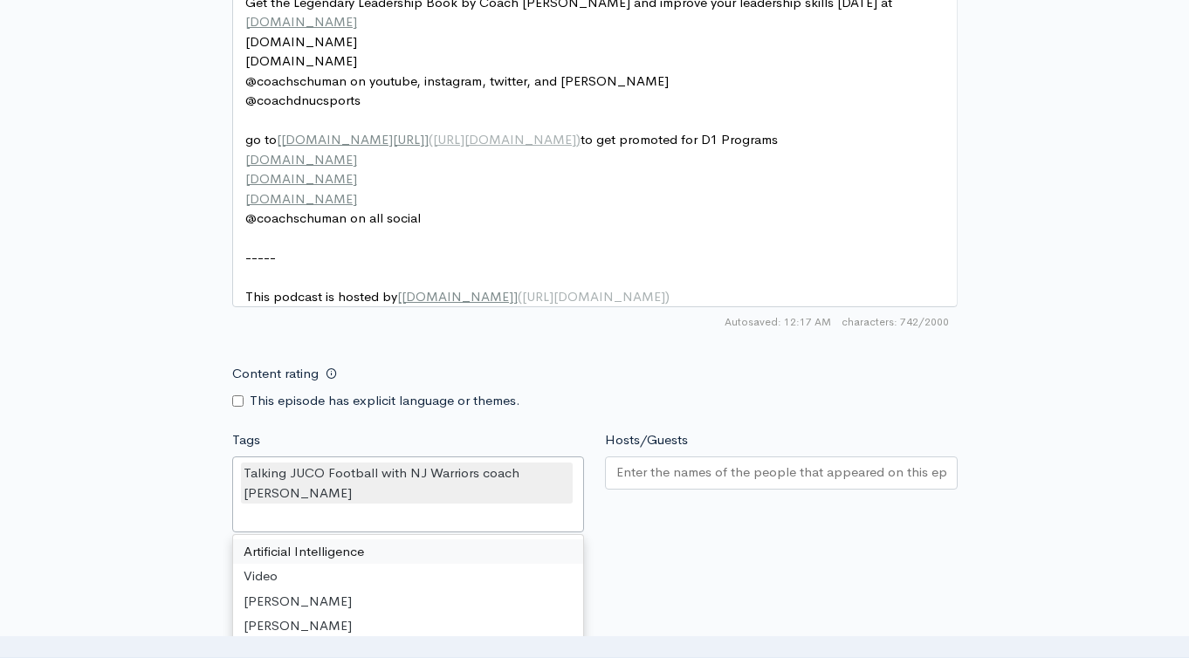
scroll to position [0, 0]
click at [763, 483] on input "Hosts/Guests" at bounding box center [781, 473] width 330 height 20
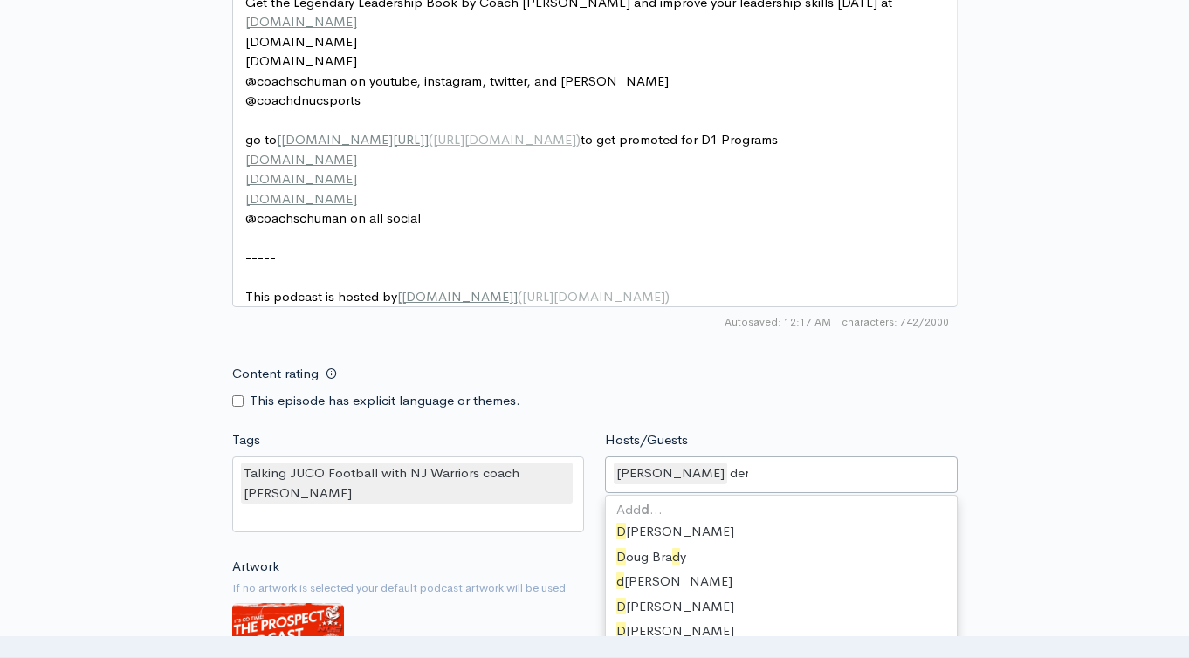
type input "dere"
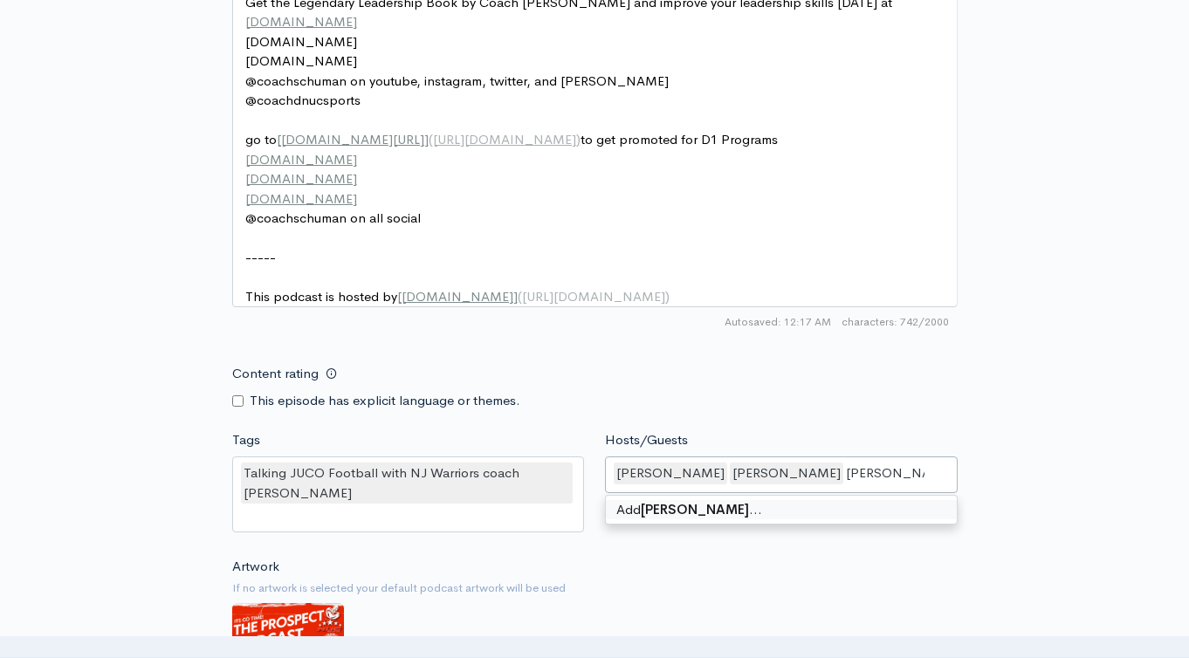
type input "Craig Cicardo"
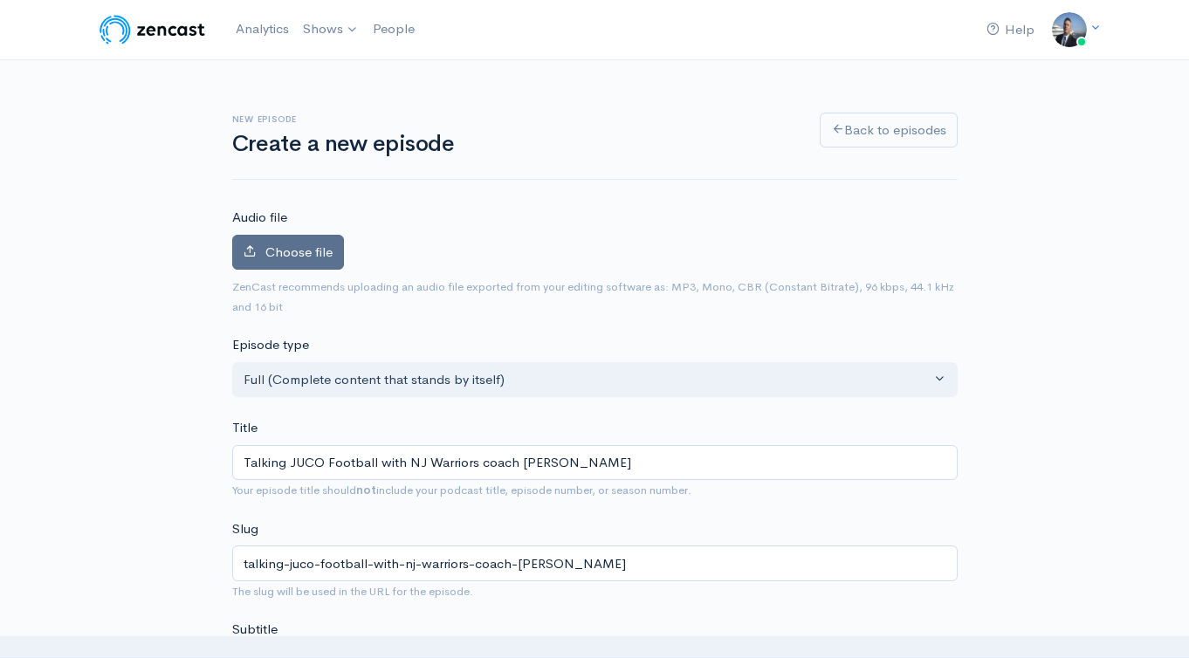
click at [301, 248] on span "Choose file" at bounding box center [298, 251] width 67 height 17
click at [0, 0] on input "Choose file" at bounding box center [0, 0] width 0 height 0
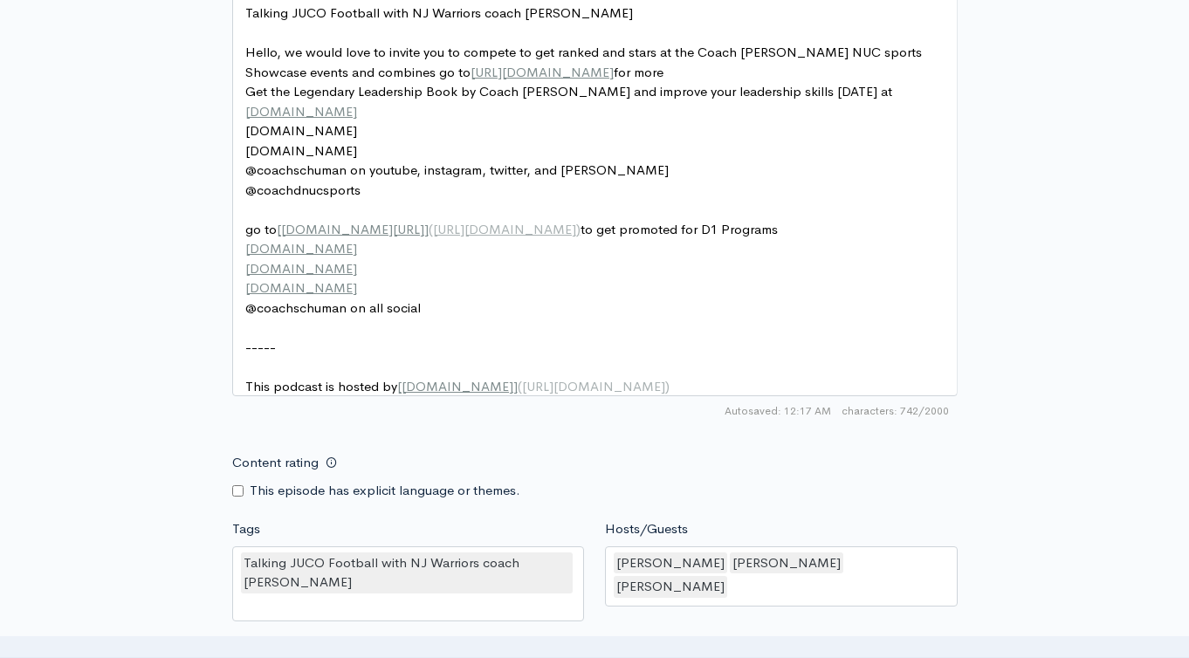
scroll to position [1436, 0]
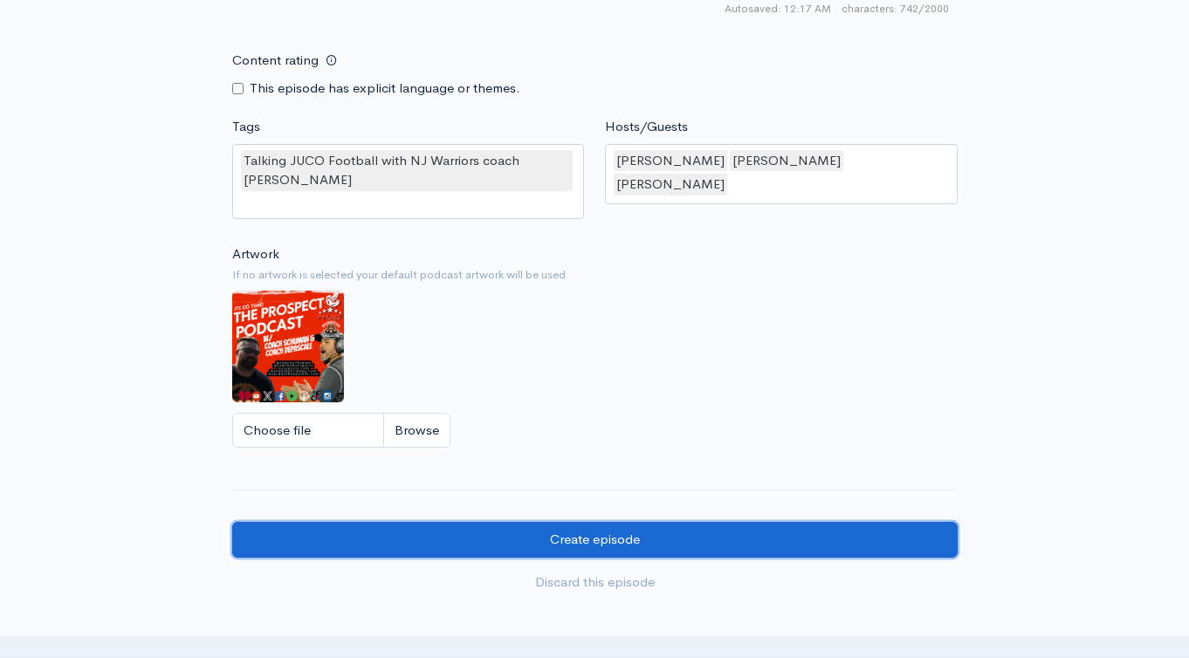
click at [526, 550] on input "Create episode" at bounding box center [594, 540] width 725 height 36
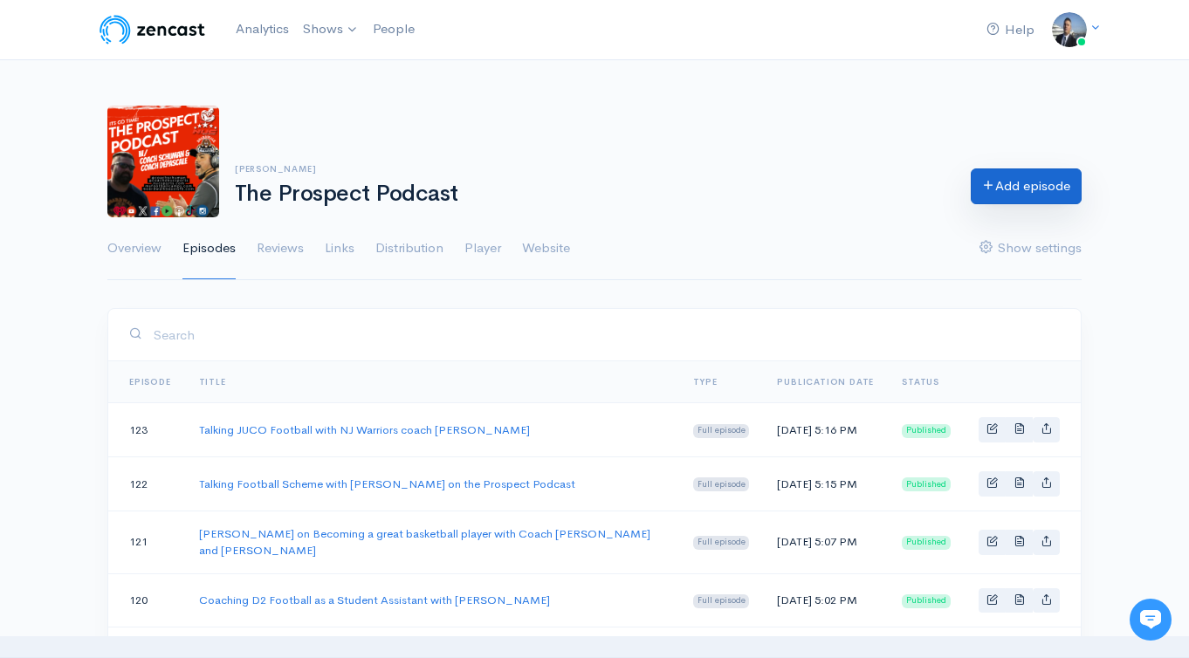
click at [999, 180] on link "Add episode" at bounding box center [1025, 186] width 111 height 36
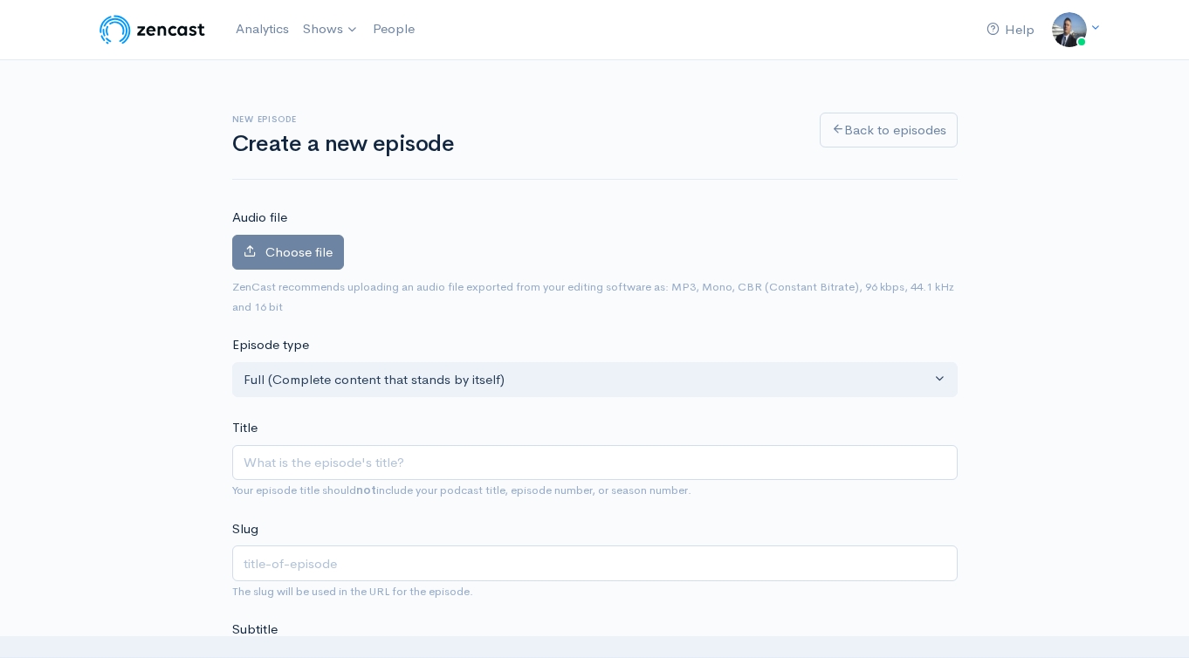
type input "Talking FCS football and Recruiting with Coach [PERSON_NAME] of Colgate"
type input "talking-fcs-football-and-recruiting-with-coach-[PERSON_NAME]-of-colgate"
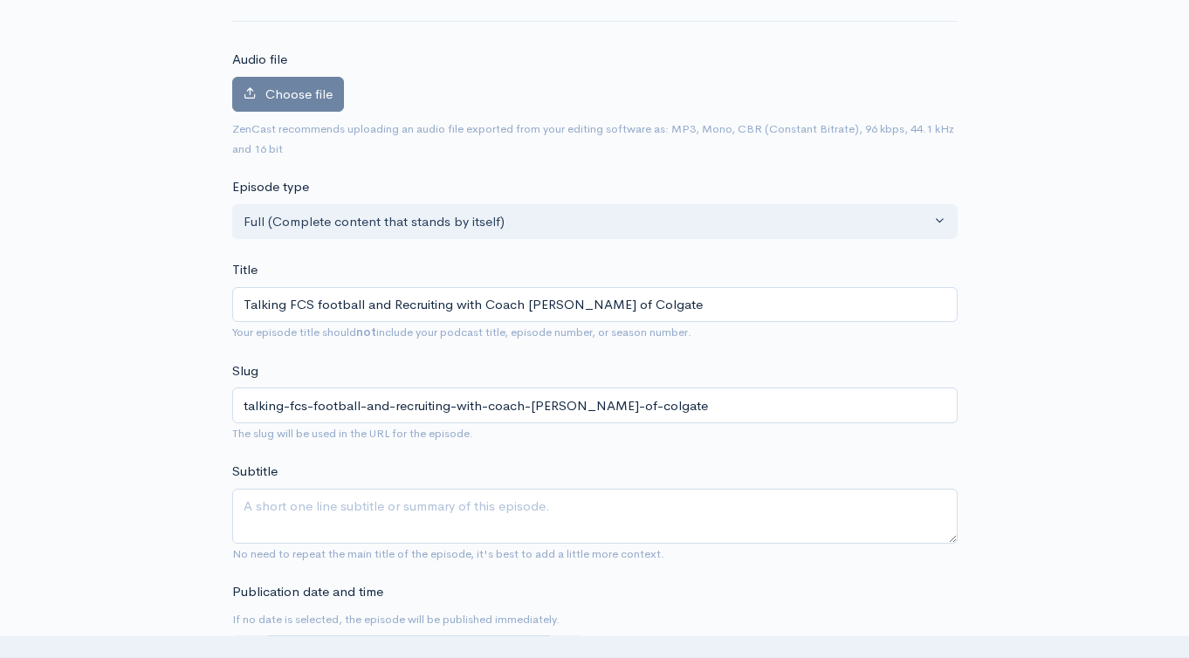
scroll to position [177, 0]
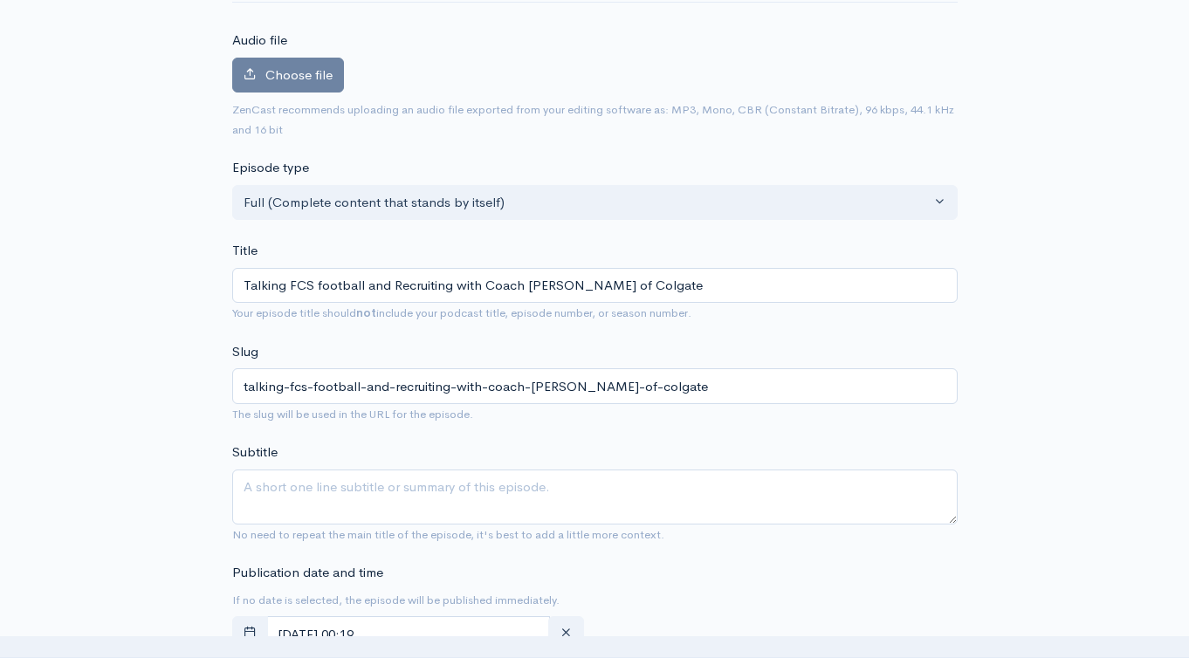
type input "Talking FCS football and Recruiting with Coach [PERSON_NAME] of Colgate"
click at [542, 484] on textarea "Subtitle" at bounding box center [594, 497] width 725 height 55
paste textarea "Talking FCS football and Recruiting with Coach [PERSON_NAME] of Colgate"
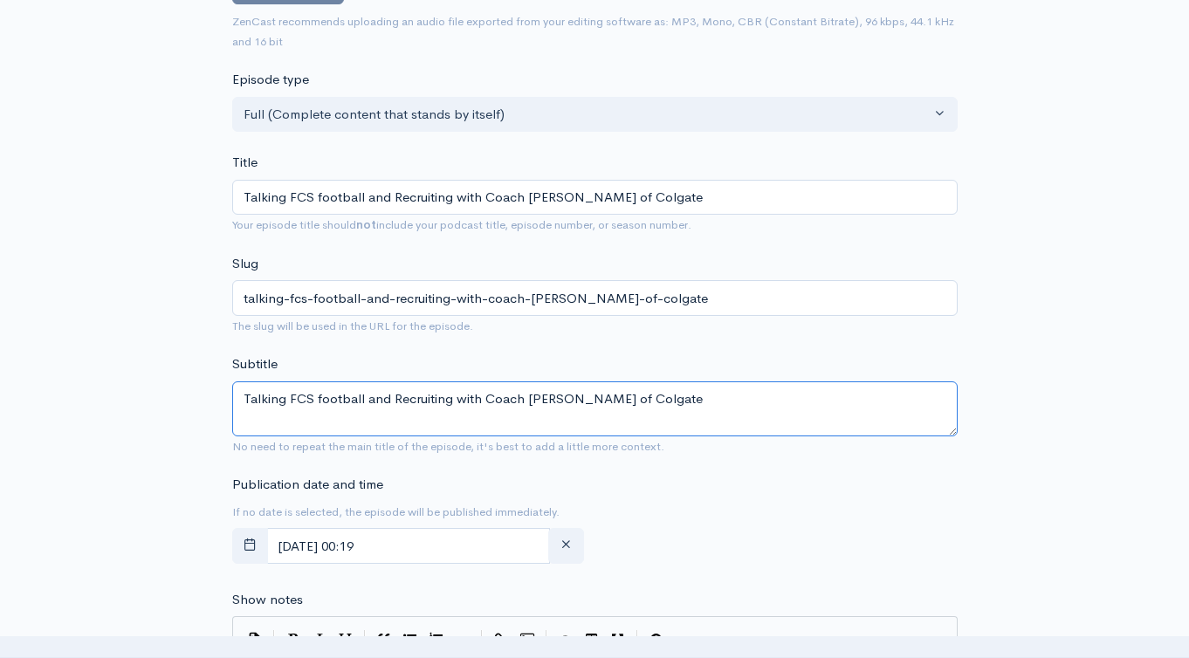
scroll to position [531, 0]
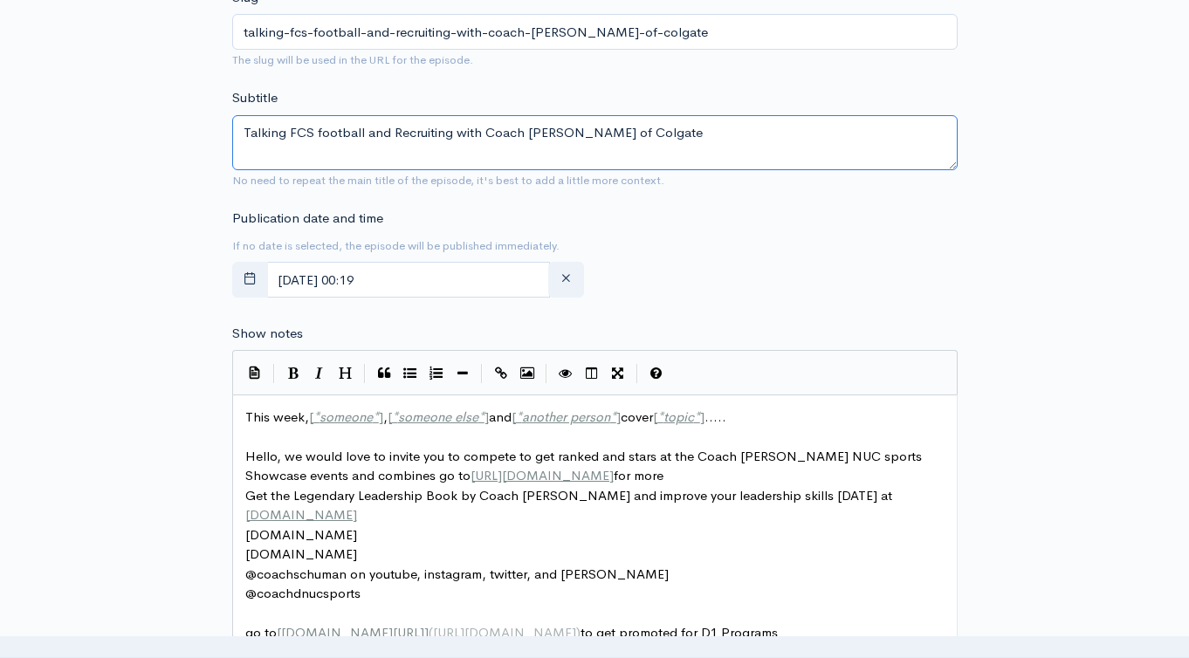
type textarea "Talking FCS football and Recruiting with Coach [PERSON_NAME] of Colgate"
click at [264, 414] on span "This week, [ * someone * ] , [ * someone else * ] and [ * another person * ] co…" at bounding box center [485, 416] width 481 height 17
type textarea "This week, [*someone*], [*someone else*] and [*another person*] cover [*topic*]…"
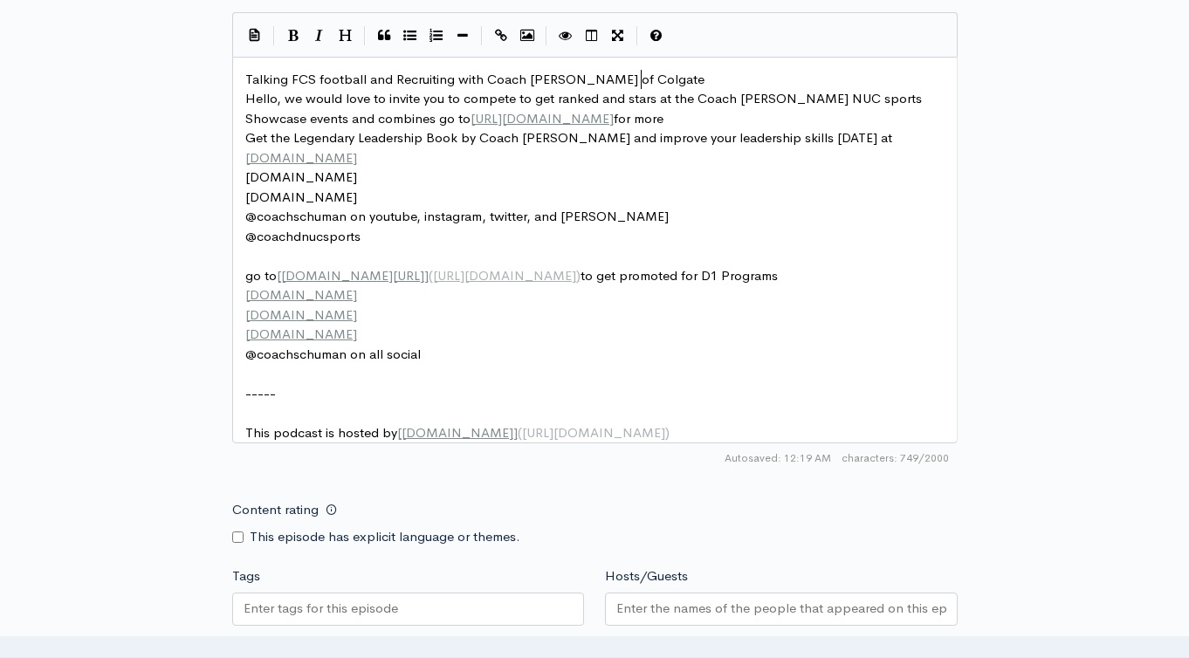
scroll to position [1052, 0]
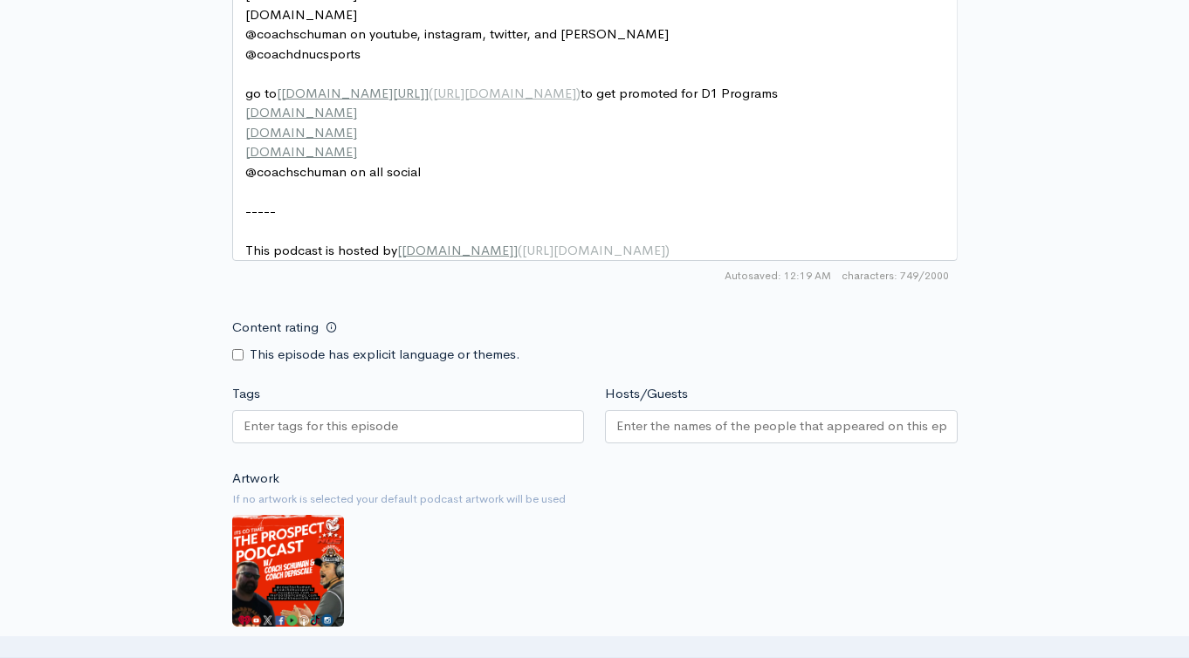
click at [423, 434] on div at bounding box center [408, 426] width 353 height 33
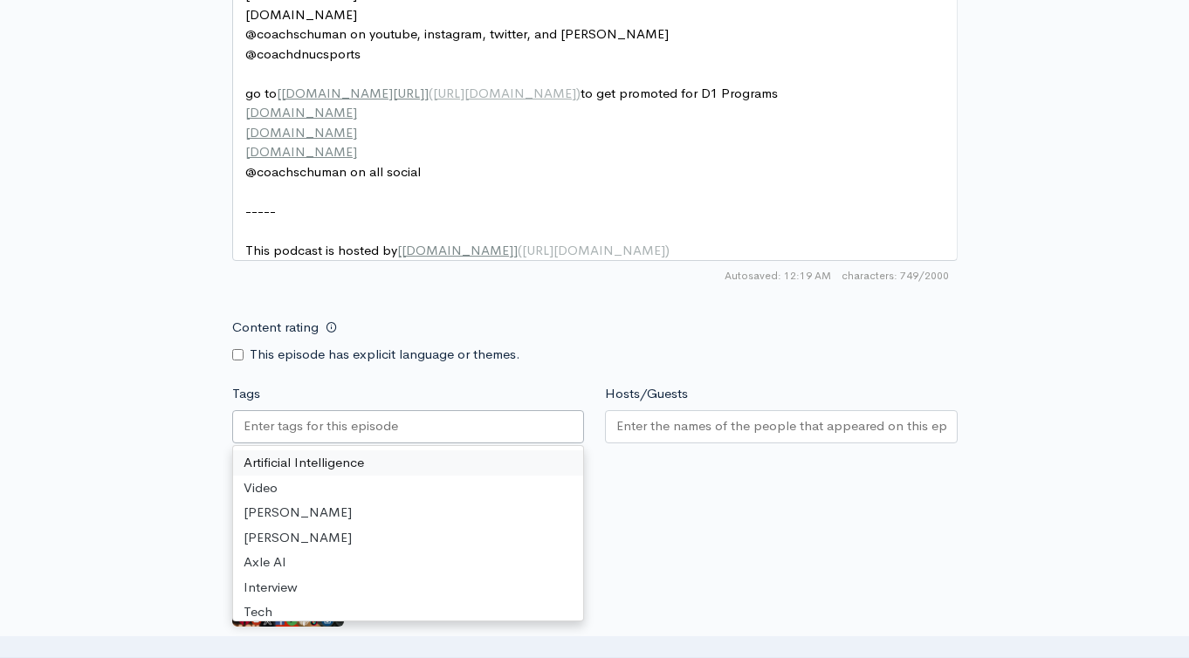
paste input "Talking FCS football and Recruiting with Coach [PERSON_NAME] of Colgate"
type input "Talking FCS football and Recruiting with Coach [PERSON_NAME] of Colgate"
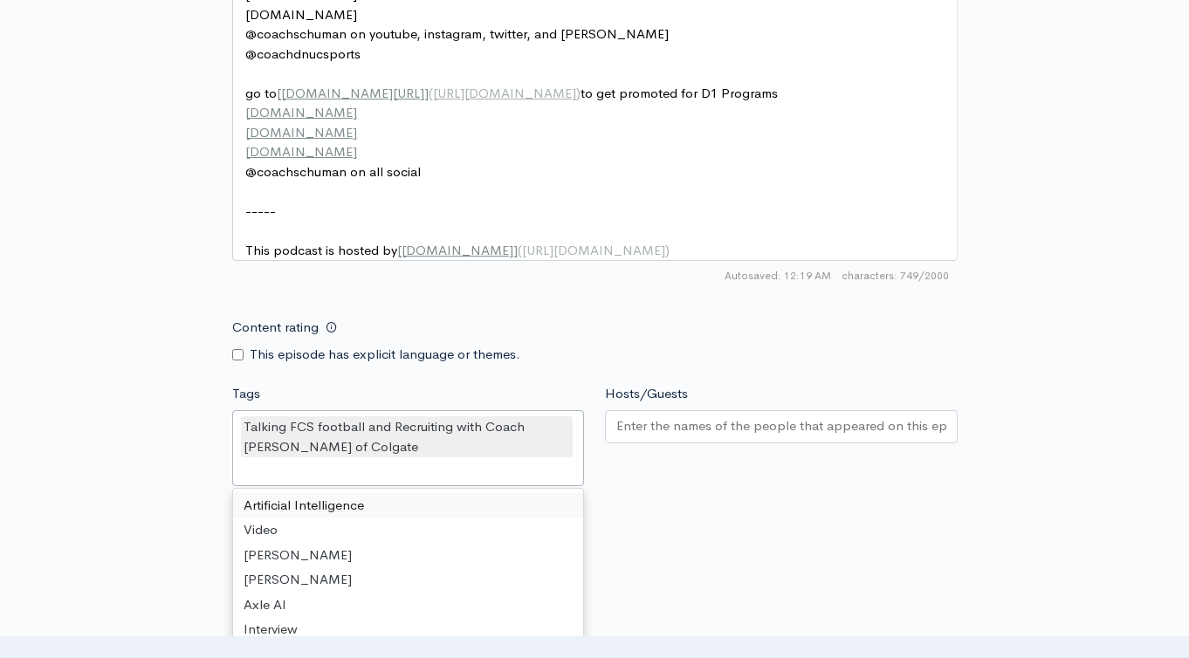
scroll to position [0, 0]
click at [653, 443] on div at bounding box center [781, 426] width 353 height 33
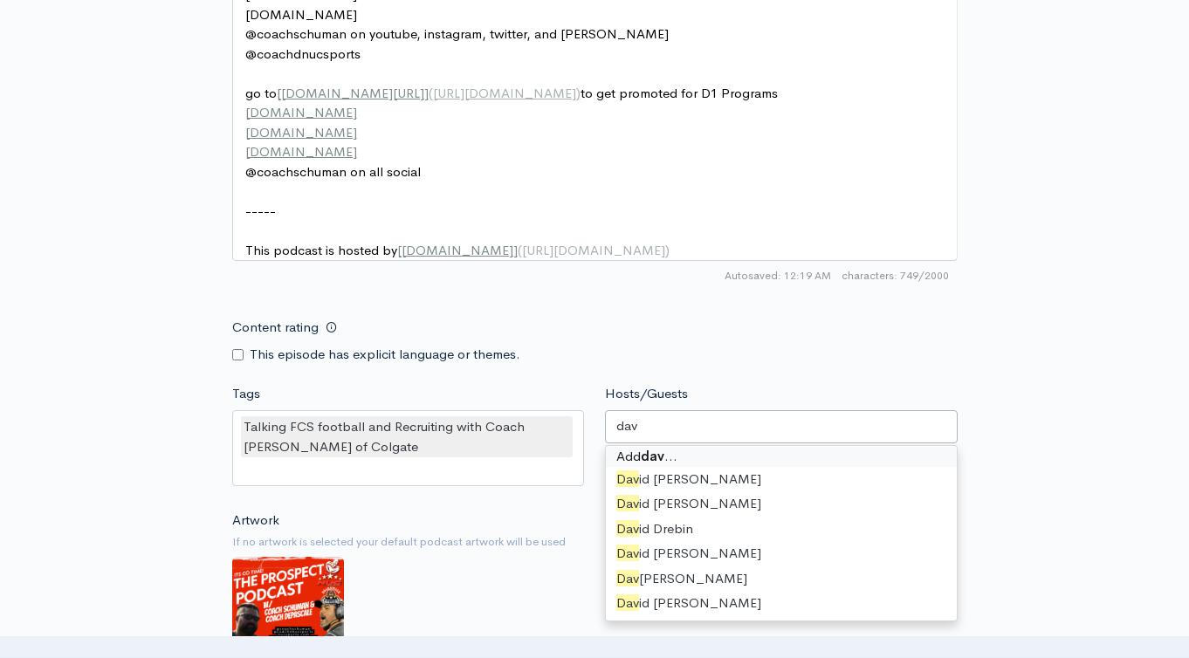
scroll to position [3, 0]
click at [684, 441] on div "dav" at bounding box center [781, 426] width 353 height 33
type input "d"
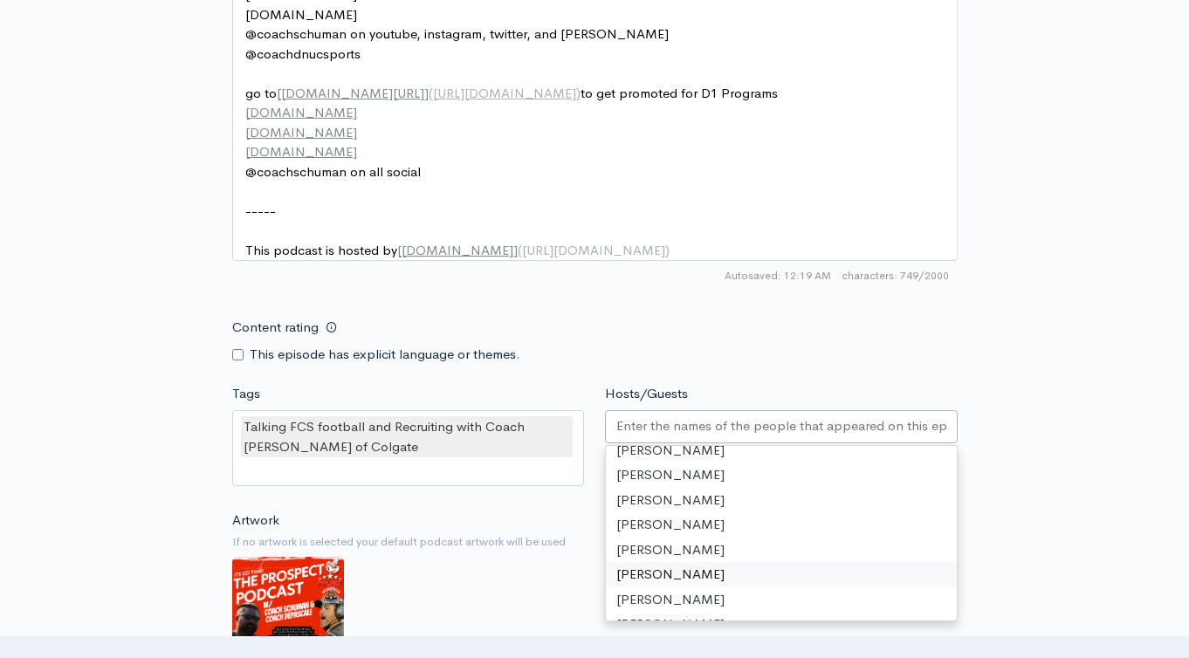
scroll to position [924, 0]
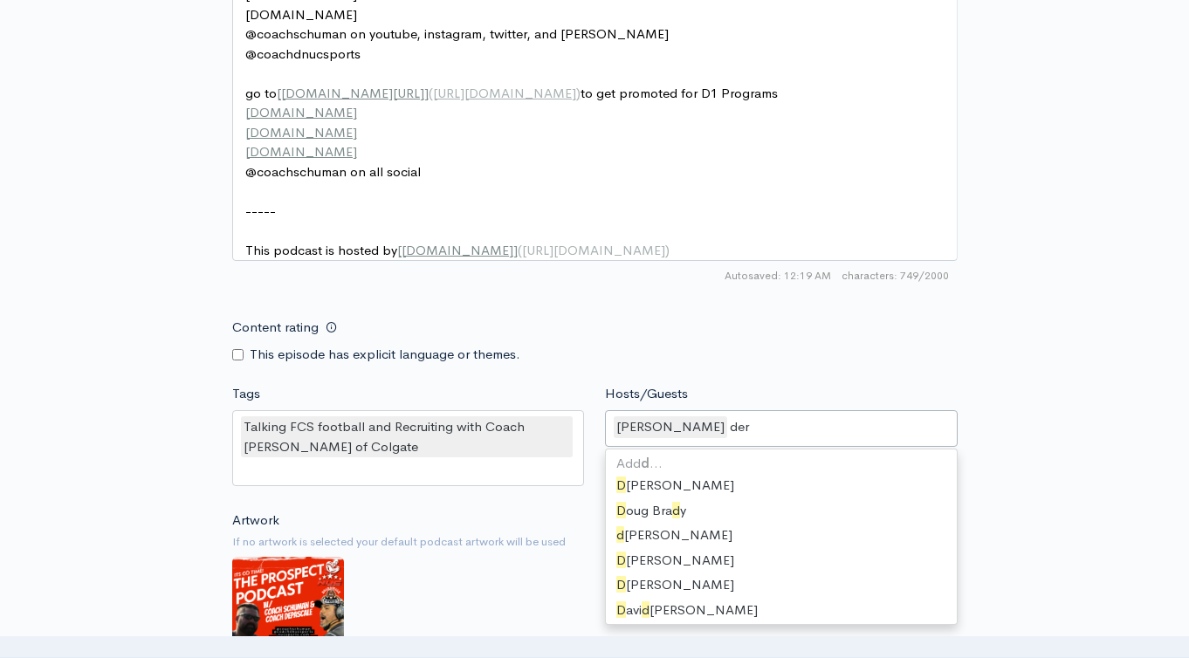
type input "dere"
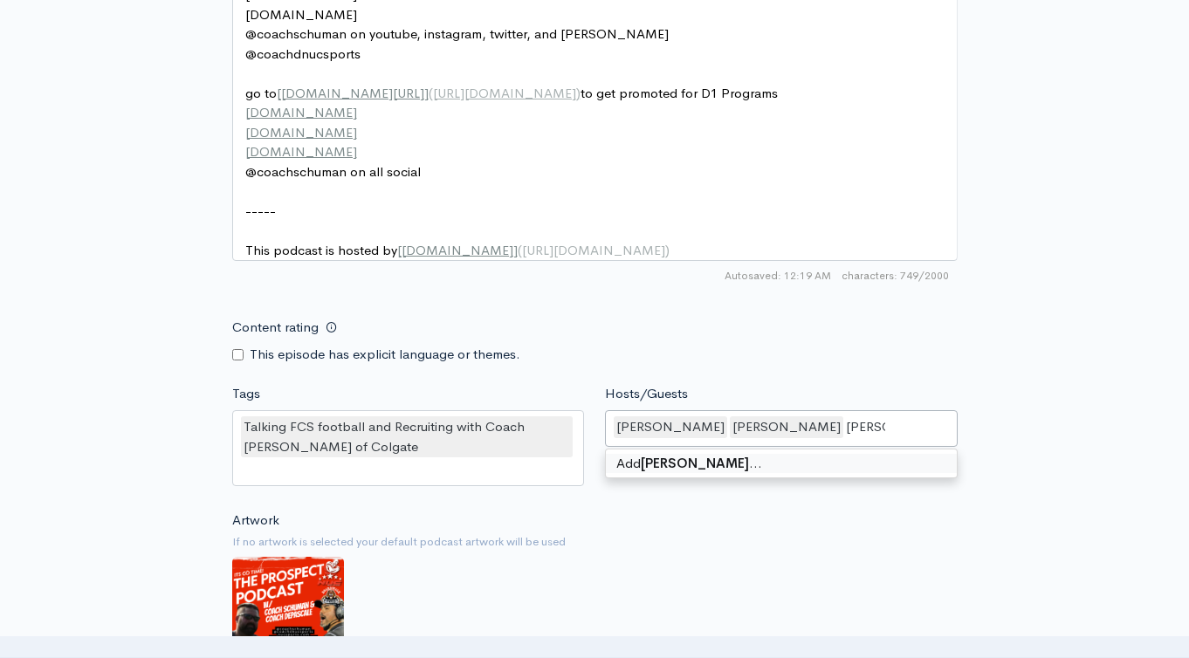
type input "[PERSON_NAME]"
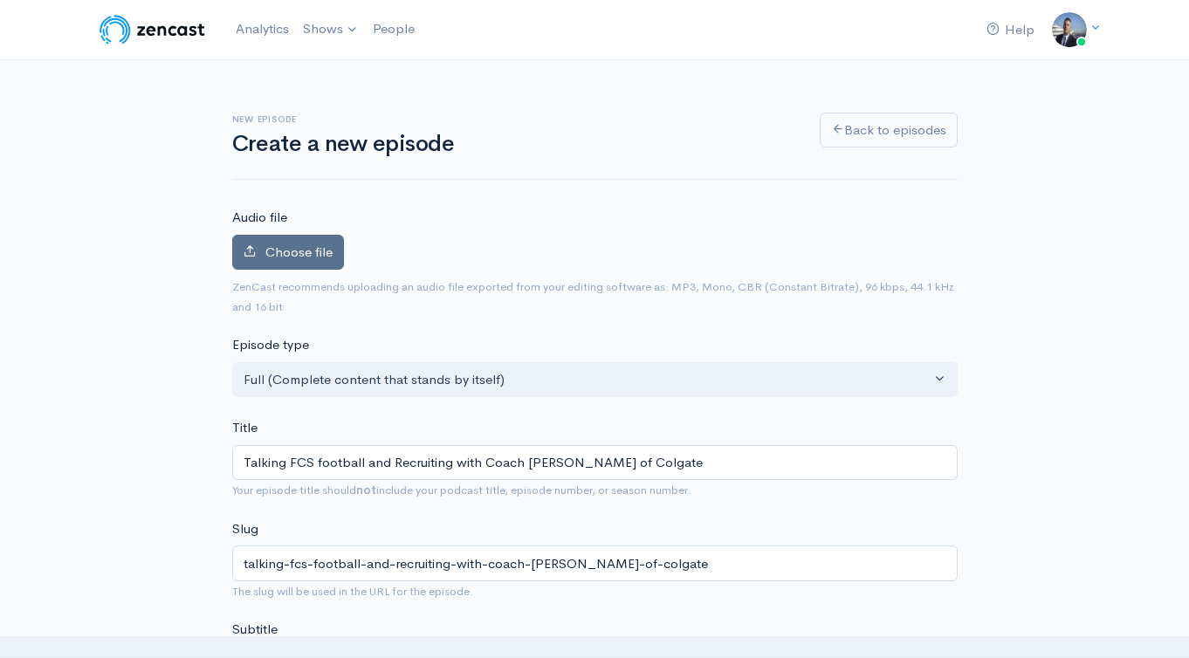
click at [289, 249] on span "Choose file" at bounding box center [298, 251] width 67 height 17
click at [0, 0] on input "Choose file" at bounding box center [0, 0] width 0 height 0
click at [300, 250] on span "Choose file" at bounding box center [298, 251] width 67 height 17
click at [0, 0] on input "Choose file" at bounding box center [0, 0] width 0 height 0
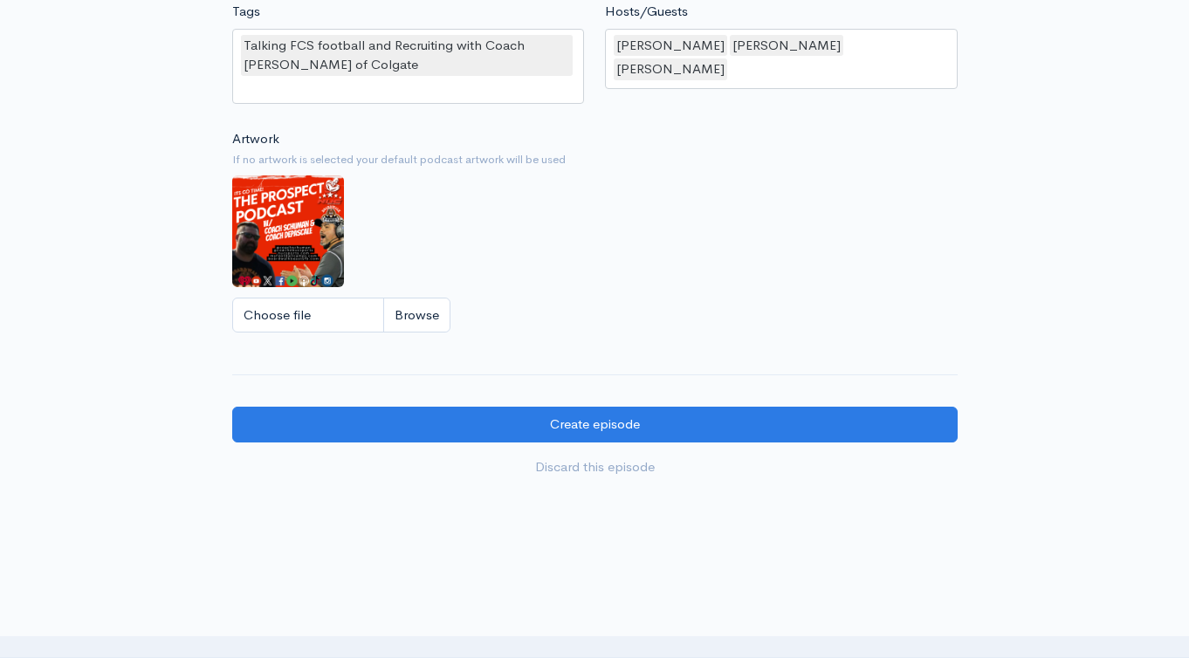
scroll to position [1619, 0]
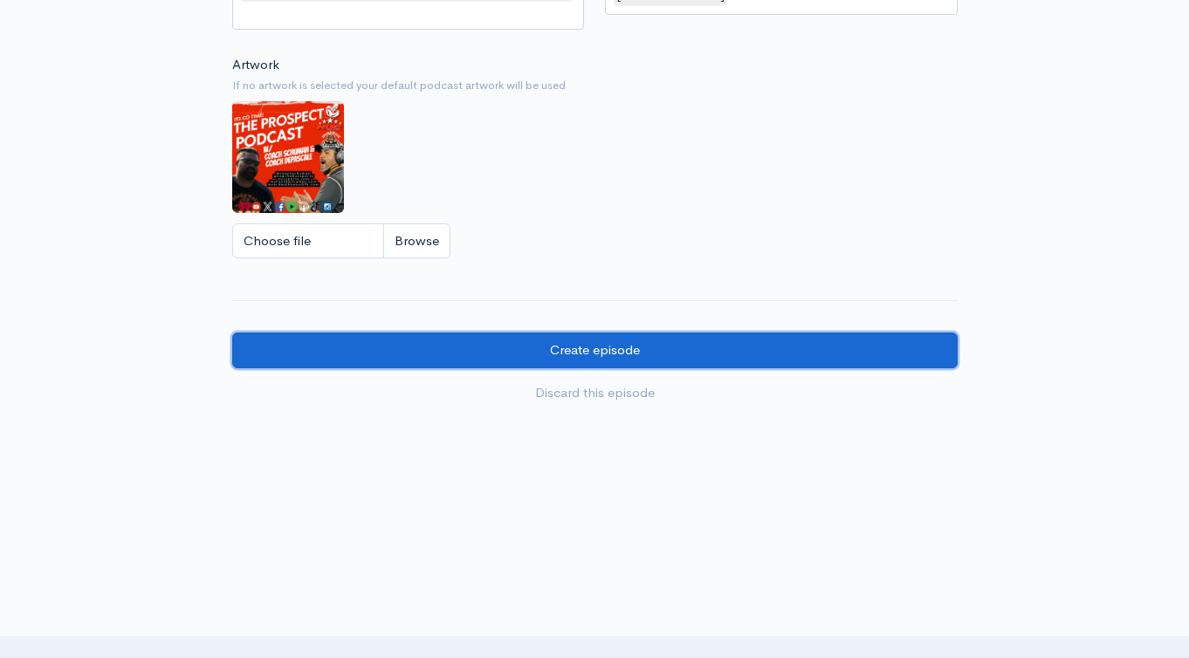
drag, startPoint x: 627, startPoint y: 359, endPoint x: 669, endPoint y: 346, distance: 44.7
click at [627, 358] on input "Create episode" at bounding box center [594, 350] width 725 height 36
